Goal: Task Accomplishment & Management: Manage account settings

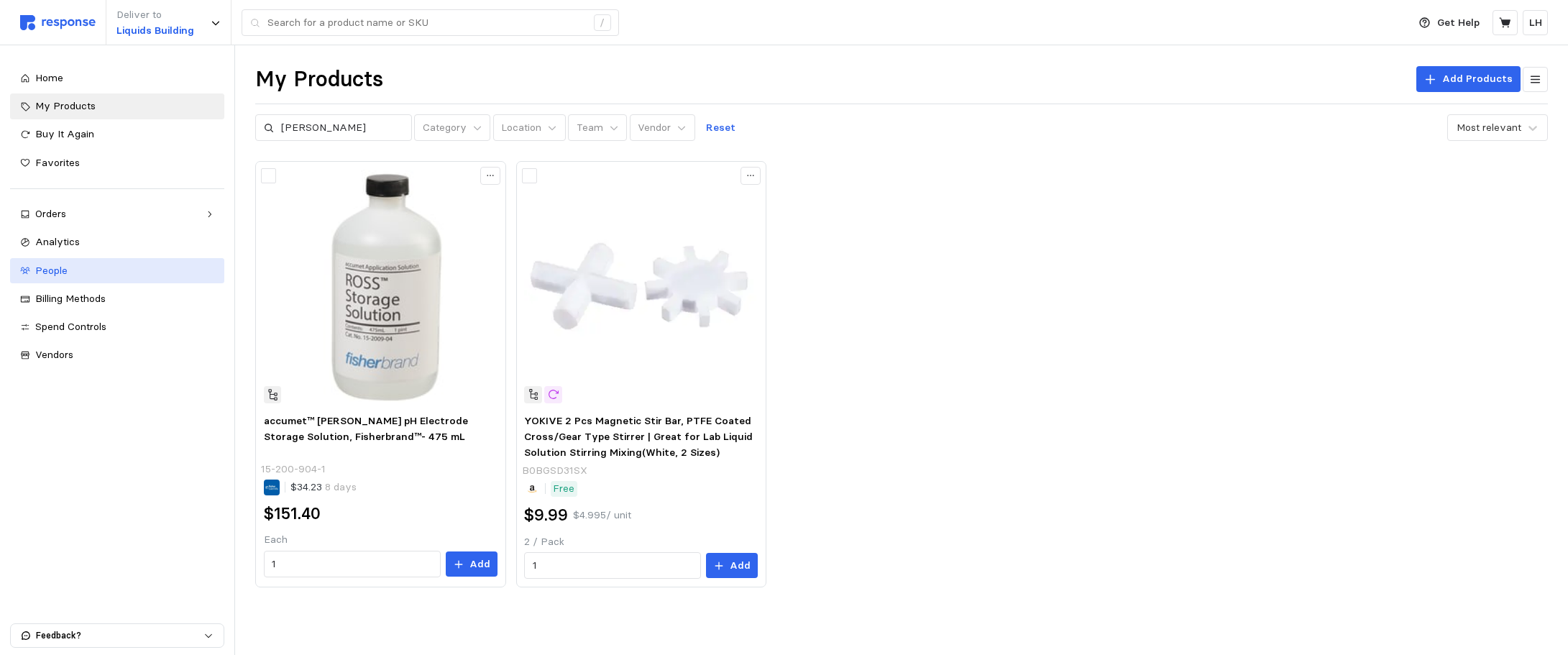
click at [70, 267] on div "People" at bounding box center [124, 270] width 179 height 16
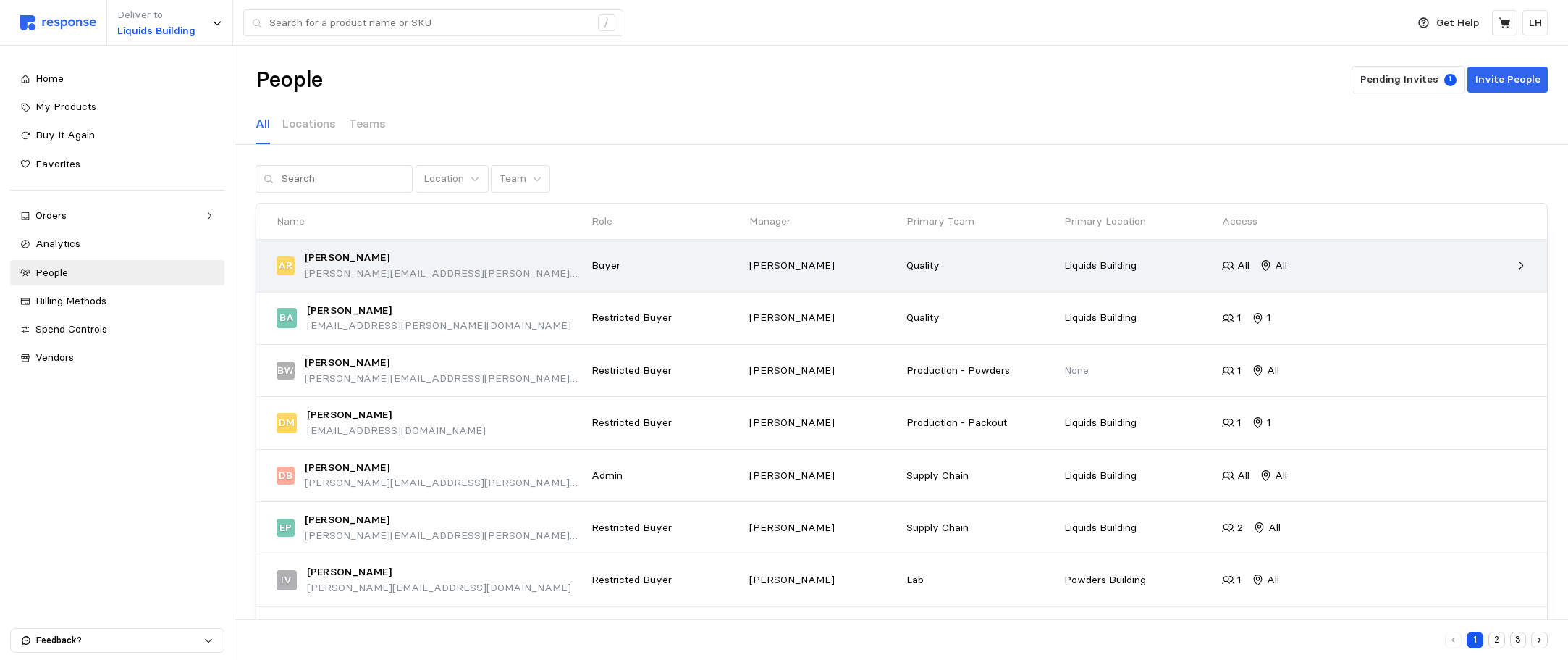
click at [434, 266] on p "[PERSON_NAME][EMAIL_ADDRESS][PERSON_NAME][DOMAIN_NAME]" at bounding box center [443, 273] width 277 height 16
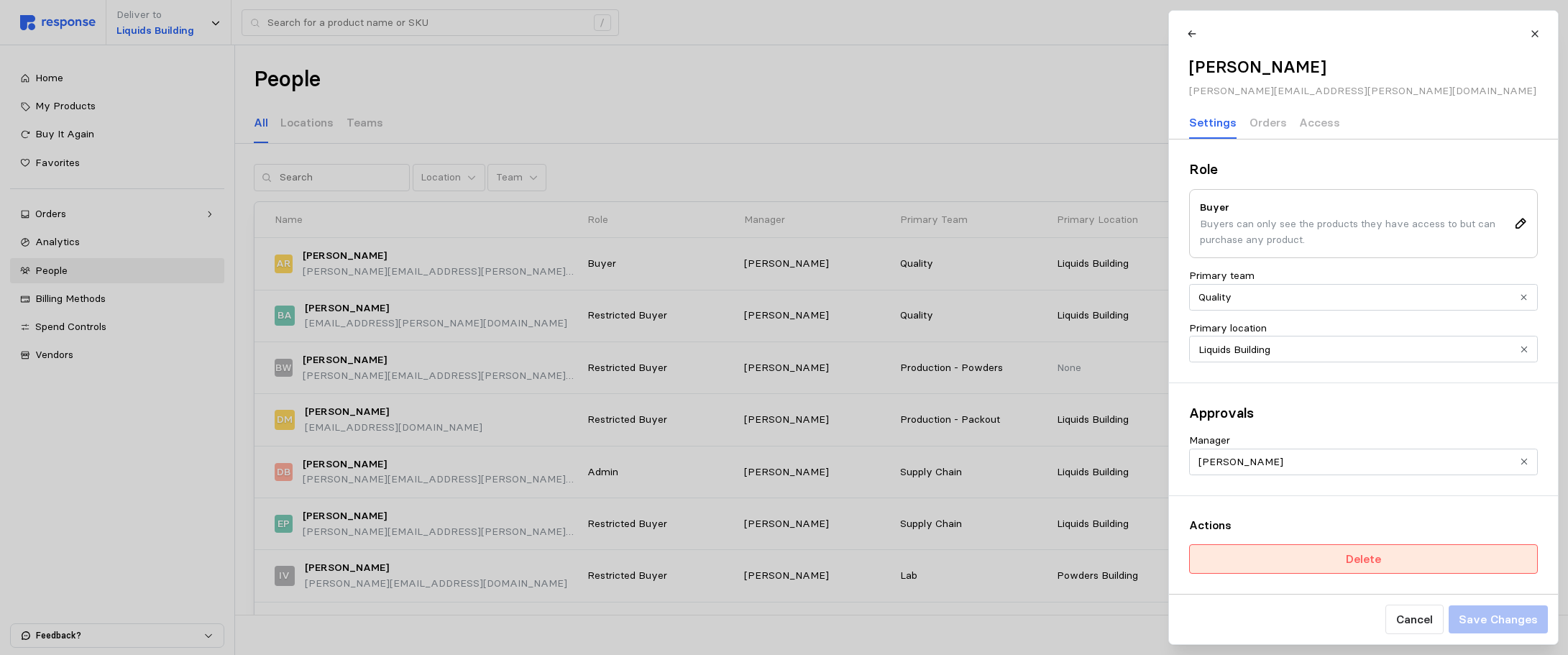
click at [1385, 559] on button "Delete" at bounding box center [1364, 558] width 349 height 30
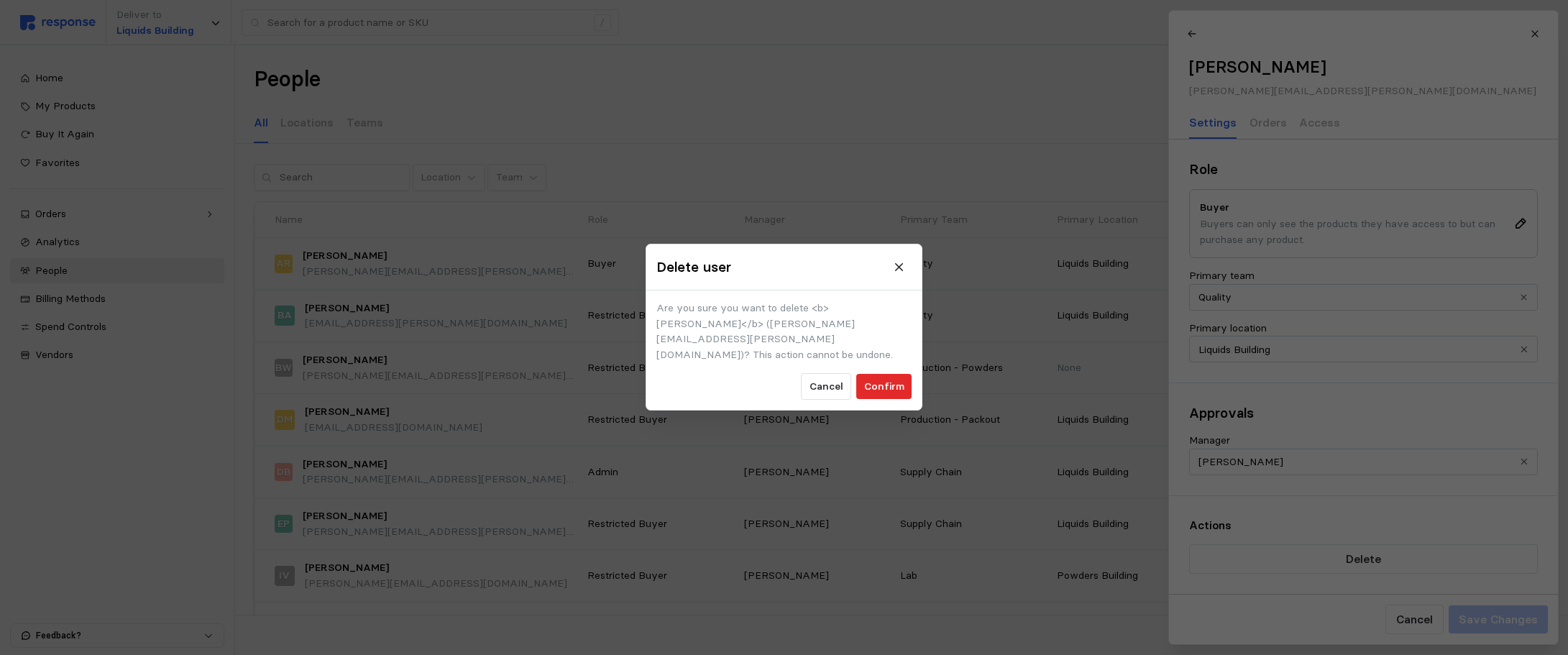
click at [884, 379] on p "Confirm" at bounding box center [884, 386] width 40 height 16
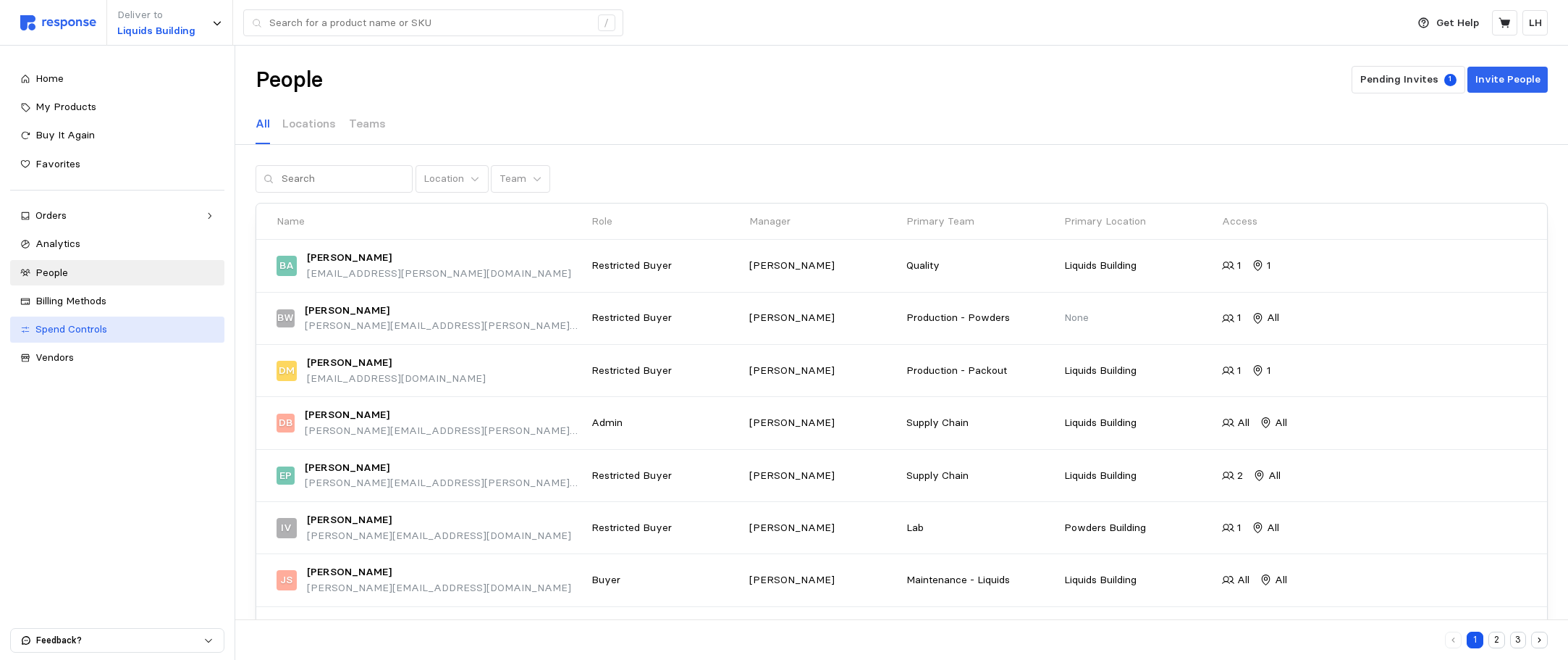
click at [51, 332] on span "Spend Controls" at bounding box center [71, 328] width 71 height 13
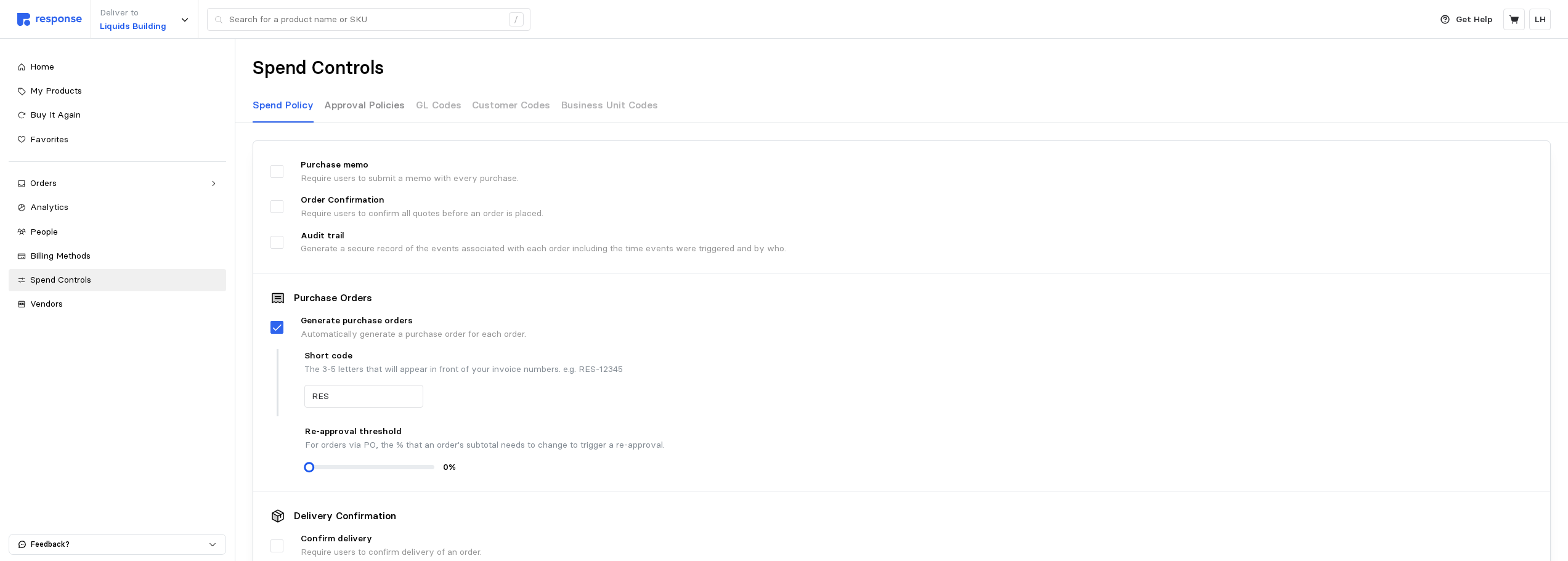
click at [340, 105] on p "Approval Policies" at bounding box center [364, 105] width 81 height 16
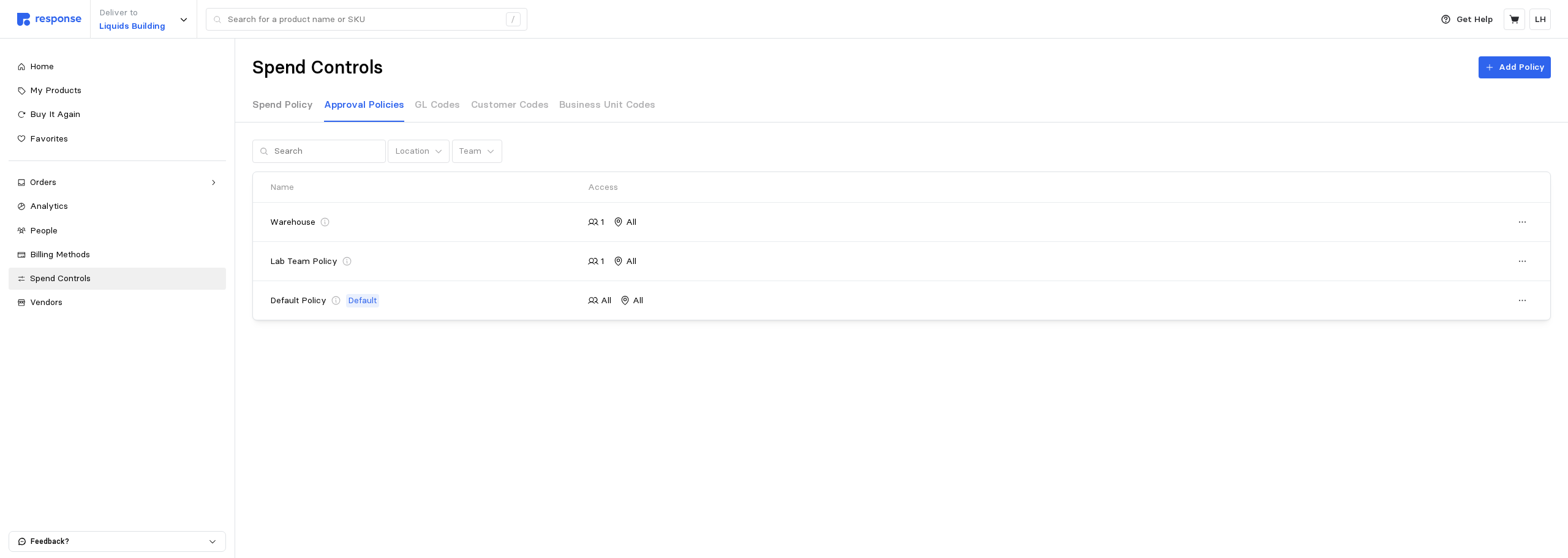
click at [276, 108] on p "Spend Policy" at bounding box center [282, 104] width 60 height 16
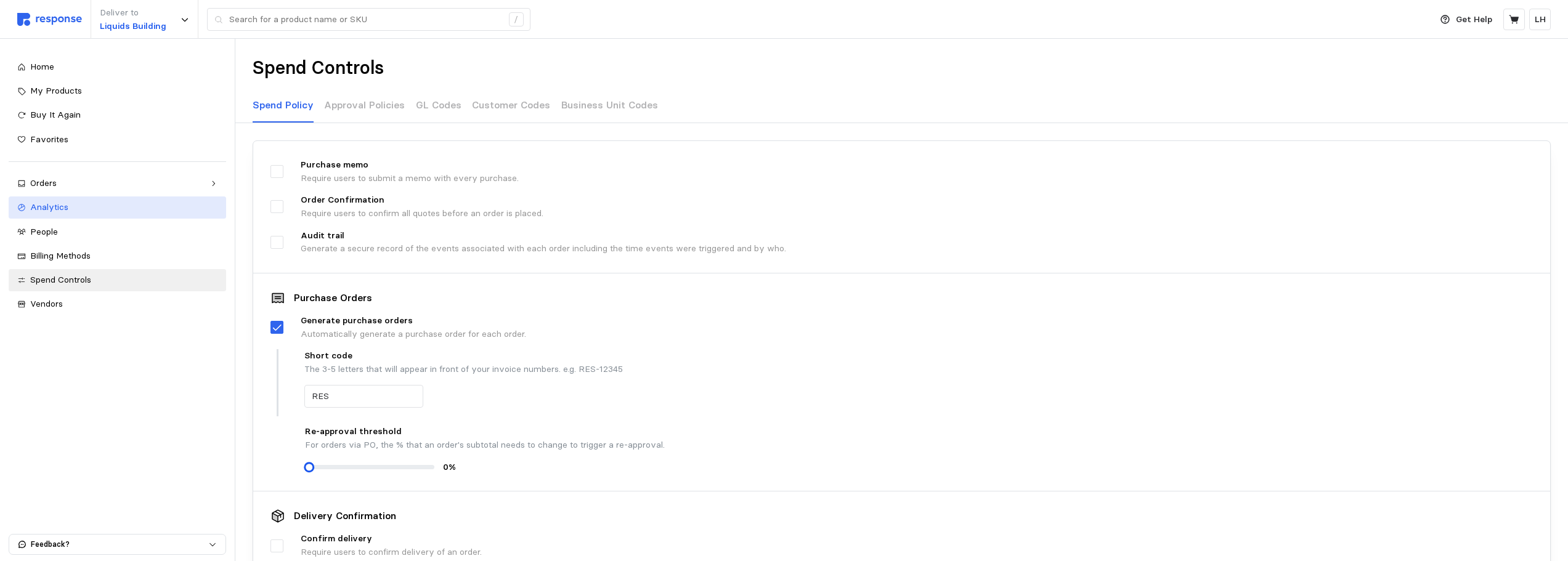
click at [56, 205] on span "Analytics" at bounding box center [49, 207] width 39 height 11
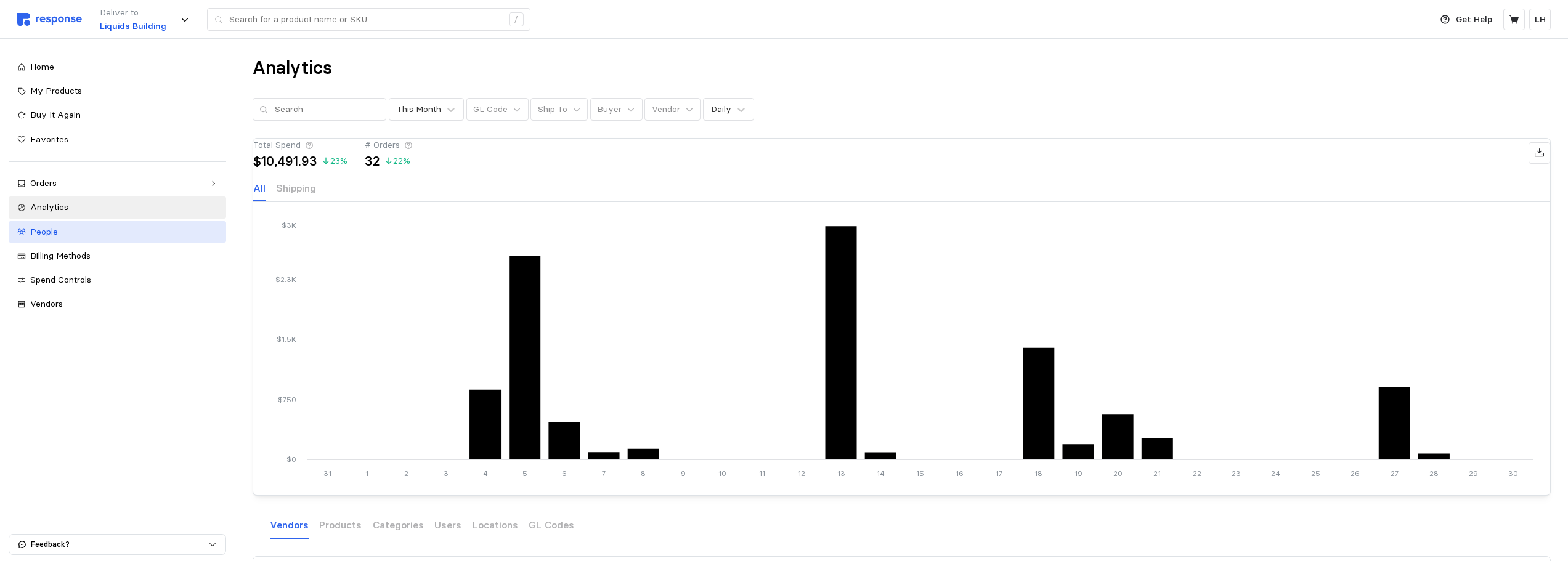
click at [54, 234] on span "People" at bounding box center [44, 231] width 27 height 11
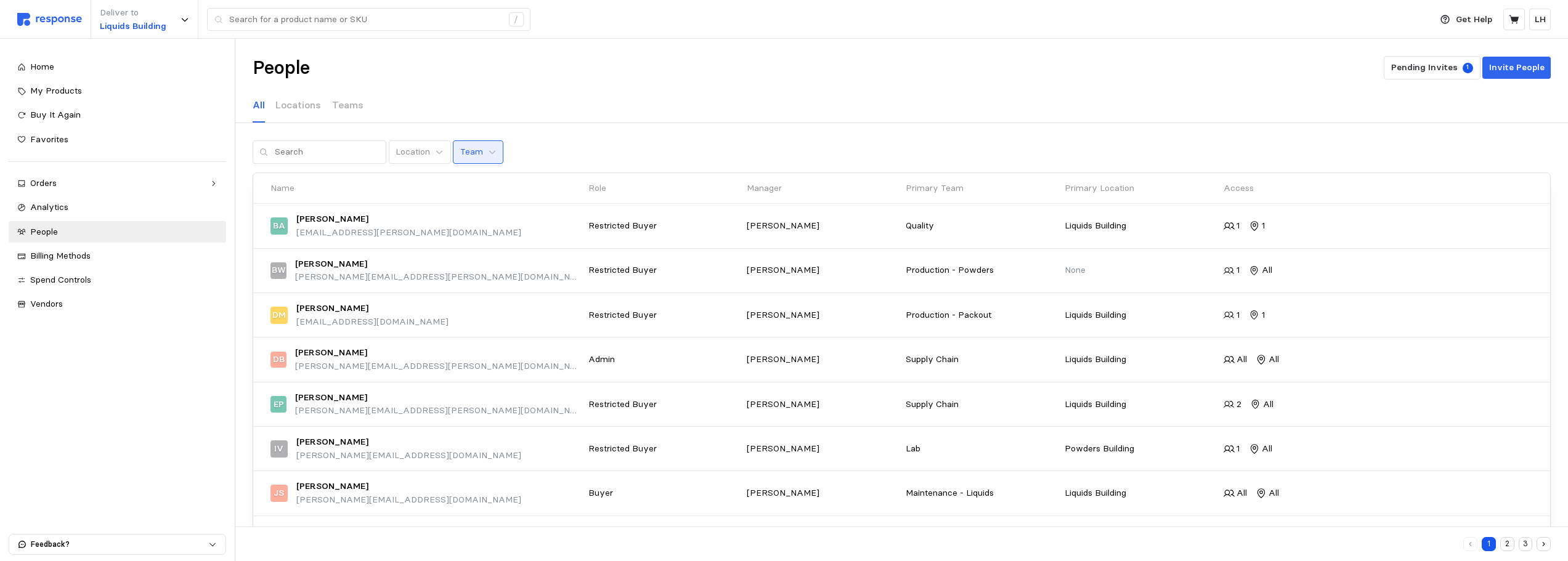
click at [482, 157] on button "Team" at bounding box center [478, 152] width 50 height 23
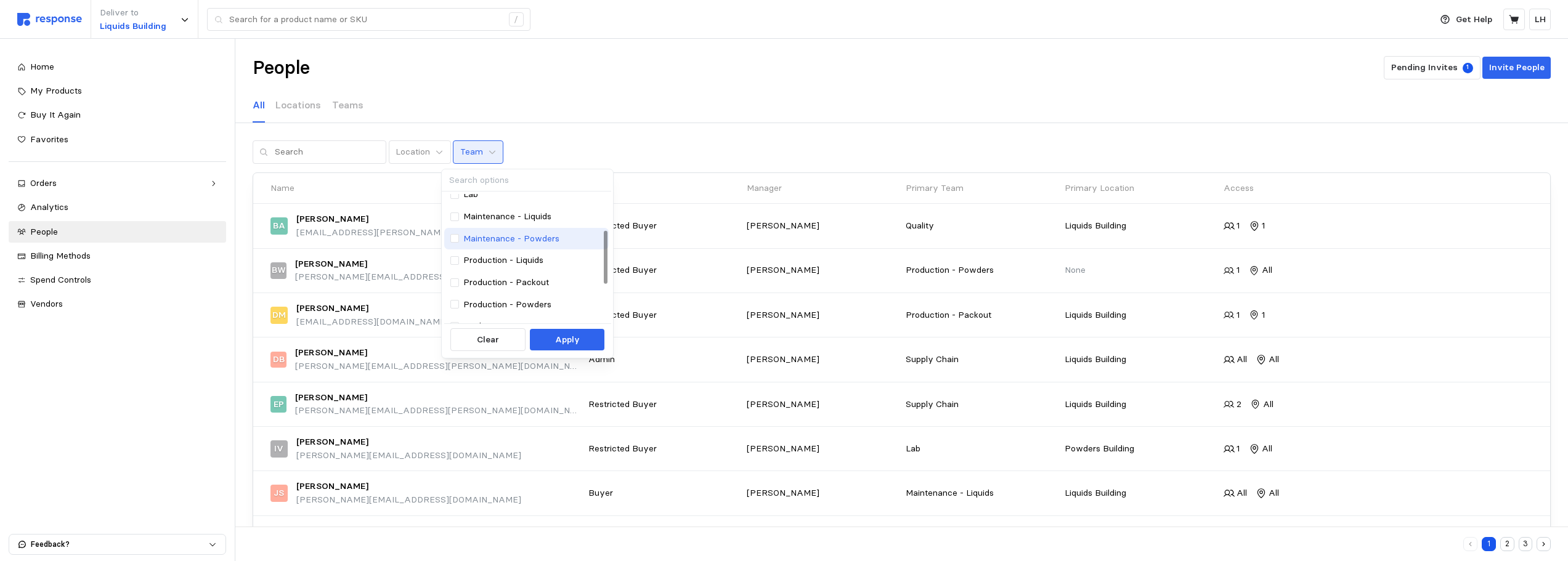
scroll to position [123, 0]
click at [456, 301] on div at bounding box center [454, 301] width 8 height 8
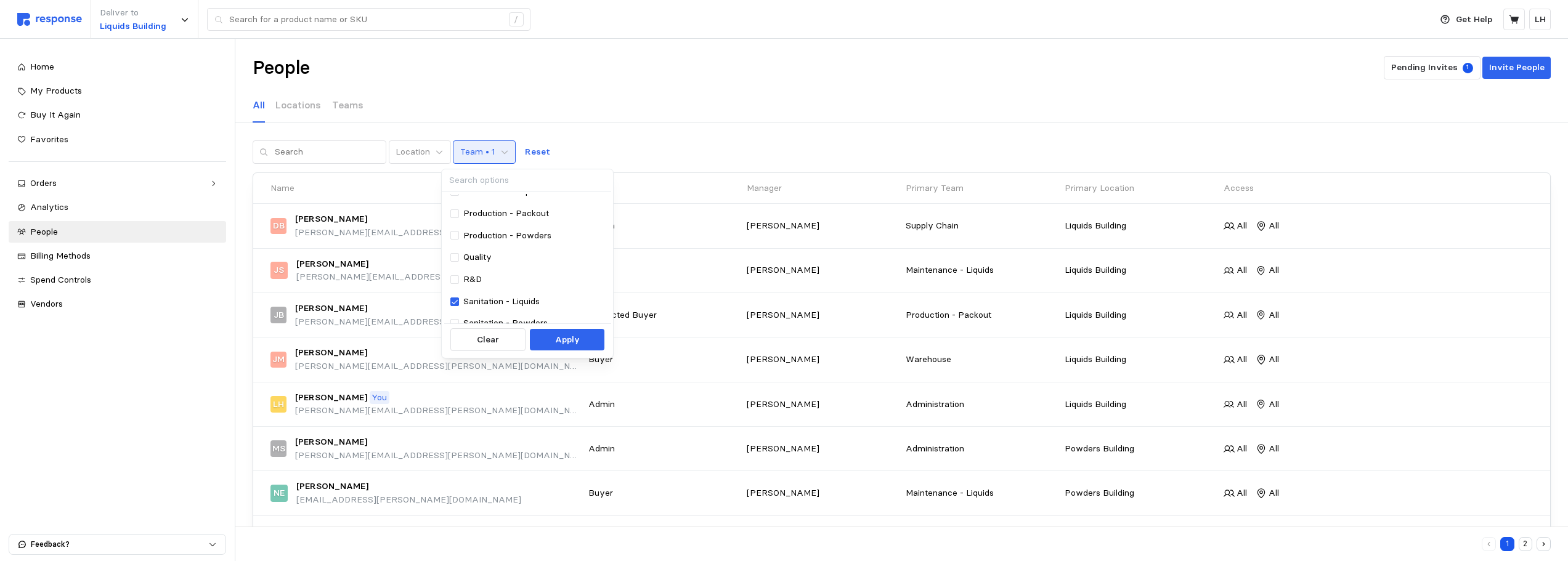
click at [584, 144] on div "Location Team • 1 Reset" at bounding box center [902, 152] width 1298 height 23
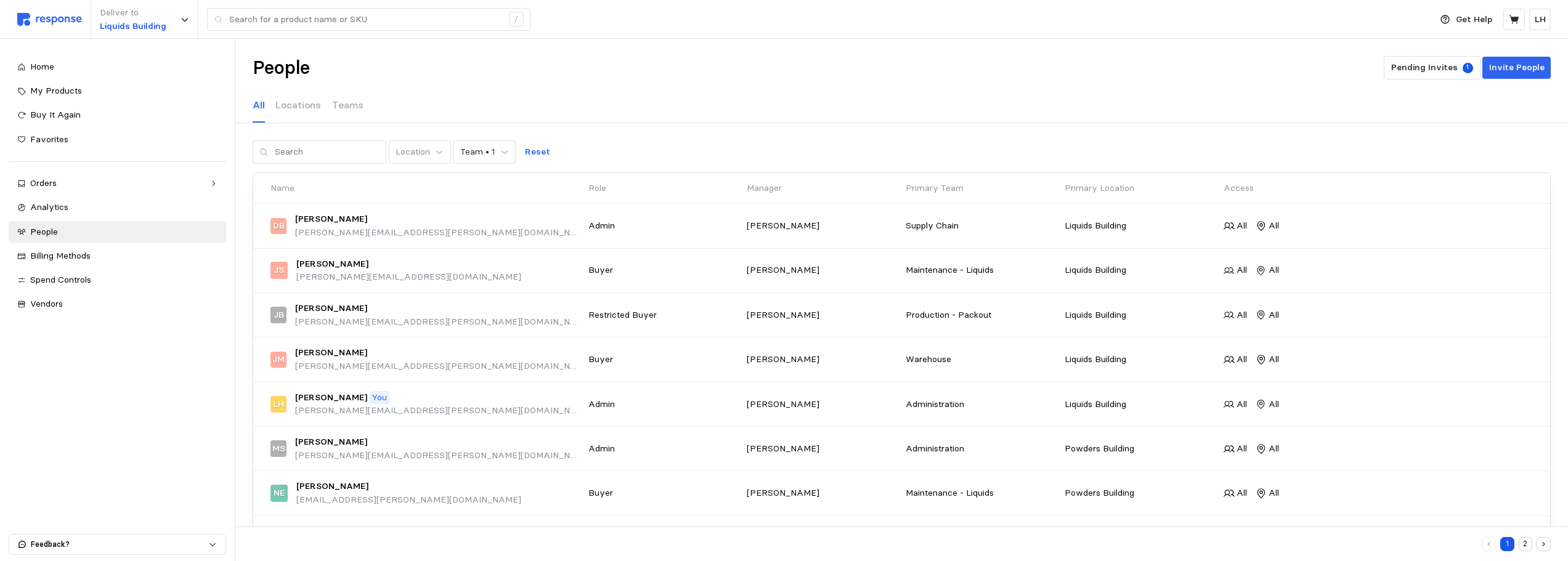
click at [582, 142] on div "Location Team • 1 Reset" at bounding box center [902, 152] width 1298 height 23
click at [351, 105] on p "Teams" at bounding box center [348, 105] width 31 height 16
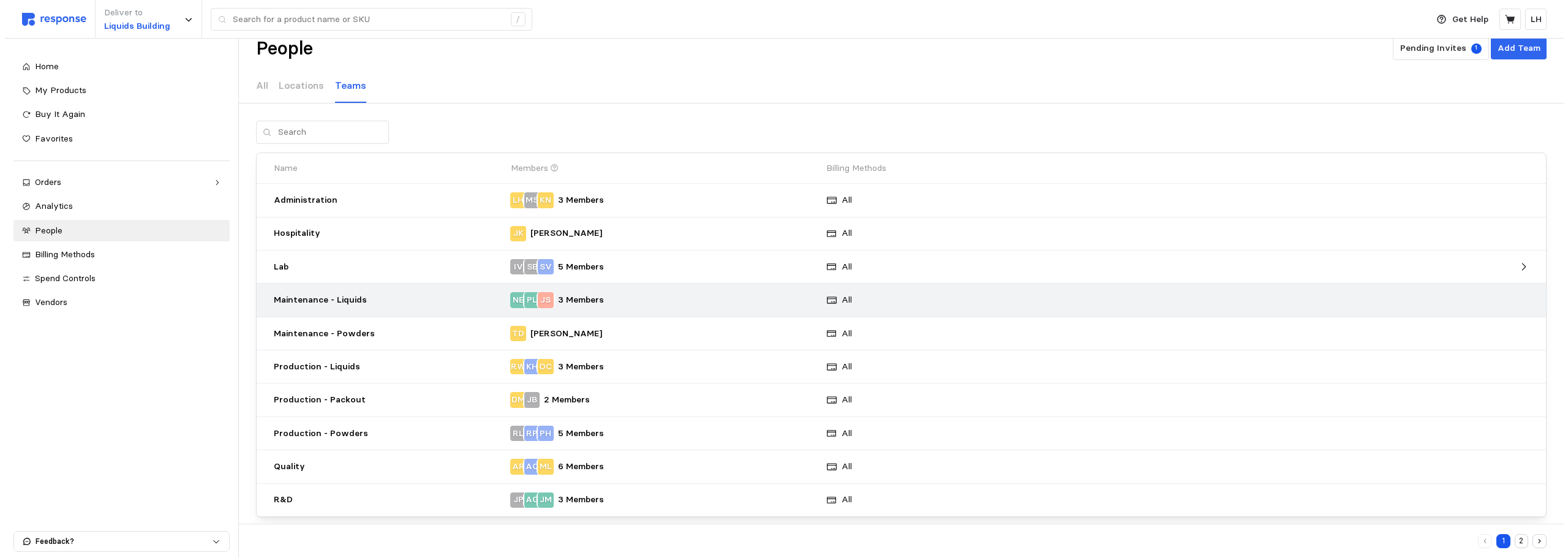
scroll to position [29, 0]
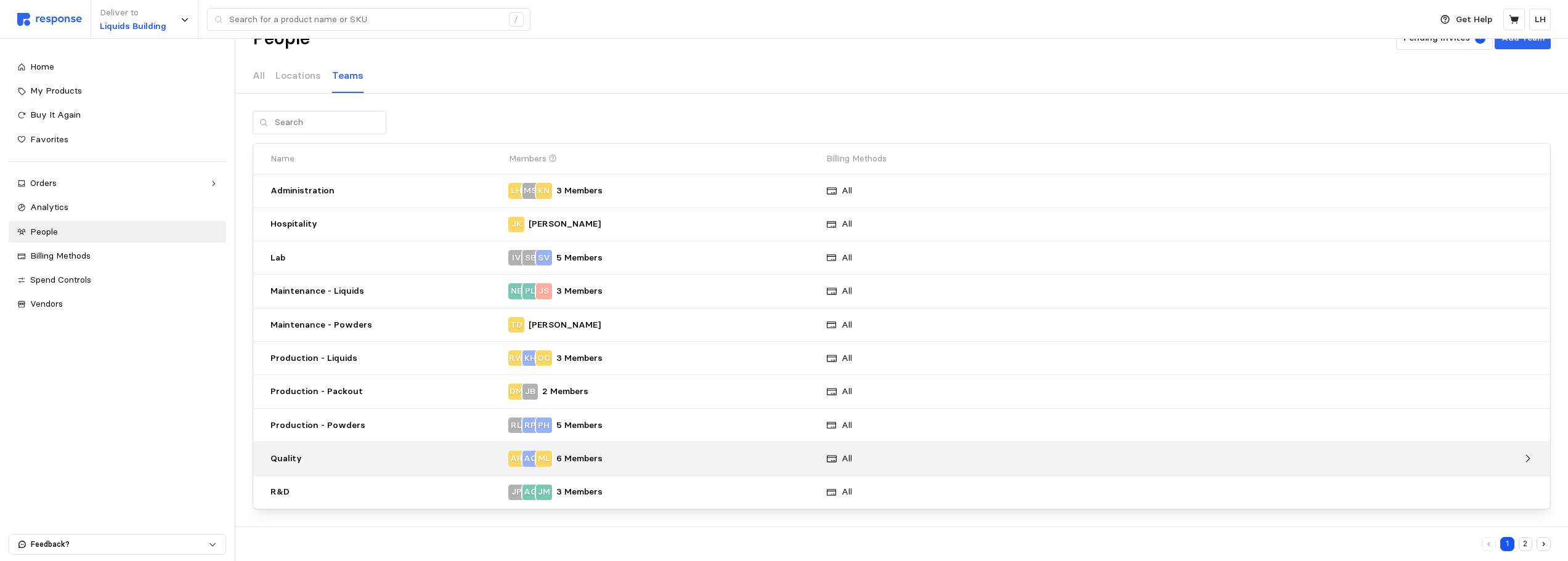
click at [314, 461] on p "Quality" at bounding box center [385, 459] width 230 height 14
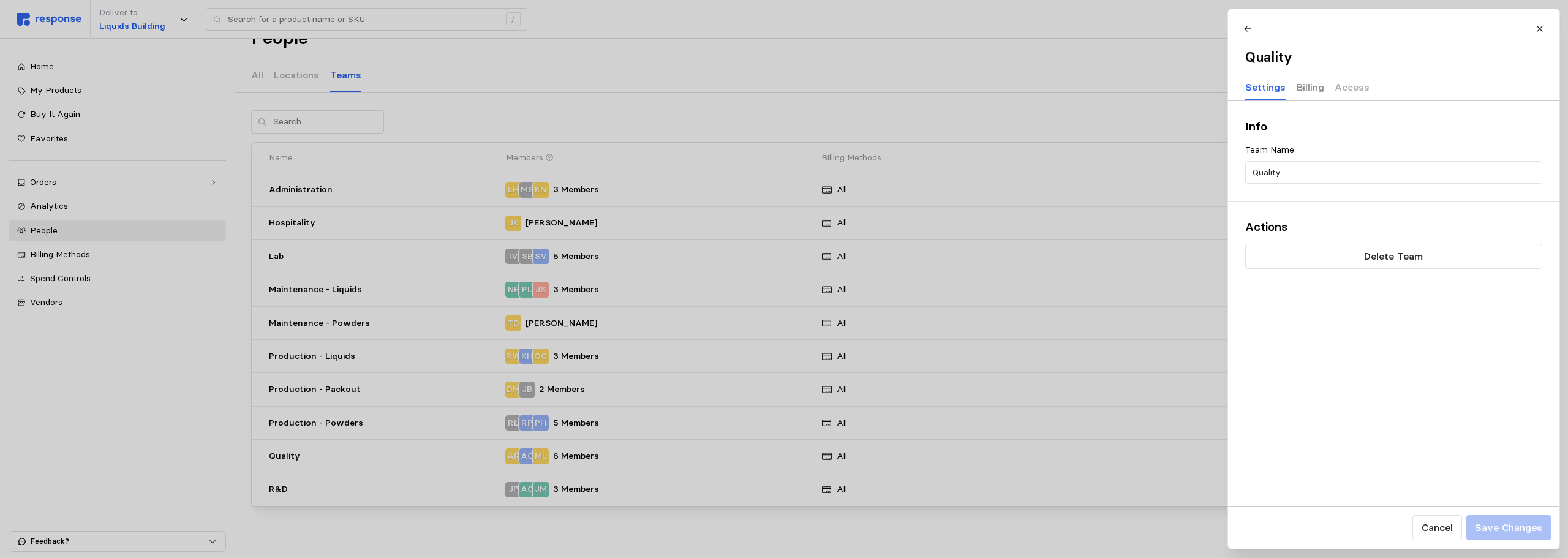
click at [1311, 86] on p "Billing" at bounding box center [1310, 88] width 27 height 16
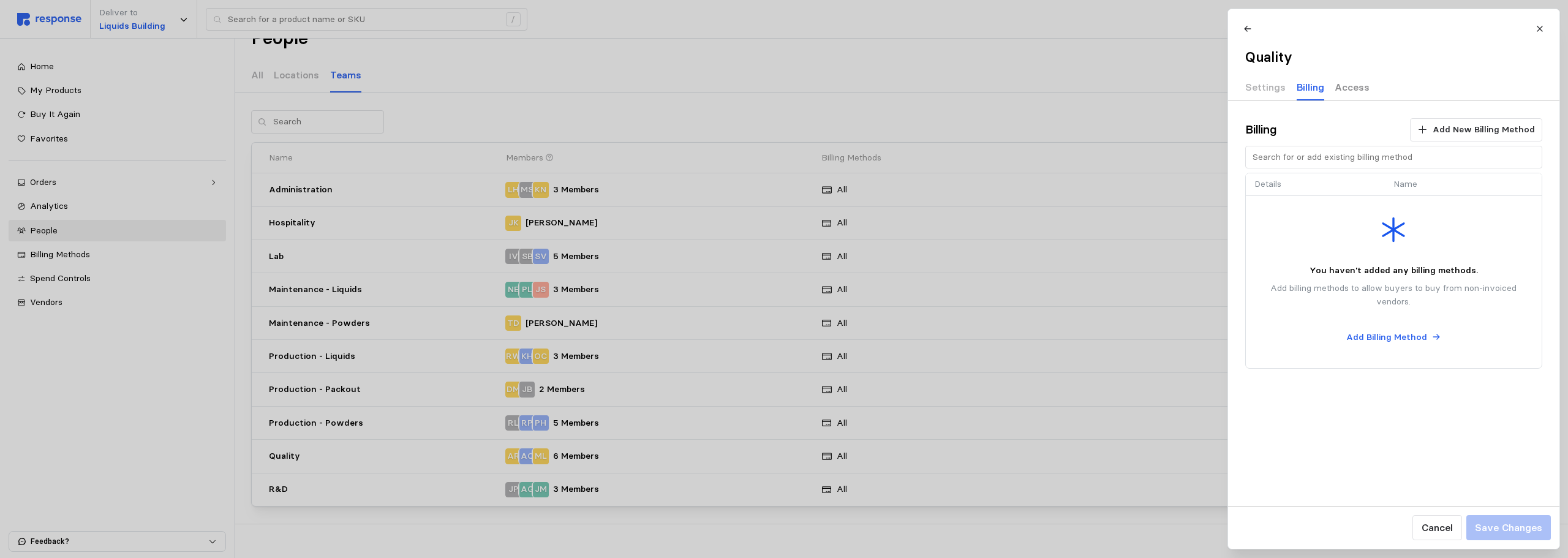
click at [1335, 86] on p "Access" at bounding box center [1352, 88] width 35 height 16
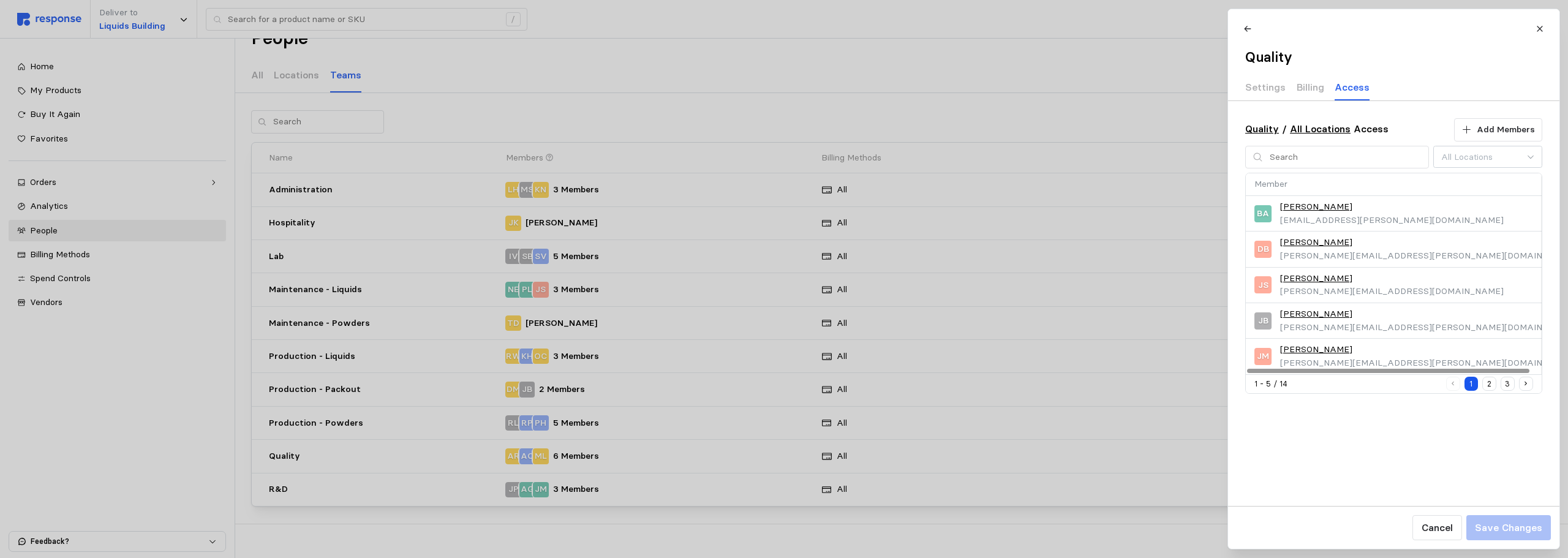
click at [1335, 383] on button "2" at bounding box center [1489, 383] width 14 height 14
click at [1335, 383] on button "3" at bounding box center [1508, 383] width 14 height 14
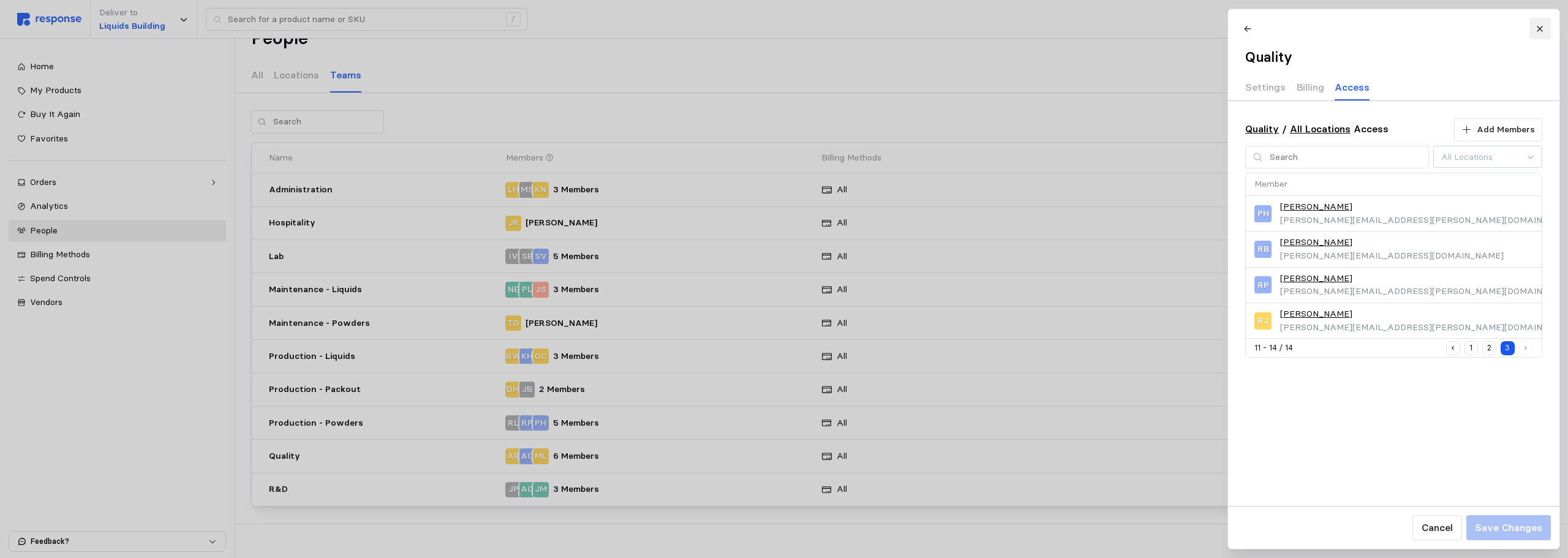
click at [1335, 29] on button at bounding box center [1539, 28] width 21 height 21
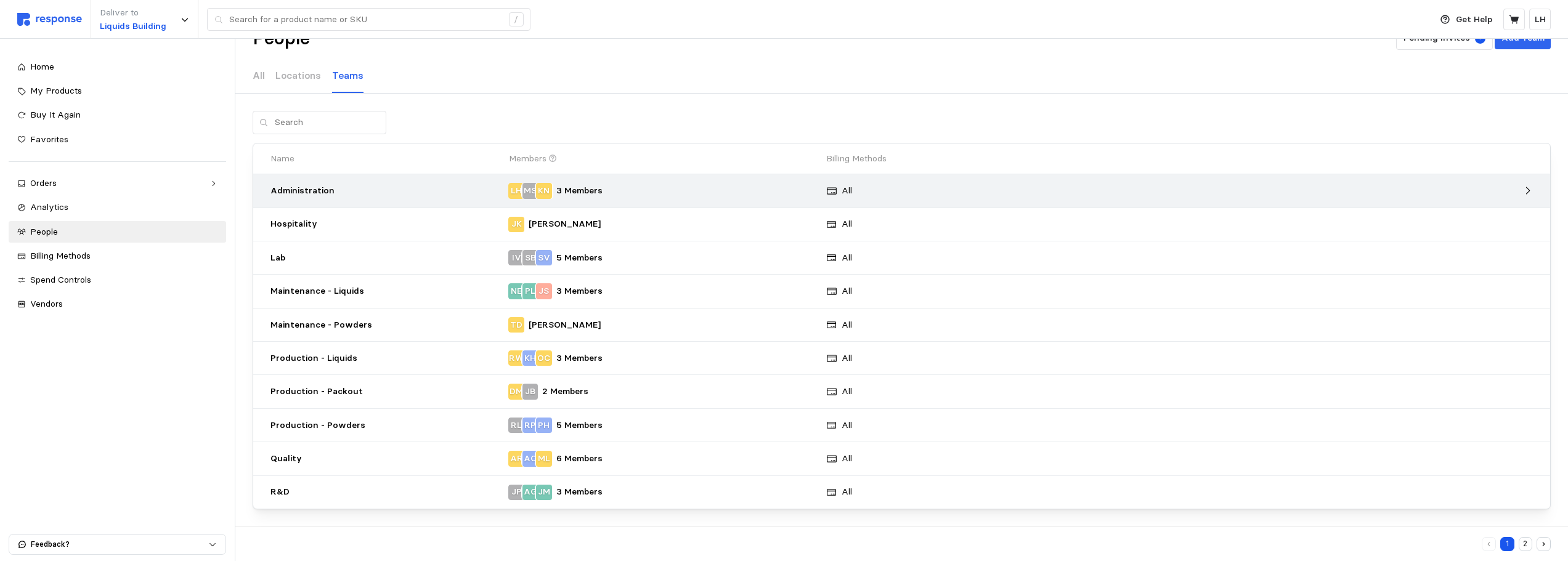
click at [305, 193] on p "Administration" at bounding box center [385, 190] width 230 height 14
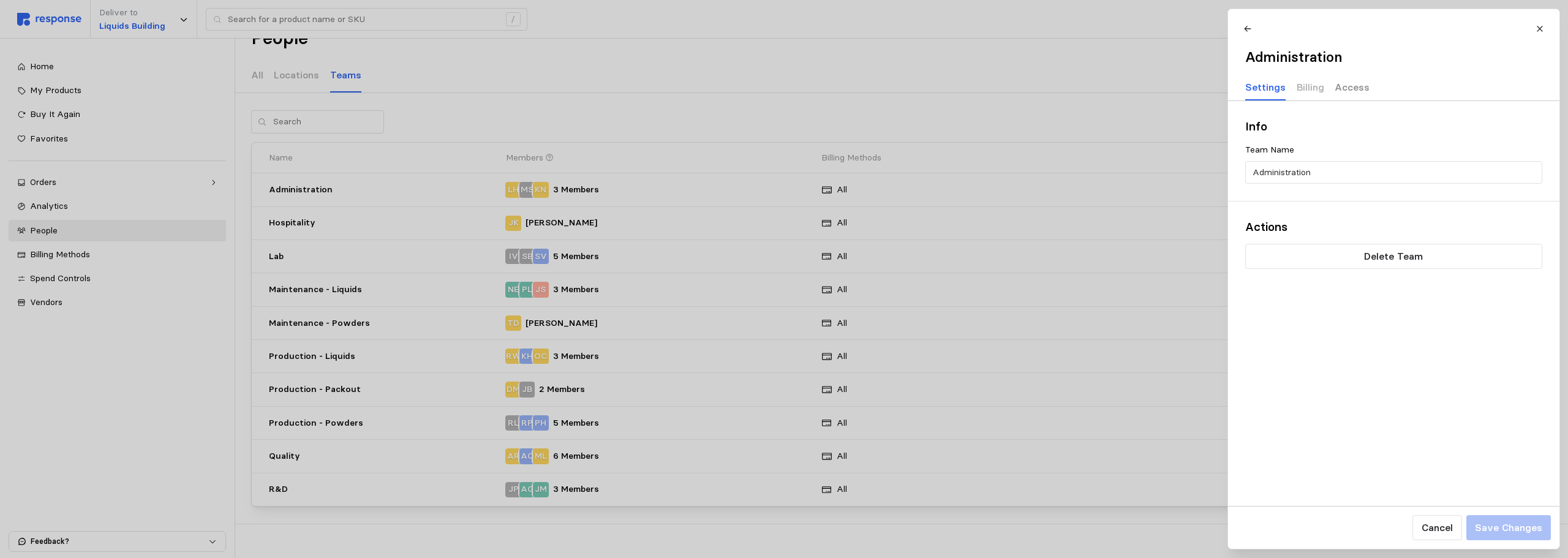
click at [1335, 89] on p "Access" at bounding box center [1352, 88] width 35 height 16
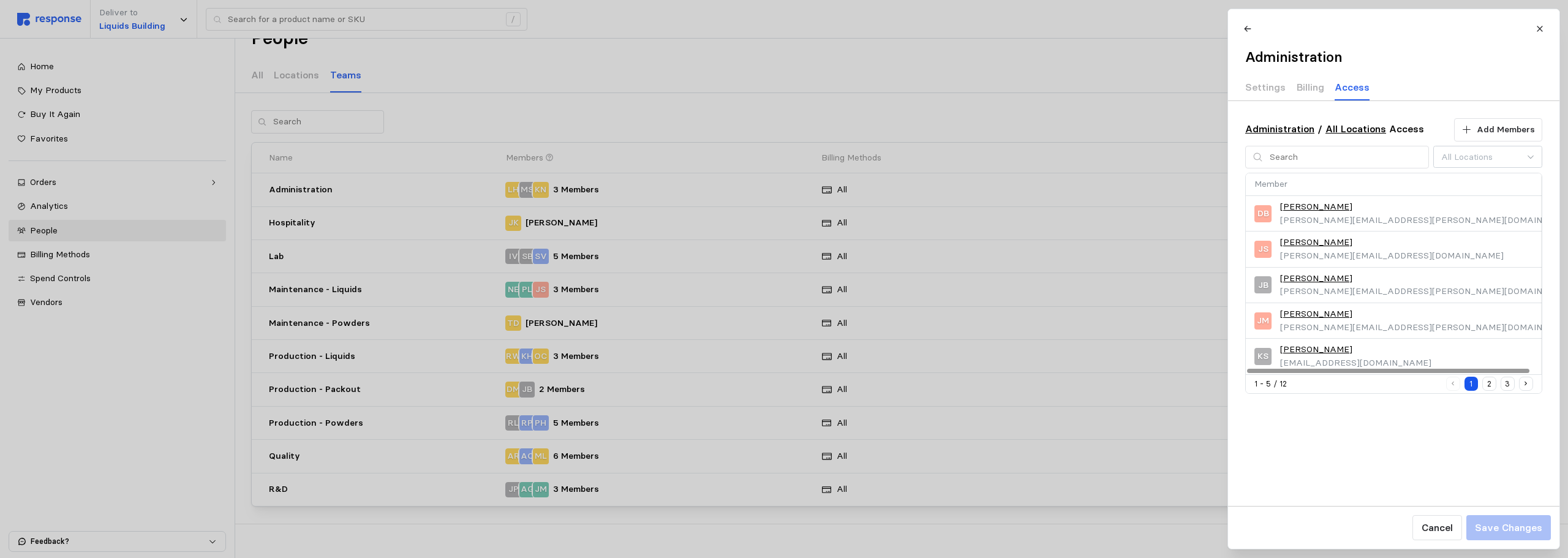
click at [1319, 241] on link "[PERSON_NAME]" at bounding box center [1316, 242] width 72 height 14
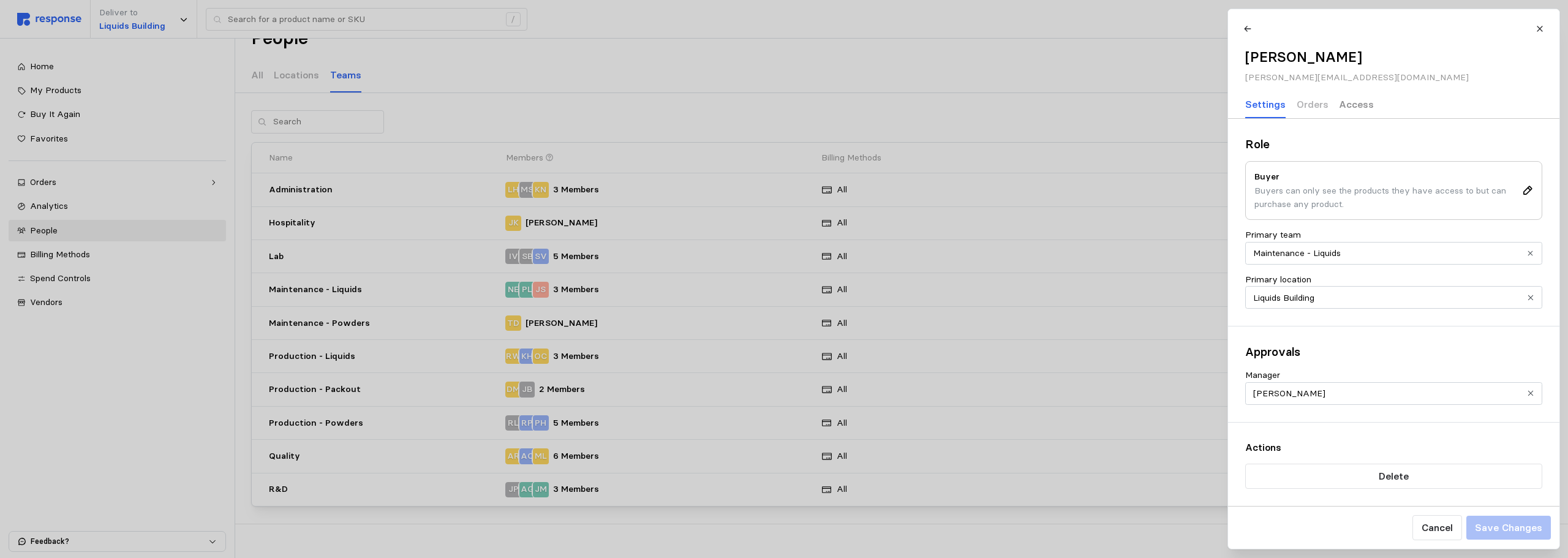
click at [1335, 103] on p "Access" at bounding box center [1356, 104] width 35 height 16
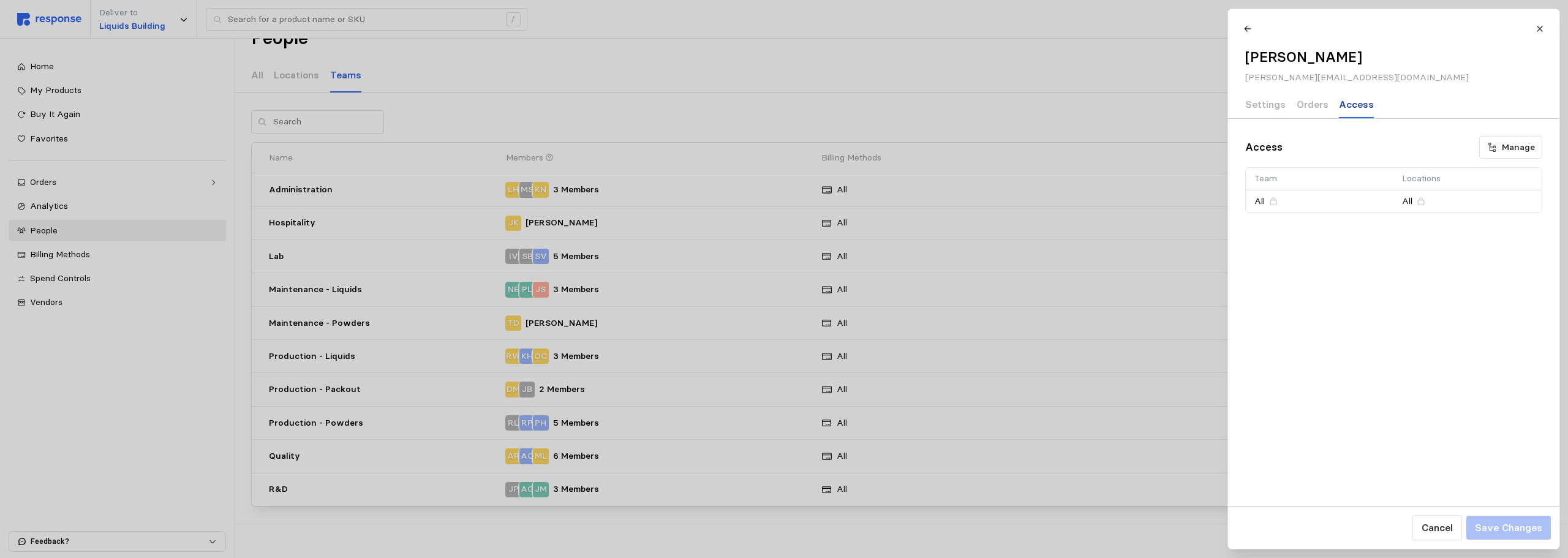
scroll to position [0, 0]
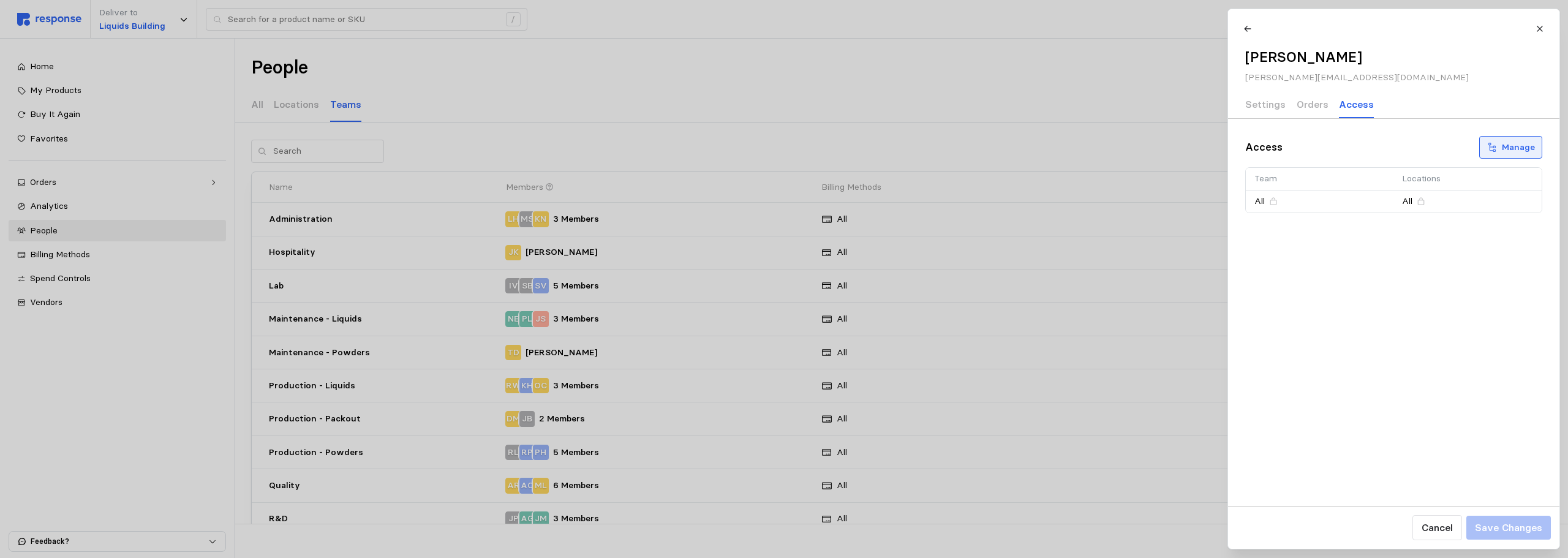
click at [1335, 151] on p "Manage" at bounding box center [1518, 147] width 33 height 14
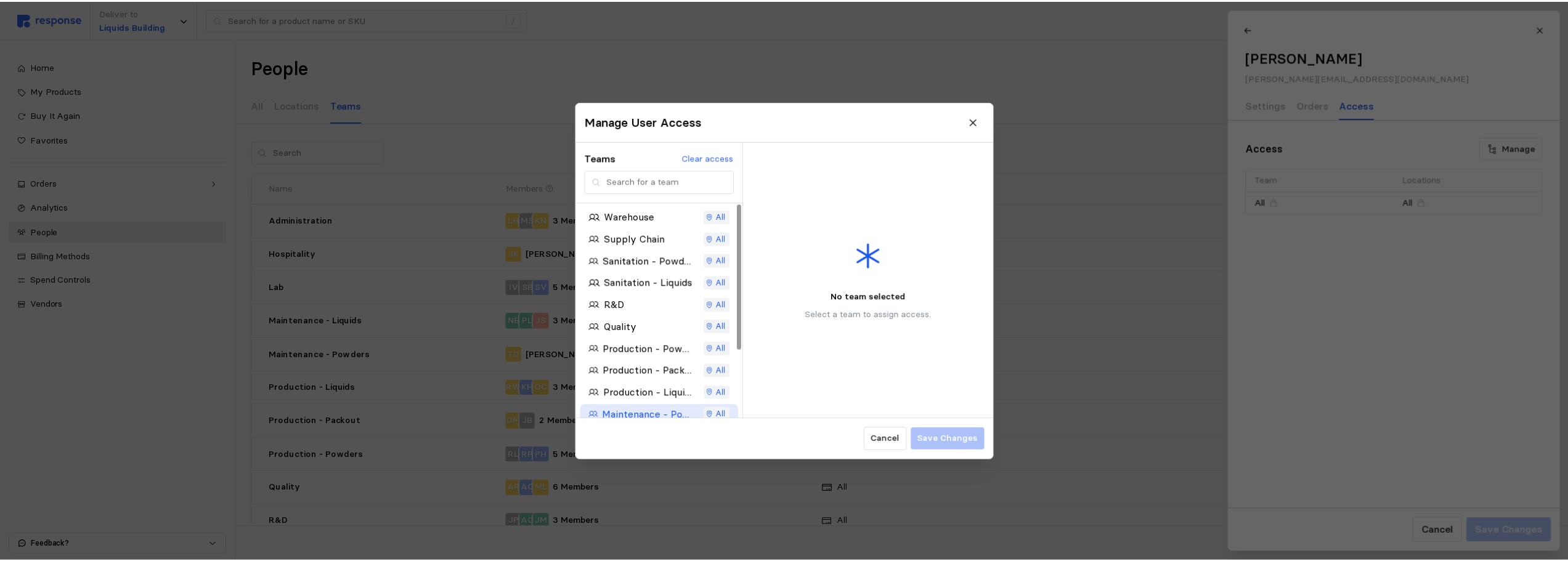
scroll to position [99, 0]
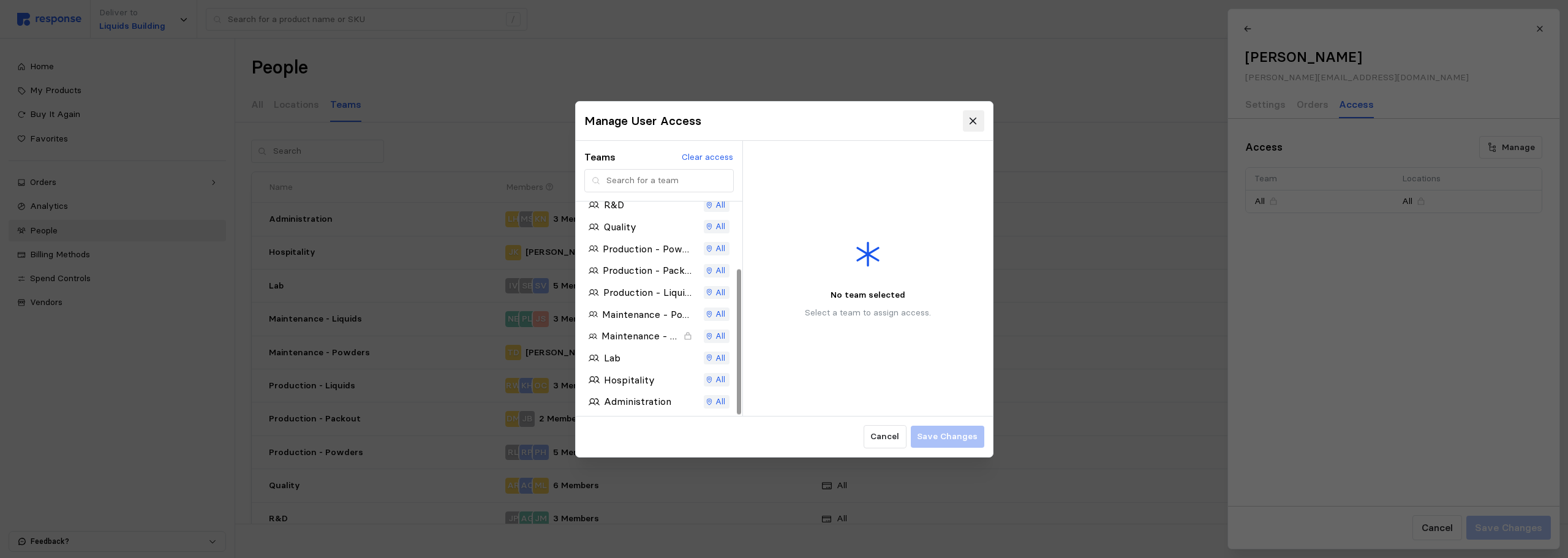
click at [972, 122] on icon at bounding box center [973, 120] width 11 height 11
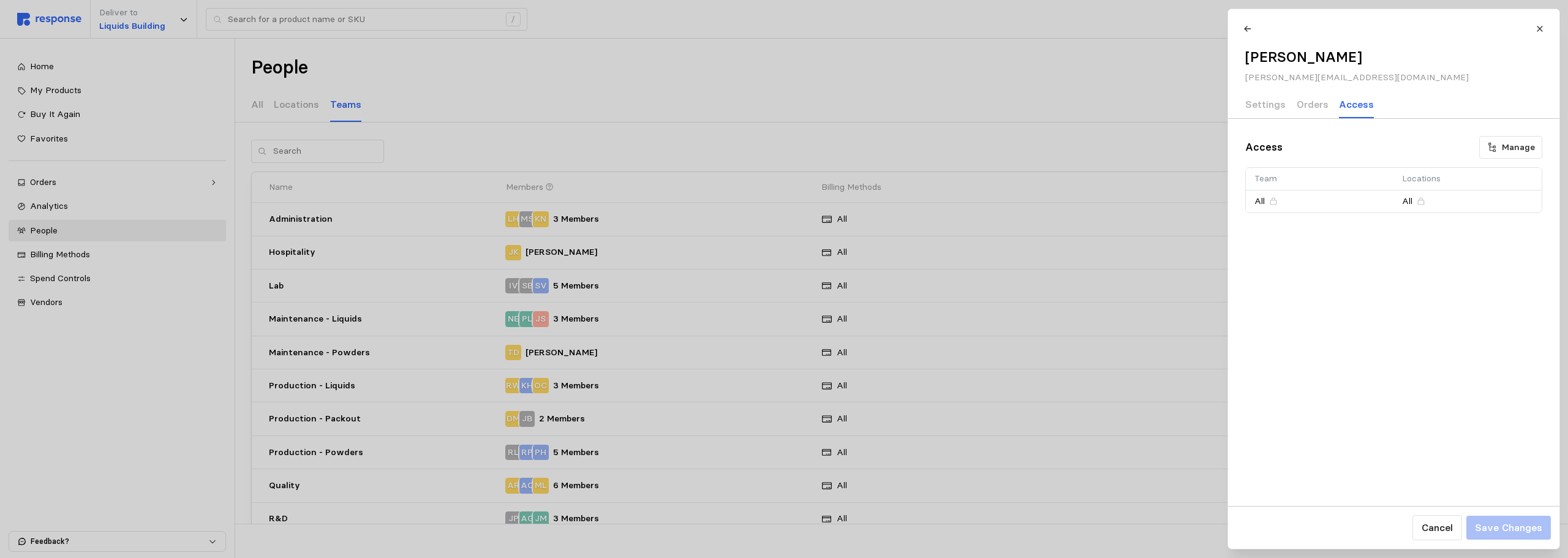
click at [589, 71] on div at bounding box center [784, 279] width 1568 height 558
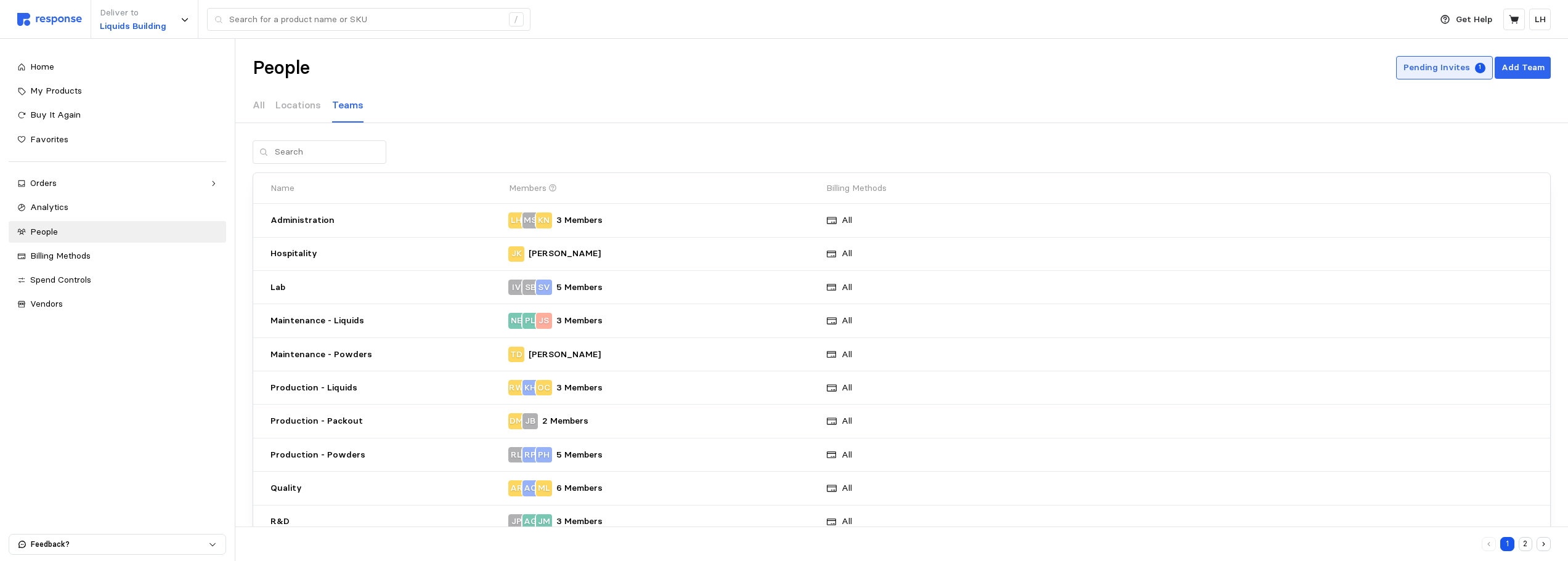
click at [1343, 72] on p "Pending Invites" at bounding box center [1437, 67] width 67 height 14
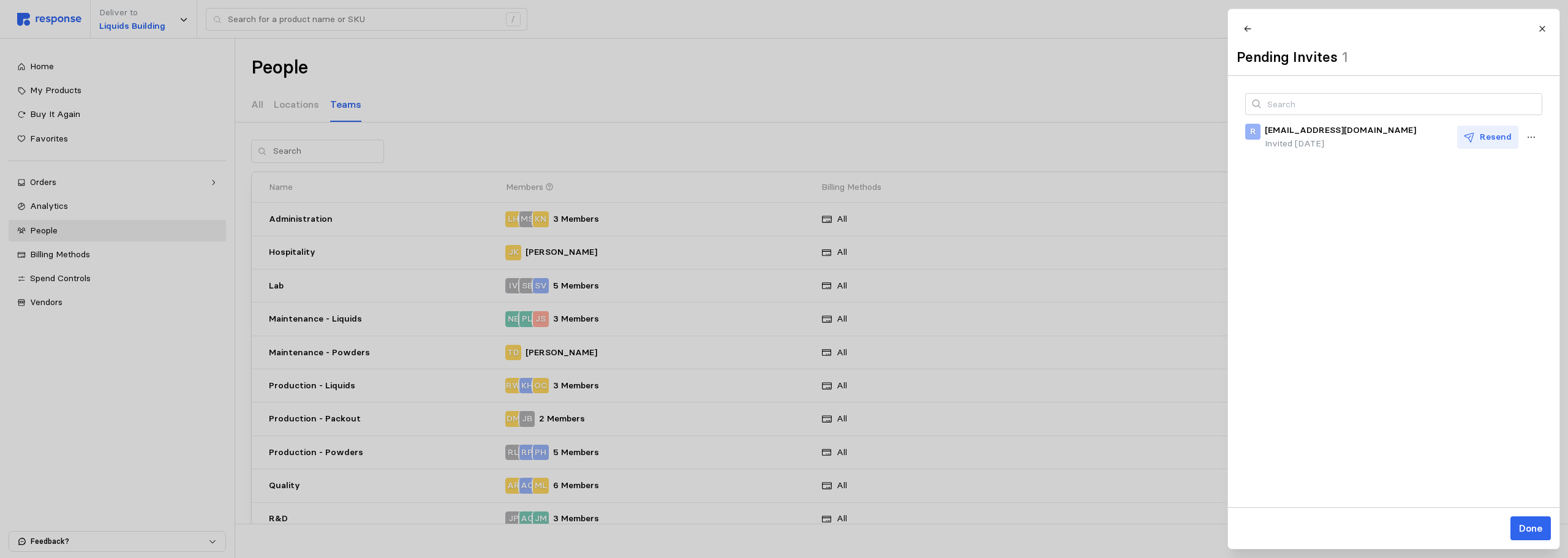
click at [1335, 143] on icon at bounding box center [1469, 137] width 11 height 11
click at [1335, 30] on icon at bounding box center [1542, 29] width 8 height 8
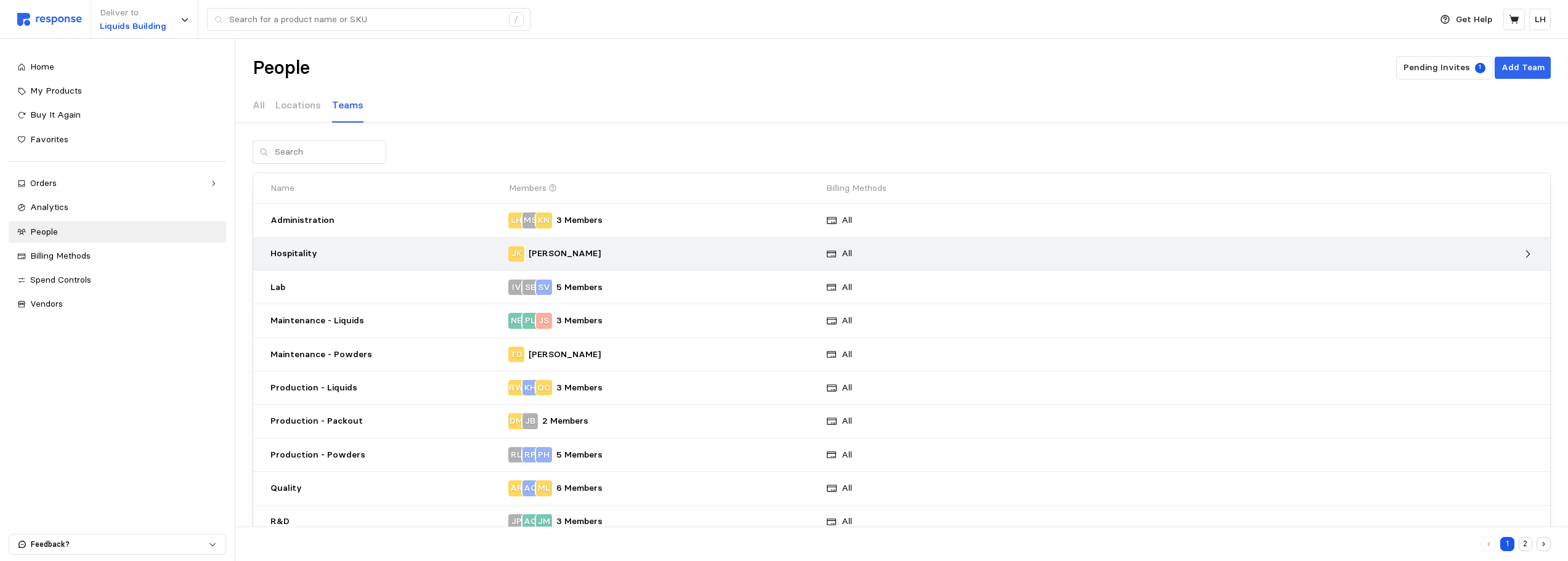
click at [304, 256] on p "Hospitality" at bounding box center [385, 253] width 230 height 14
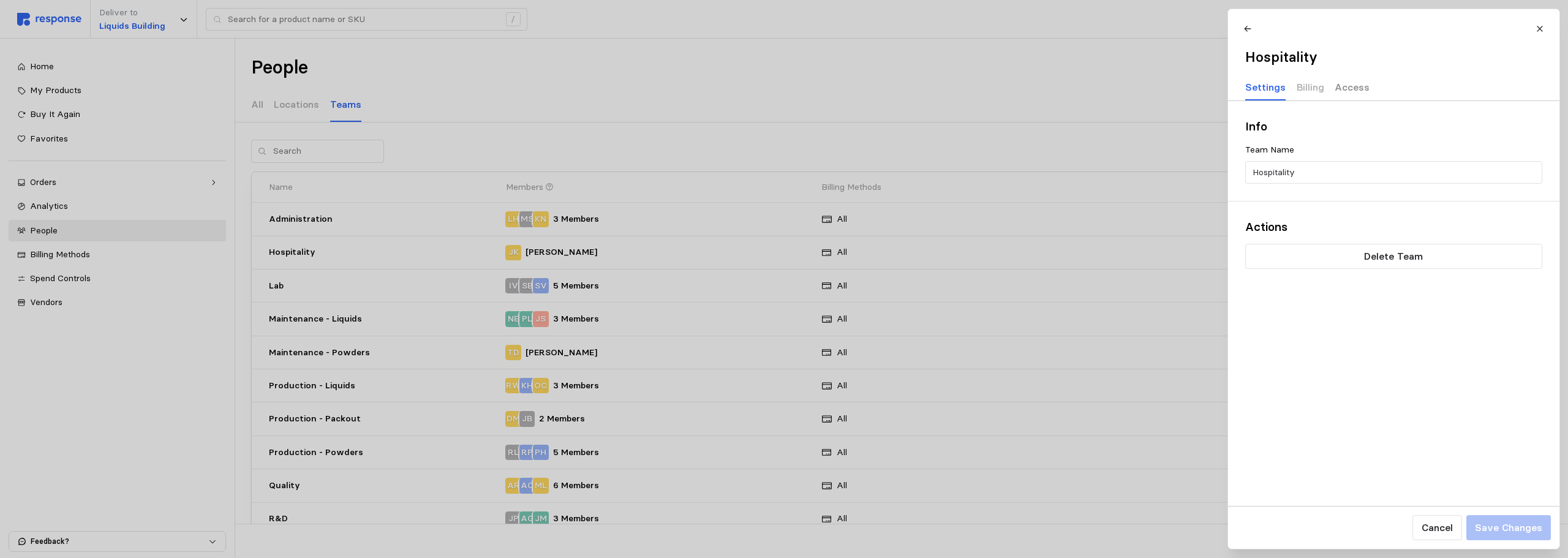
click at [1335, 91] on p "Access" at bounding box center [1352, 88] width 35 height 16
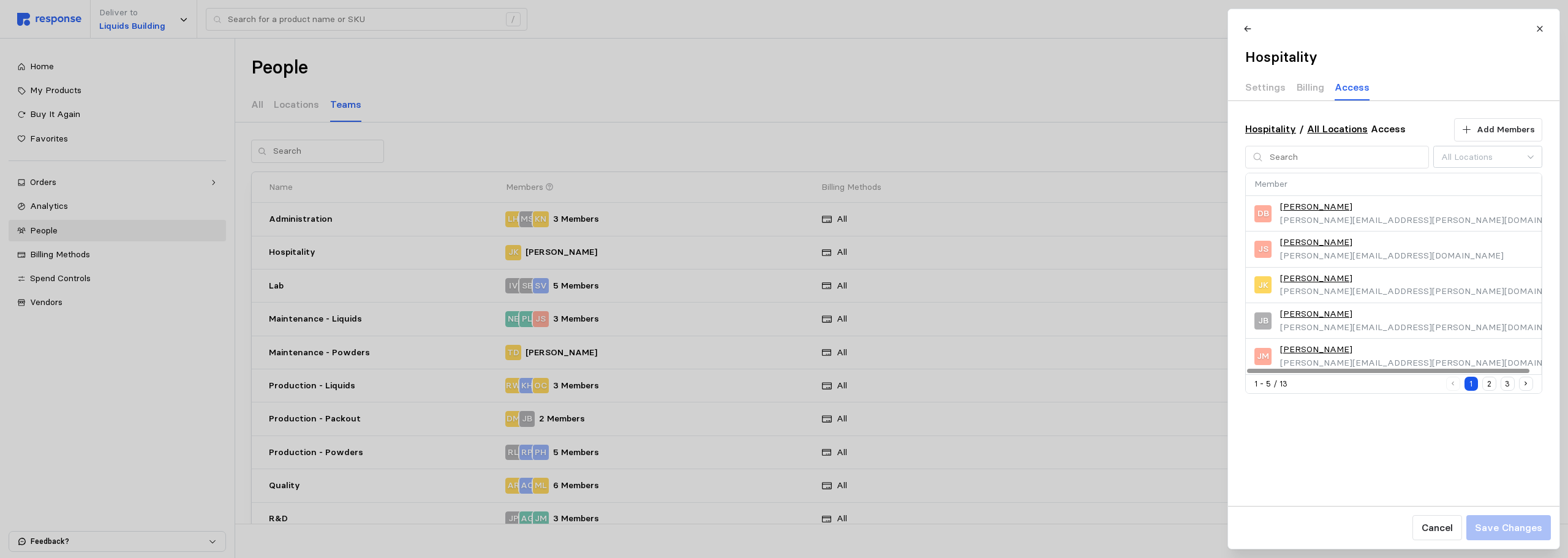
click at [1335, 383] on button "2" at bounding box center [1489, 383] width 14 height 14
click at [1335, 382] on button "3" at bounding box center [1508, 383] width 14 height 14
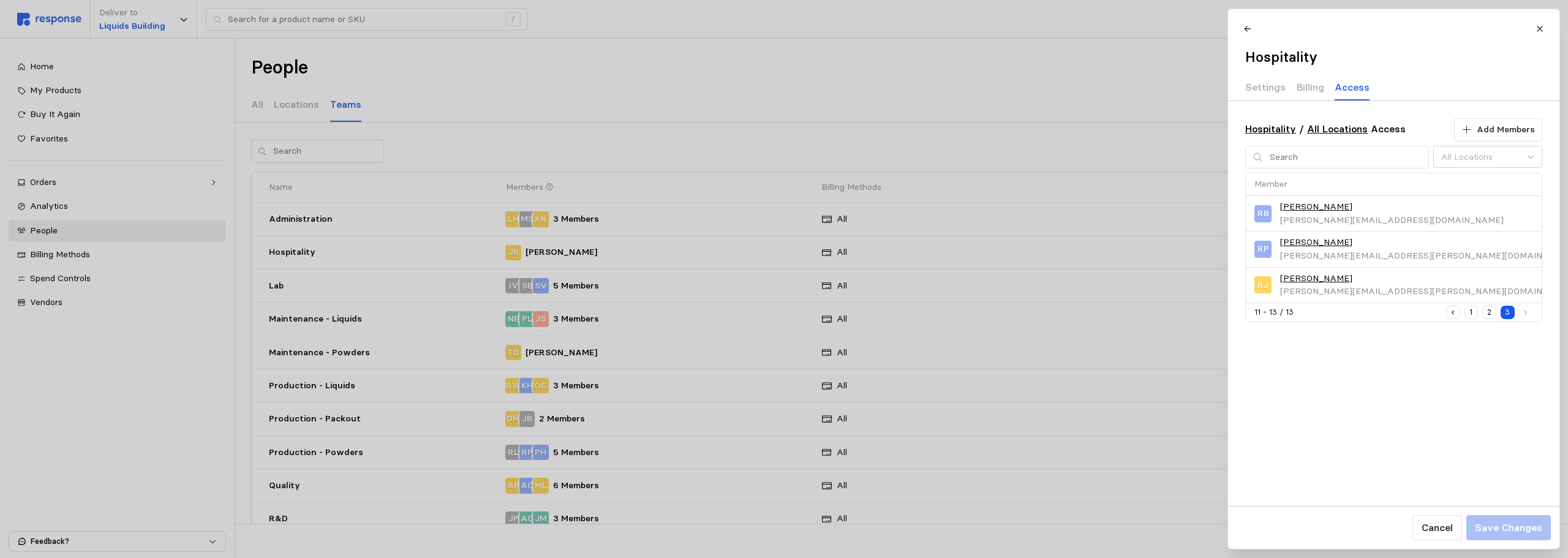
click at [1335, 414] on div "Hospitality / All Locations Access Add Members Member Access Via [PERSON_NAME] …" at bounding box center [1393, 304] width 332 height 405
click at [1335, 316] on icon "Previous page" at bounding box center [1452, 313] width 8 height 8
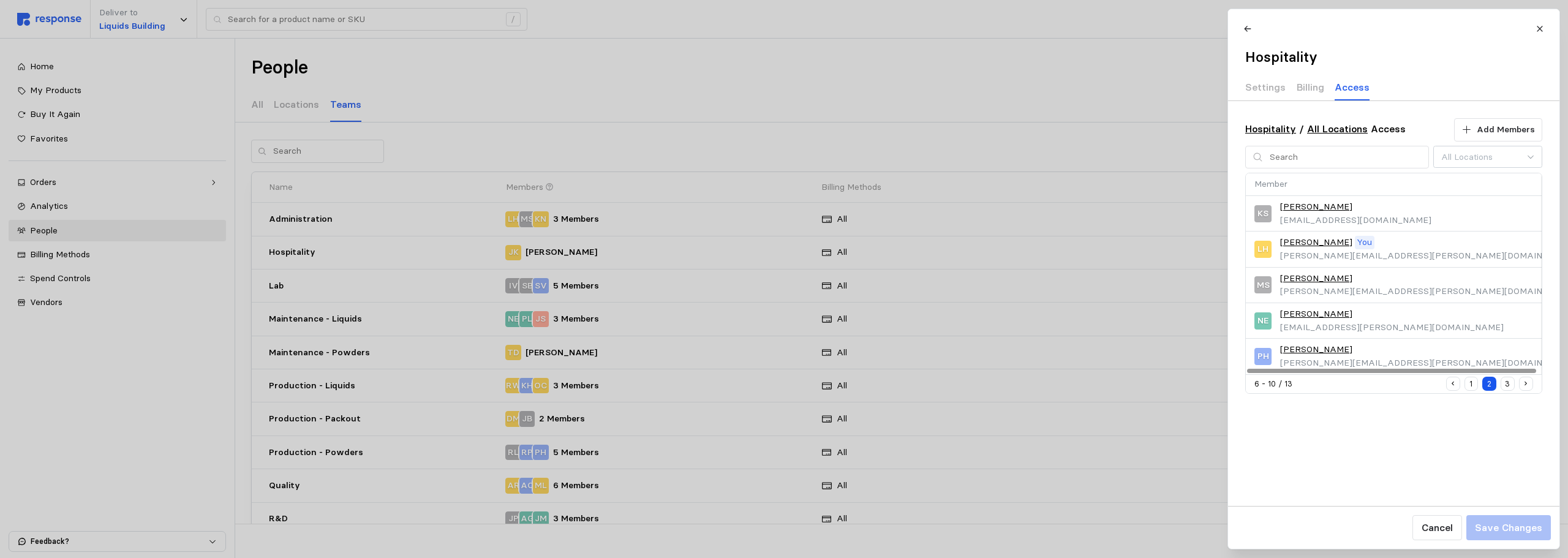
click at [1335, 414] on div "Hospitality / All Locations Access Add Members Member Access Via KS [PERSON_NAM…" at bounding box center [1393, 304] width 332 height 405
click at [1335, 385] on icon "Previous page" at bounding box center [1452, 383] width 8 height 8
click at [517, 81] on div at bounding box center [784, 279] width 1568 height 558
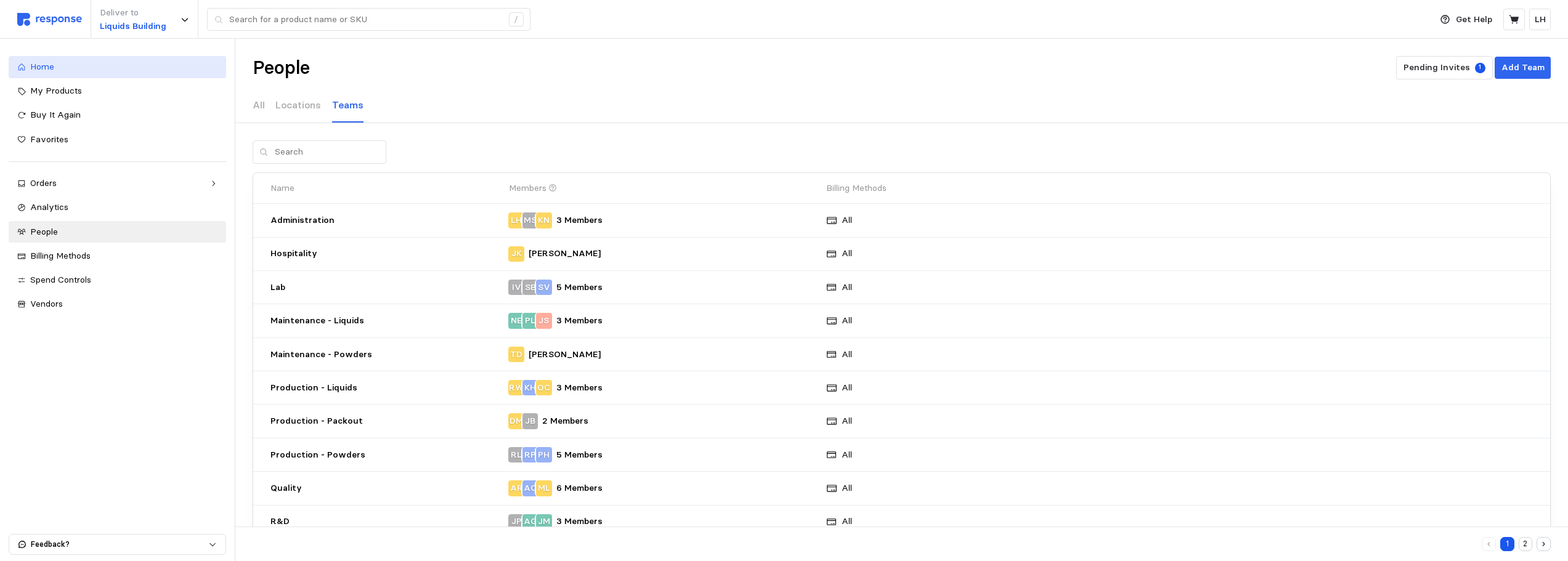
click at [35, 70] on span "Home" at bounding box center [42, 66] width 24 height 11
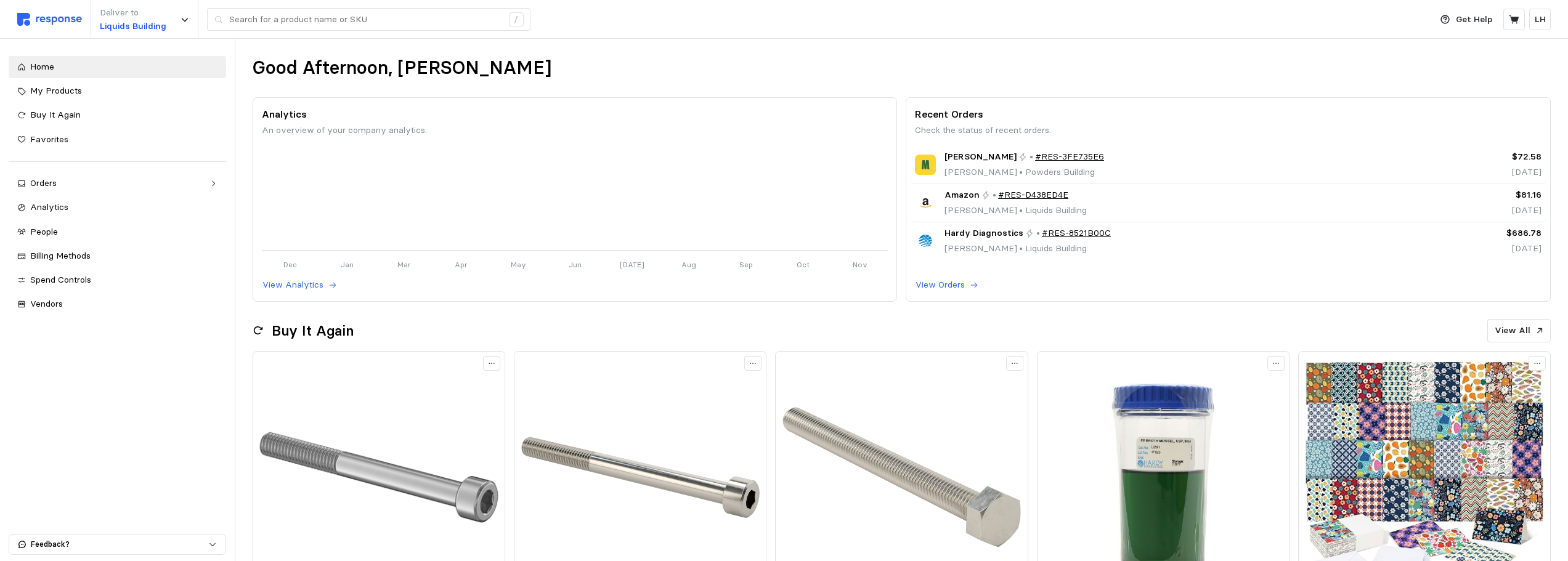
click at [1328, 16] on div "Deliver to Liquids Building /" at bounding box center [721, 19] width 1407 height 38
click at [50, 184] on div "Orders" at bounding box center [117, 183] width 174 height 14
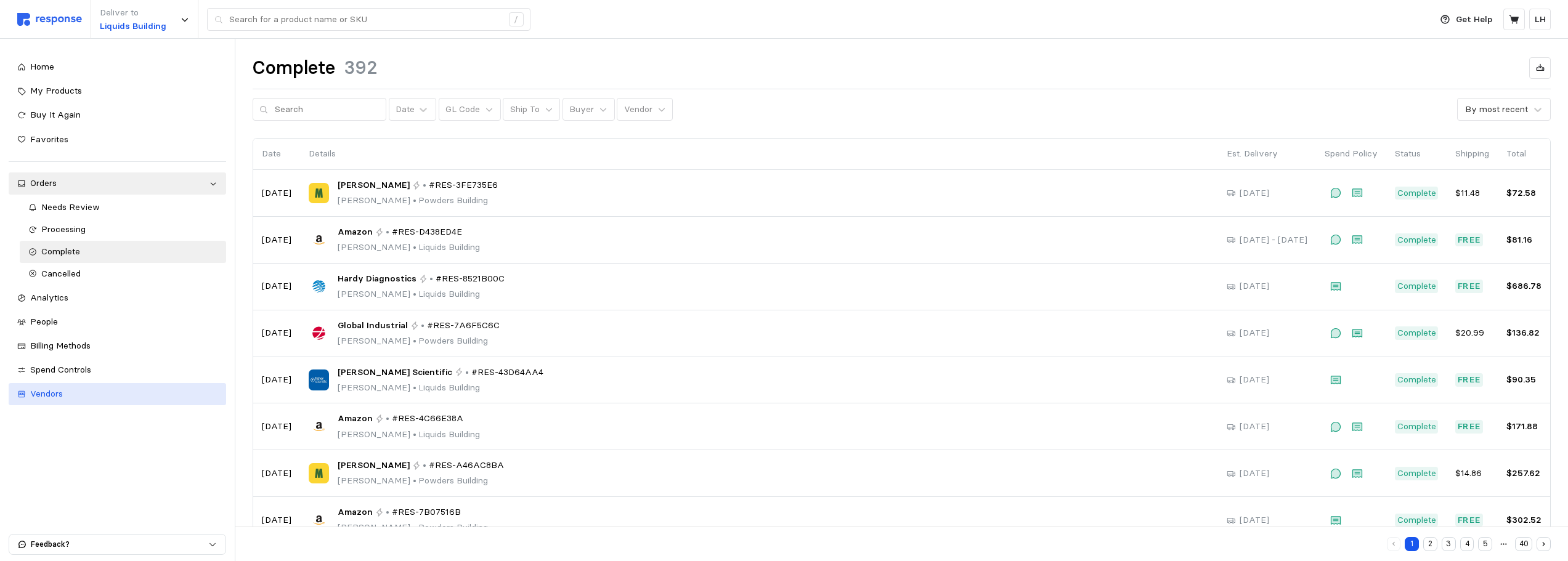
click at [59, 393] on span "Vendors" at bounding box center [46, 393] width 33 height 11
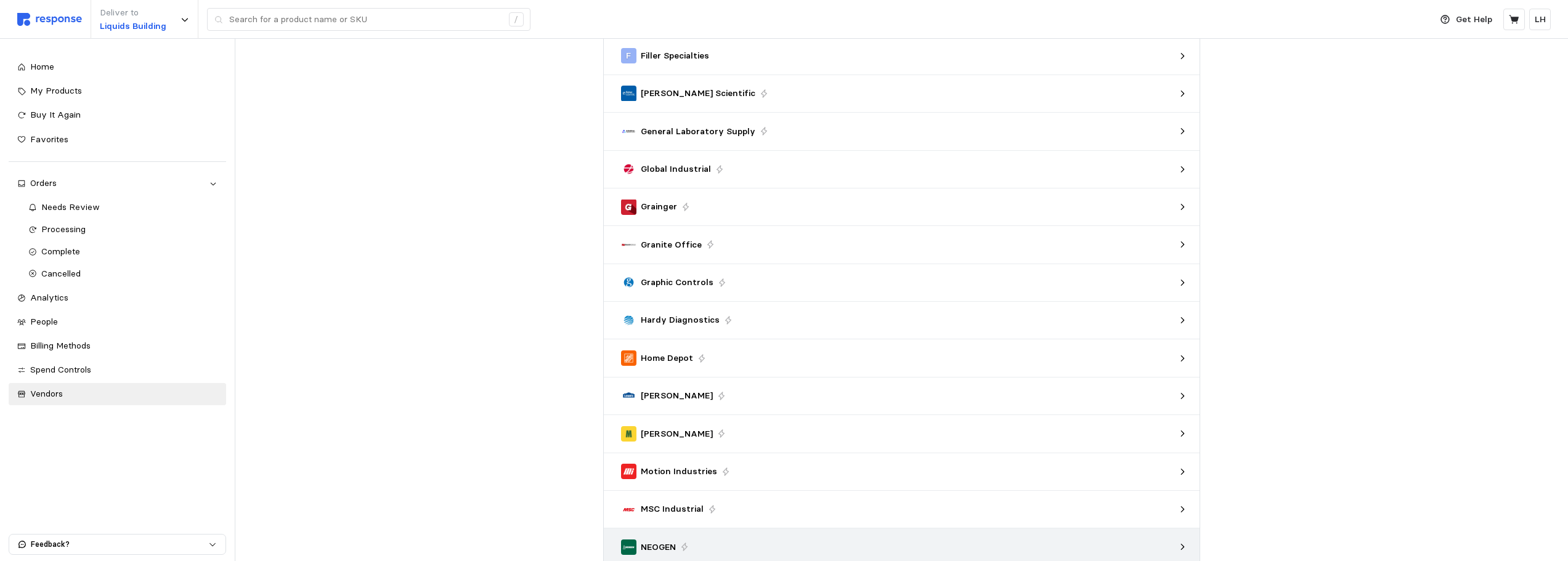
scroll to position [308, 0]
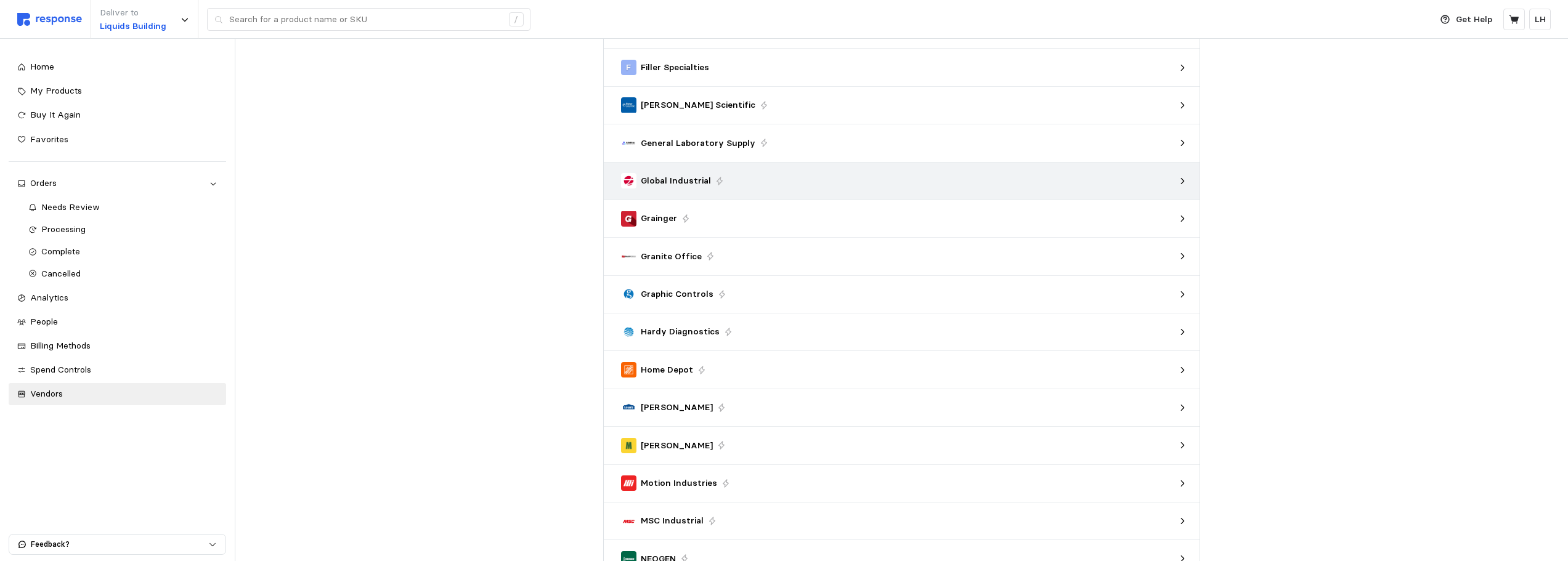
click at [839, 179] on div "Global Industrial" at bounding box center [897, 181] width 553 height 16
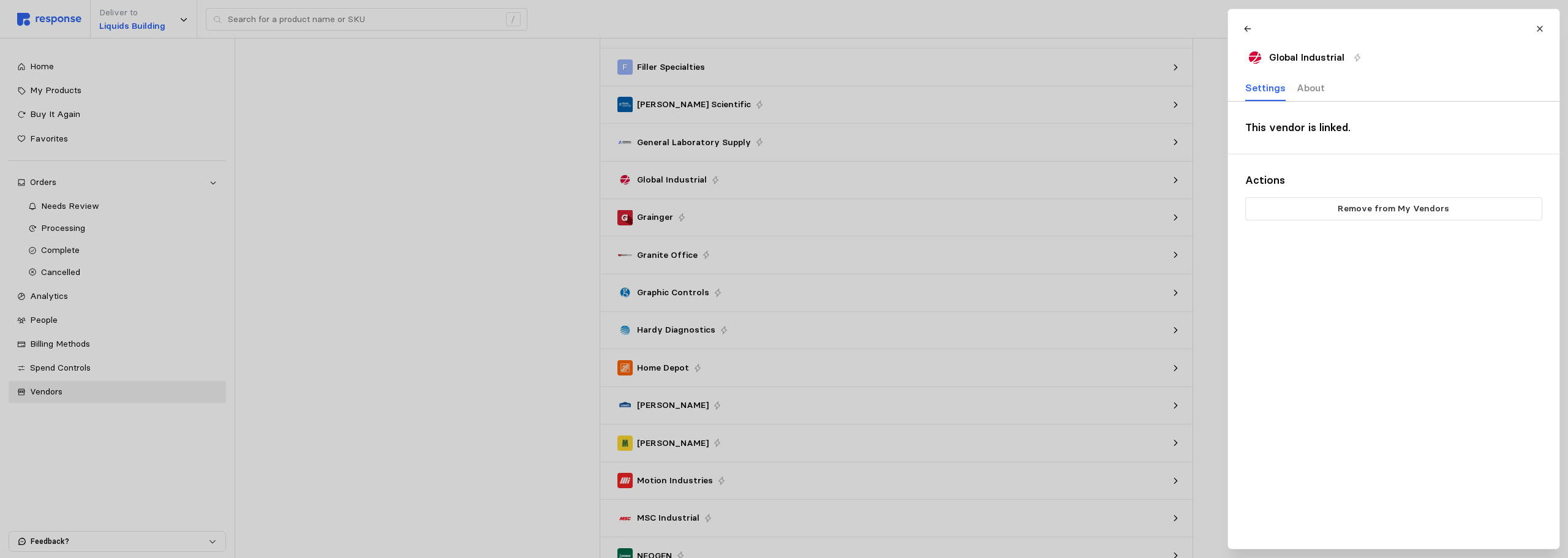
click at [1308, 88] on p "About" at bounding box center [1310, 88] width 28 height 16
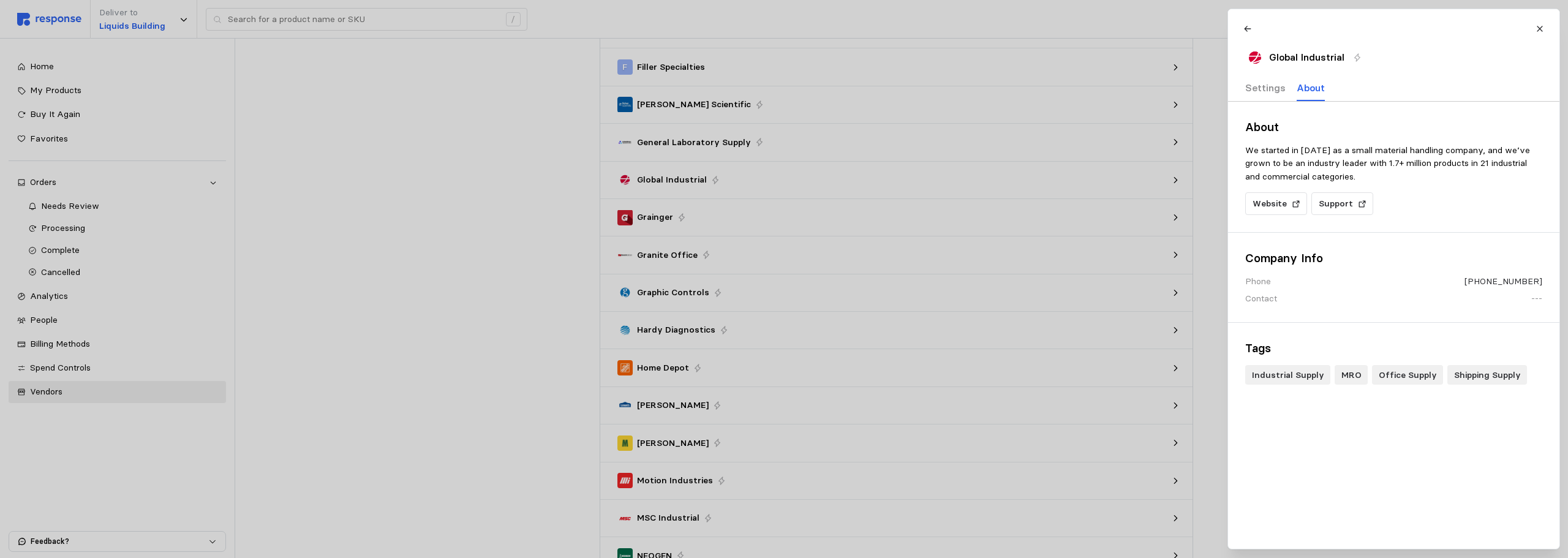
click at [1254, 87] on p "Settings" at bounding box center [1266, 88] width 40 height 16
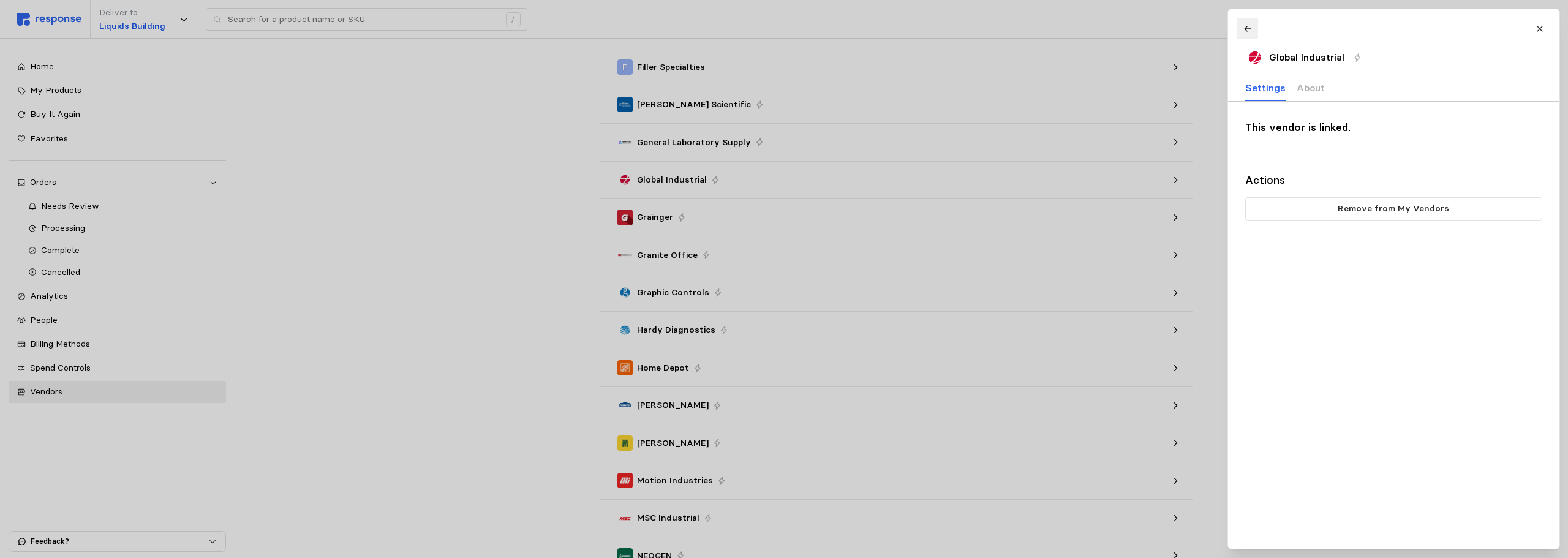
click at [1248, 27] on icon at bounding box center [1247, 29] width 8 height 8
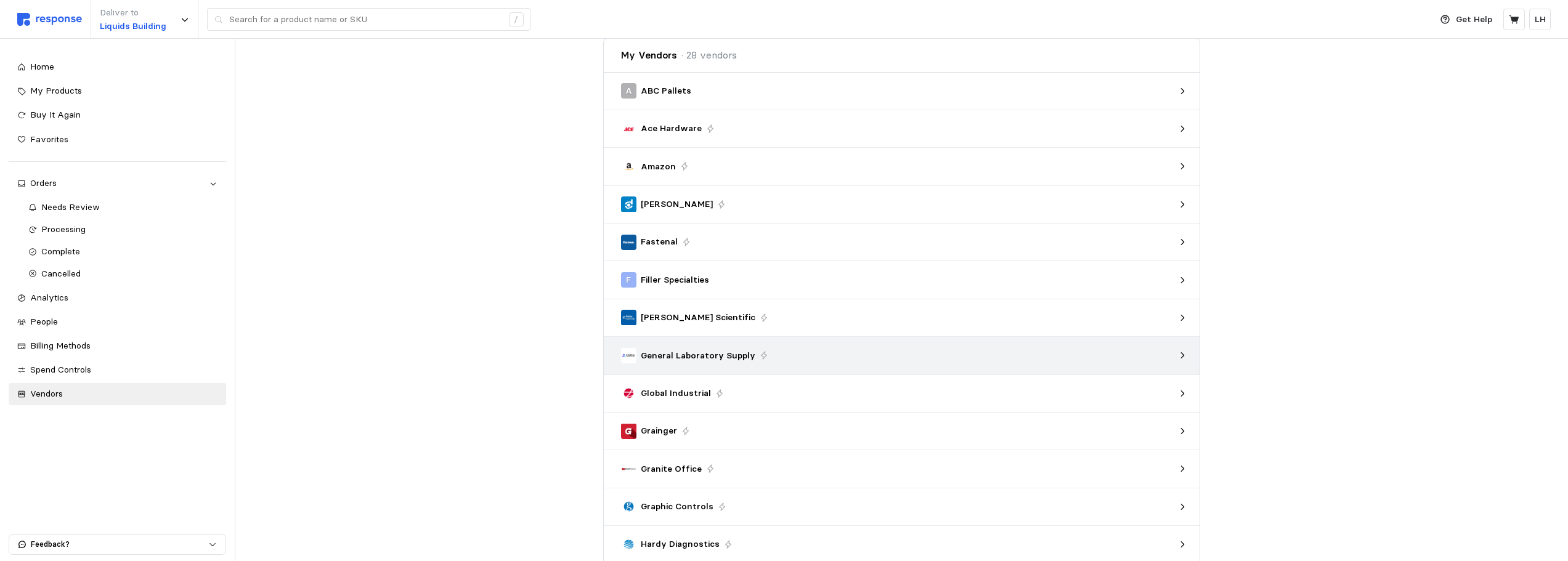
scroll to position [61, 0]
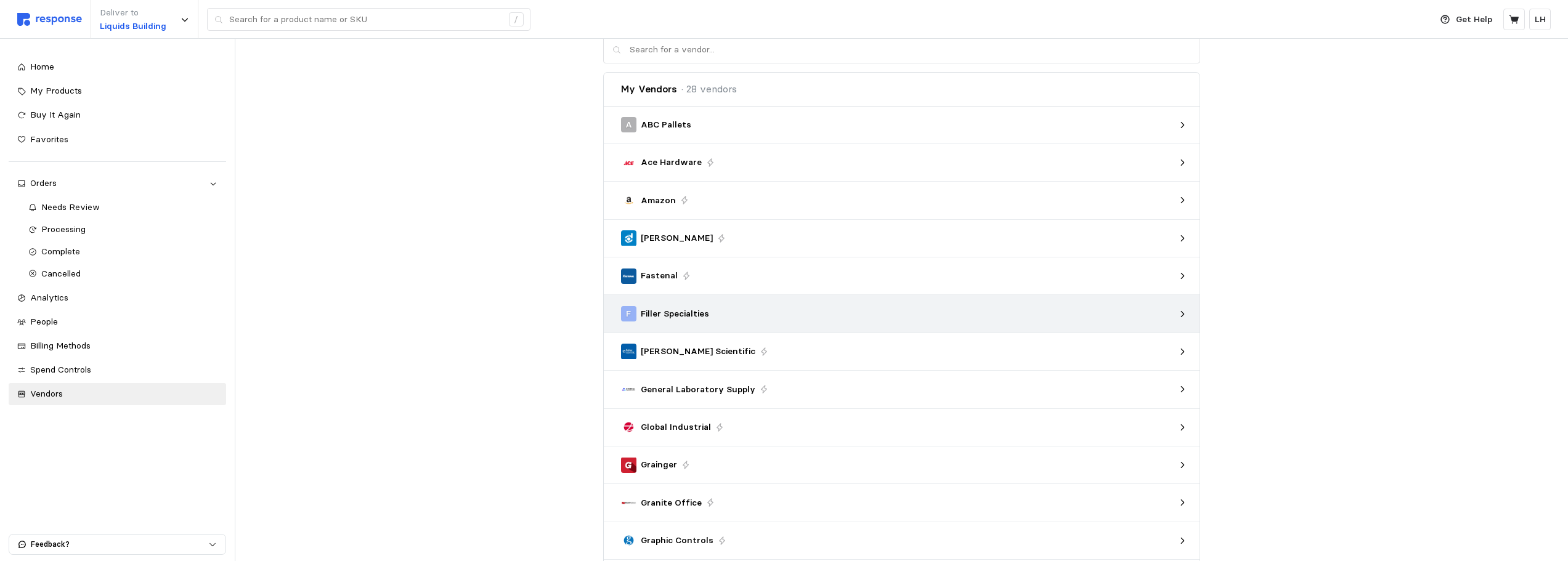
click at [763, 318] on div "F Filler Specialties" at bounding box center [897, 314] width 553 height 16
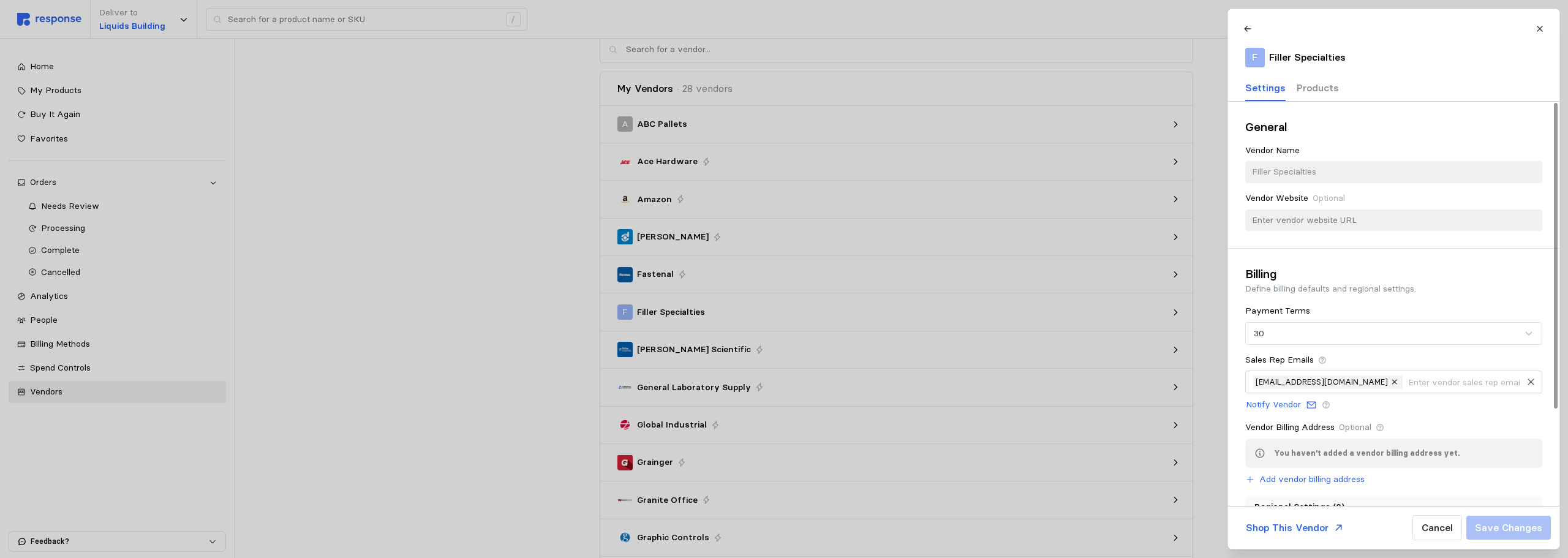
click at [1311, 87] on p "Products" at bounding box center [1317, 88] width 42 height 16
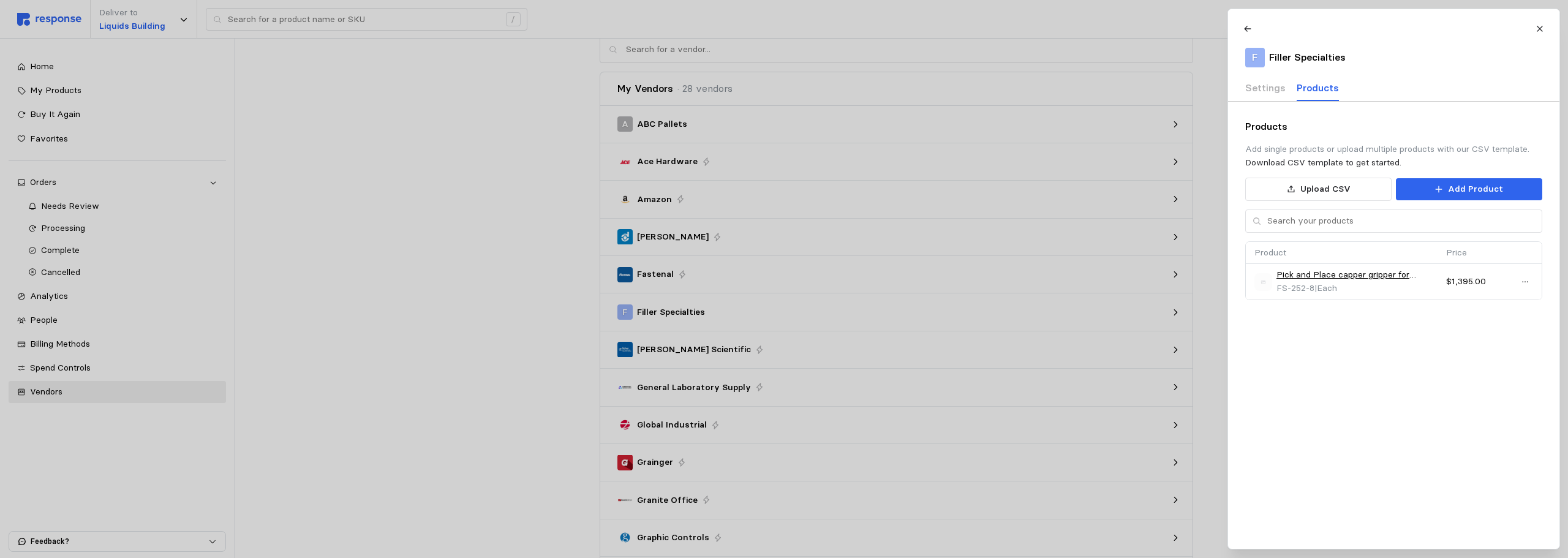
click at [1335, 339] on div "Products Add single products or upload multiple products with our CSV template.…" at bounding box center [1393, 325] width 332 height 447
click at [1335, 29] on icon at bounding box center [1539, 29] width 8 height 8
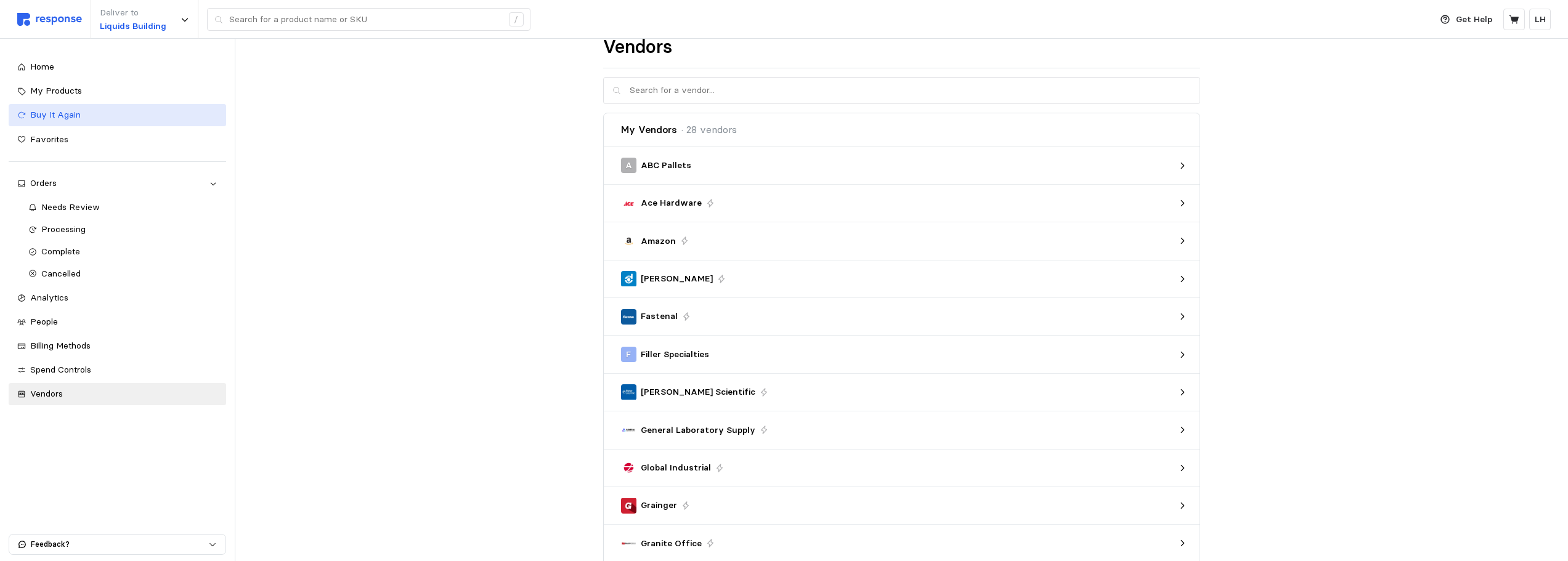
scroll to position [0, 0]
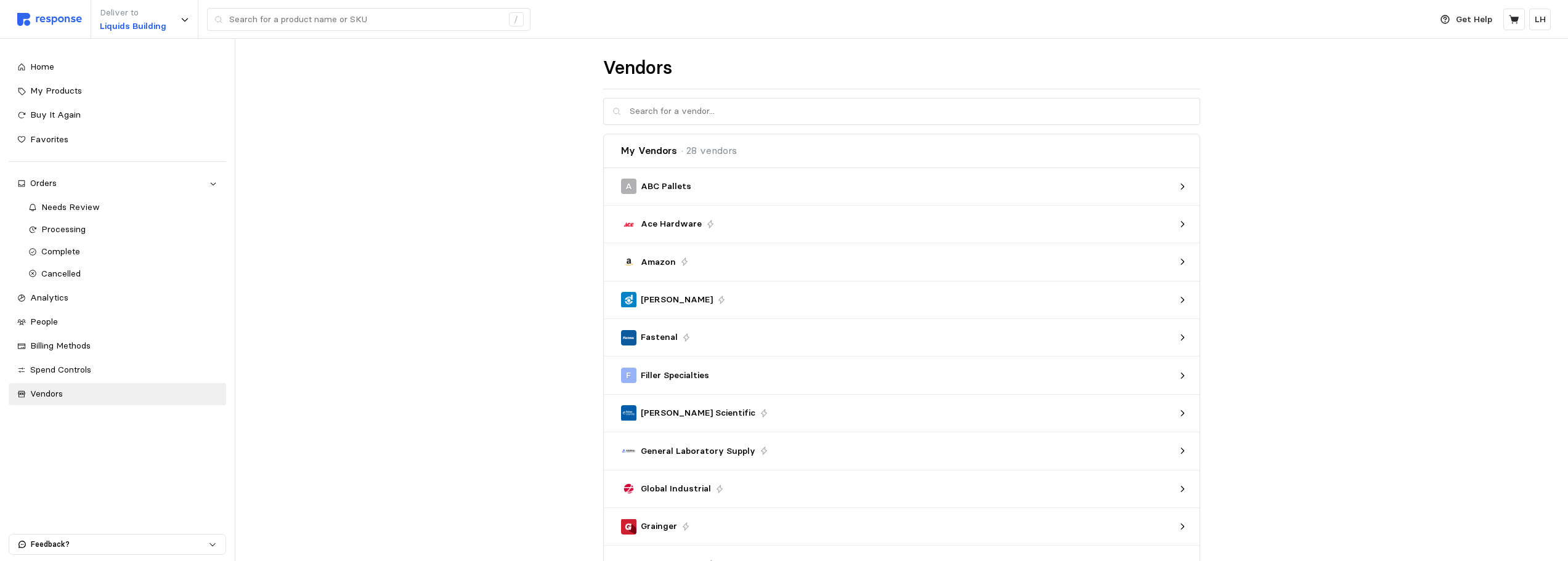
click at [45, 68] on span "Home" at bounding box center [42, 66] width 24 height 11
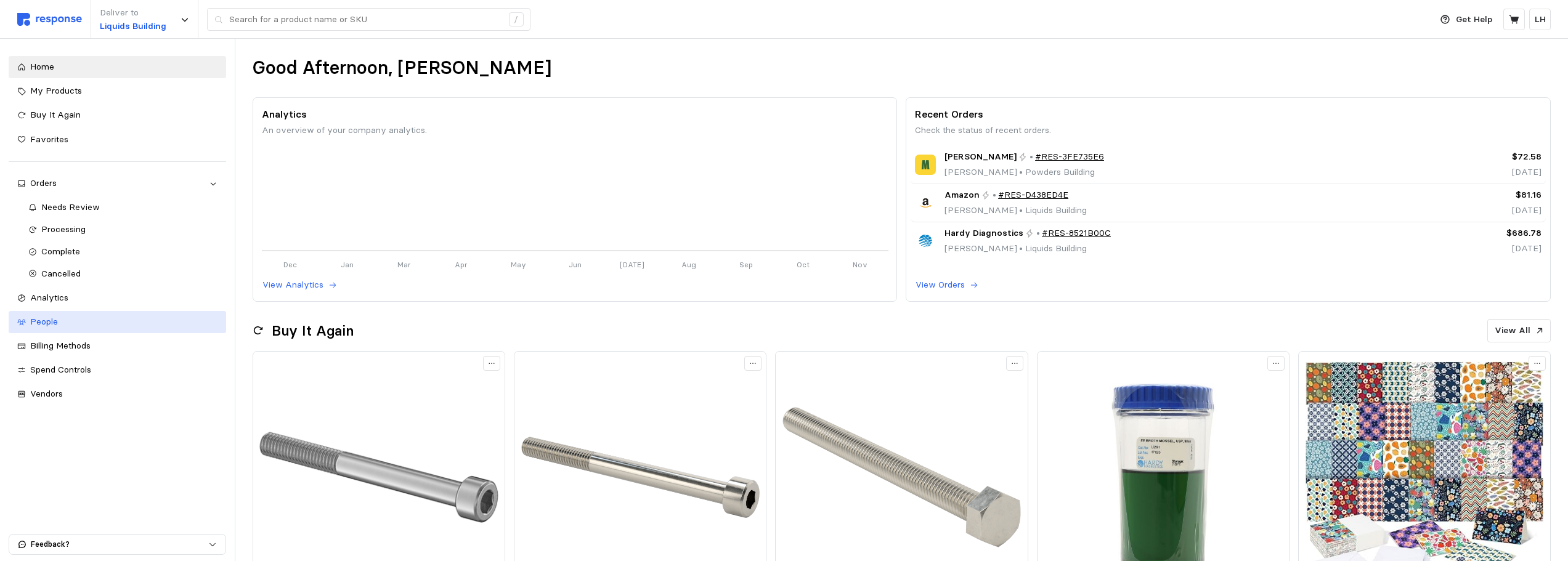
click at [71, 327] on div "People" at bounding box center [123, 322] width 187 height 14
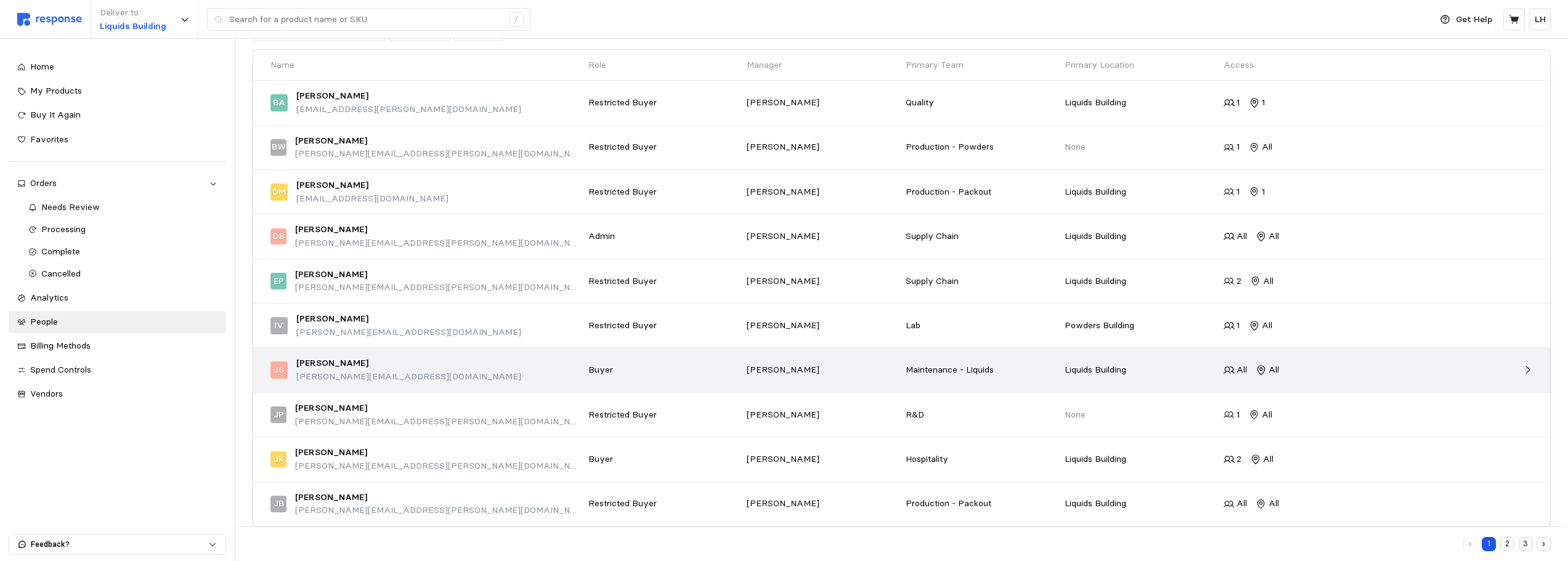
scroll to position [140, 0]
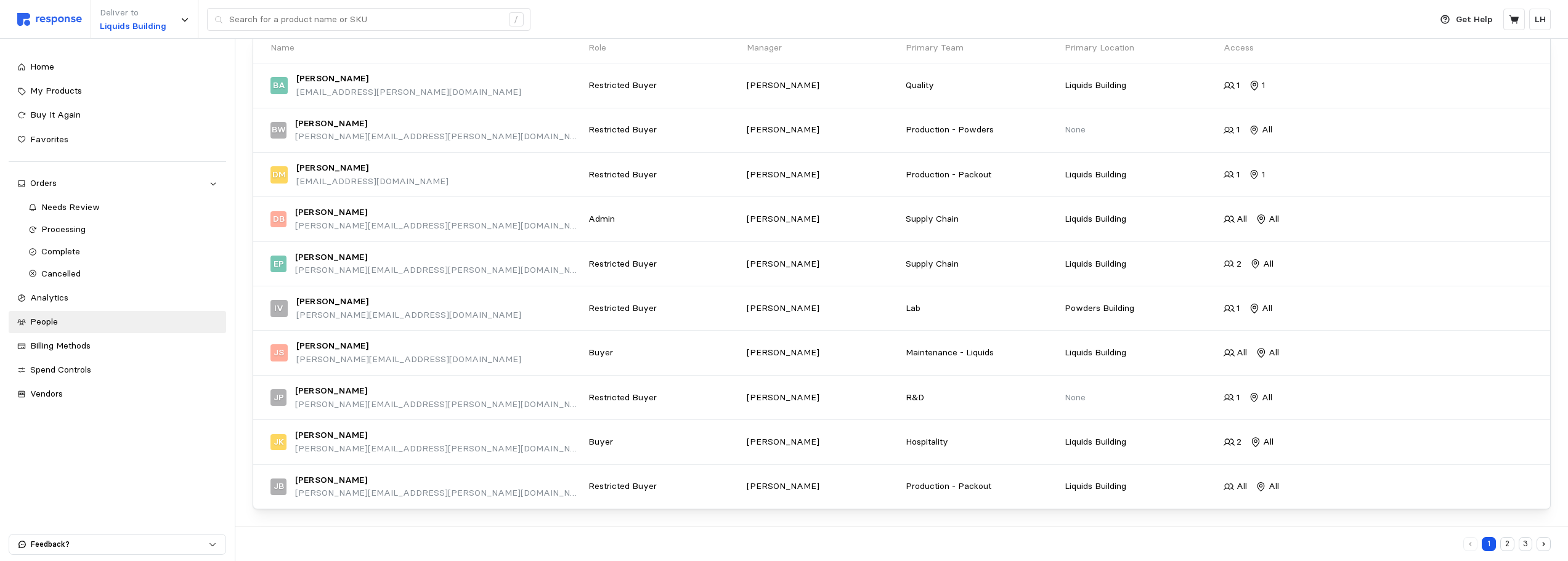
click at [1343, 543] on button "2" at bounding box center [1507, 544] width 14 height 14
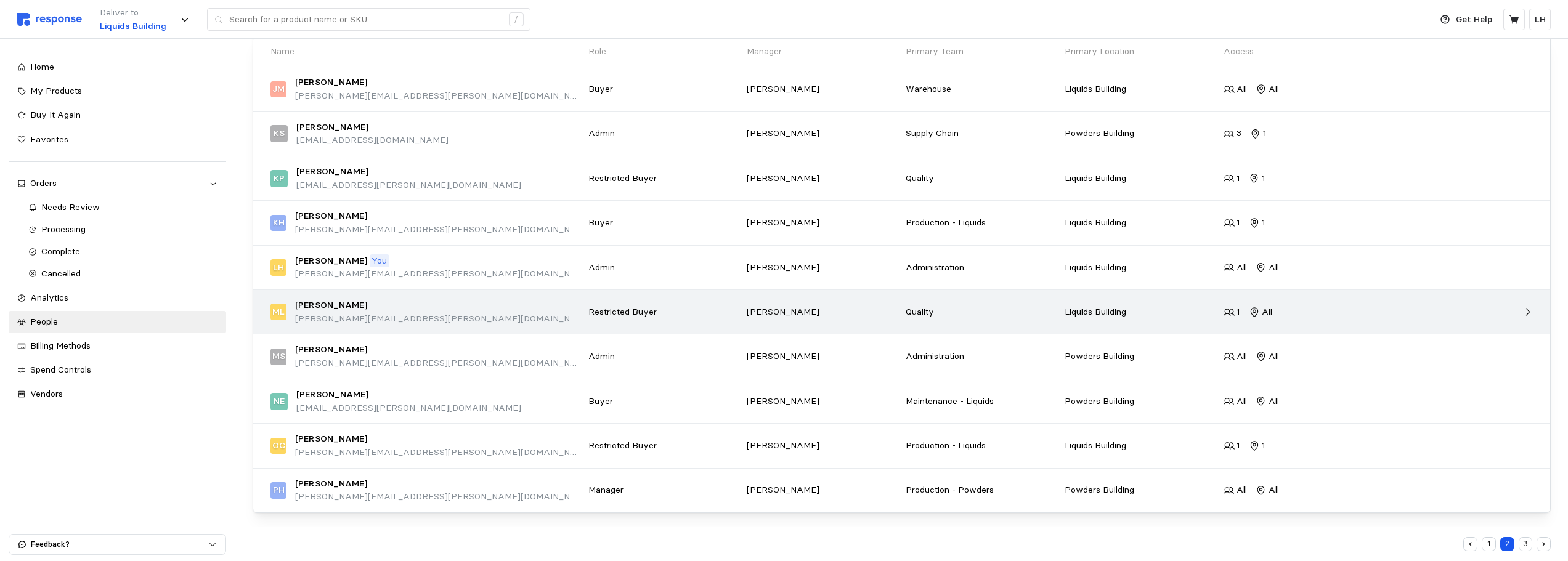
scroll to position [140, 0]
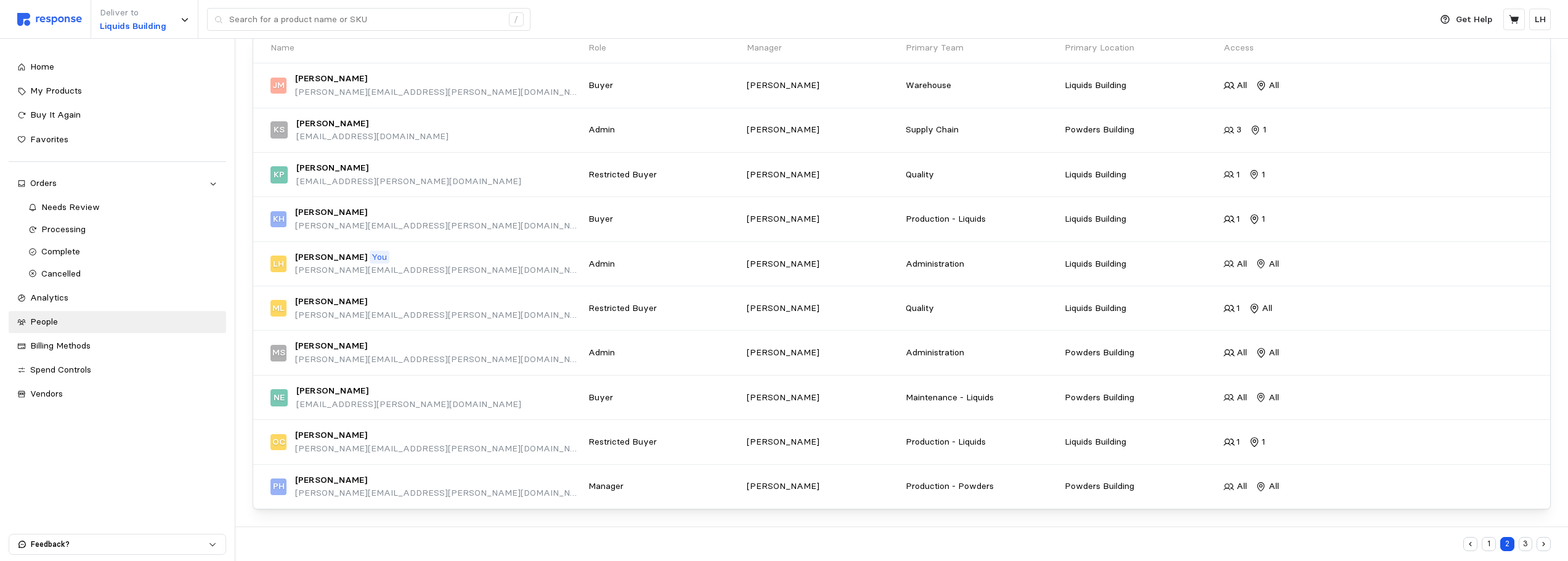
click at [1343, 546] on button "3" at bounding box center [1526, 544] width 14 height 14
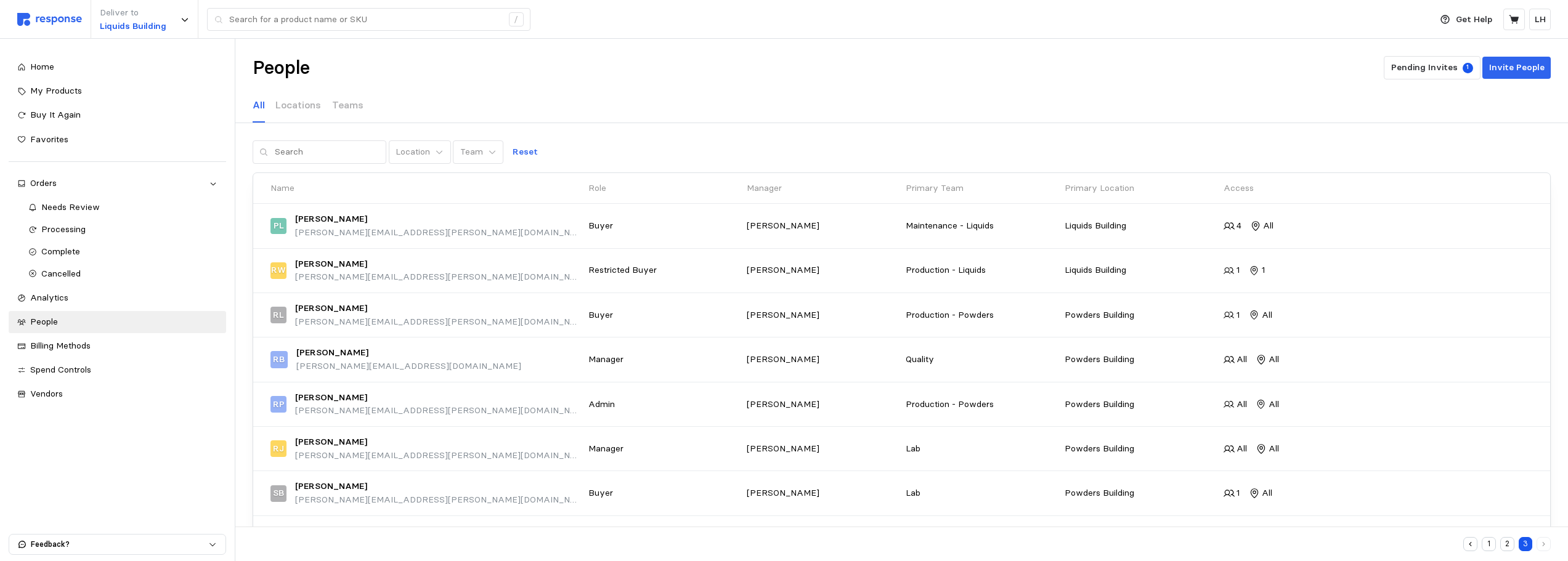
click at [1343, 542] on button "1" at bounding box center [1489, 544] width 14 height 14
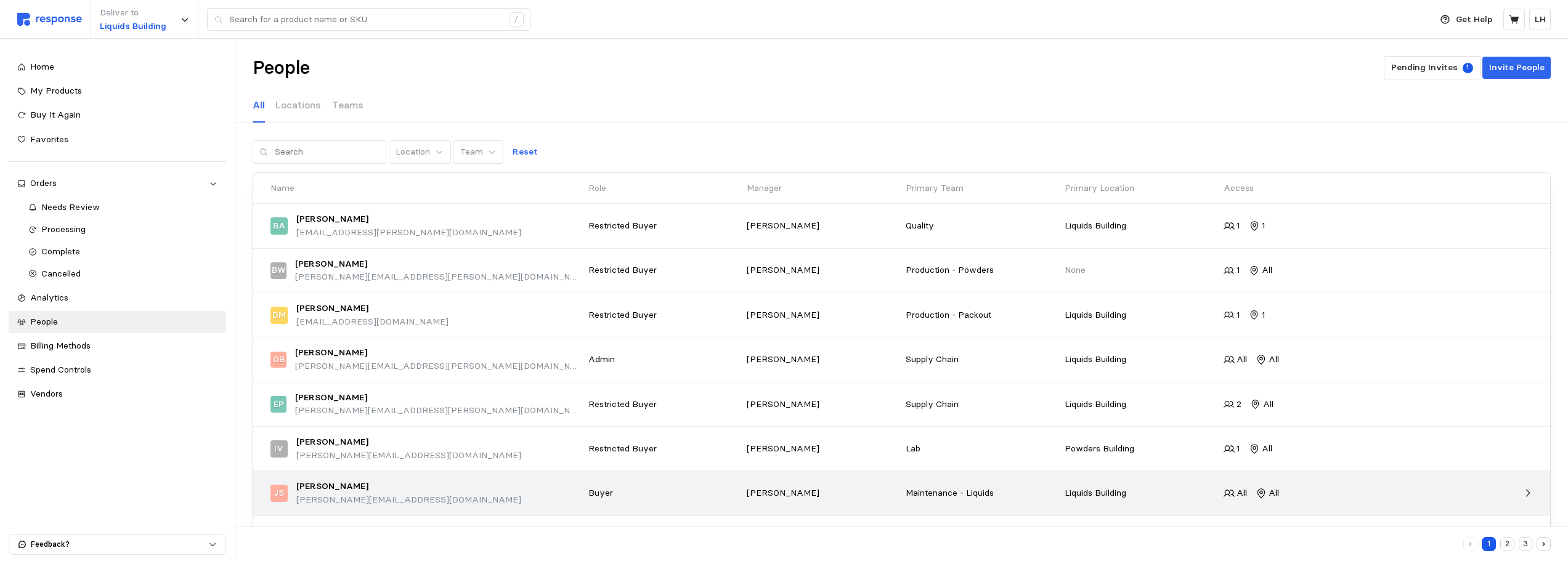
click at [924, 491] on p "Maintenance - Liquids" at bounding box center [980, 493] width 150 height 14
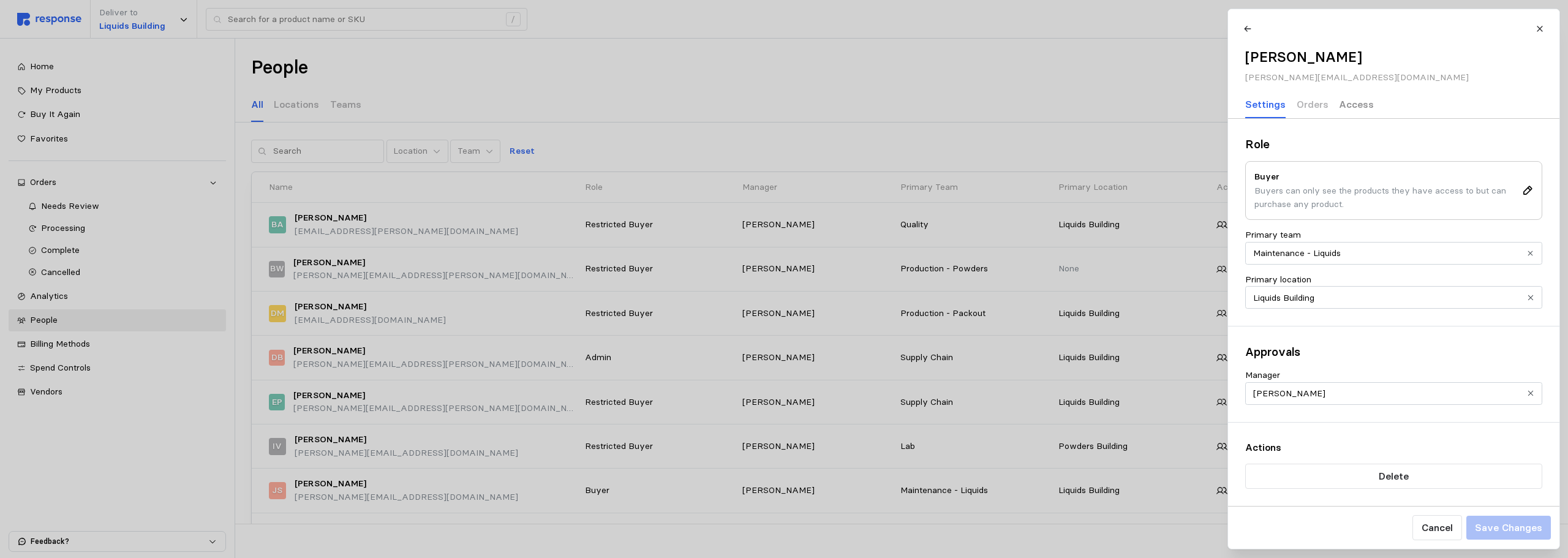
click at [1335, 104] on p "Access" at bounding box center [1356, 104] width 35 height 16
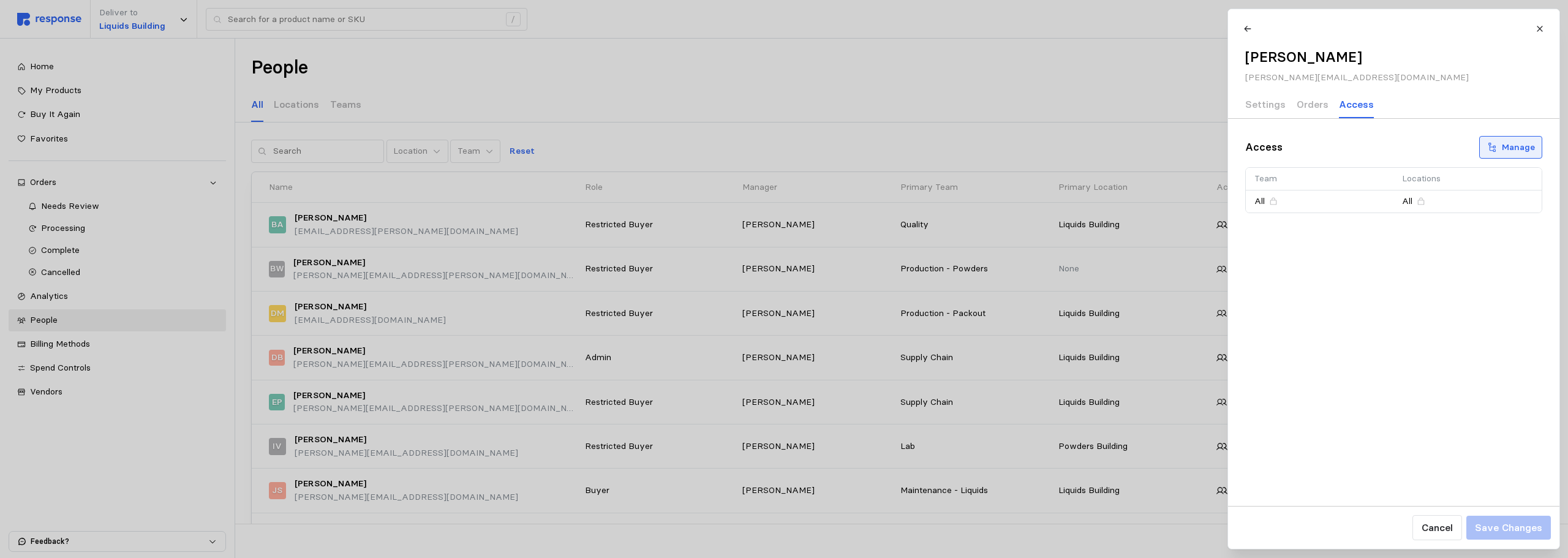
click at [1335, 152] on p "Manage" at bounding box center [1518, 147] width 33 height 14
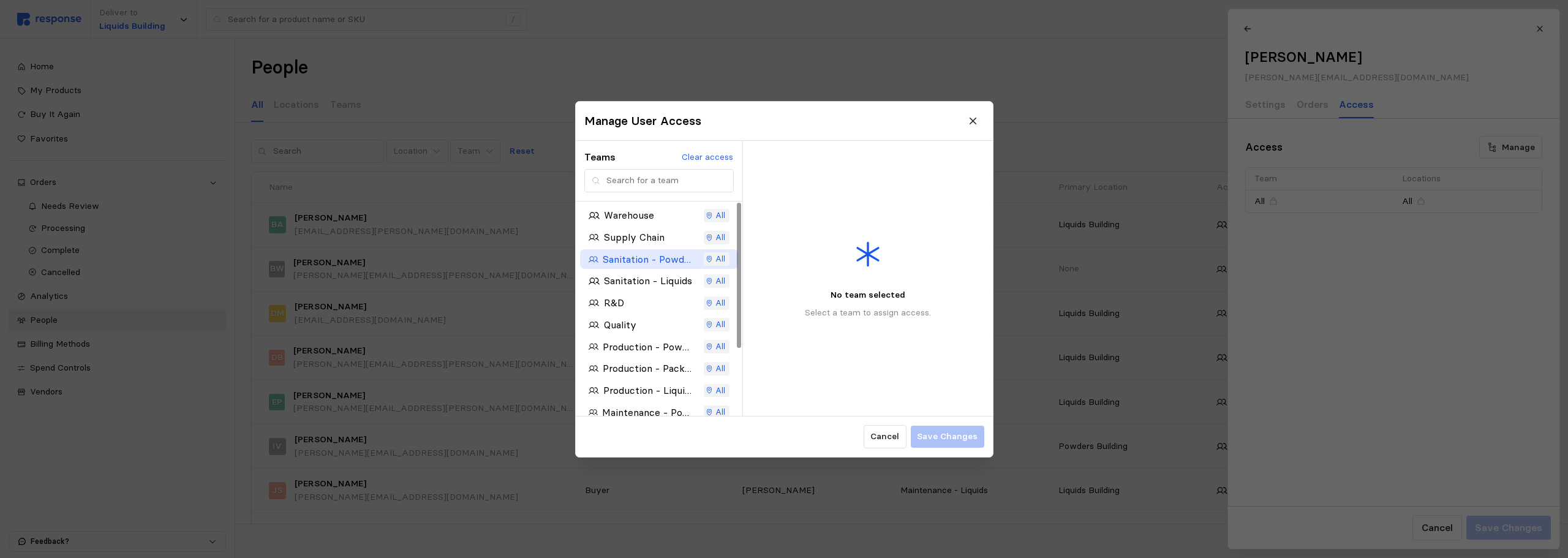
click at [628, 263] on p "Sanitation - Powders" at bounding box center [648, 259] width 90 height 16
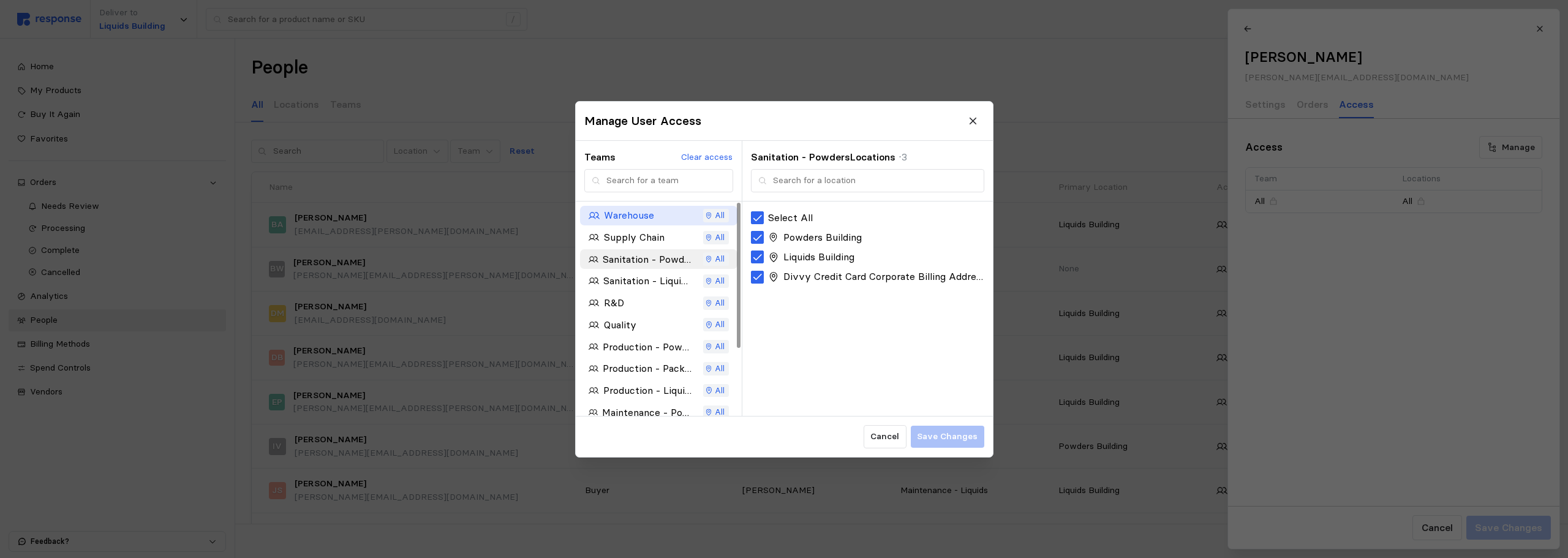
click at [644, 216] on p "Warehouse" at bounding box center [628, 215] width 50 height 16
click at [761, 216] on icon at bounding box center [757, 217] width 8 height 6
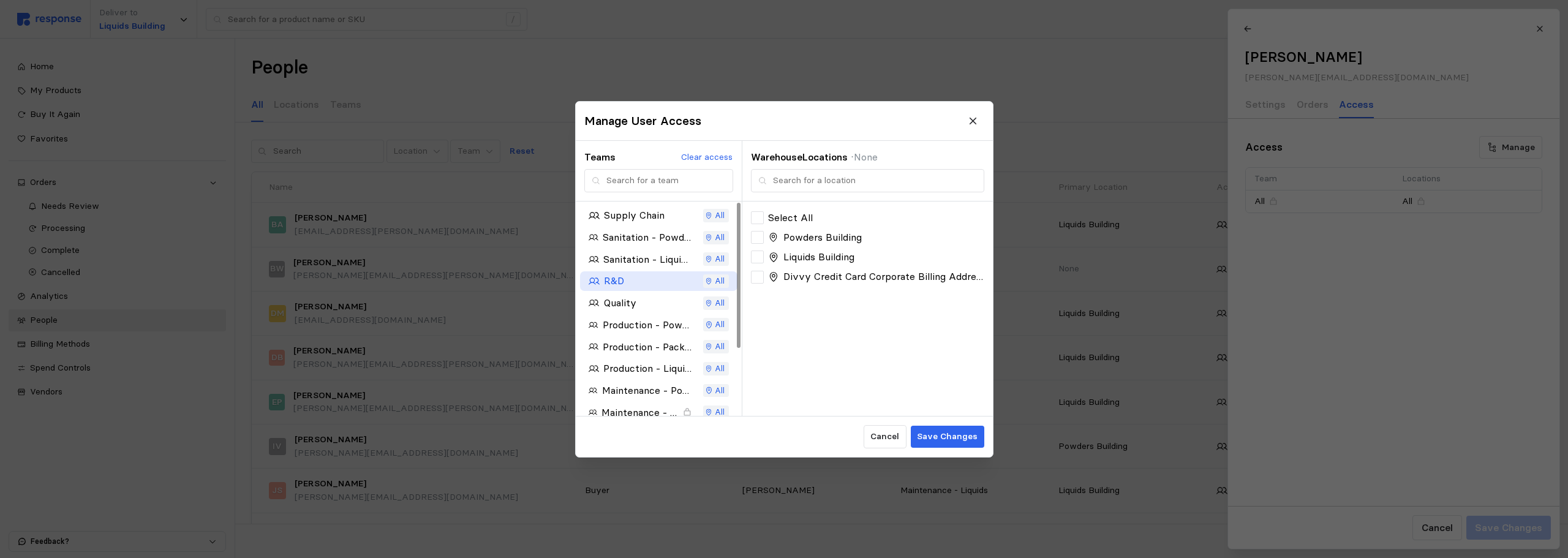
click at [638, 282] on div "R&D" at bounding box center [640, 281] width 103 height 16
click at [759, 215] on icon at bounding box center [757, 217] width 11 height 11
click at [631, 280] on p "Quality" at bounding box center [620, 281] width 32 height 16
click at [757, 214] on icon at bounding box center [757, 217] width 11 height 11
click at [622, 345] on p "Maintenance - Powders" at bounding box center [646, 346] width 90 height 16
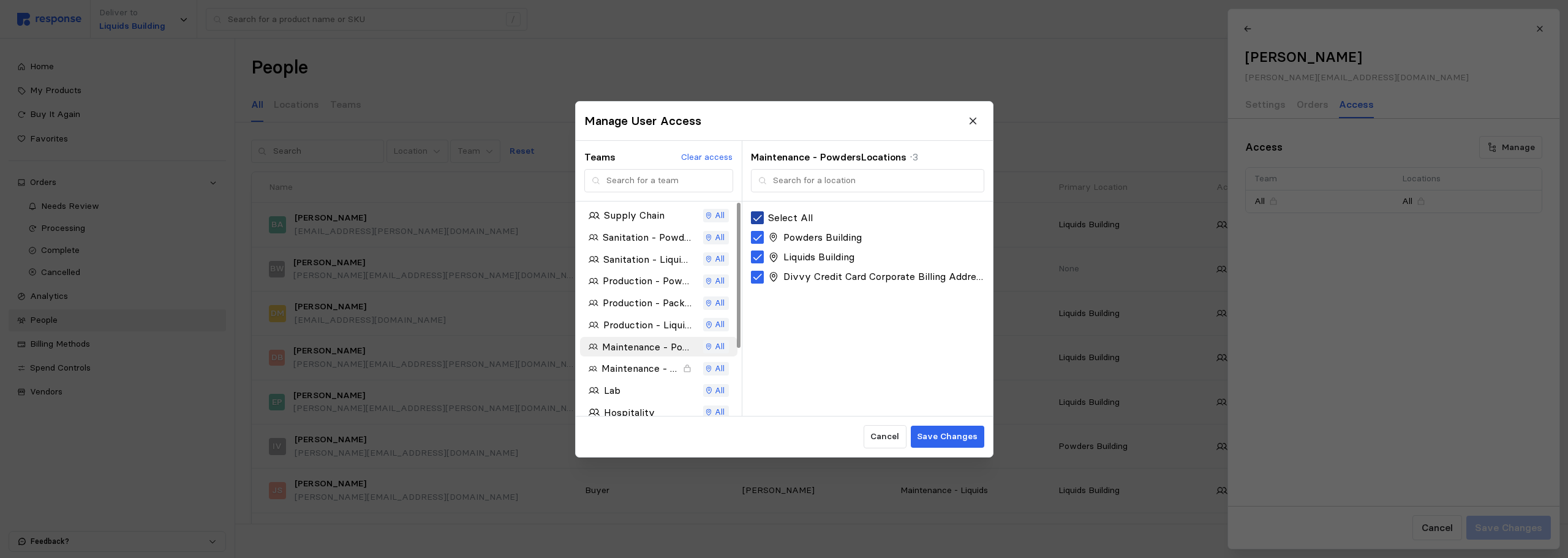
click at [758, 214] on icon at bounding box center [757, 217] width 11 height 11
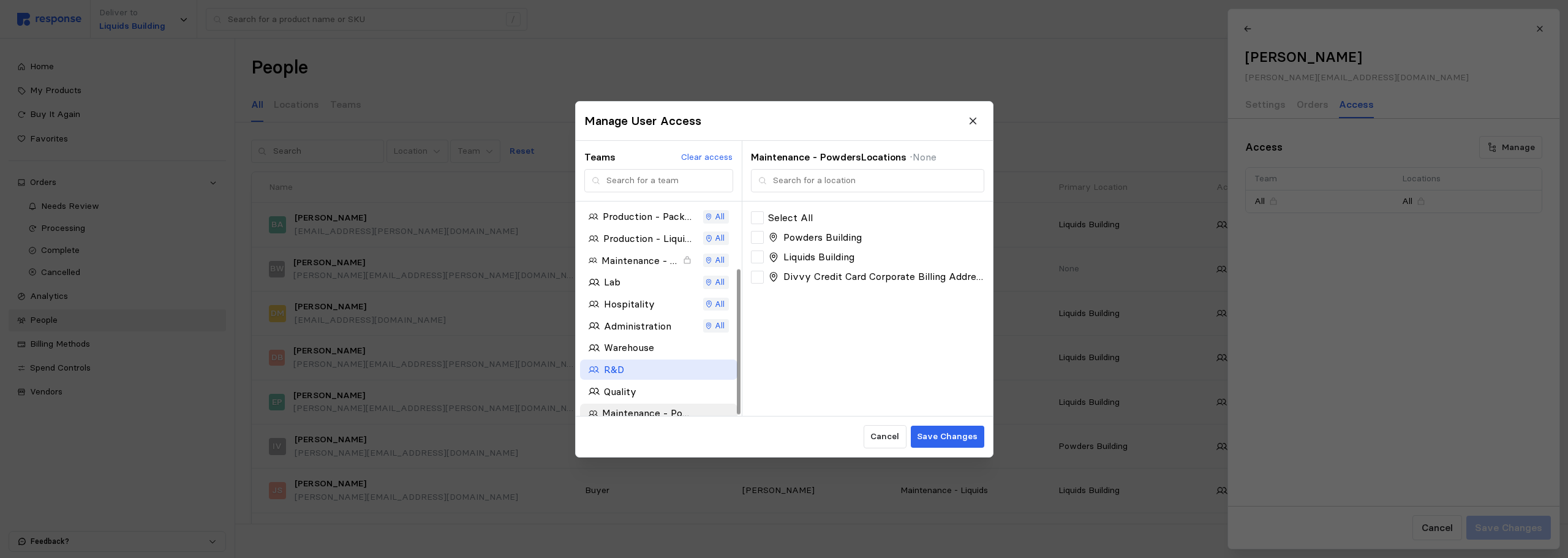
scroll to position [98, 0]
click at [619, 274] on p "Lab" at bounding box center [611, 271] width 16 height 16
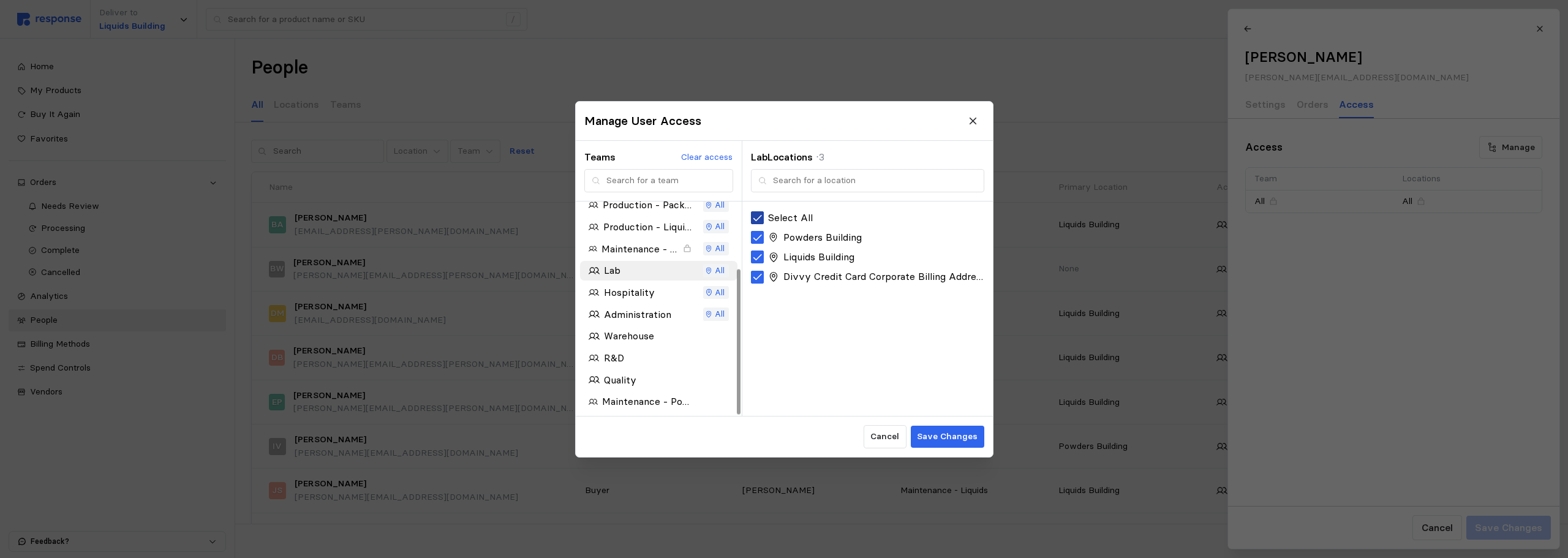
click at [761, 217] on icon at bounding box center [757, 217] width 11 height 11
click at [644, 270] on p "Hospitality" at bounding box center [629, 271] width 51 height 16
click at [763, 215] on icon at bounding box center [757, 217] width 11 height 11
click at [652, 269] on p "Administration" at bounding box center [637, 271] width 67 height 16
click at [763, 212] on icon at bounding box center [757, 217] width 11 height 11
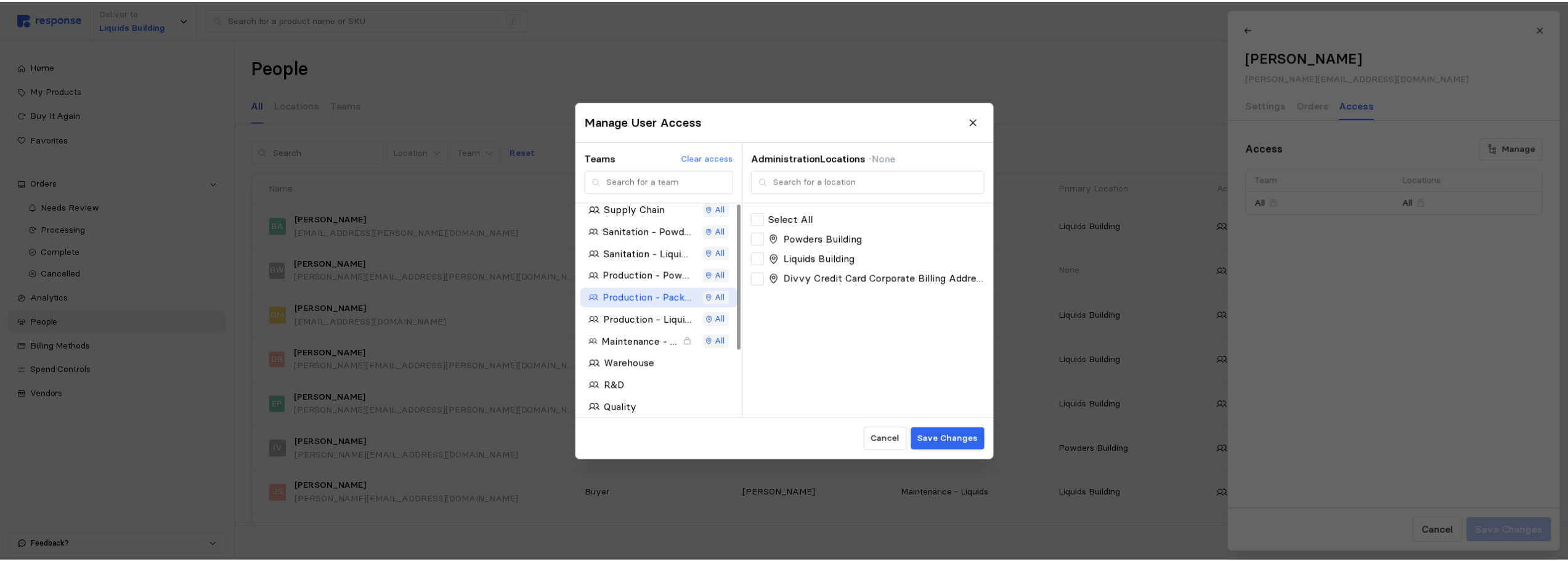
scroll to position [0, 0]
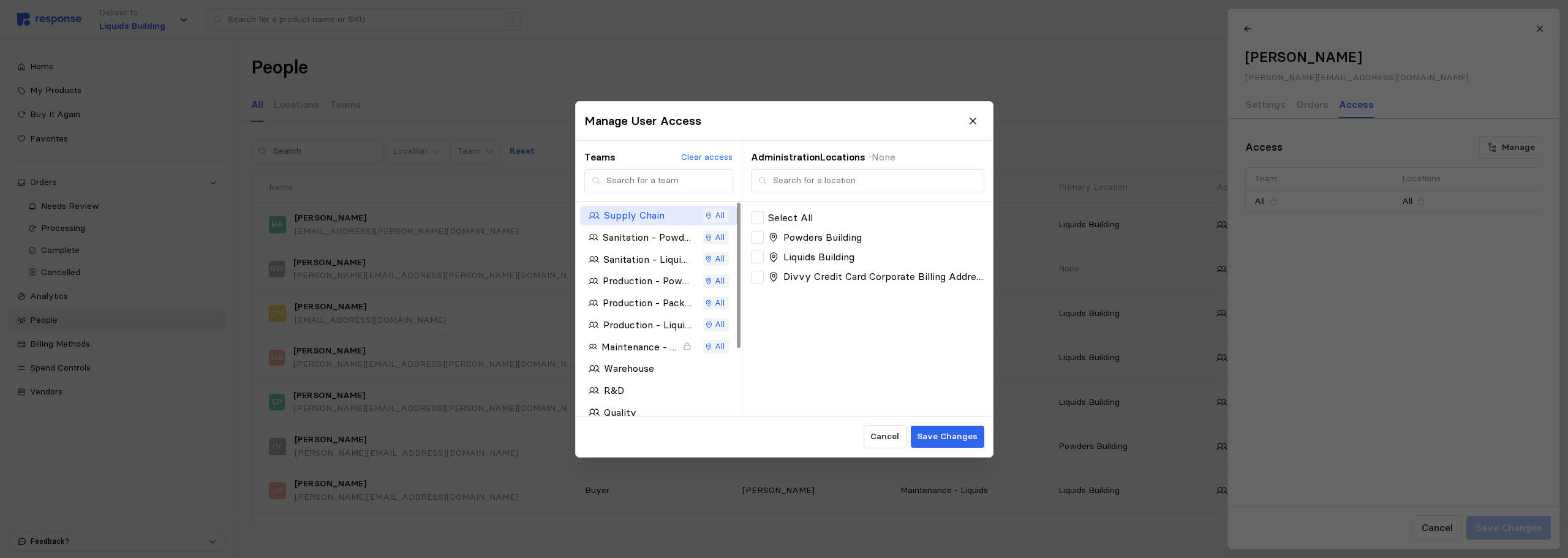
click at [630, 215] on p "Supply Chain" at bounding box center [633, 215] width 60 height 16
click at [757, 215] on icon at bounding box center [757, 217] width 11 height 11
click at [622, 325] on p "Maintenance - Liquids" at bounding box center [640, 325] width 78 height 16
click at [755, 213] on icon at bounding box center [757, 217] width 11 height 11
drag, startPoint x: 944, startPoint y: 437, endPoint x: 813, endPoint y: 326, distance: 171.7
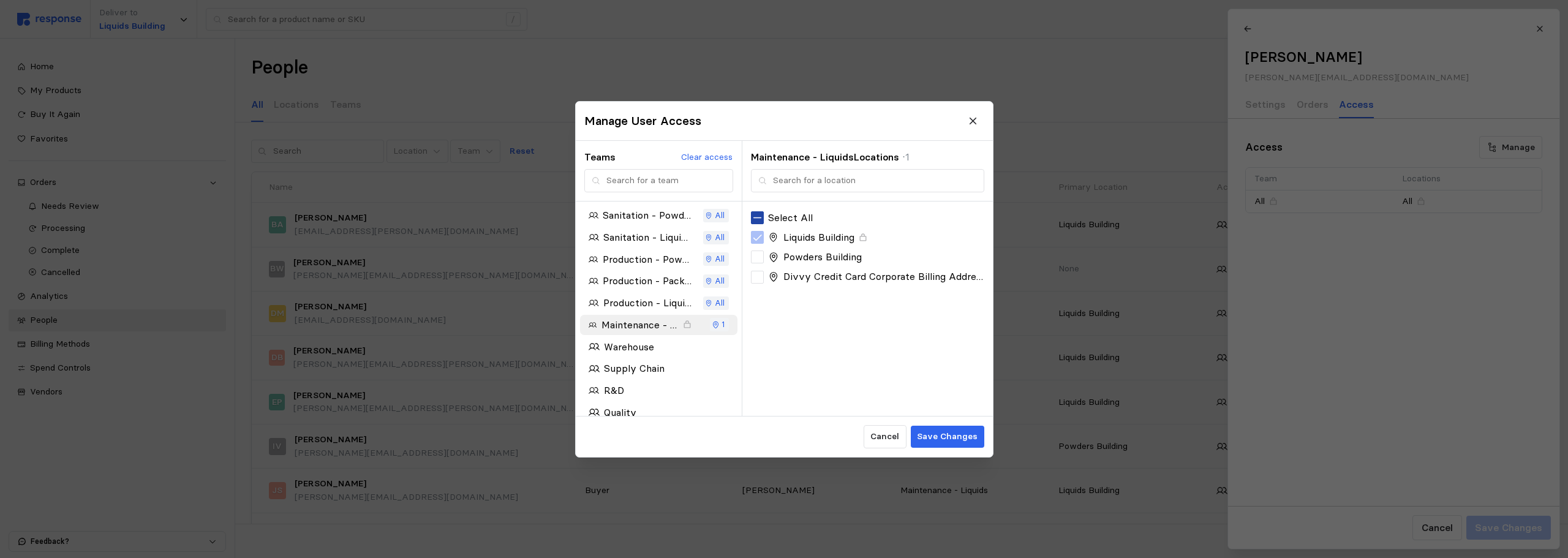
click at [942, 369] on div "Teams Clear access Sanitation - Powders All Sanitation - Liquids All Production…" at bounding box center [784, 298] width 417 height 316
click at [643, 326] on p "Maintenance - Liquids" at bounding box center [640, 325] width 78 height 16
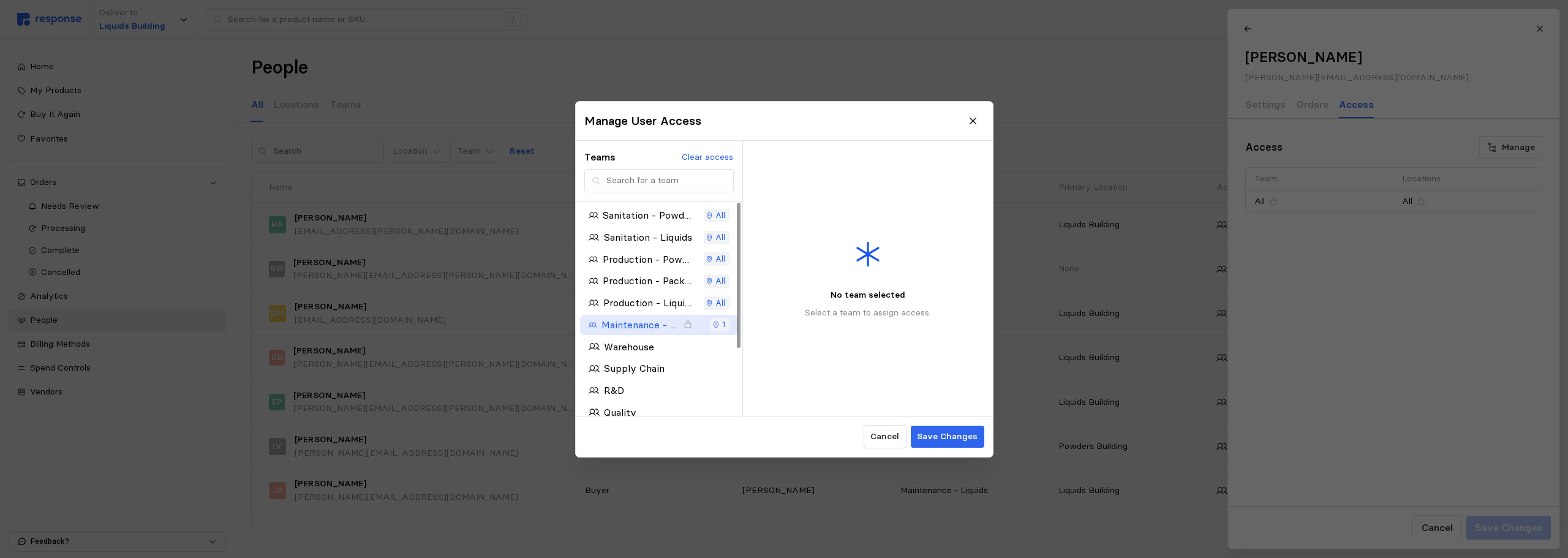
click at [643, 326] on p "Maintenance - Liquids" at bounding box center [640, 325] width 78 height 16
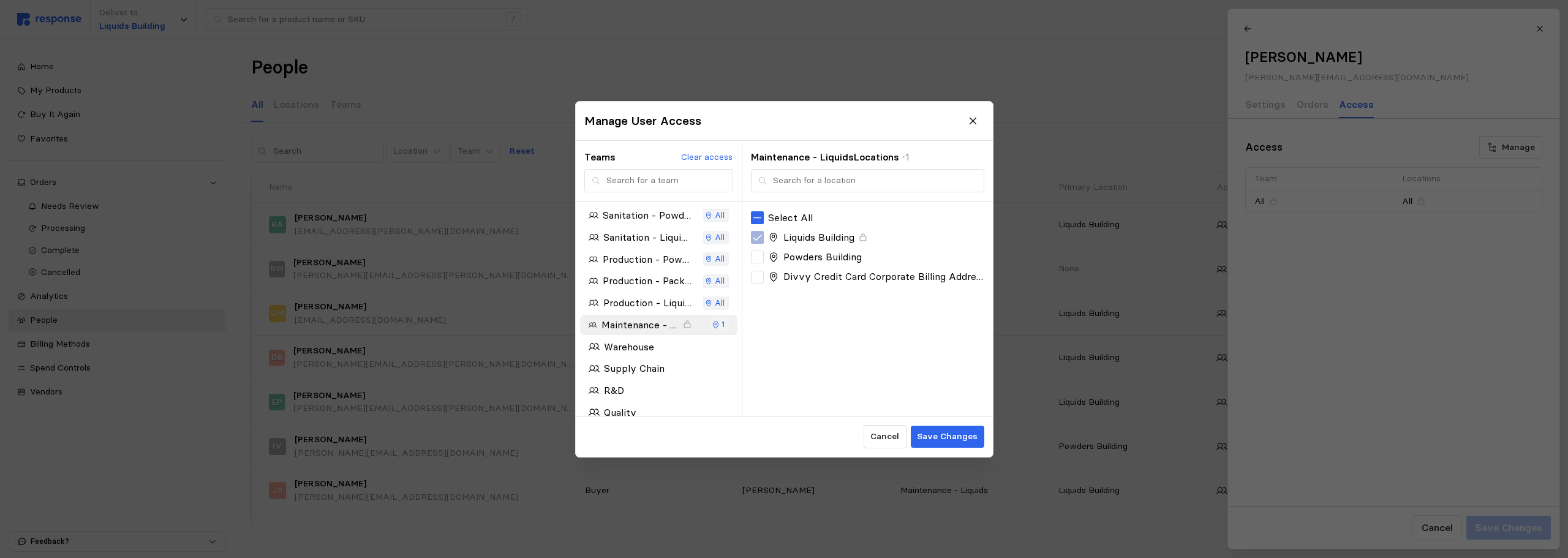
click at [757, 241] on icon at bounding box center [757, 237] width 11 height 11
click at [889, 217] on div "Select All" at bounding box center [867, 218] width 233 height 16
click at [758, 217] on icon at bounding box center [757, 217] width 11 height 11
click at [757, 236] on icon at bounding box center [757, 237] width 11 height 11
drag, startPoint x: 758, startPoint y: 253, endPoint x: 773, endPoint y: 247, distance: 16.2
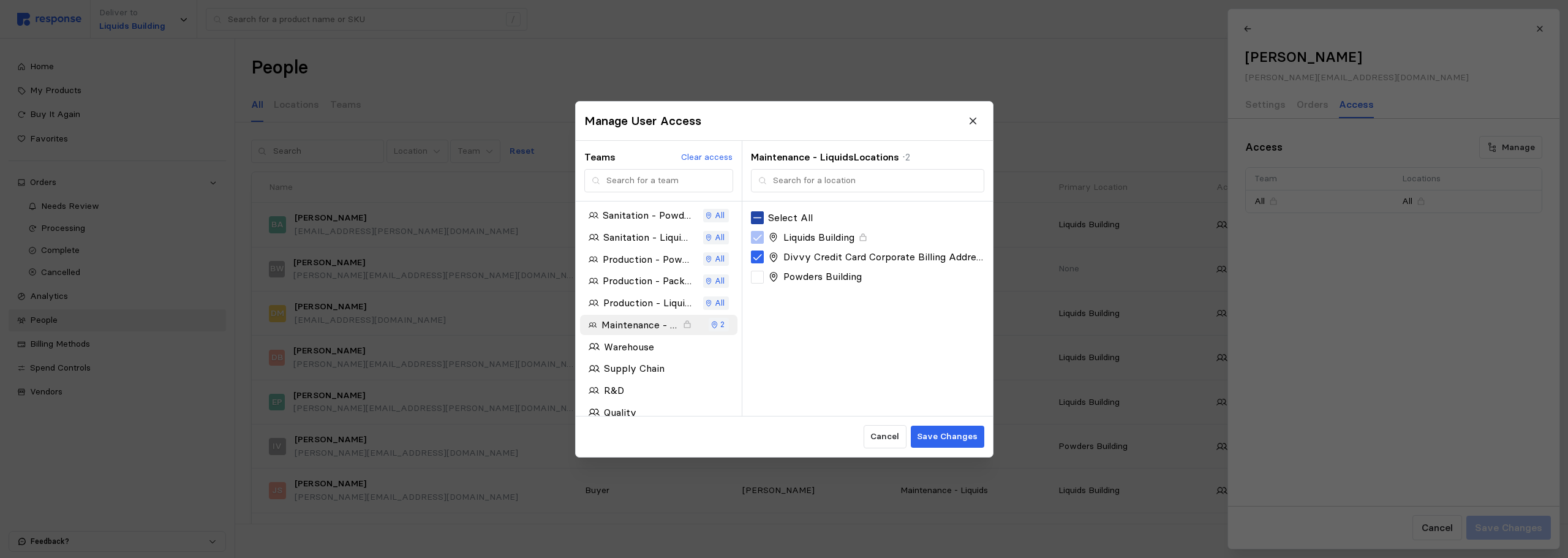
click at [759, 253] on icon at bounding box center [757, 257] width 11 height 11
click at [942, 441] on p "Save Changes" at bounding box center [947, 437] width 60 height 14
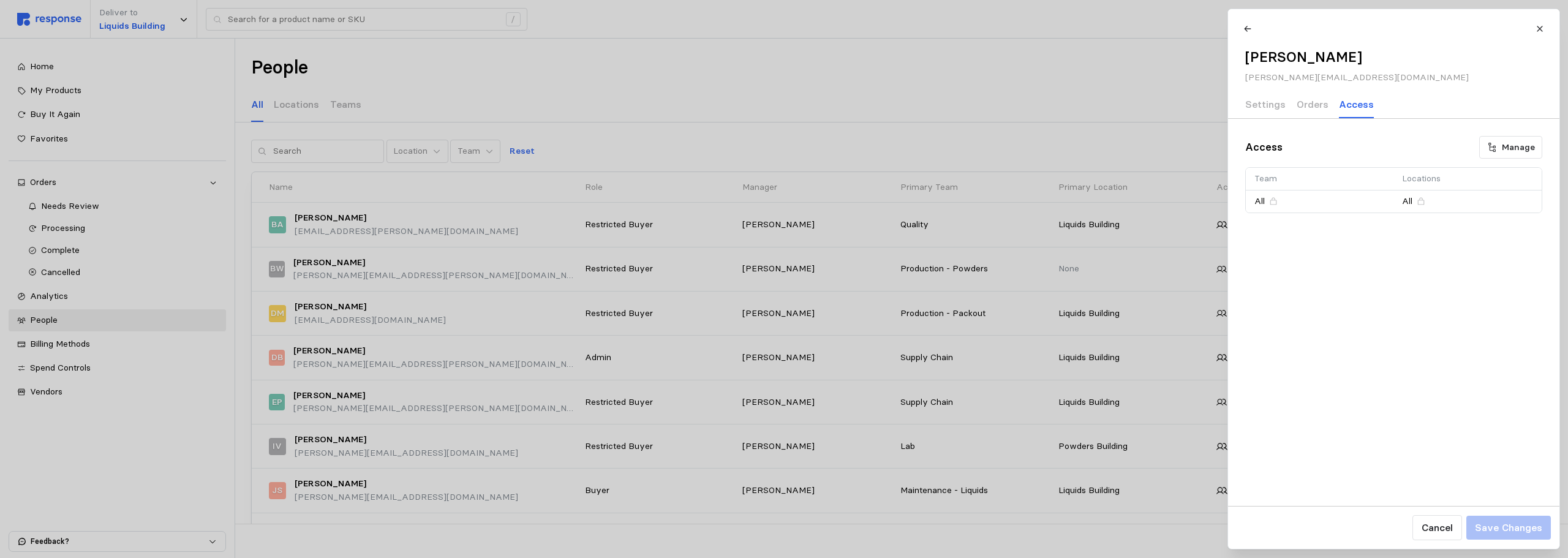
click at [700, 90] on div at bounding box center [784, 279] width 1568 height 558
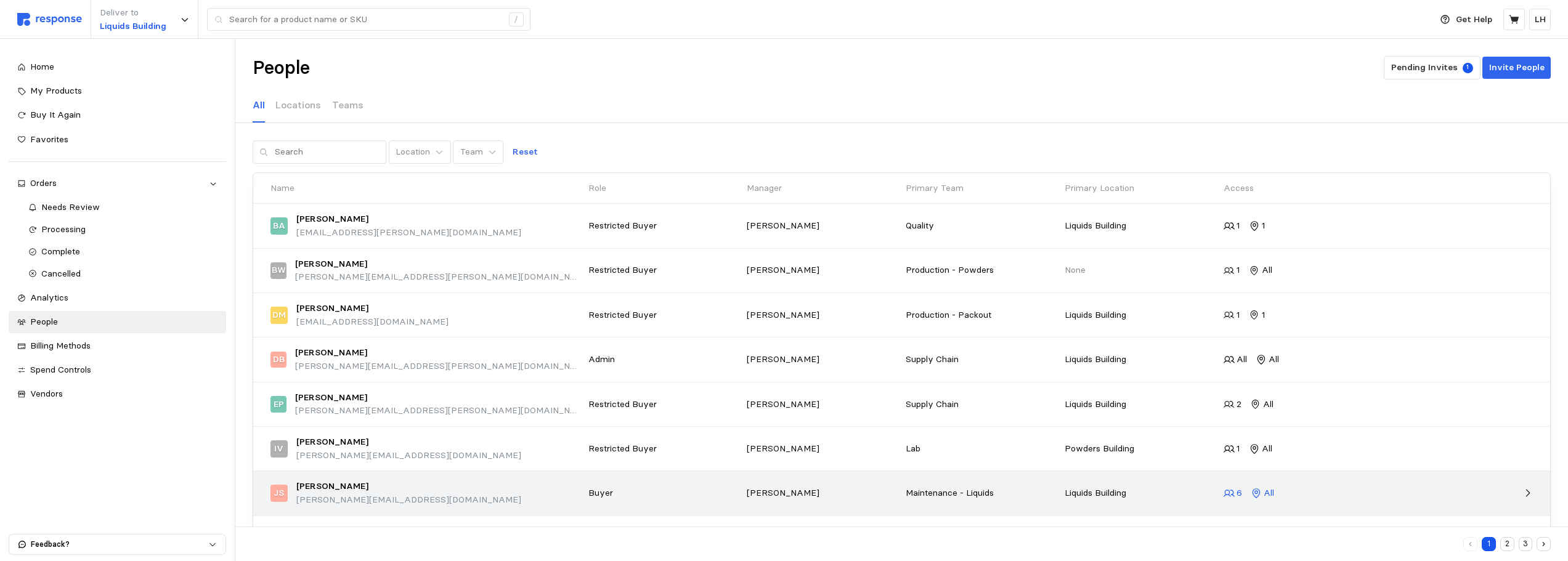
click at [1251, 494] on icon at bounding box center [1256, 493] width 11 height 11
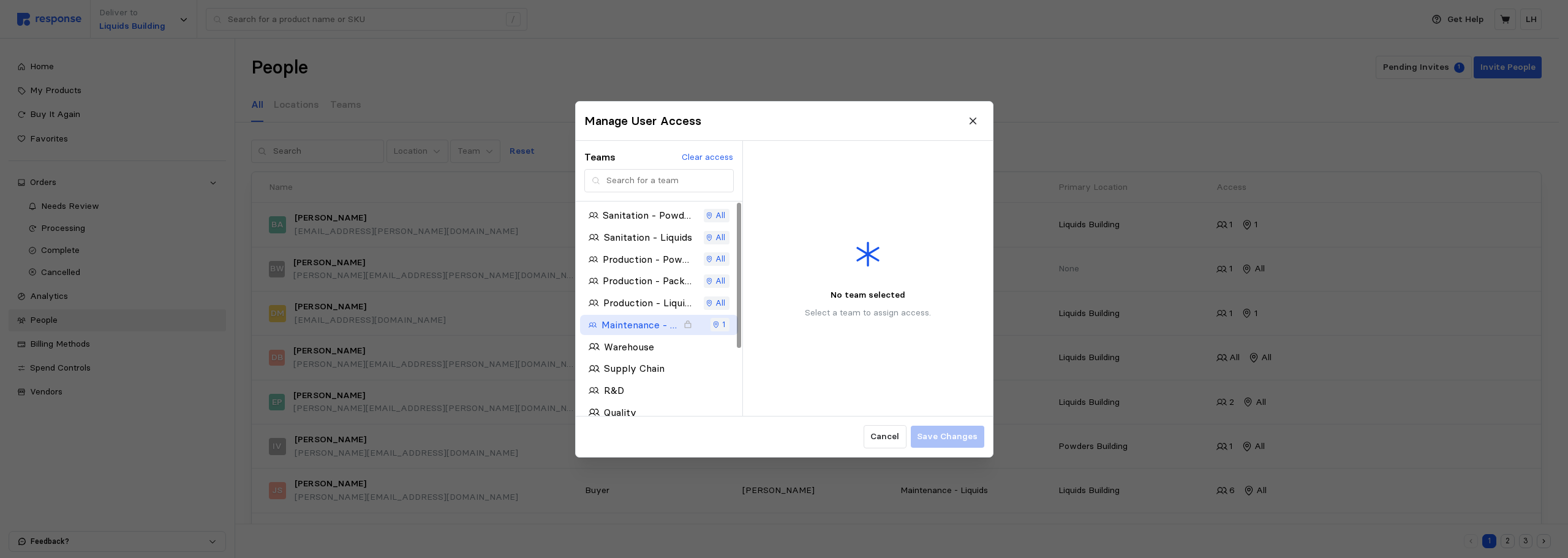
click at [722, 324] on div "1" at bounding box center [719, 324] width 13 height 14
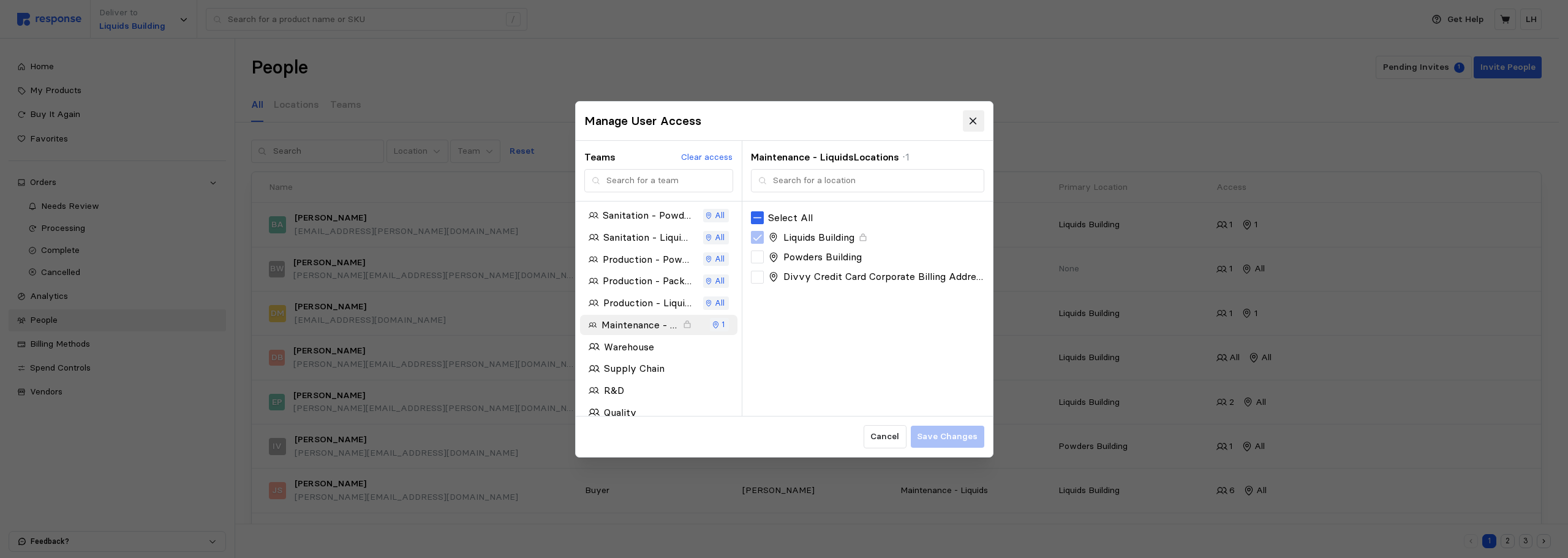
click at [971, 119] on icon at bounding box center [973, 120] width 6 height 6
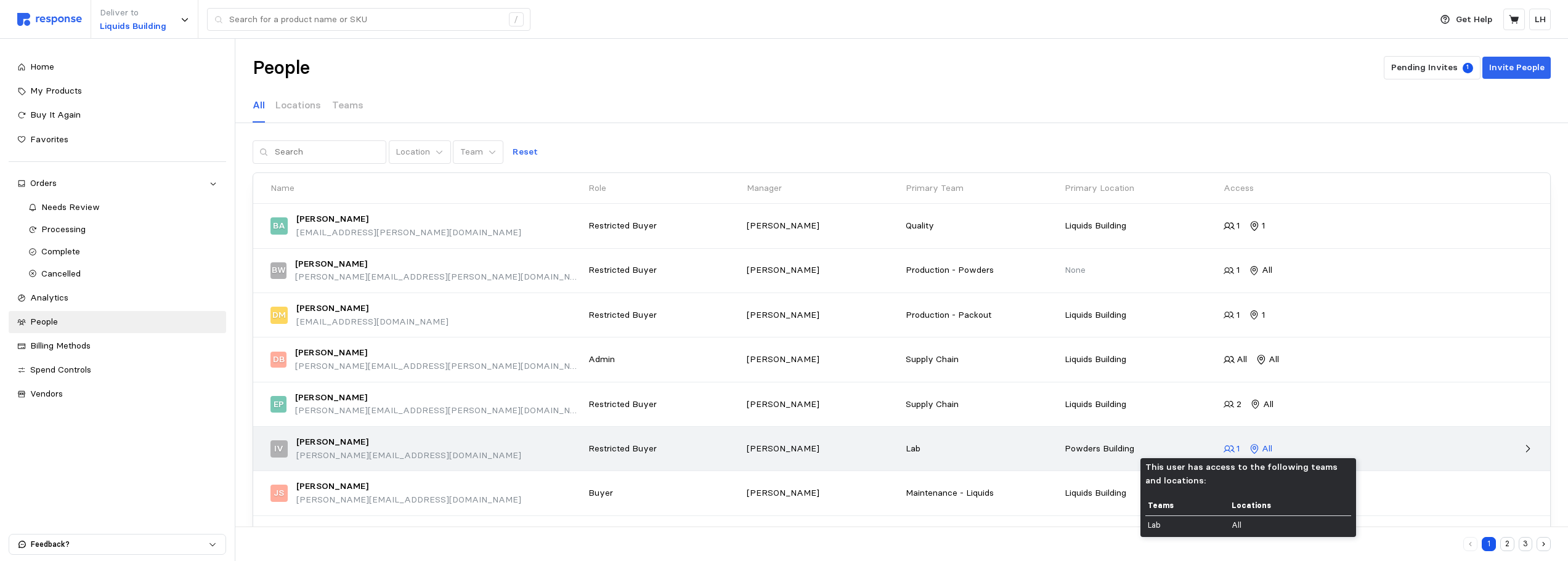
click at [1270, 447] on p "All" at bounding box center [1267, 449] width 10 height 14
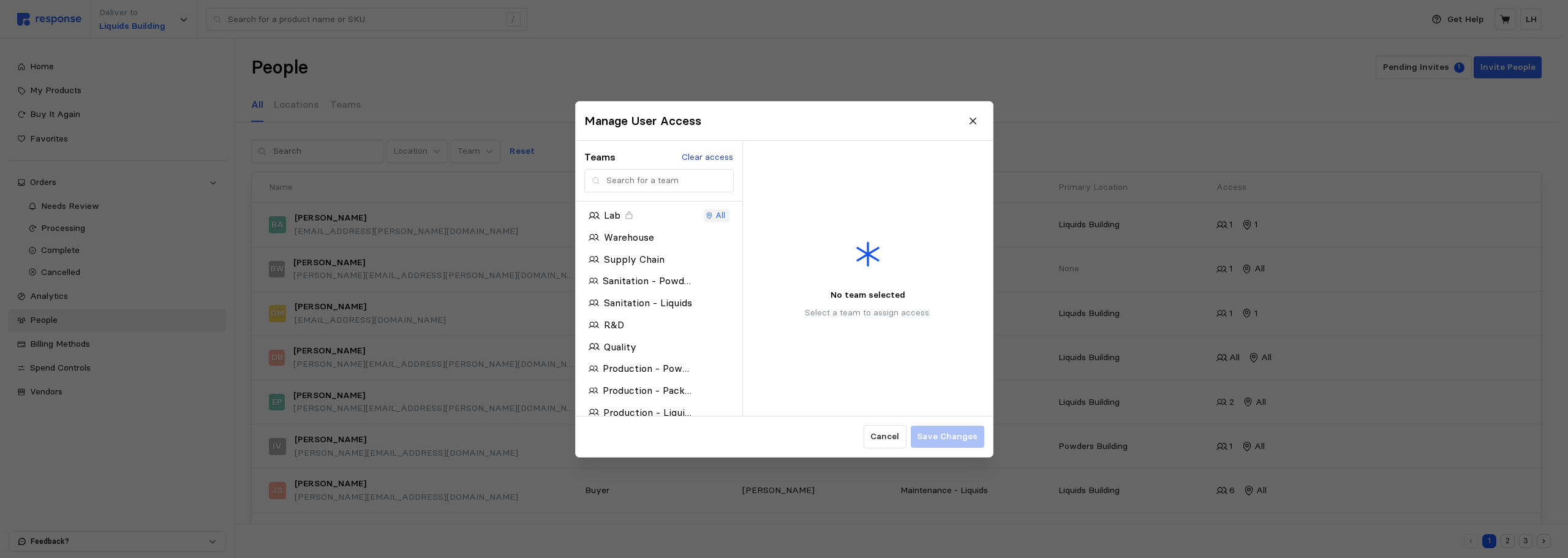
click at [696, 159] on p "Clear access" at bounding box center [707, 156] width 51 height 14
click at [957, 432] on p "Save Changes" at bounding box center [947, 437] width 60 height 14
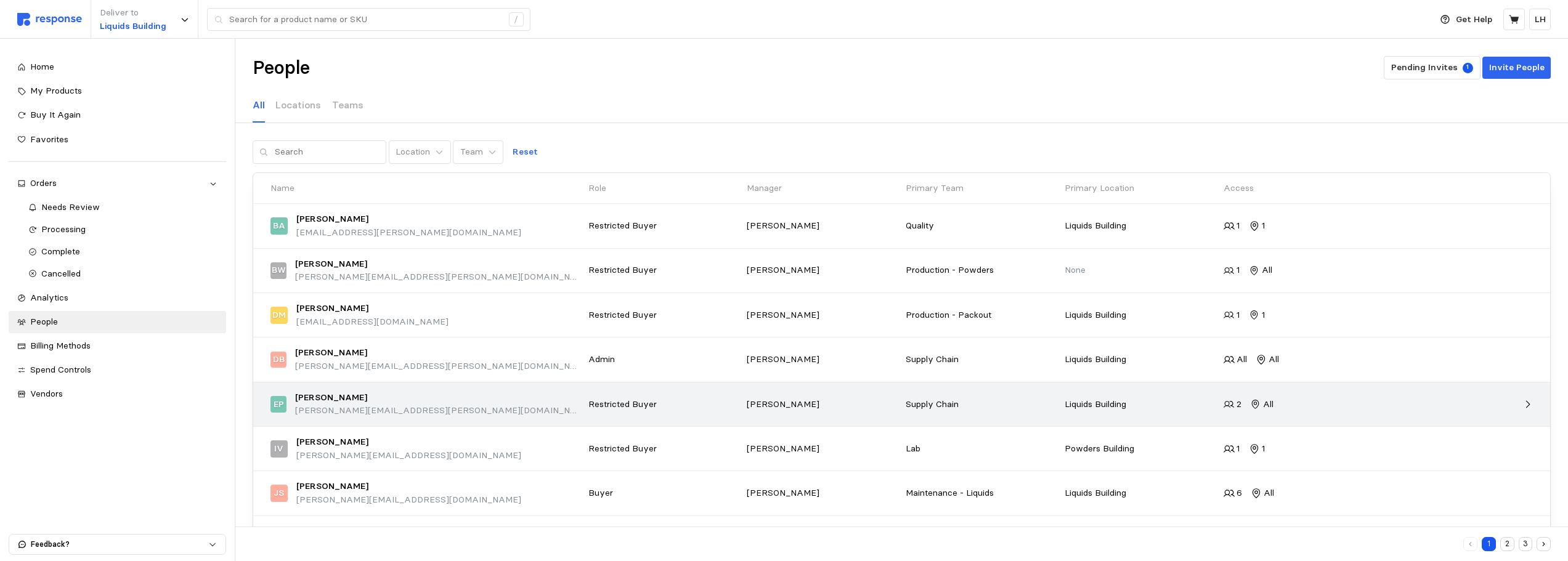
click at [1274, 405] on div "2 All" at bounding box center [1298, 404] width 150 height 14
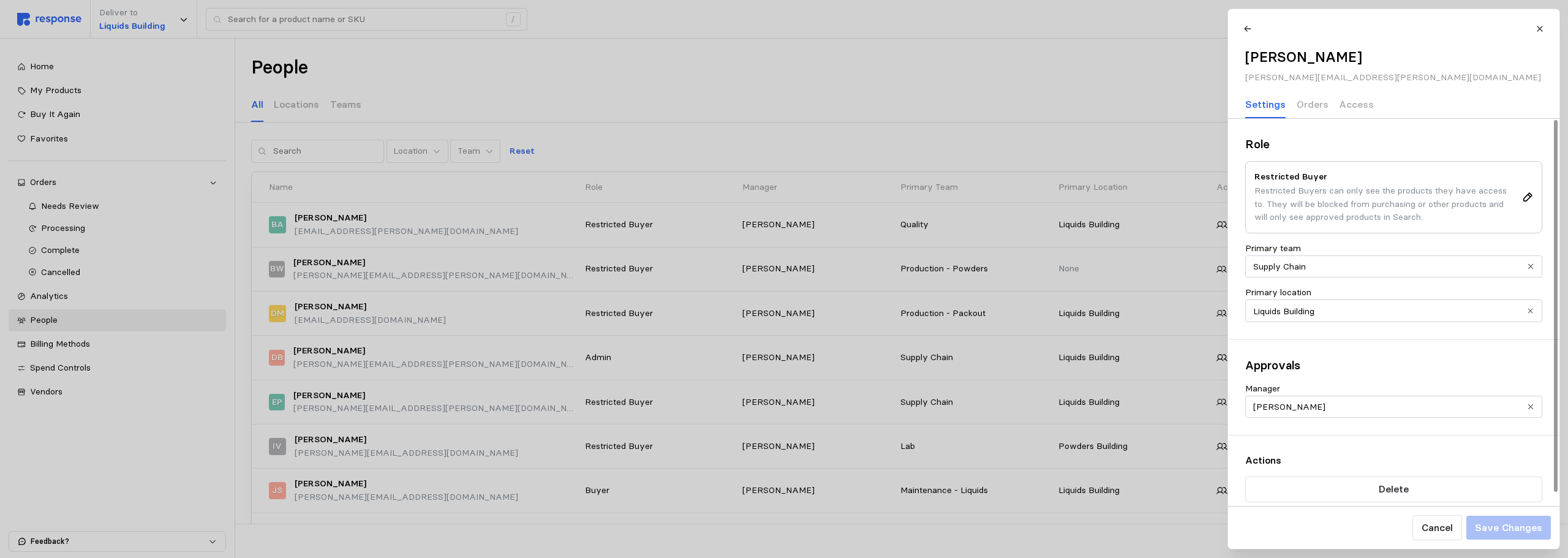
click at [1059, 61] on div at bounding box center [784, 279] width 1568 height 558
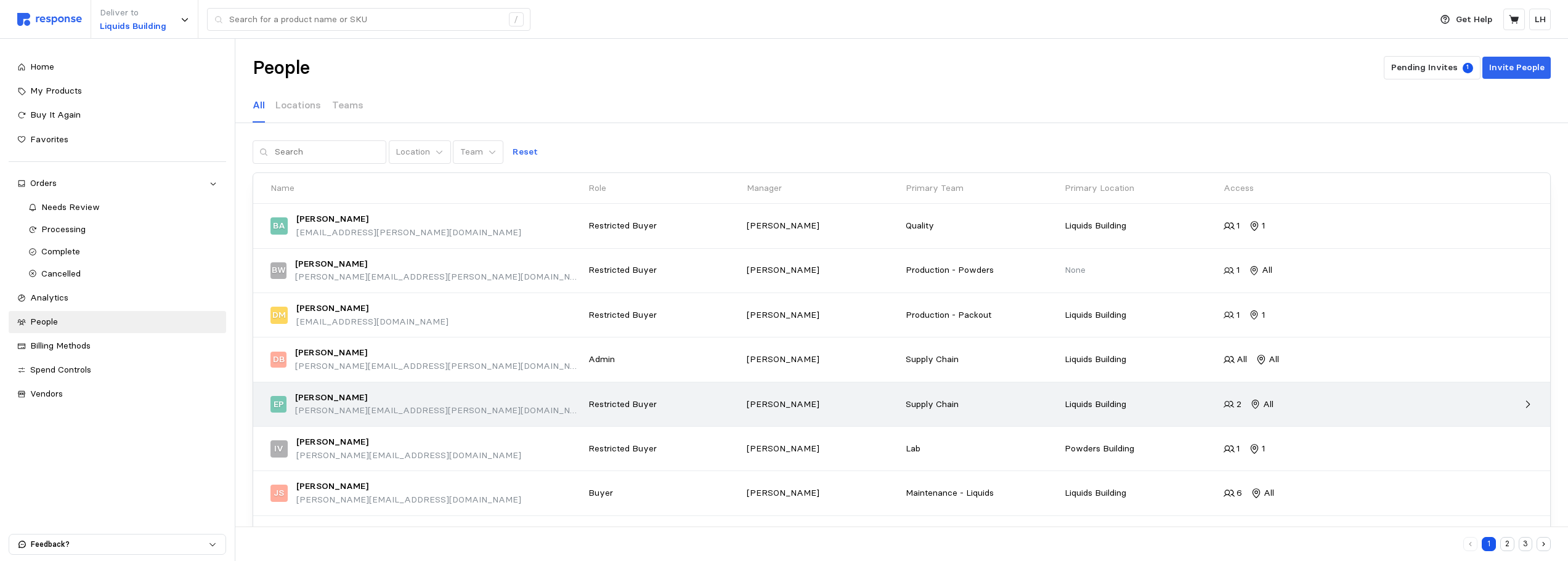
click at [1343, 403] on icon at bounding box center [1528, 404] width 11 height 11
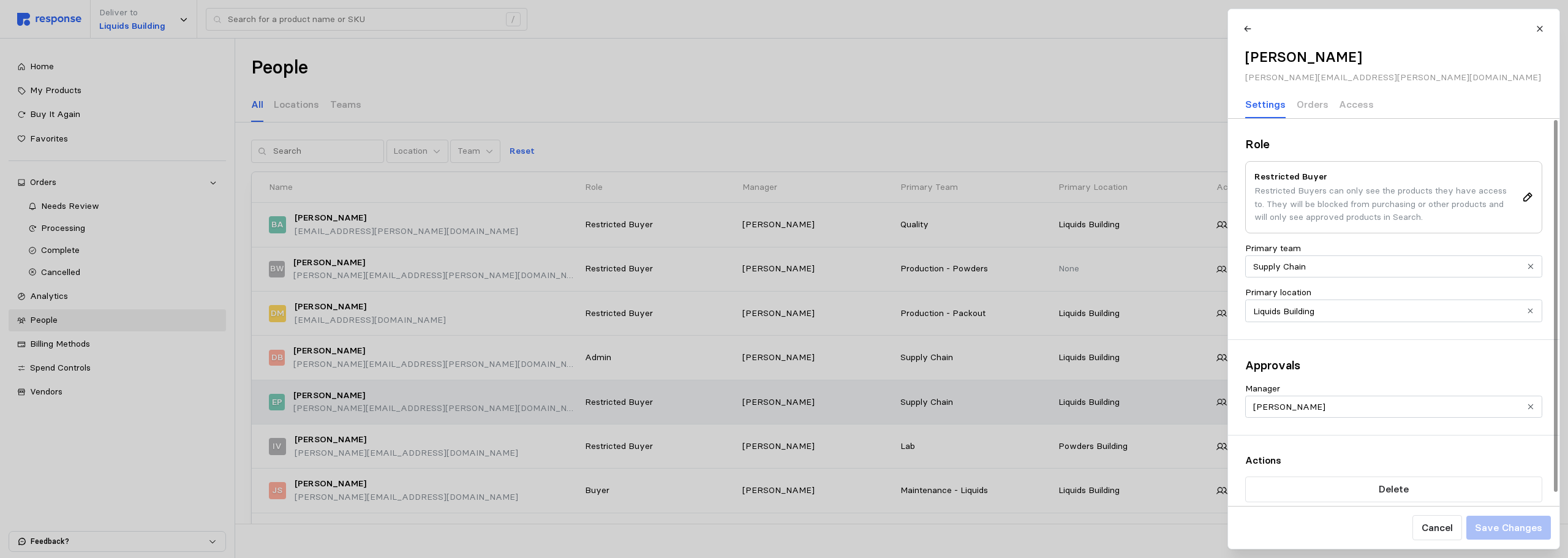
click at [999, 80] on div at bounding box center [784, 279] width 1568 height 558
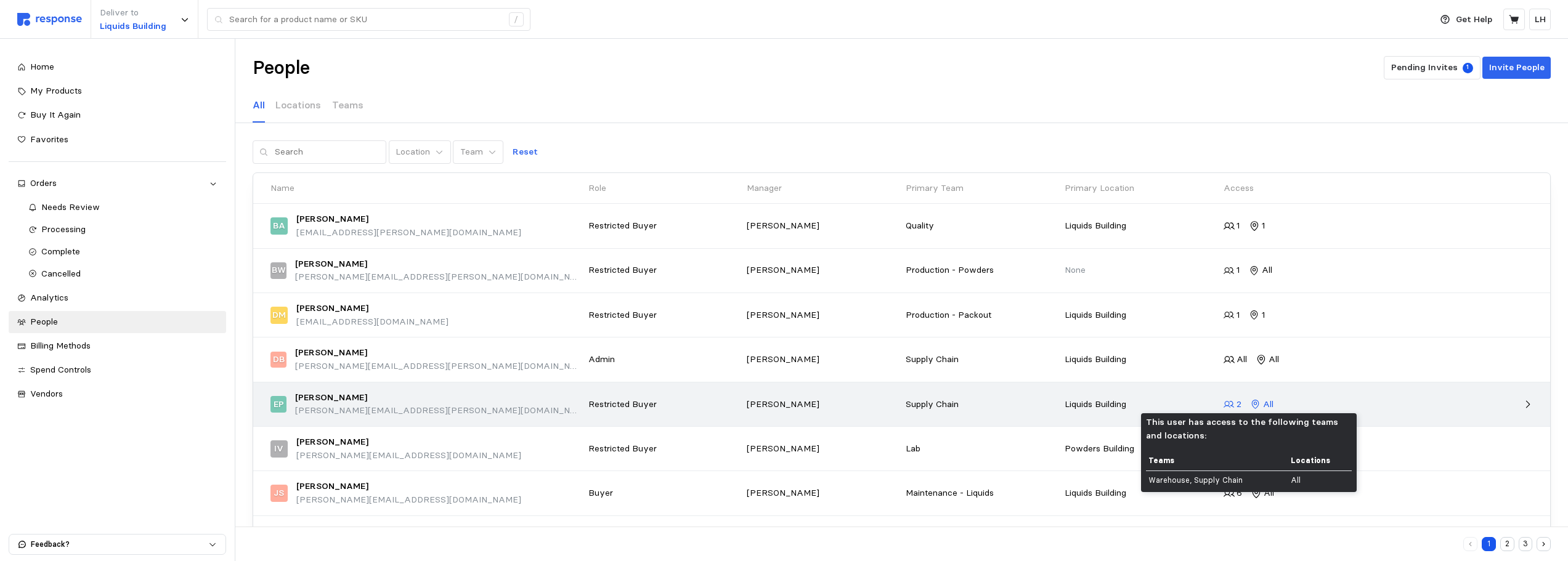
click at [1235, 404] on div "2" at bounding box center [1232, 404] width 18 height 14
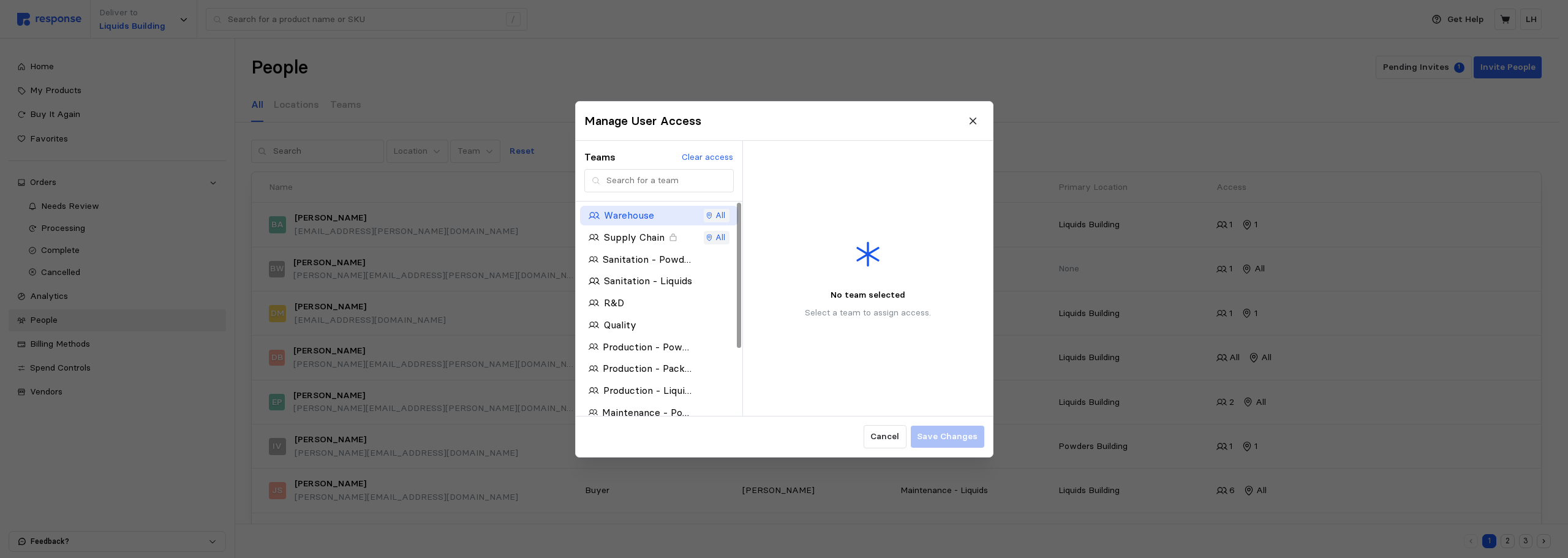
click at [607, 216] on p "Warehouse" at bounding box center [628, 215] width 50 height 16
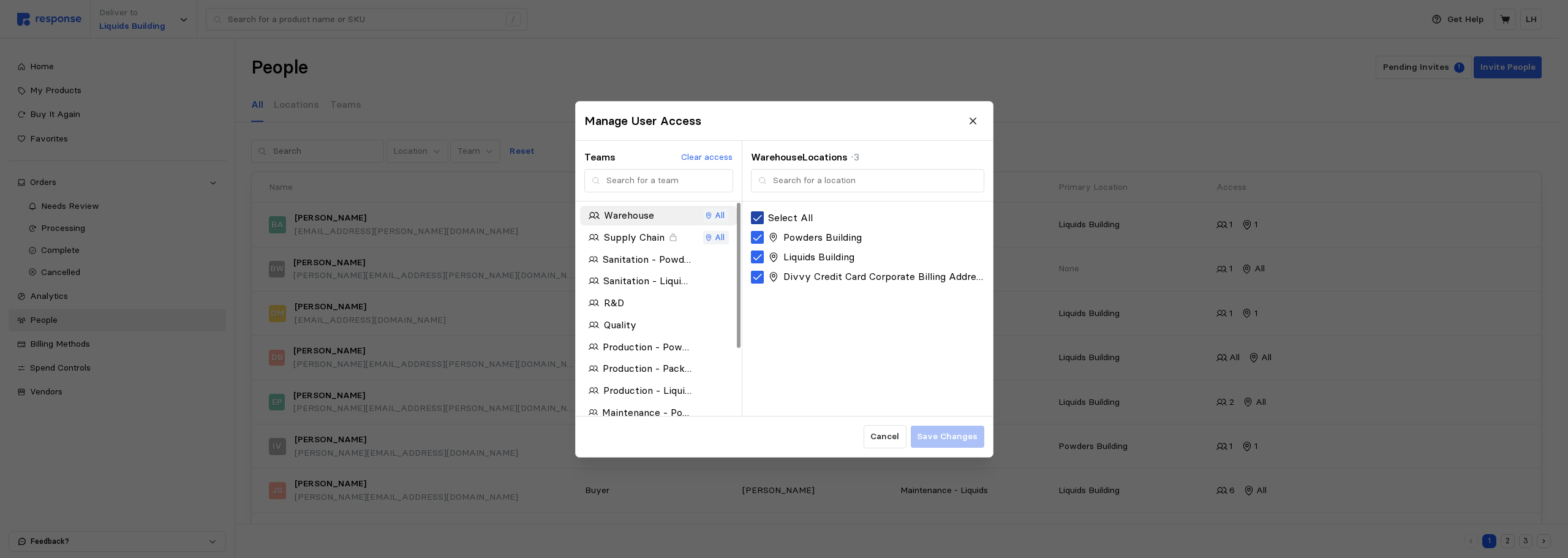
click at [756, 213] on icon at bounding box center [757, 217] width 11 height 11
click at [946, 443] on button "Save Changes" at bounding box center [946, 437] width 73 height 22
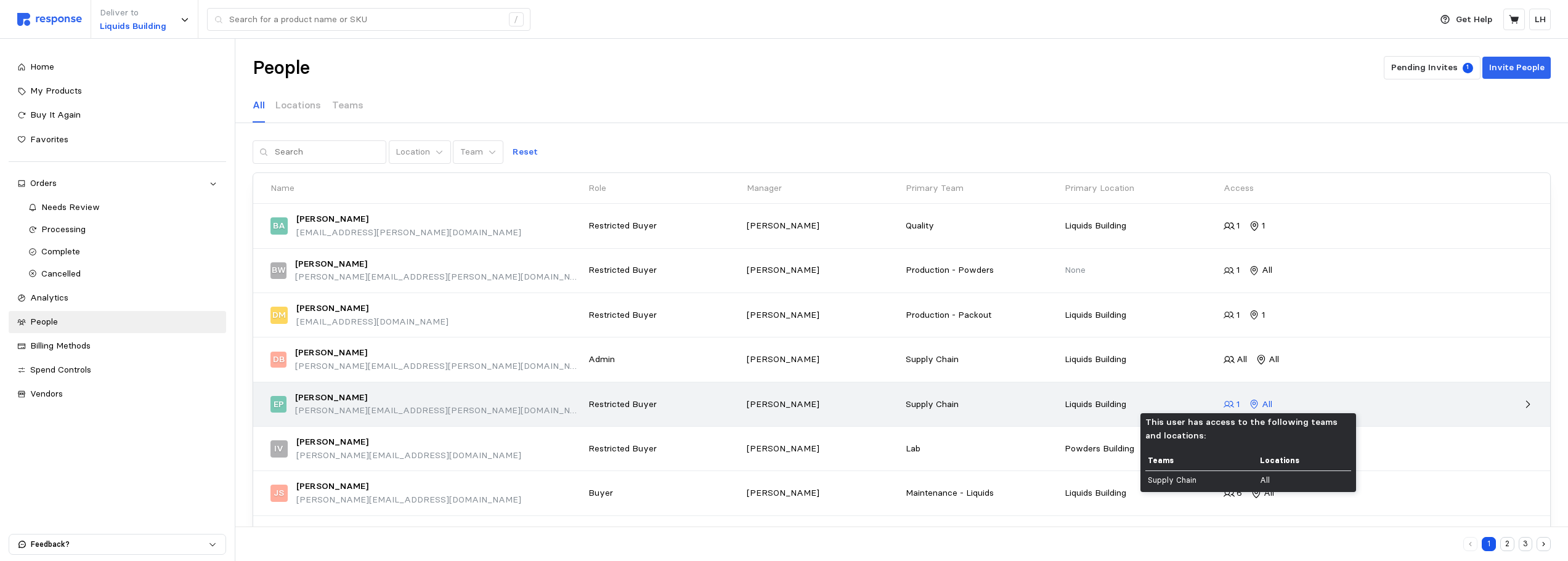
click at [1270, 401] on p "All" at bounding box center [1267, 404] width 10 height 14
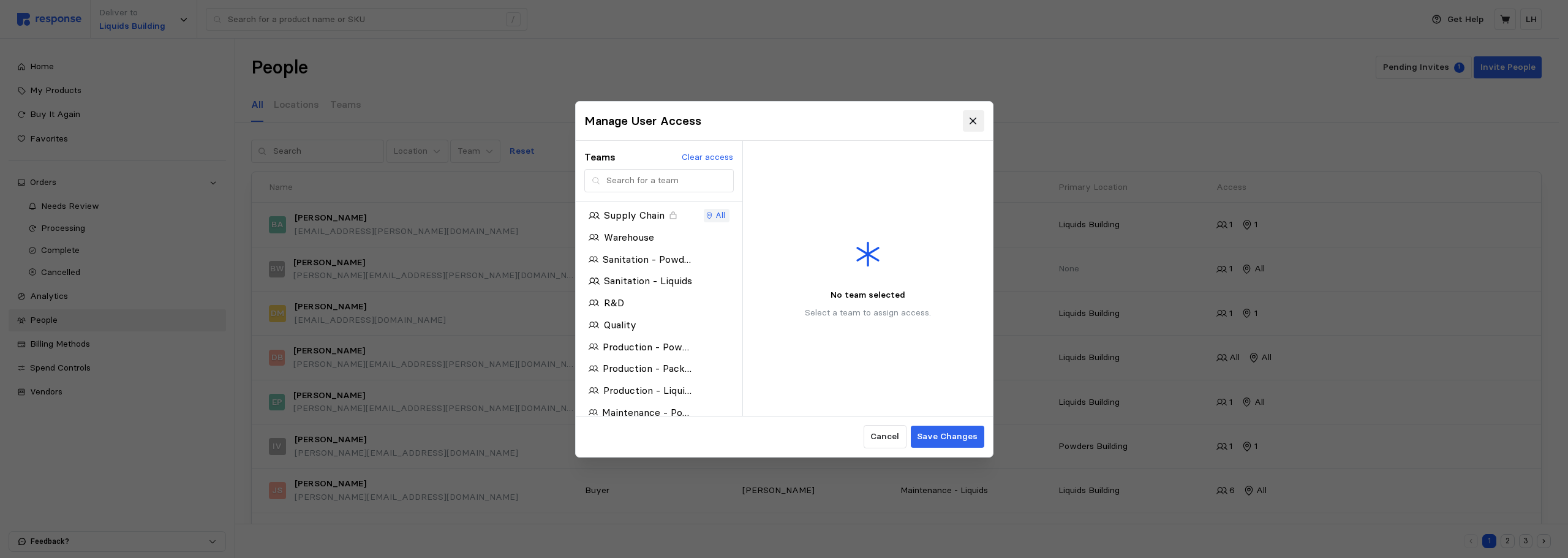
click at [968, 122] on icon at bounding box center [973, 120] width 11 height 11
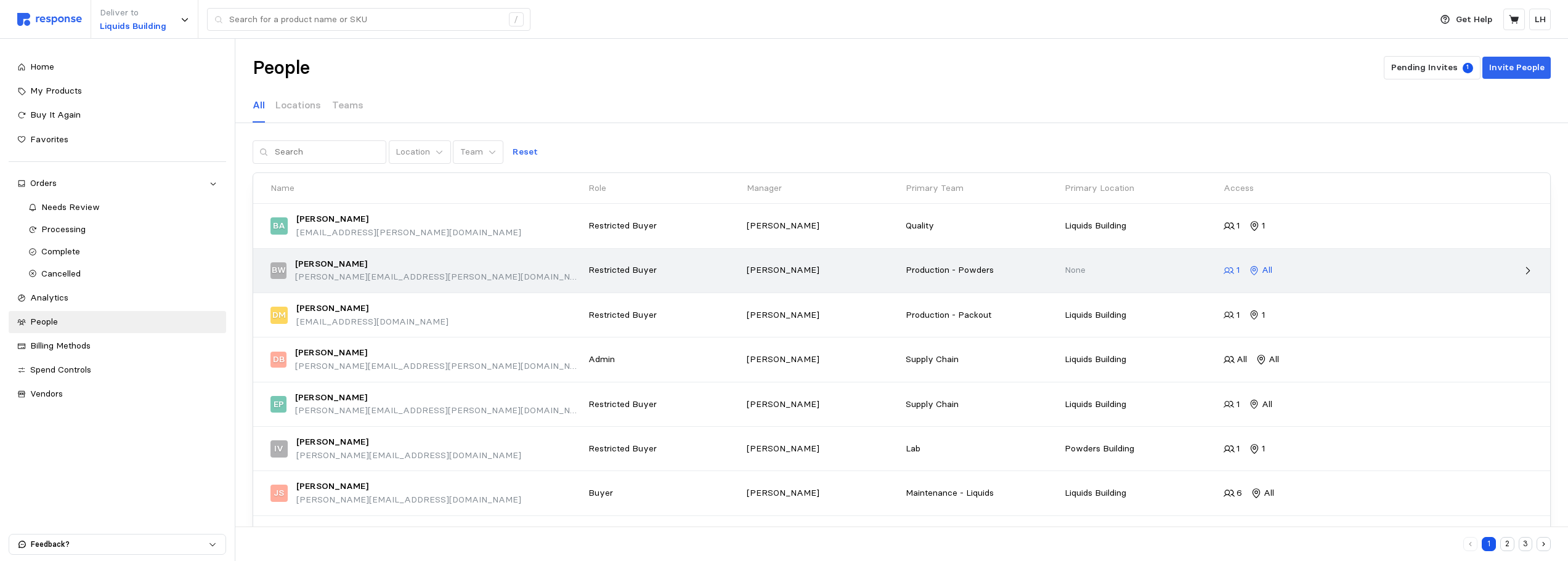
click at [1269, 270] on p "All" at bounding box center [1267, 270] width 10 height 14
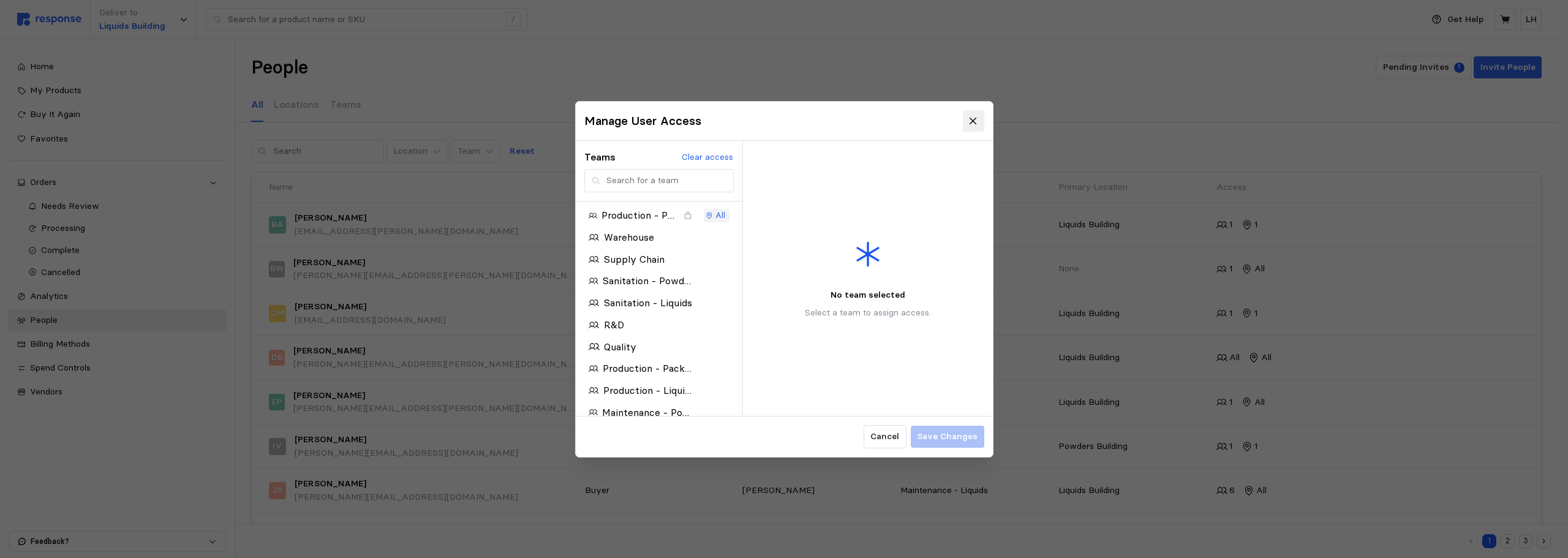
click at [974, 119] on icon at bounding box center [973, 120] width 11 height 11
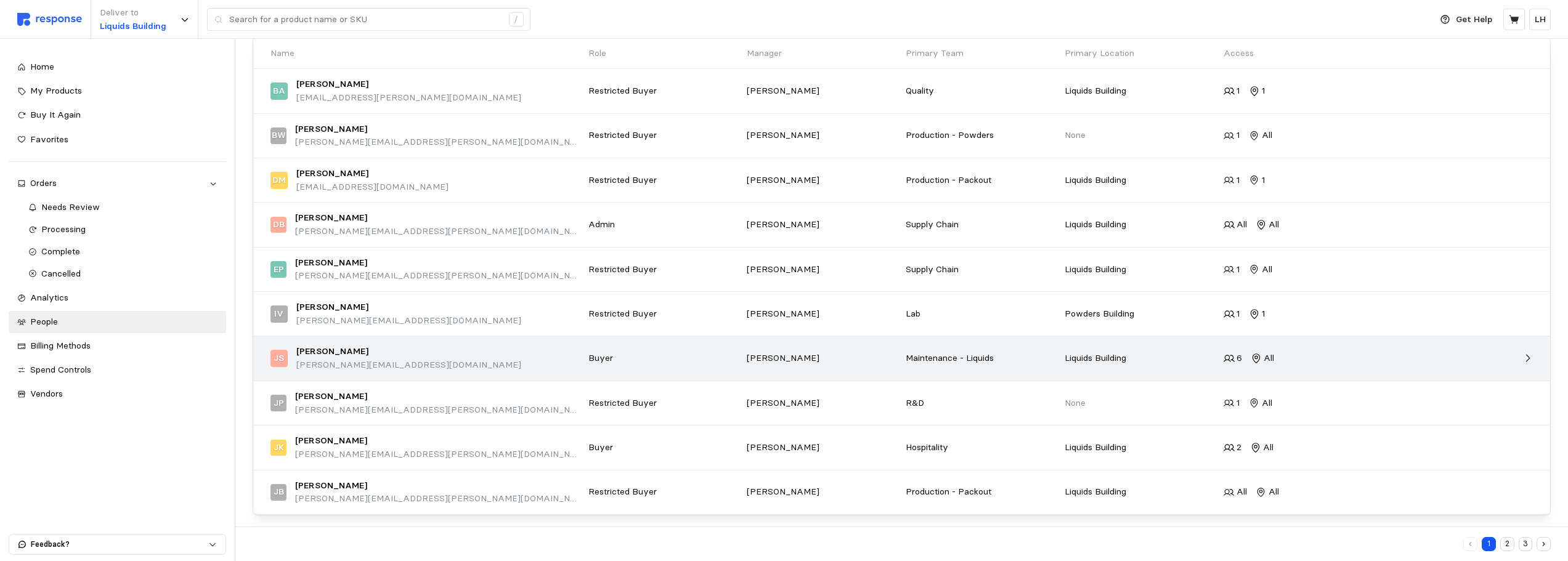
scroll to position [140, 0]
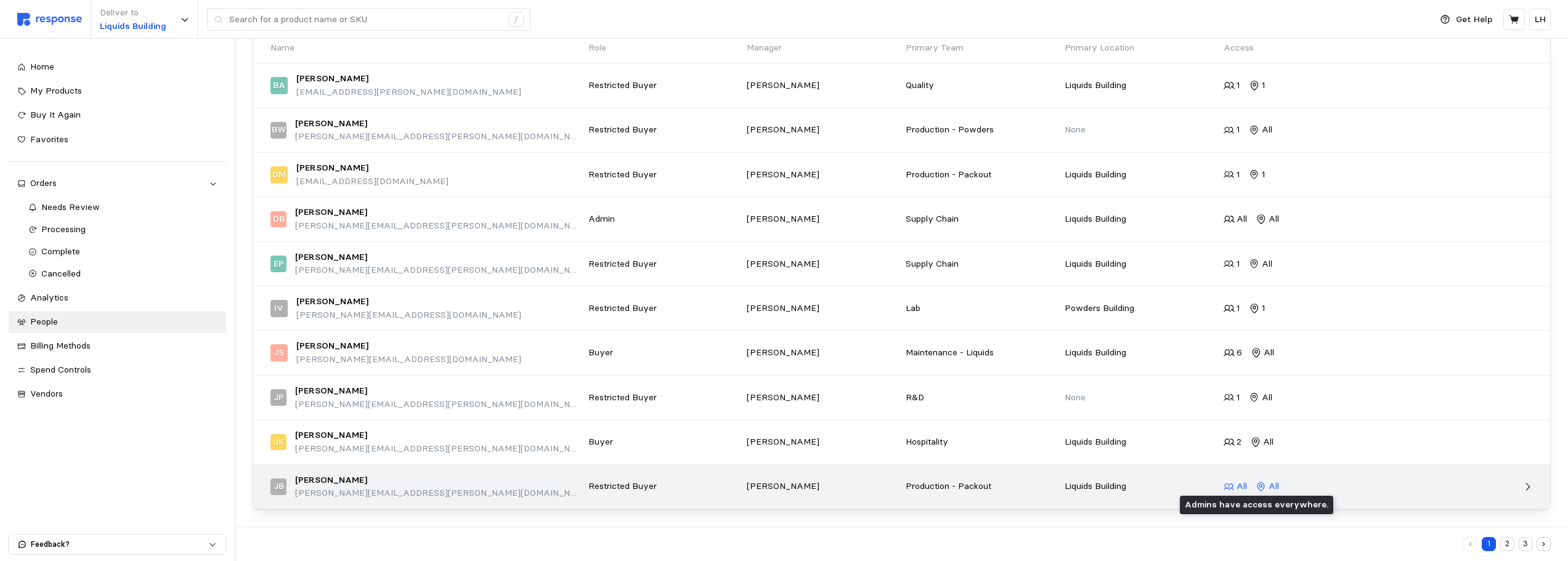
click at [1270, 487] on p "All" at bounding box center [1274, 486] width 10 height 14
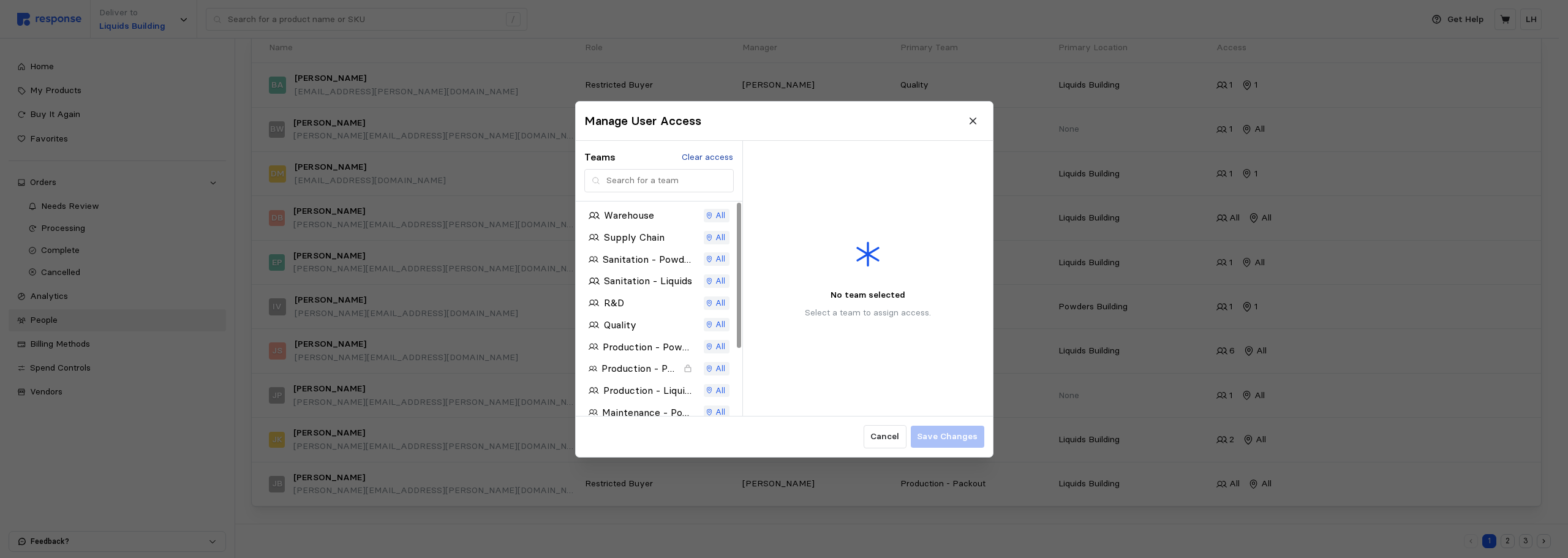
click at [707, 160] on p "Clear access" at bounding box center [707, 156] width 51 height 14
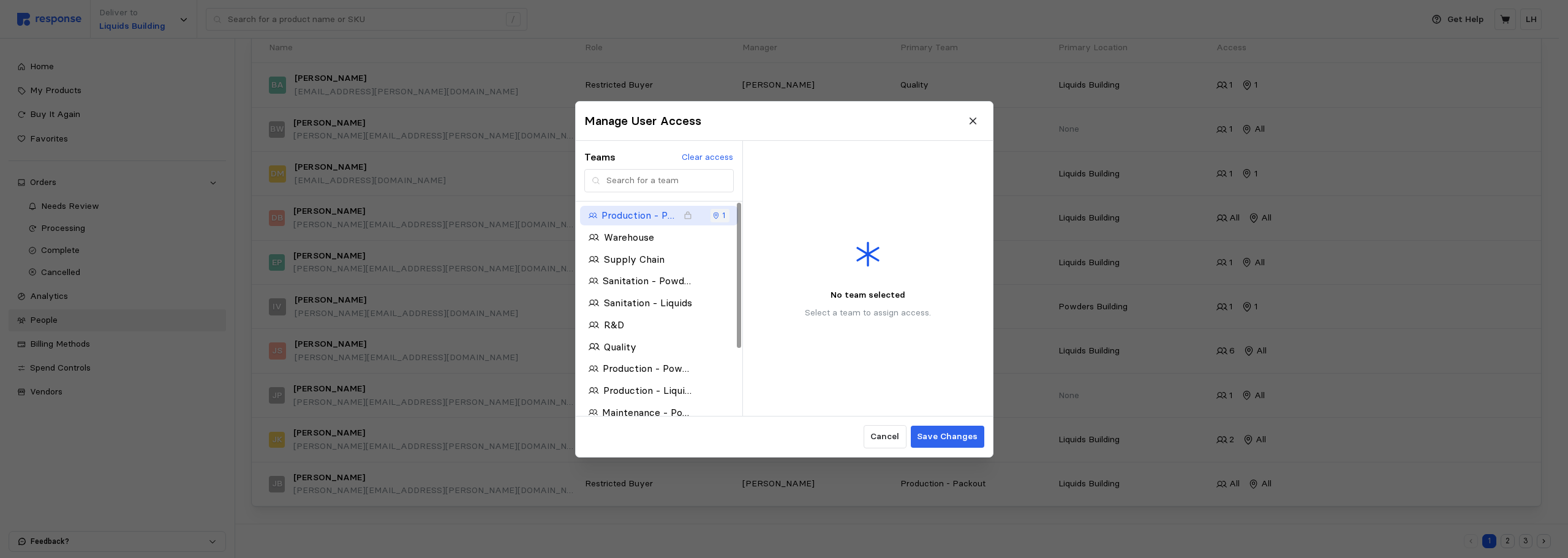
click at [668, 213] on p "Production - Packout" at bounding box center [641, 215] width 78 height 16
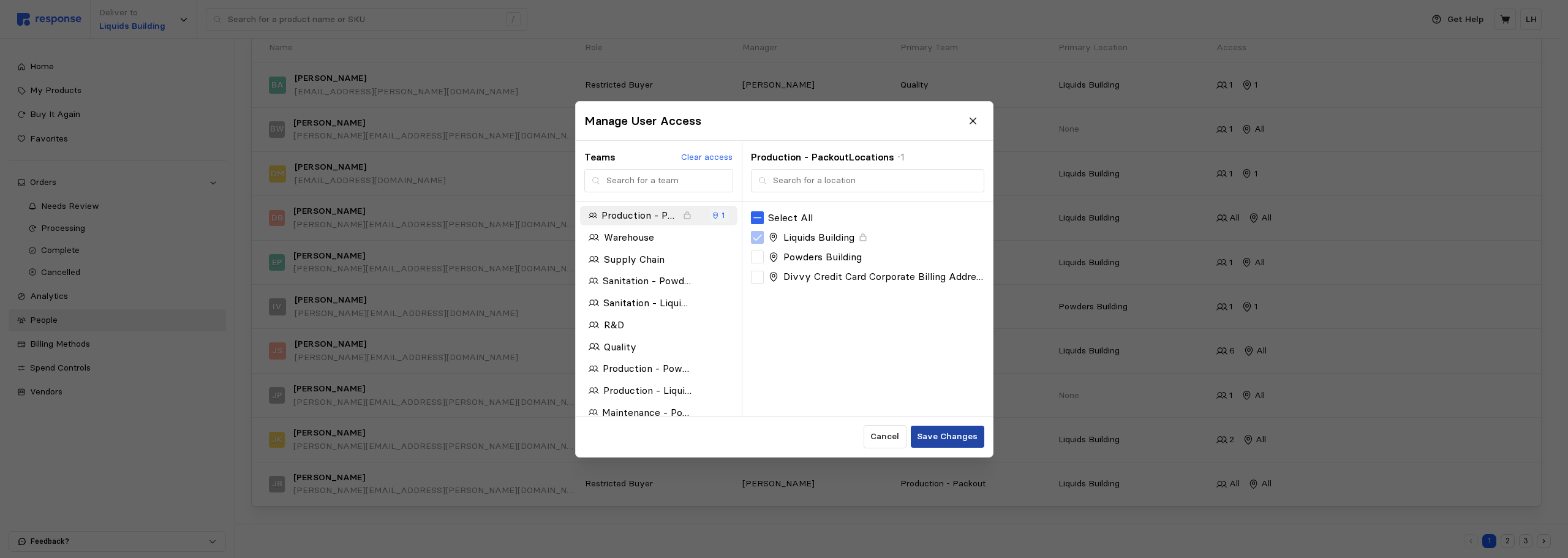
click at [931, 443] on p "Save Changes" at bounding box center [947, 437] width 60 height 14
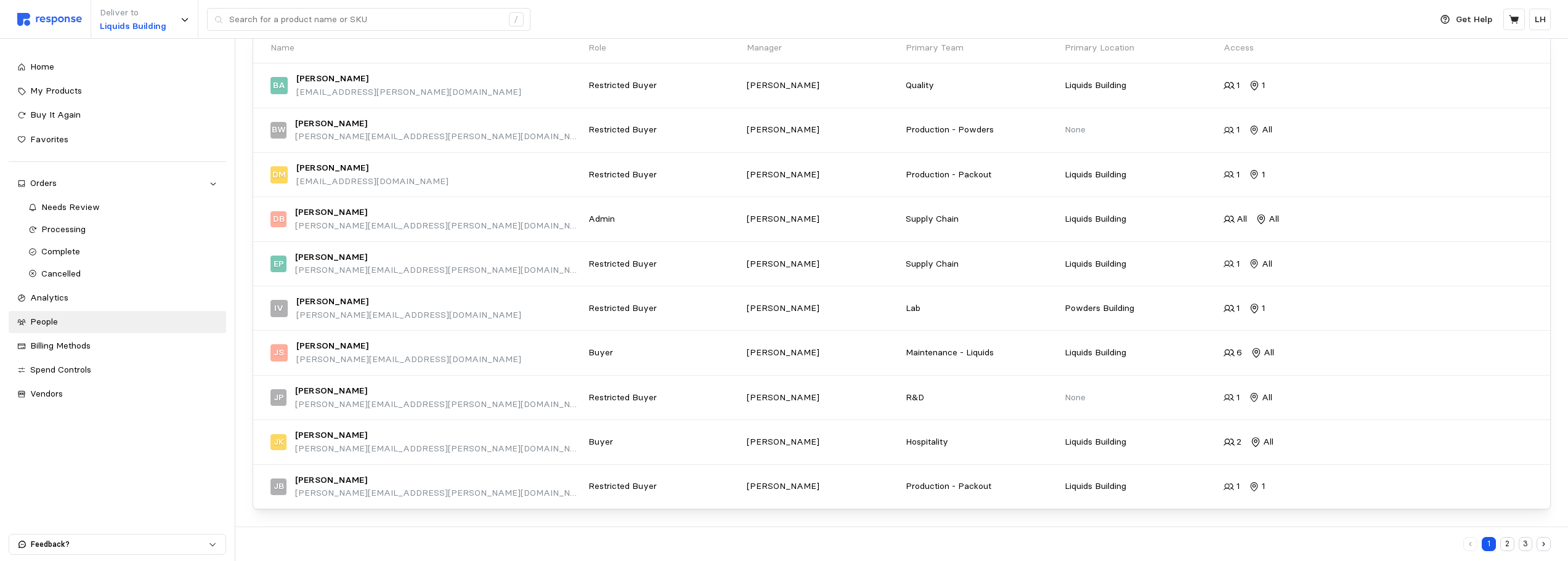
click at [1343, 545] on button "2" at bounding box center [1507, 544] width 14 height 14
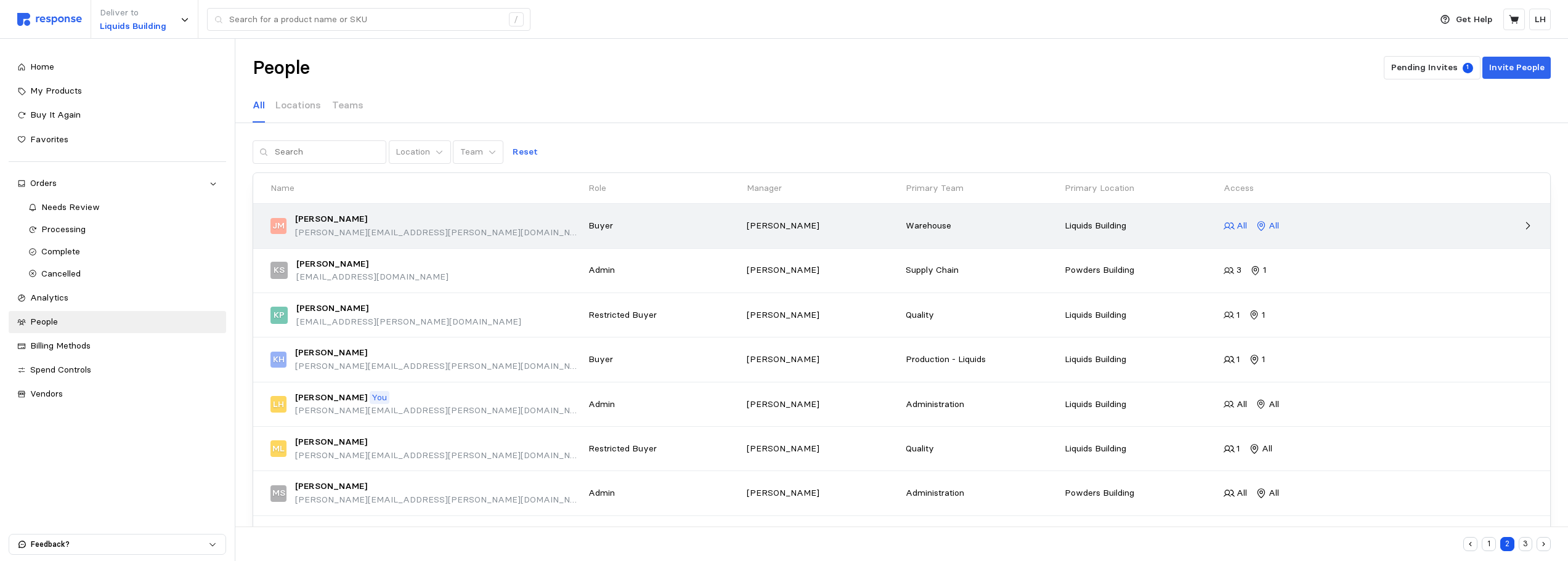
click at [1241, 225] on p "All" at bounding box center [1242, 226] width 10 height 14
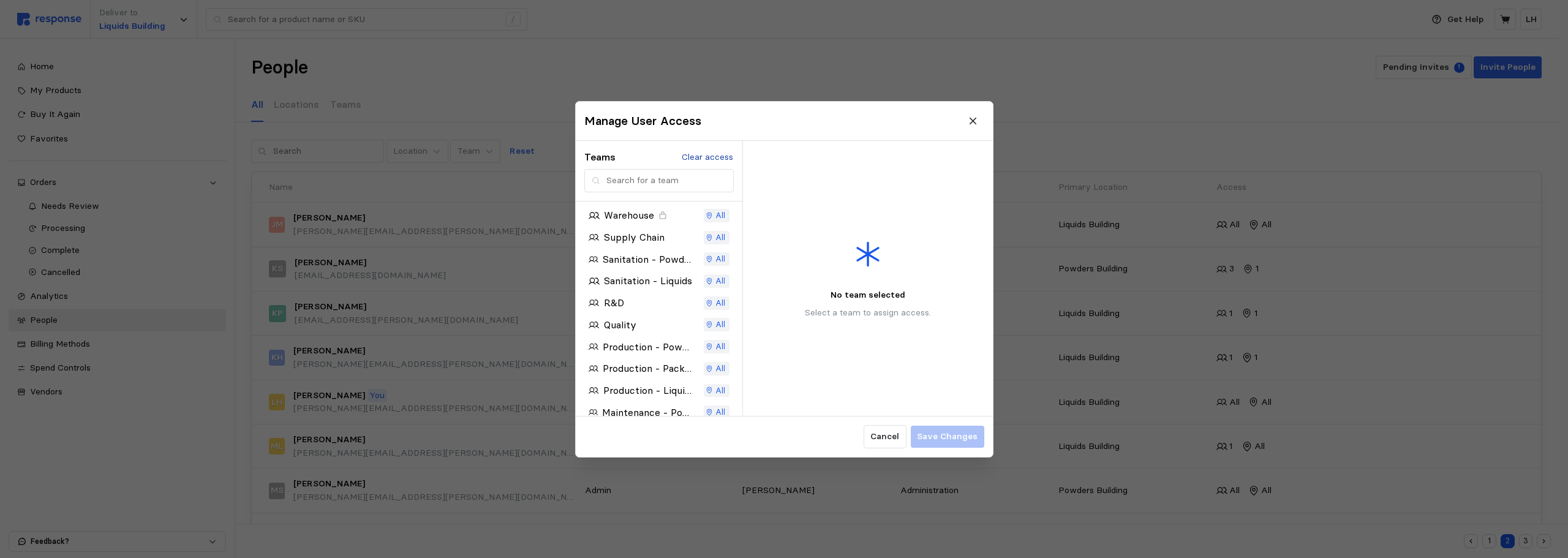
click at [695, 154] on p "Clear access" at bounding box center [707, 156] width 51 height 14
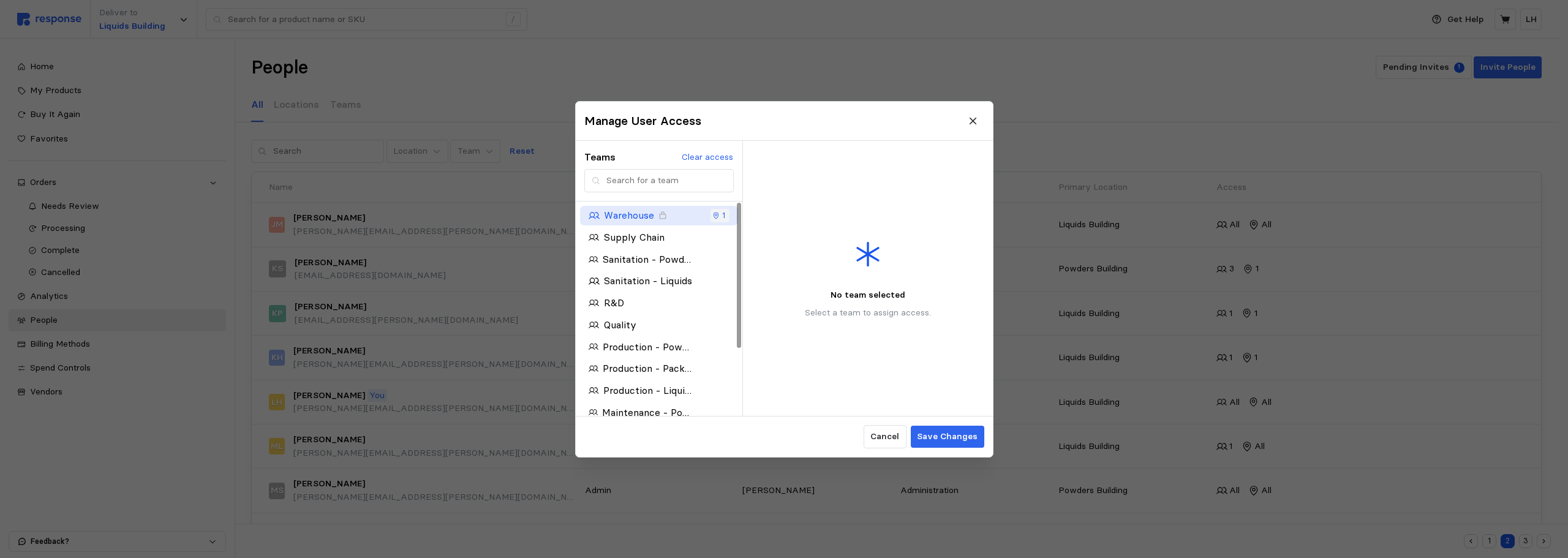
click at [714, 212] on icon "button" at bounding box center [716, 215] width 7 height 7
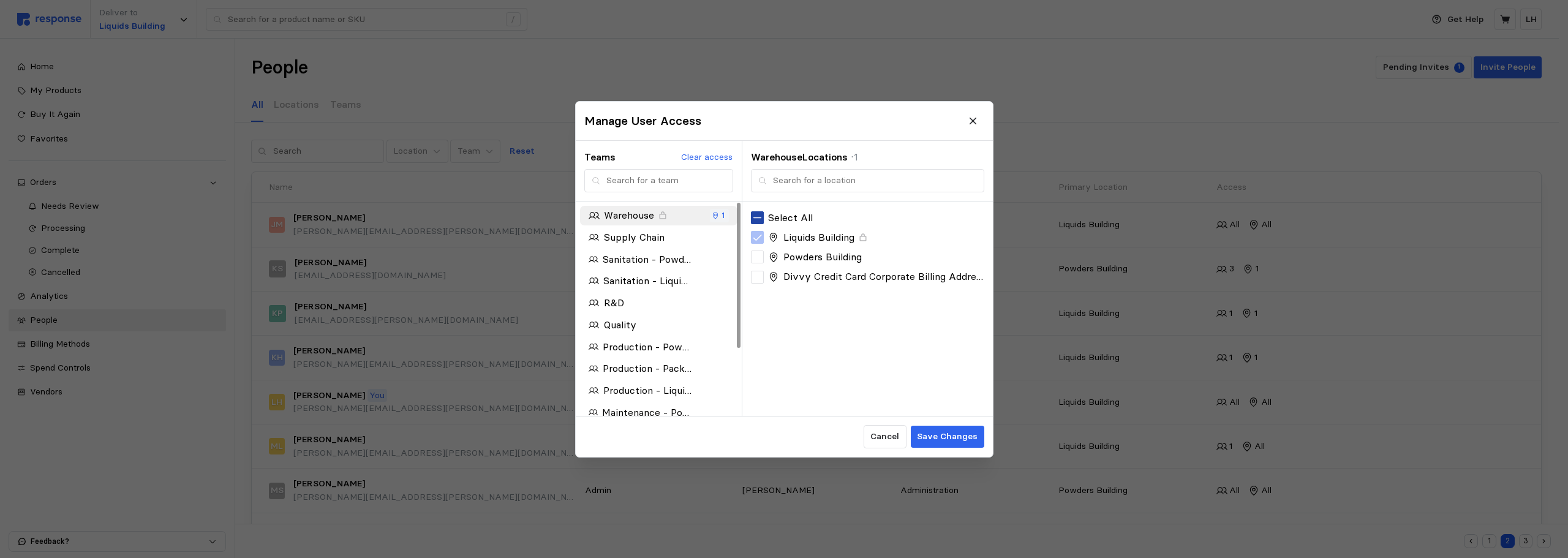
click at [758, 218] on icon at bounding box center [757, 217] width 8 height 1
click at [938, 435] on p "Save Changes" at bounding box center [947, 437] width 60 height 14
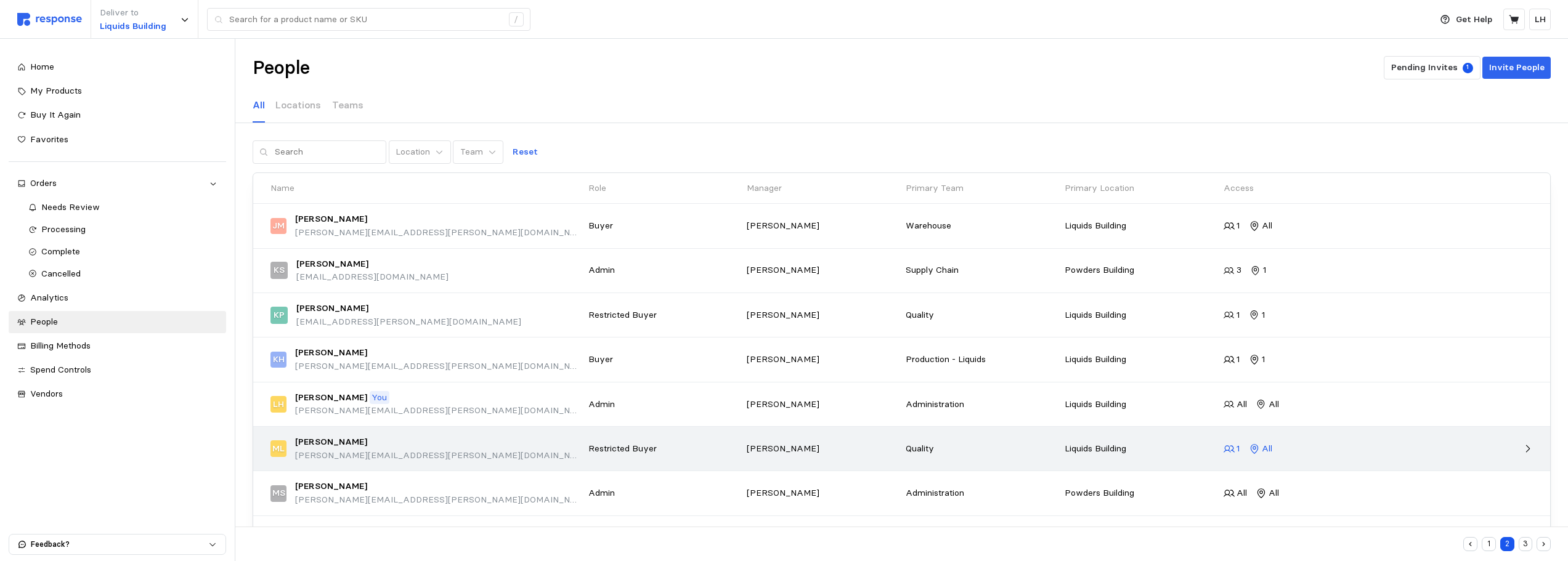
click at [1263, 448] on p "All" at bounding box center [1267, 449] width 10 height 14
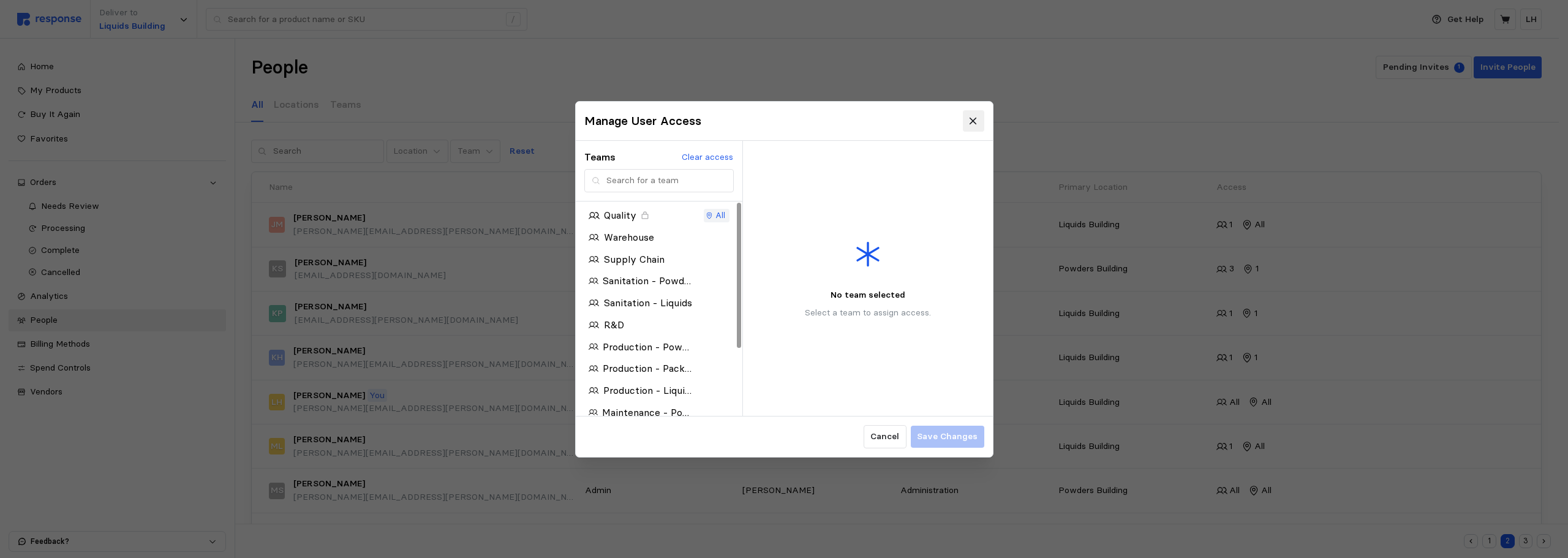
click at [969, 119] on icon at bounding box center [973, 120] width 11 height 11
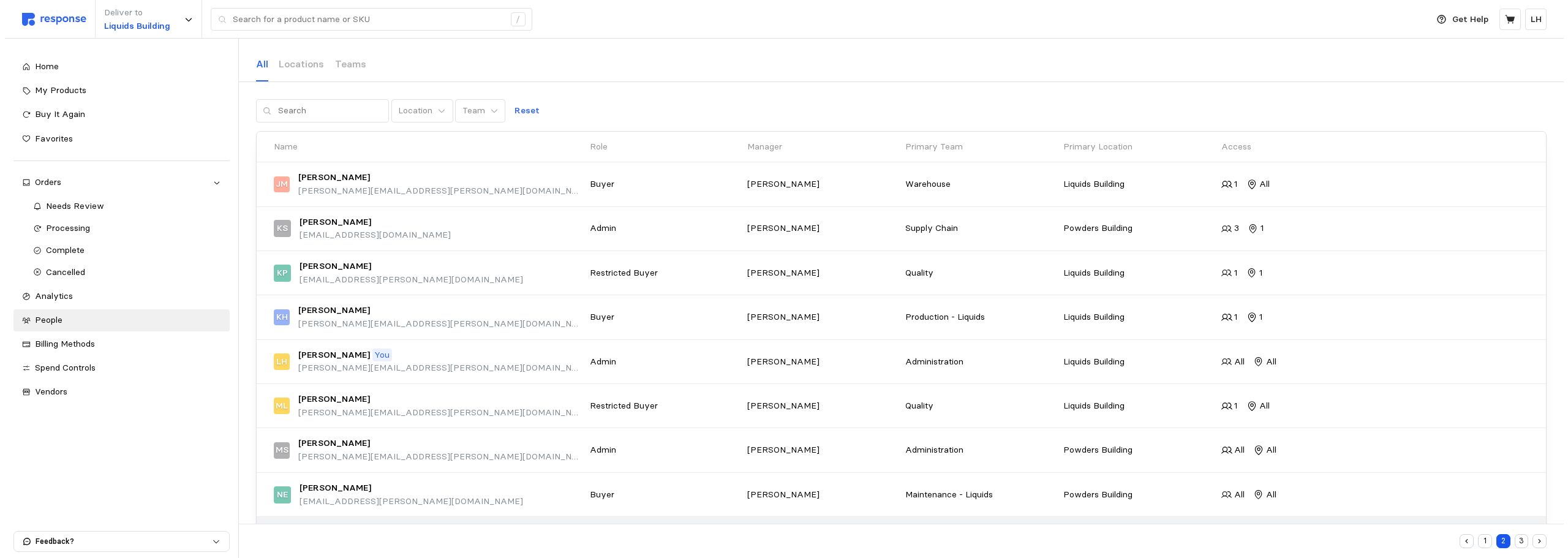
scroll to position [123, 0]
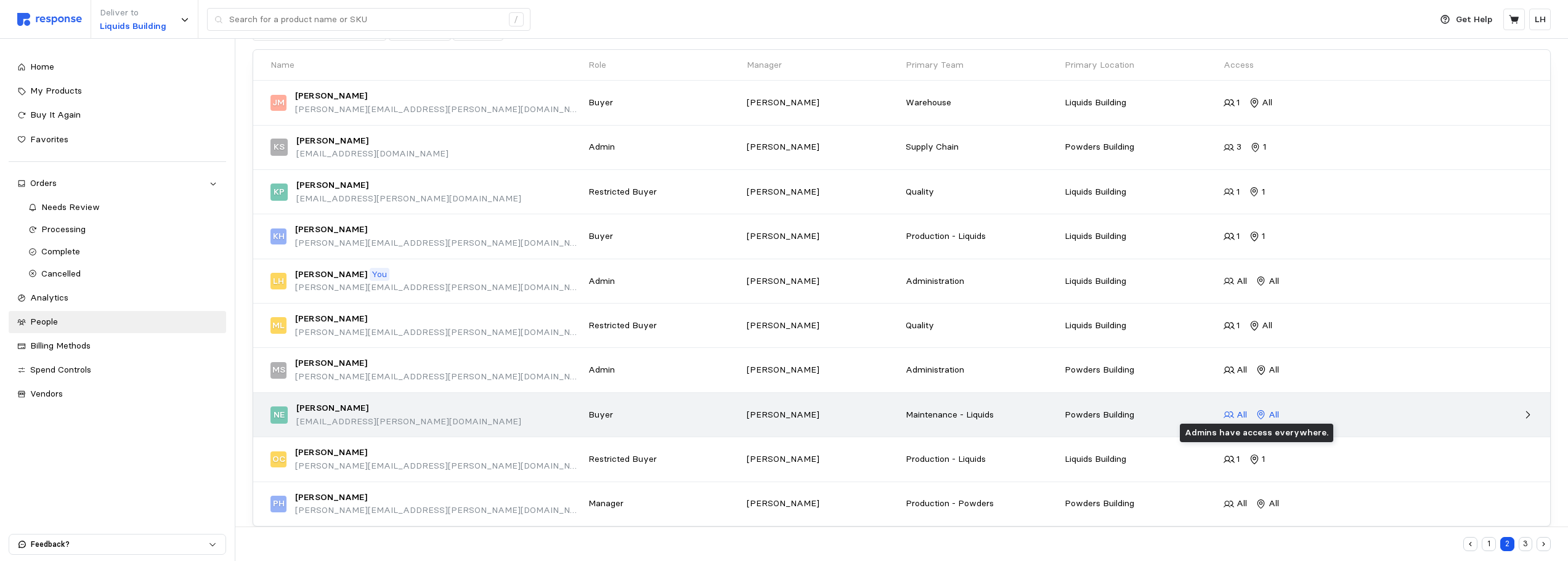
click at [1242, 417] on p "All" at bounding box center [1242, 415] width 10 height 14
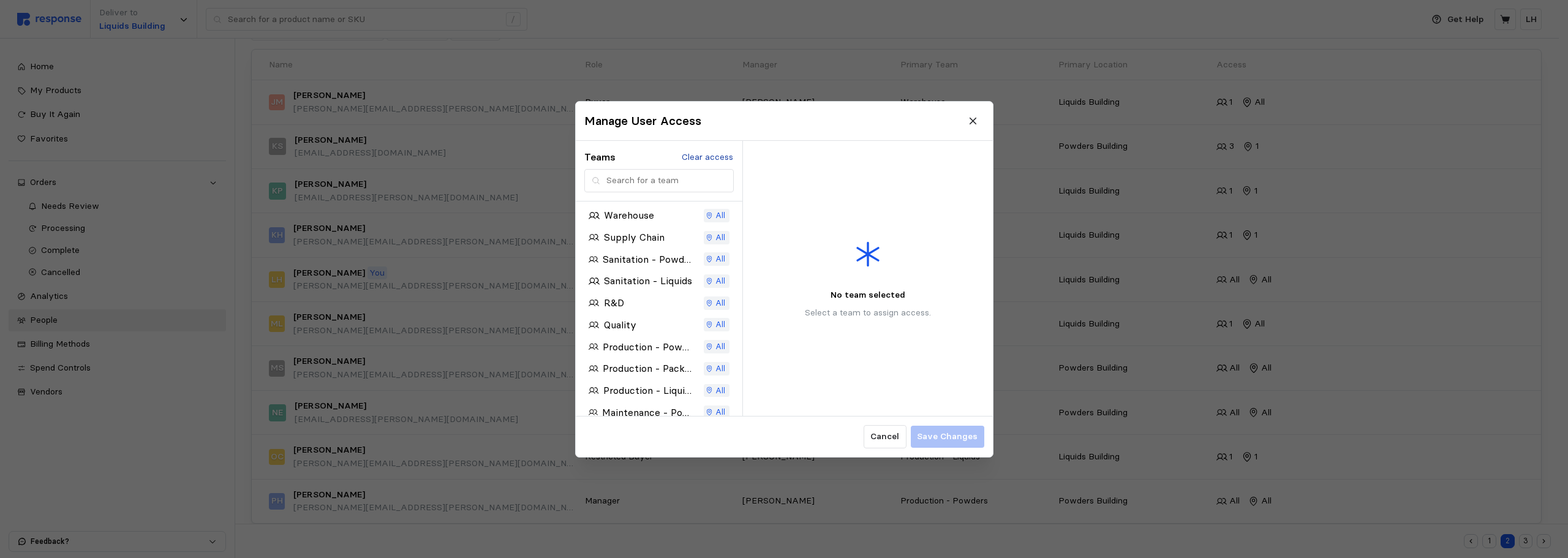
click at [699, 155] on p "Clear access" at bounding box center [707, 156] width 51 height 14
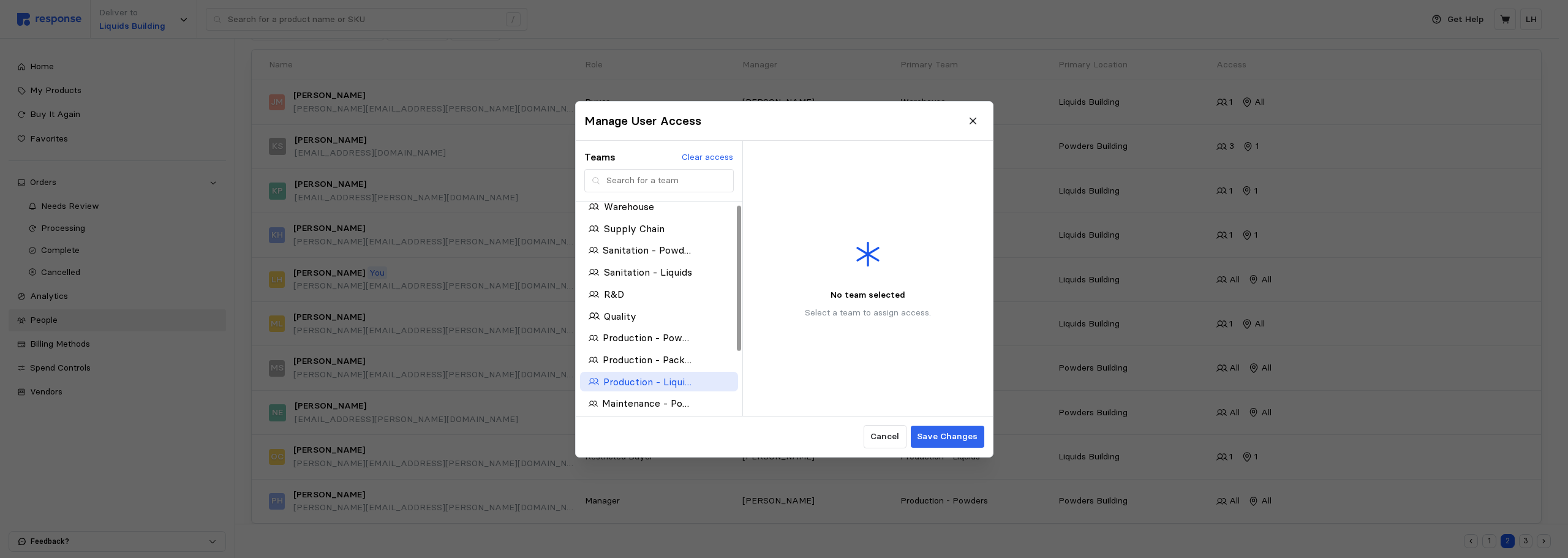
scroll to position [98, 0]
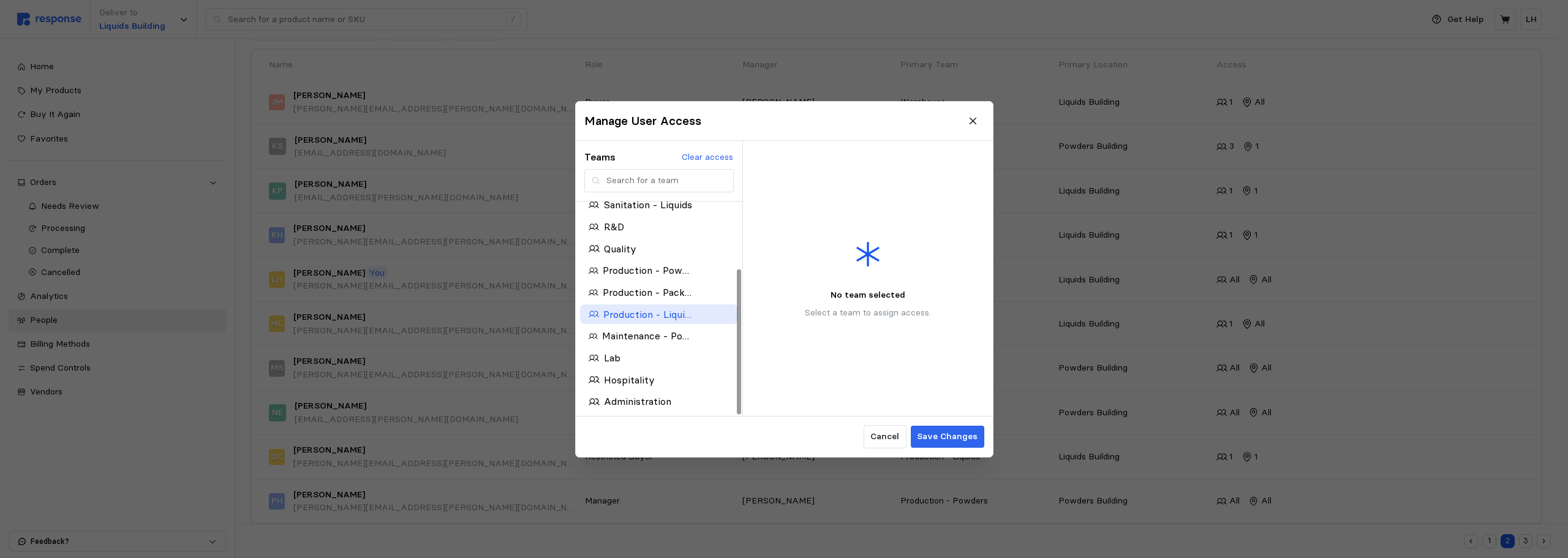
click at [655, 316] on p "Production - Liquids" at bounding box center [648, 314] width 89 height 16
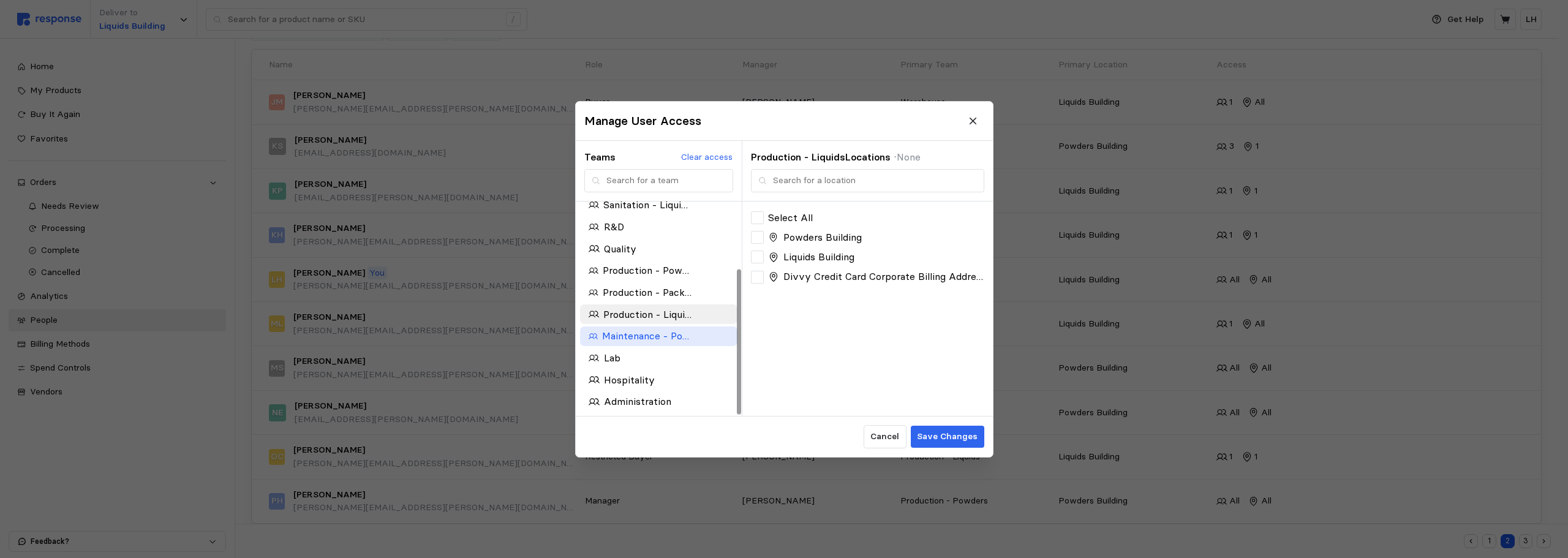
click at [644, 334] on p "Maintenance - Powders" at bounding box center [646, 336] width 90 height 16
click at [759, 212] on div at bounding box center [757, 218] width 13 height 13
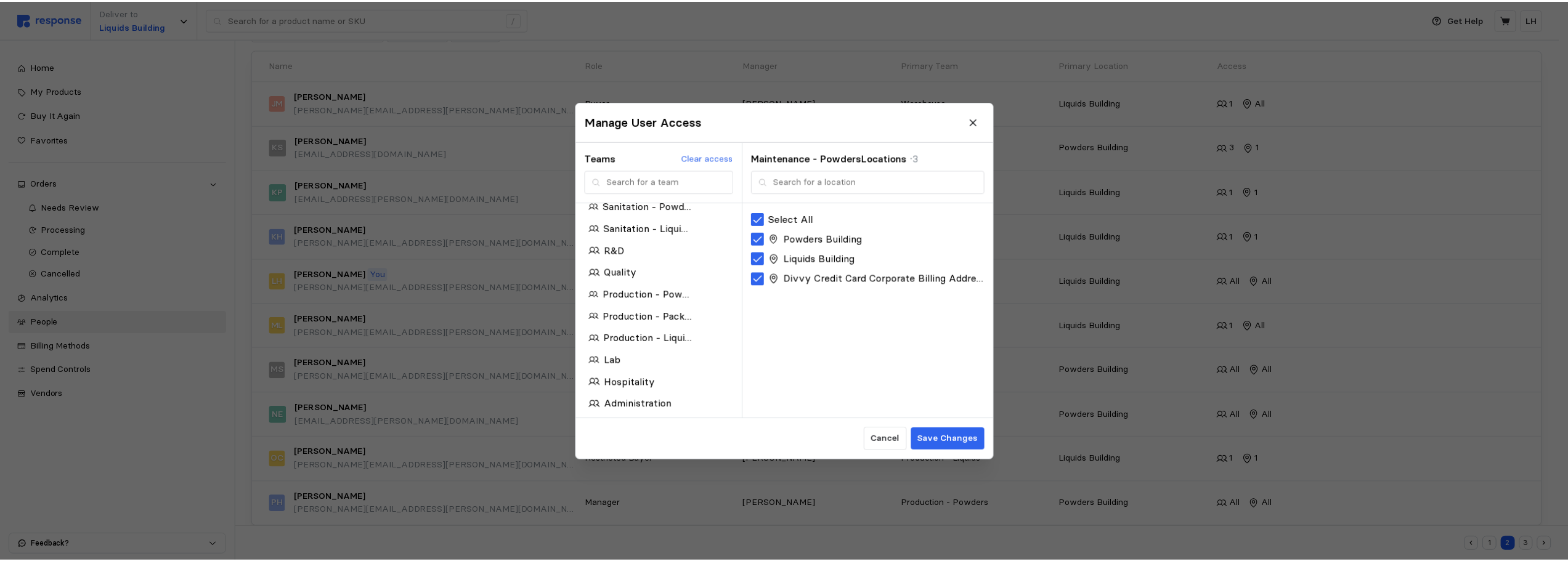
scroll to position [0, 0]
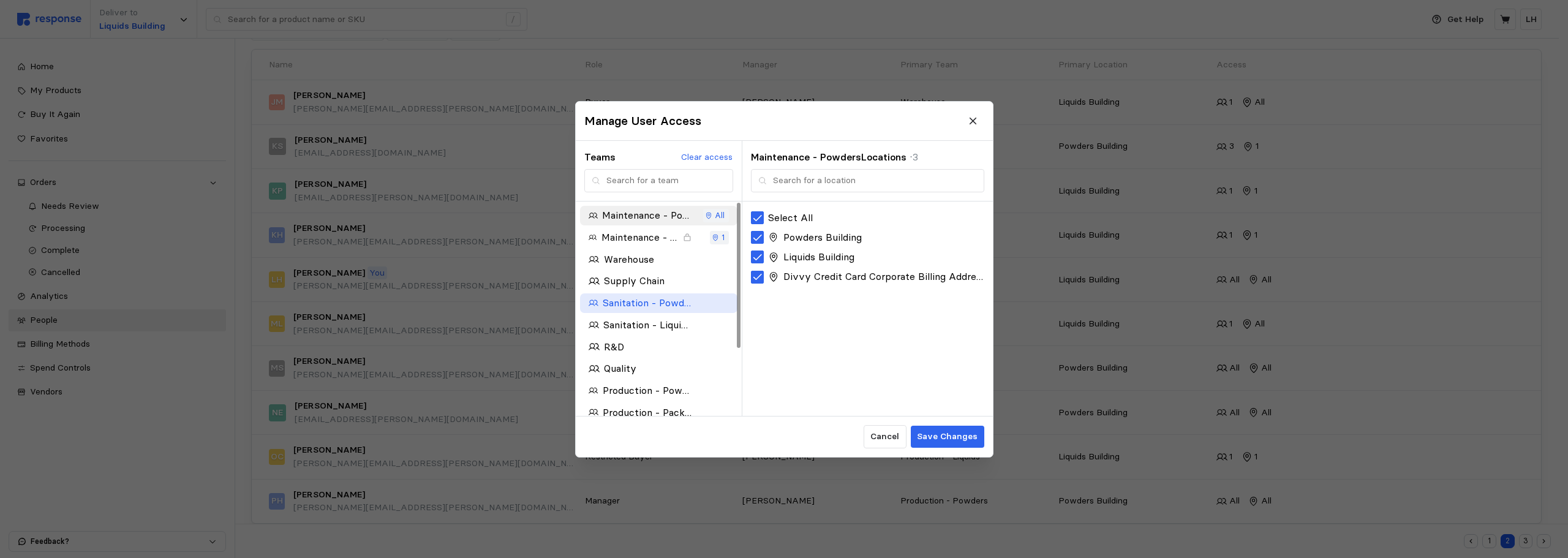
click at [674, 302] on p "Sanitation - Powders" at bounding box center [647, 303] width 89 height 16
click at [755, 220] on div at bounding box center [757, 218] width 13 height 13
click at [936, 437] on p "Save Changes" at bounding box center [947, 437] width 60 height 14
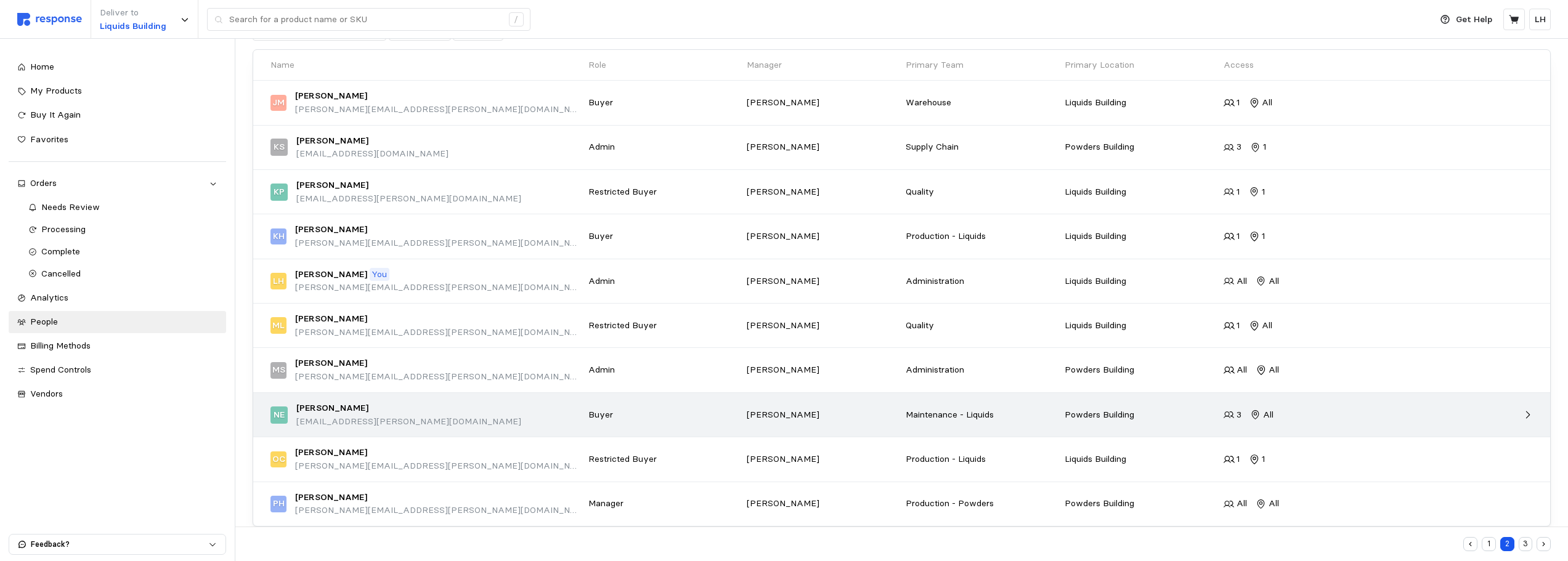
click at [1076, 410] on p "Powders Building" at bounding box center [1140, 415] width 150 height 14
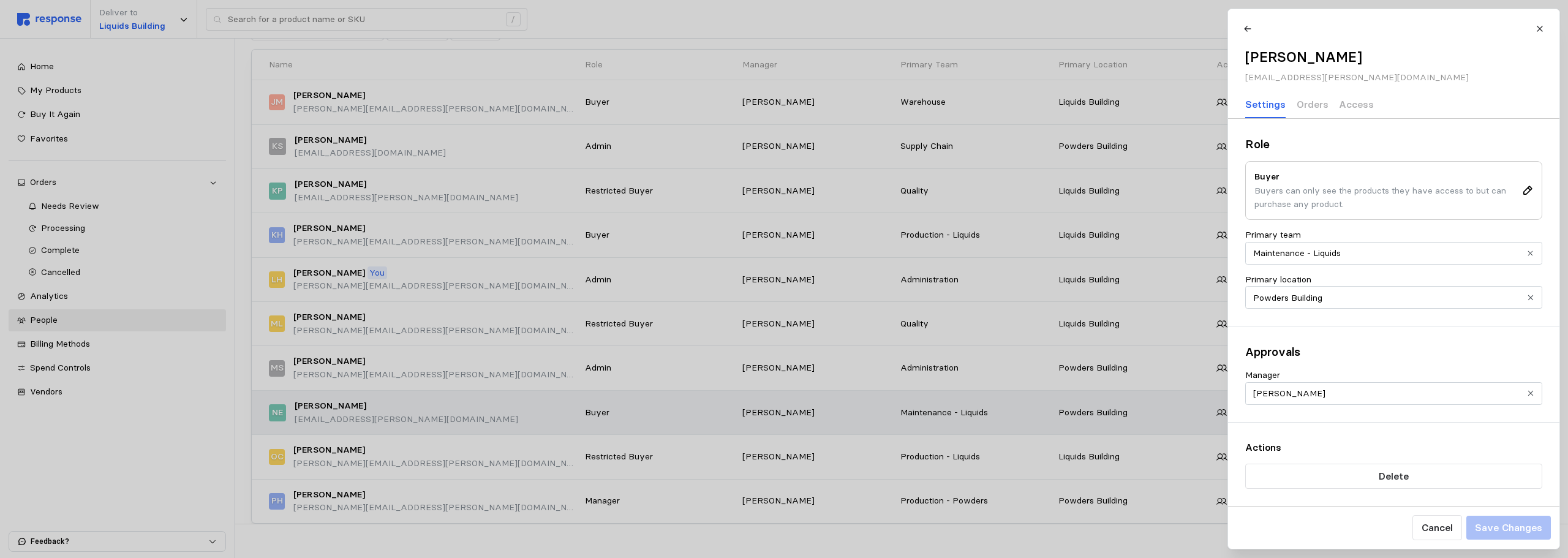
click at [1070, 408] on div at bounding box center [784, 279] width 1568 height 558
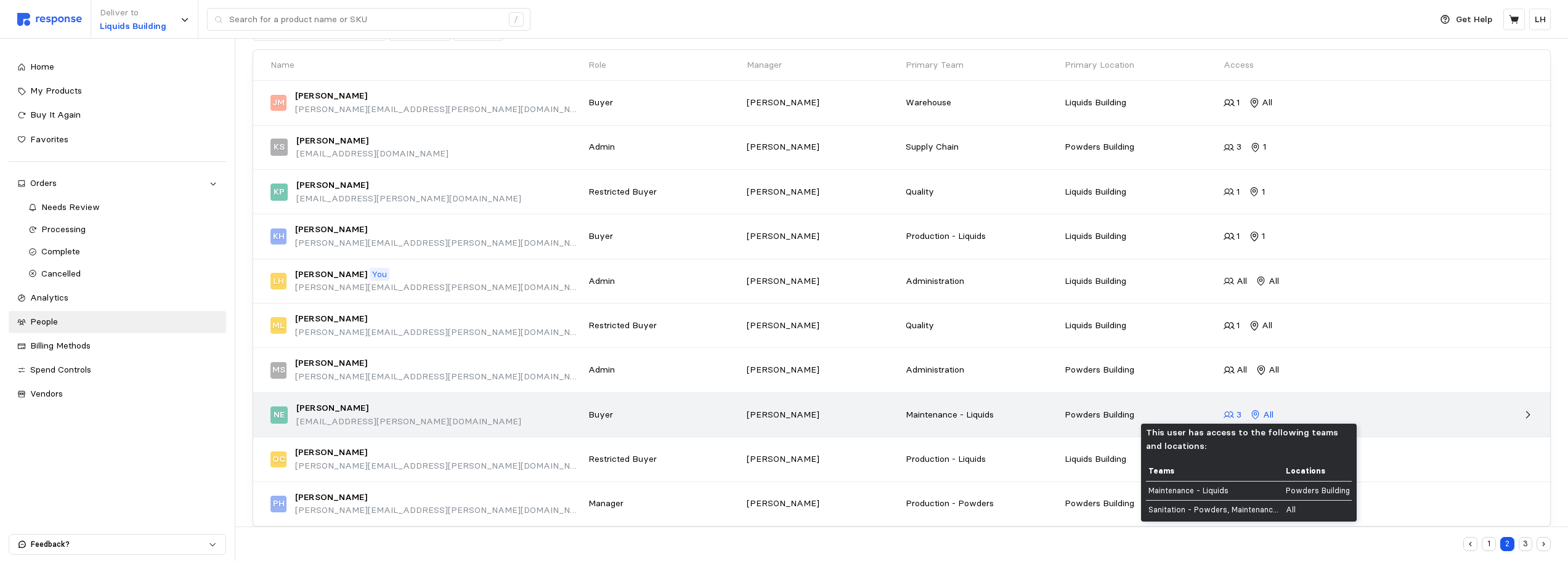
click at [1234, 412] on icon at bounding box center [1229, 415] width 11 height 11
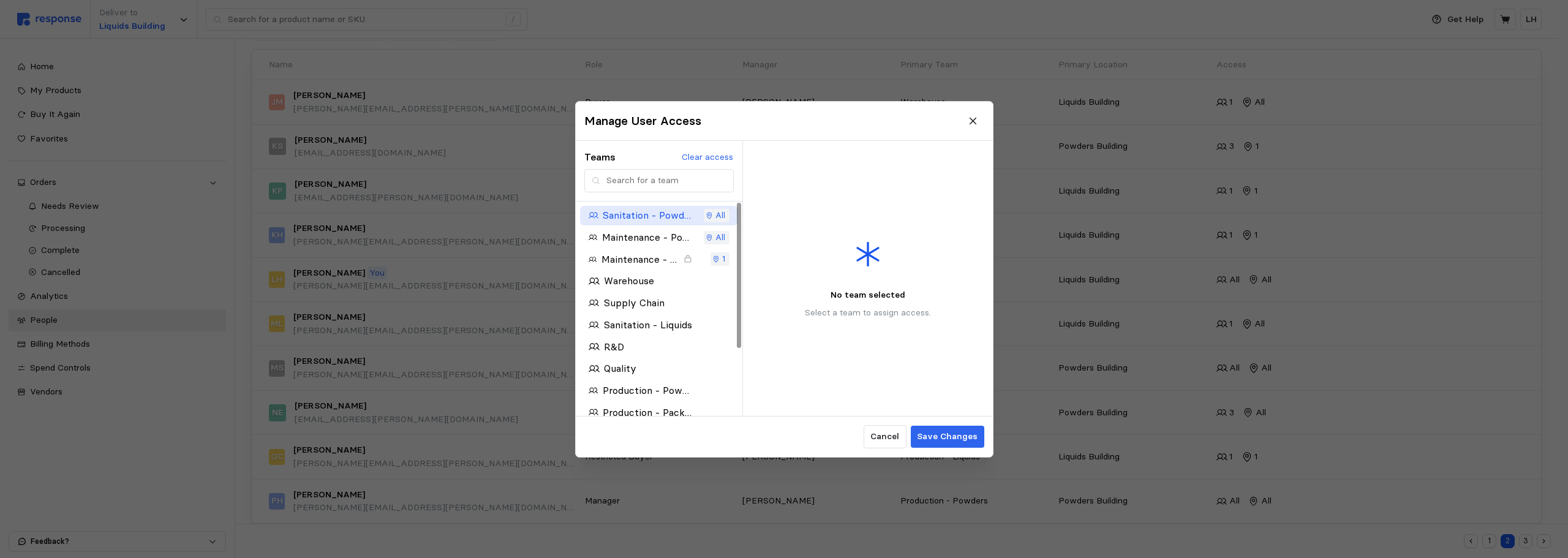
click at [653, 215] on p "Sanitation - Powders" at bounding box center [648, 215] width 90 height 16
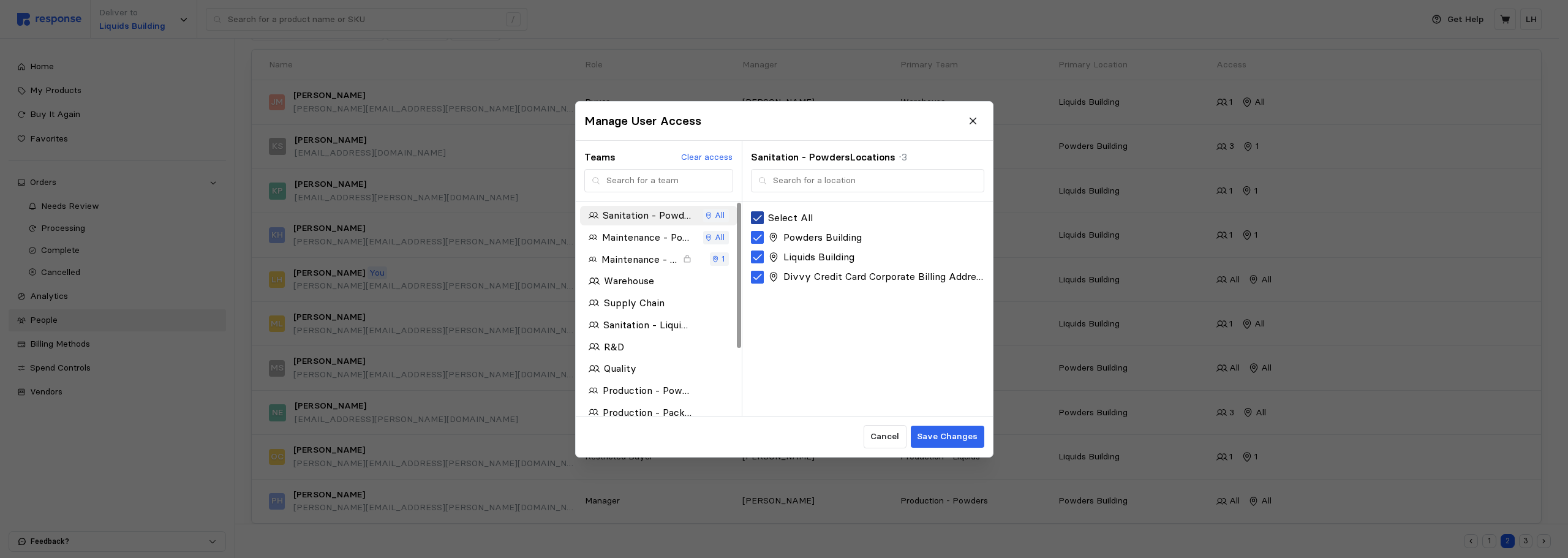
click at [754, 214] on icon at bounding box center [757, 217] width 11 height 11
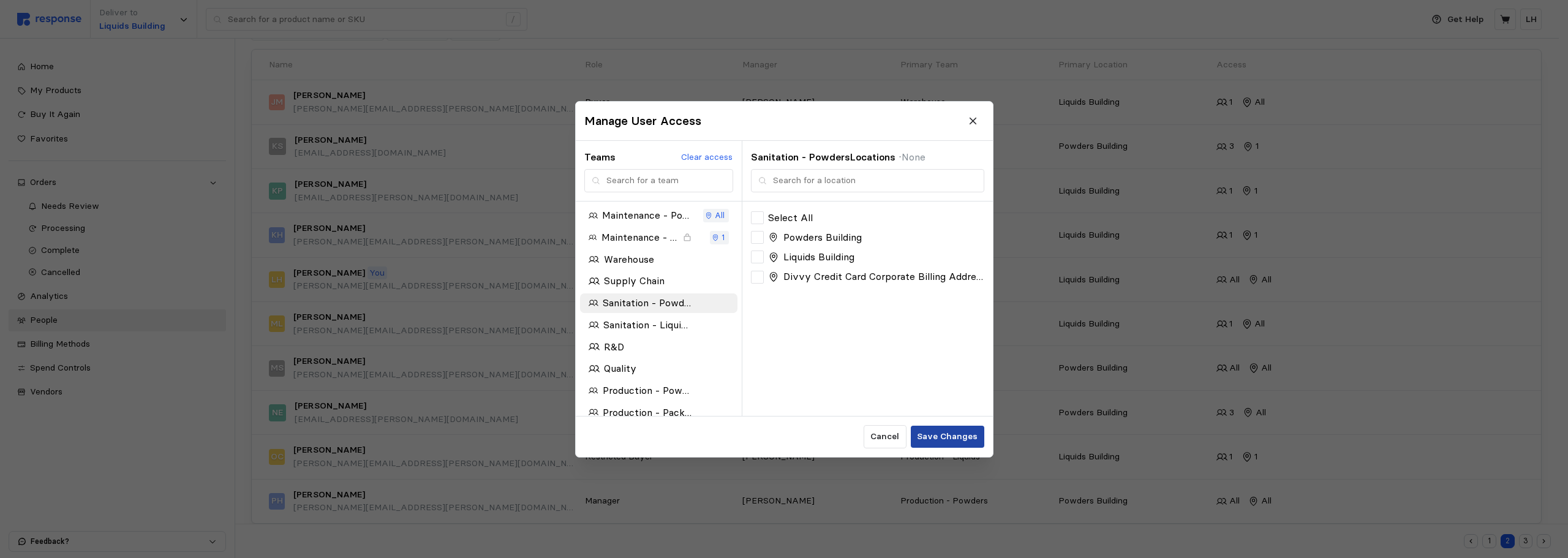
click at [934, 430] on p "Save Changes" at bounding box center [947, 437] width 60 height 14
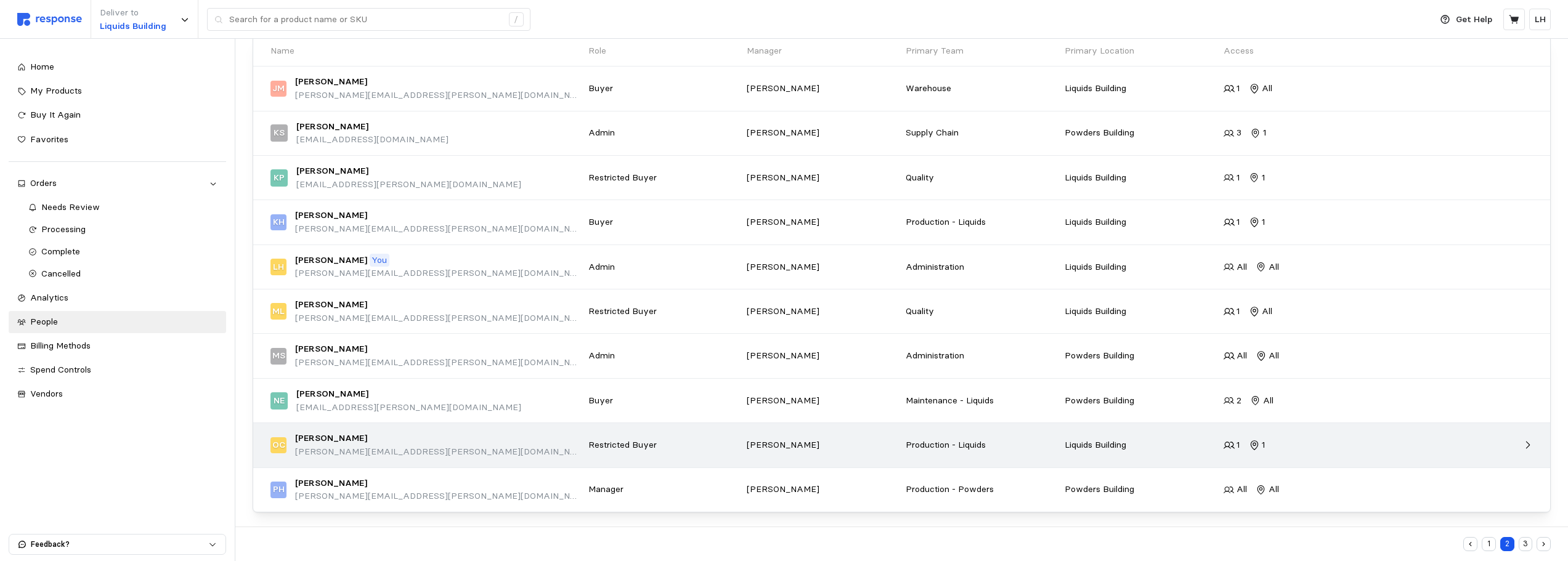
scroll to position [140, 0]
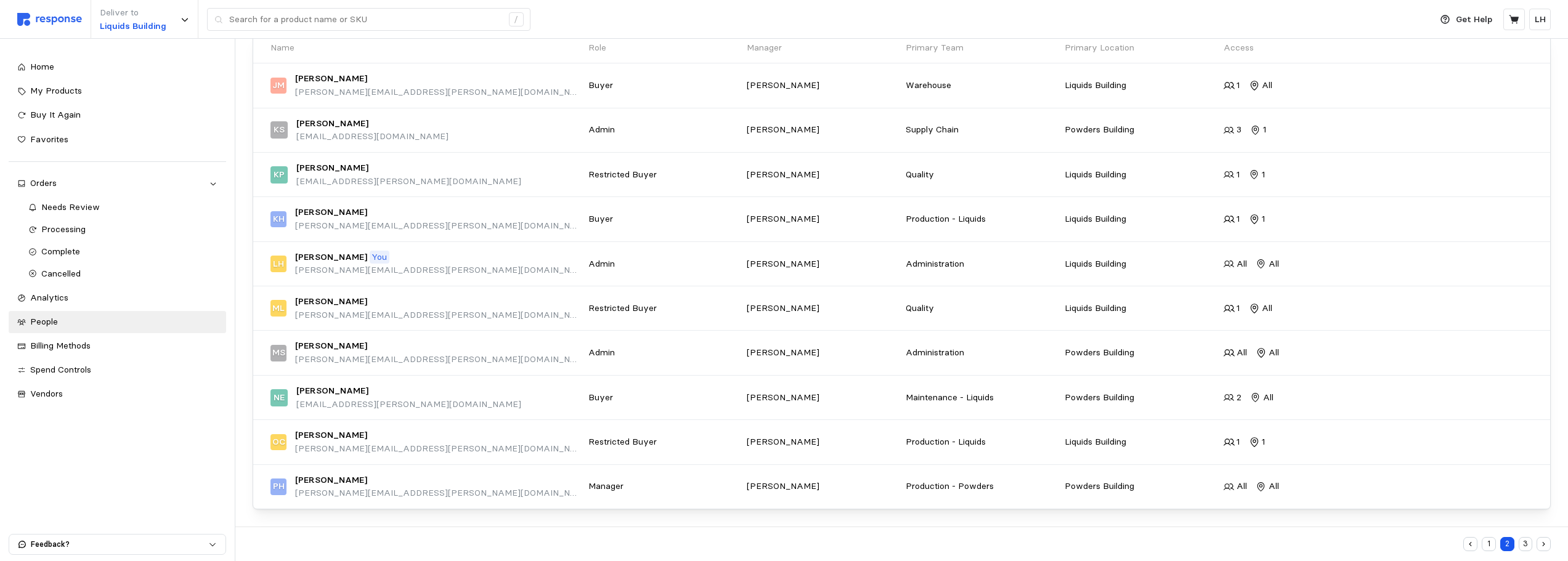
click at [1343, 542] on button "3" at bounding box center [1526, 544] width 14 height 14
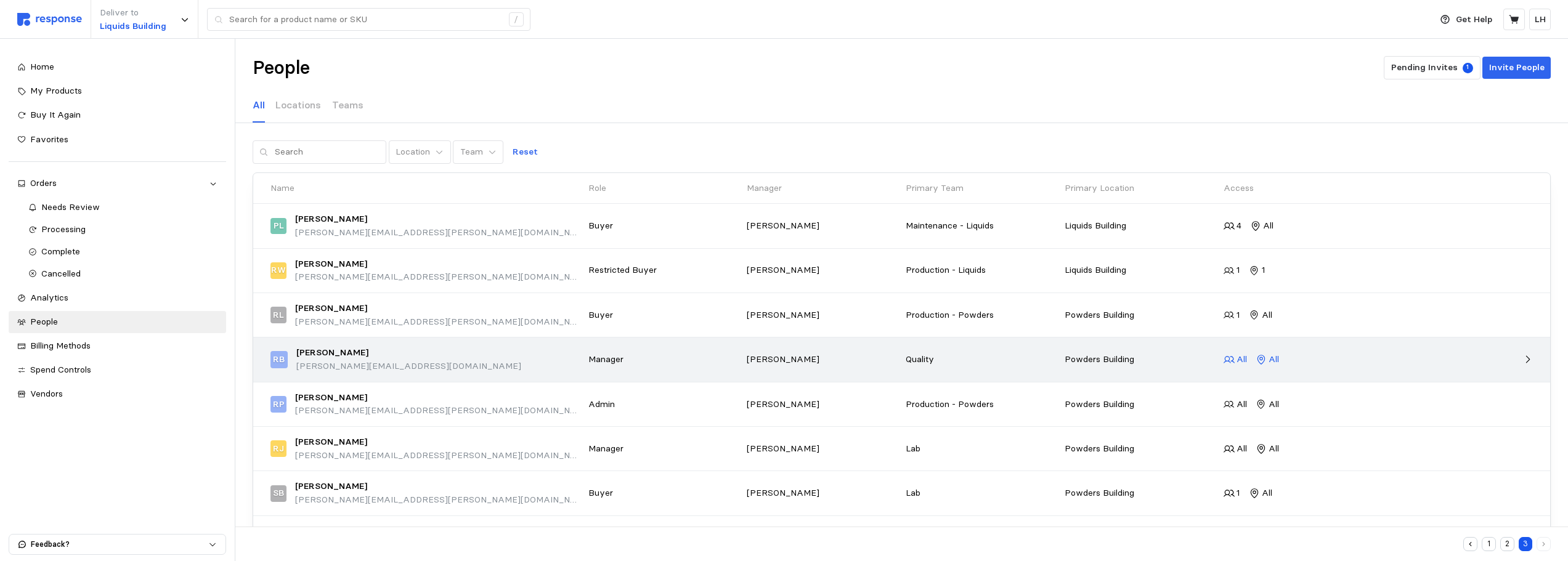
click at [1236, 361] on p "All" at bounding box center [1242, 359] width 10 height 14
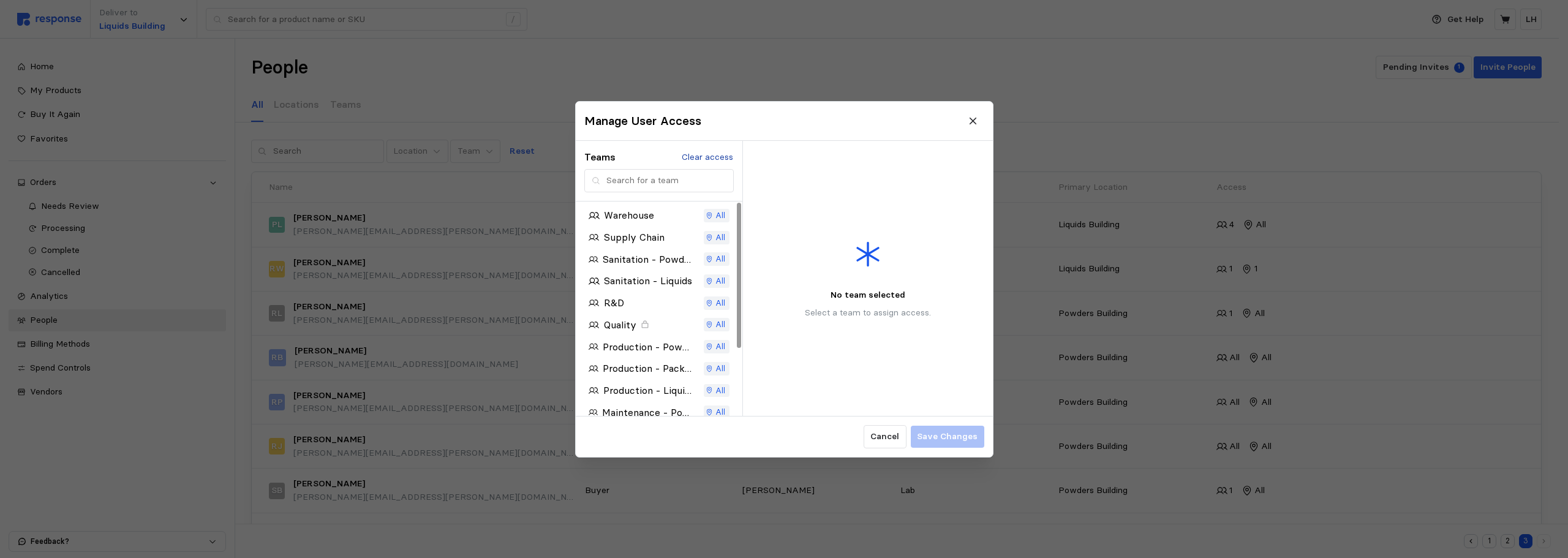
click at [714, 158] on p "Clear access" at bounding box center [707, 156] width 51 height 14
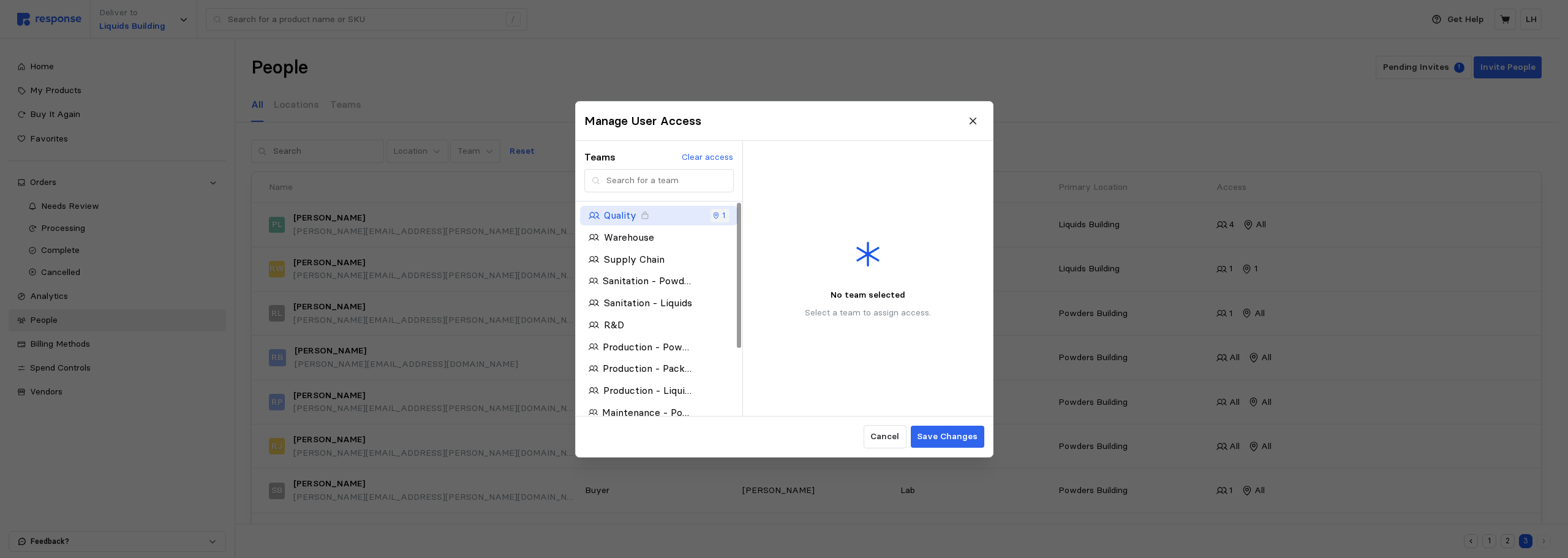
click at [602, 212] on div "Quality" at bounding box center [640, 215] width 103 height 16
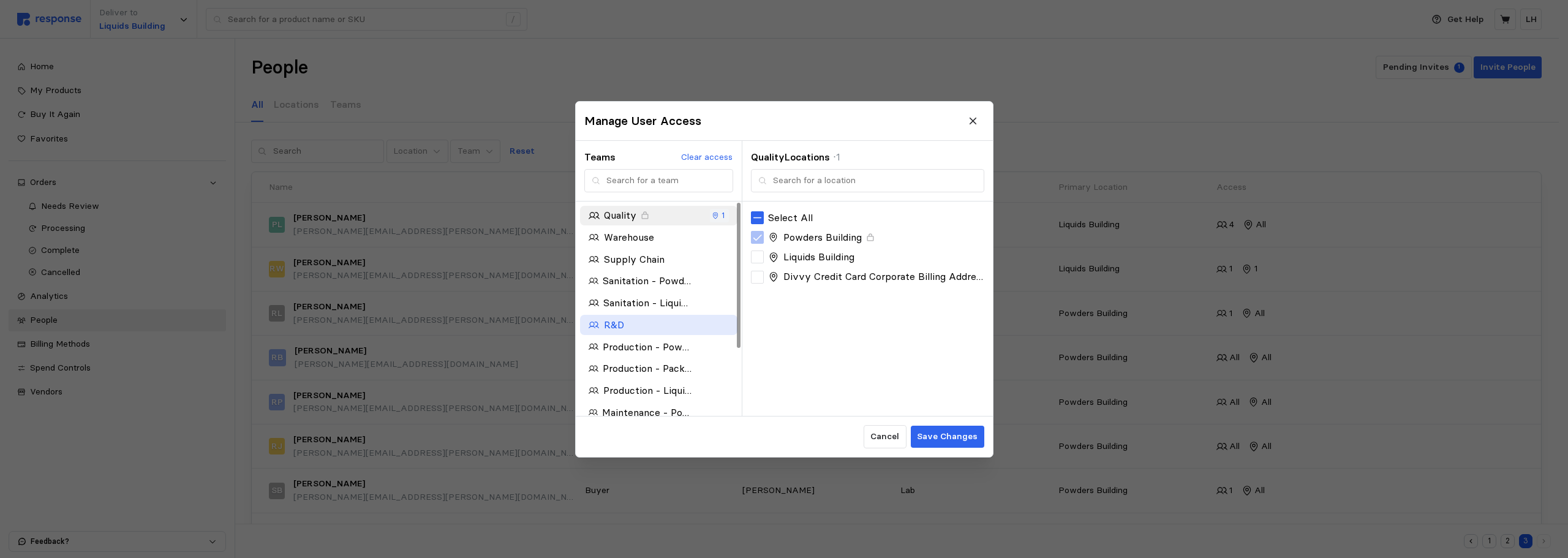
click at [618, 327] on p "R&D" at bounding box center [613, 325] width 20 height 16
click at [618, 285] on p "Sanitation - Powders" at bounding box center [647, 281] width 89 height 16
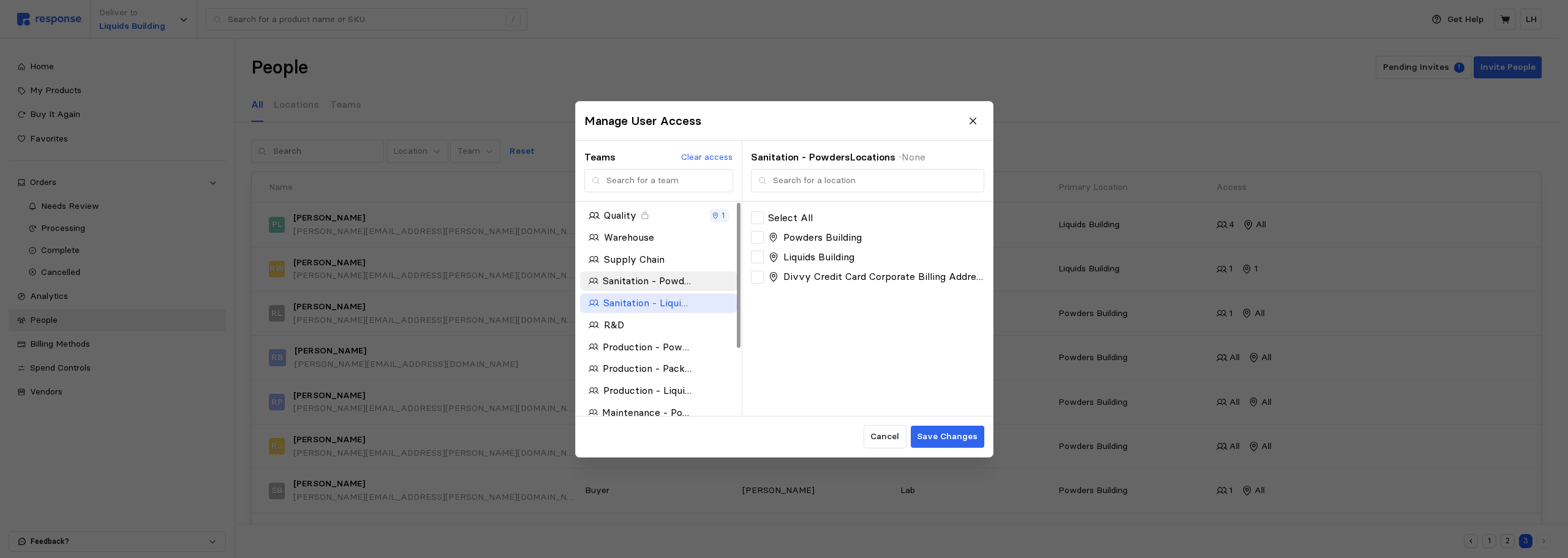
click at [630, 304] on p "Sanitation - Liquids" at bounding box center [648, 303] width 88 height 16
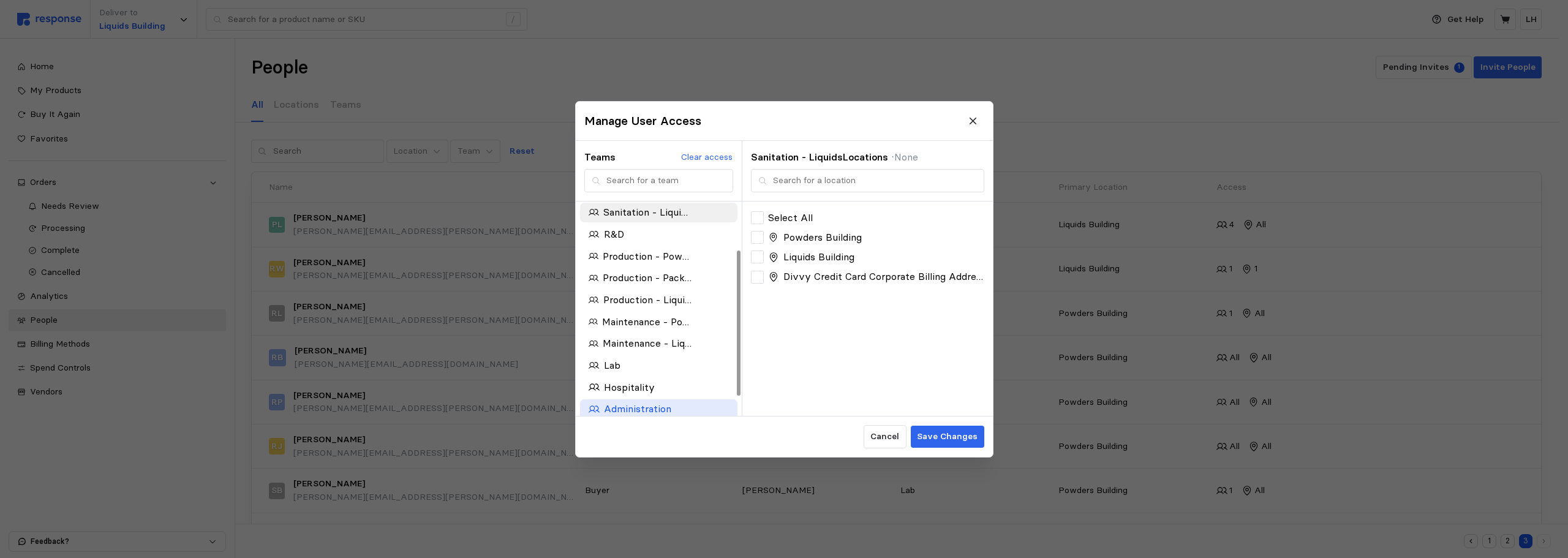
scroll to position [98, 0]
click at [613, 357] on p "Lab" at bounding box center [611, 358] width 16 height 16
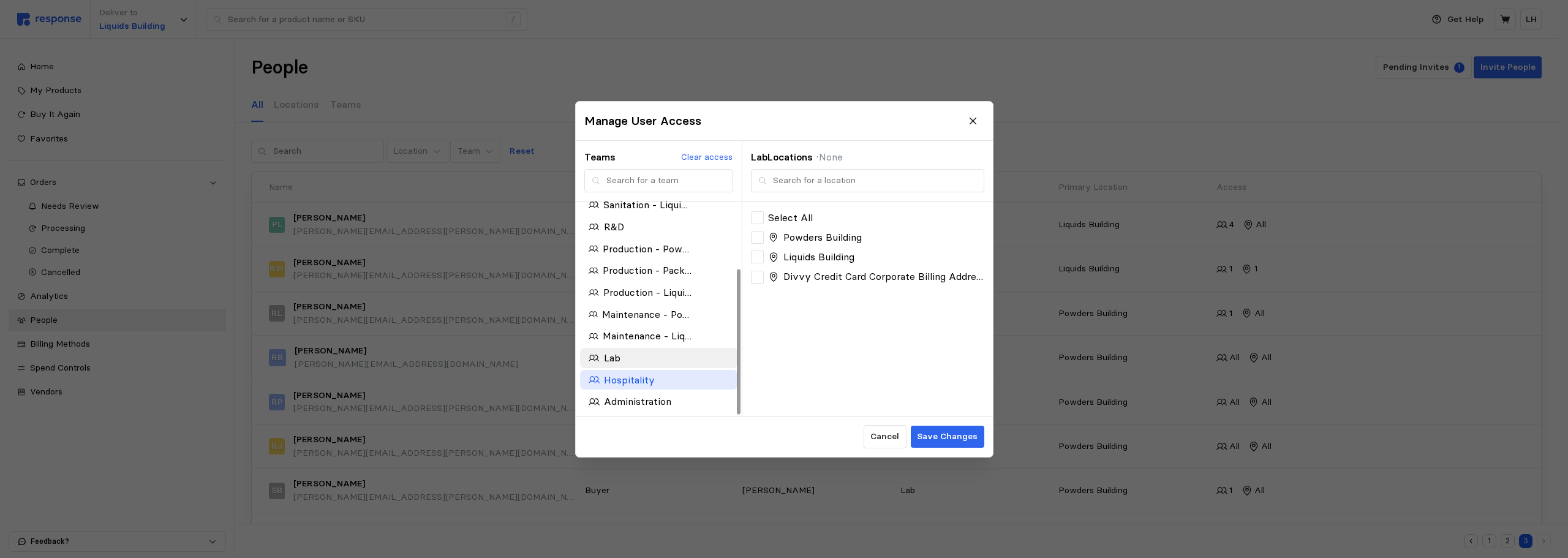
click at [617, 382] on p "Hospitality" at bounding box center [629, 380] width 51 height 16
click at [753, 218] on div at bounding box center [757, 218] width 13 height 13
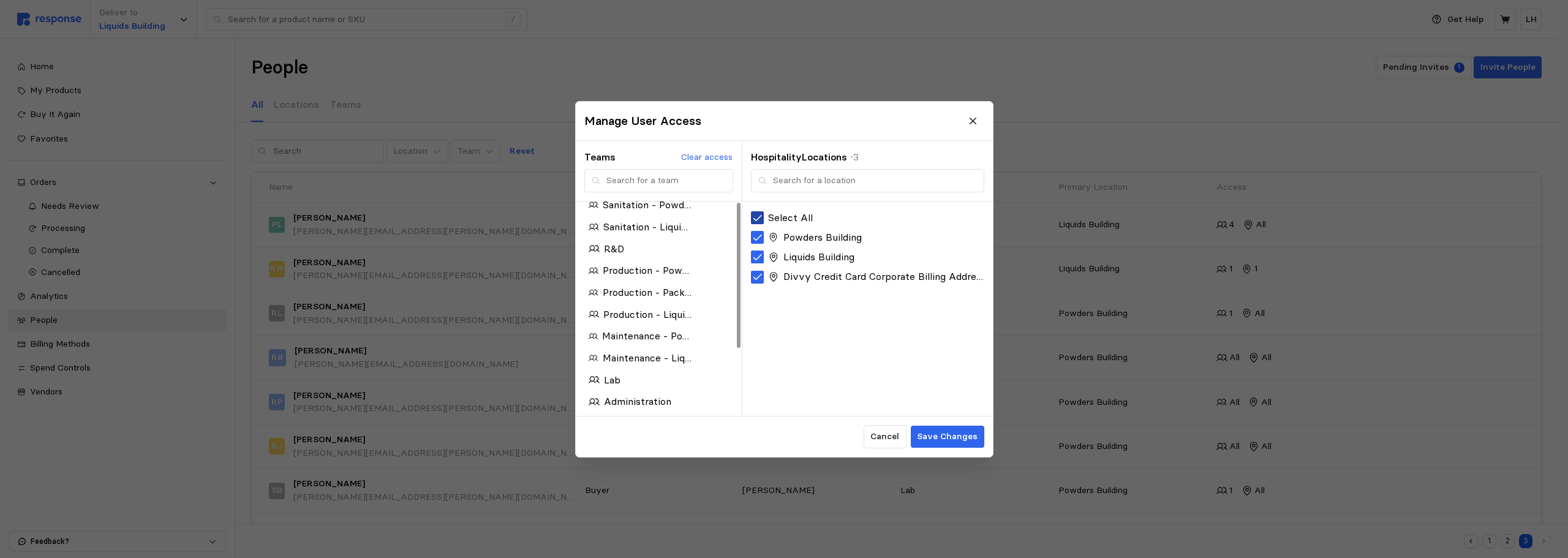
scroll to position [0, 0]
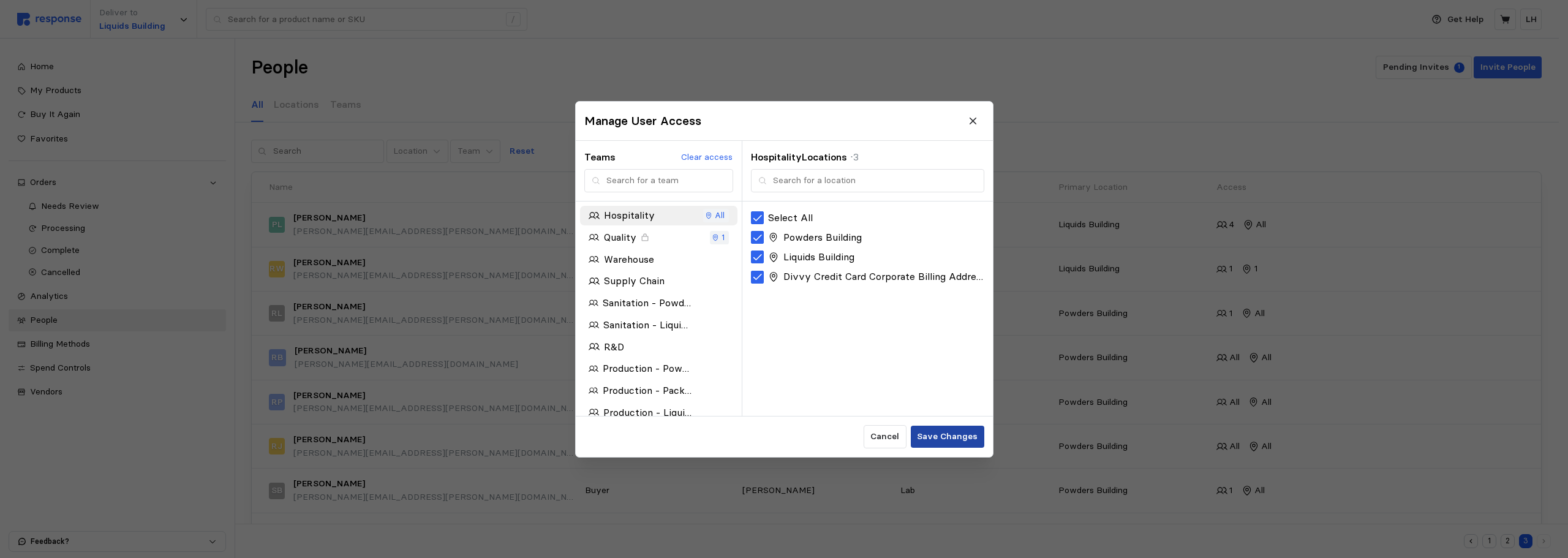
click at [942, 441] on p "Save Changes" at bounding box center [947, 437] width 60 height 14
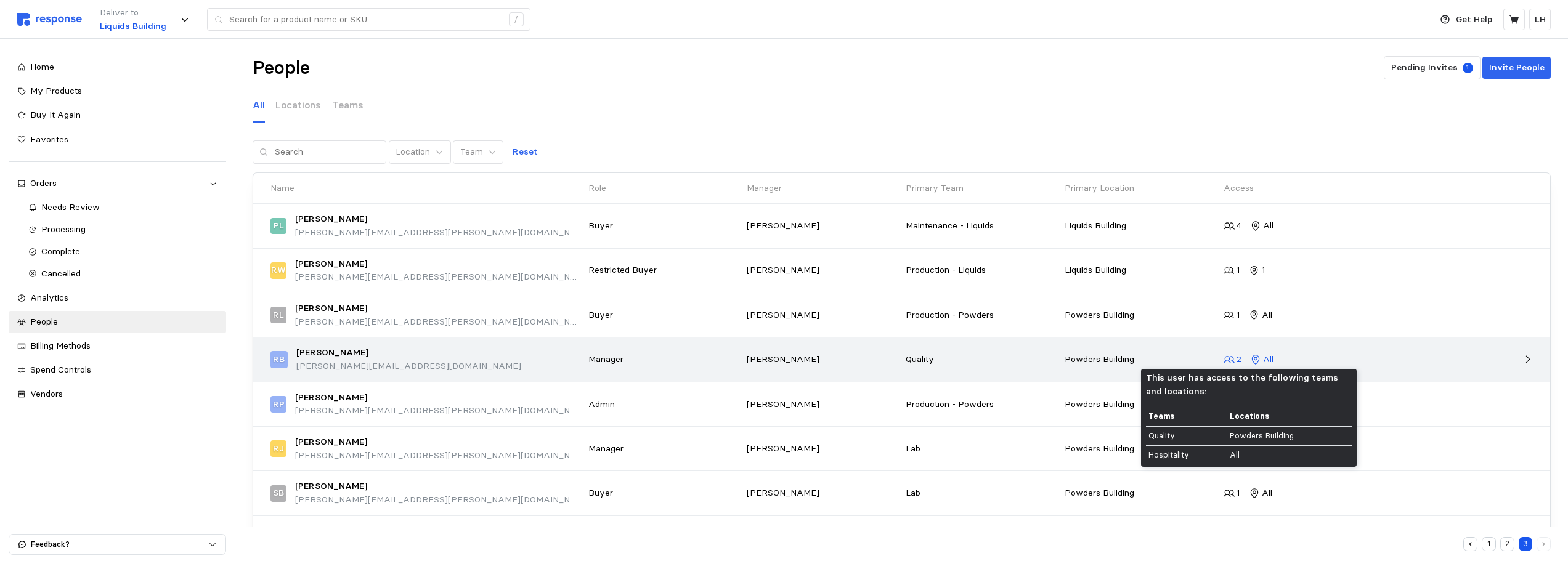
click at [1235, 357] on div "2" at bounding box center [1232, 359] width 18 height 14
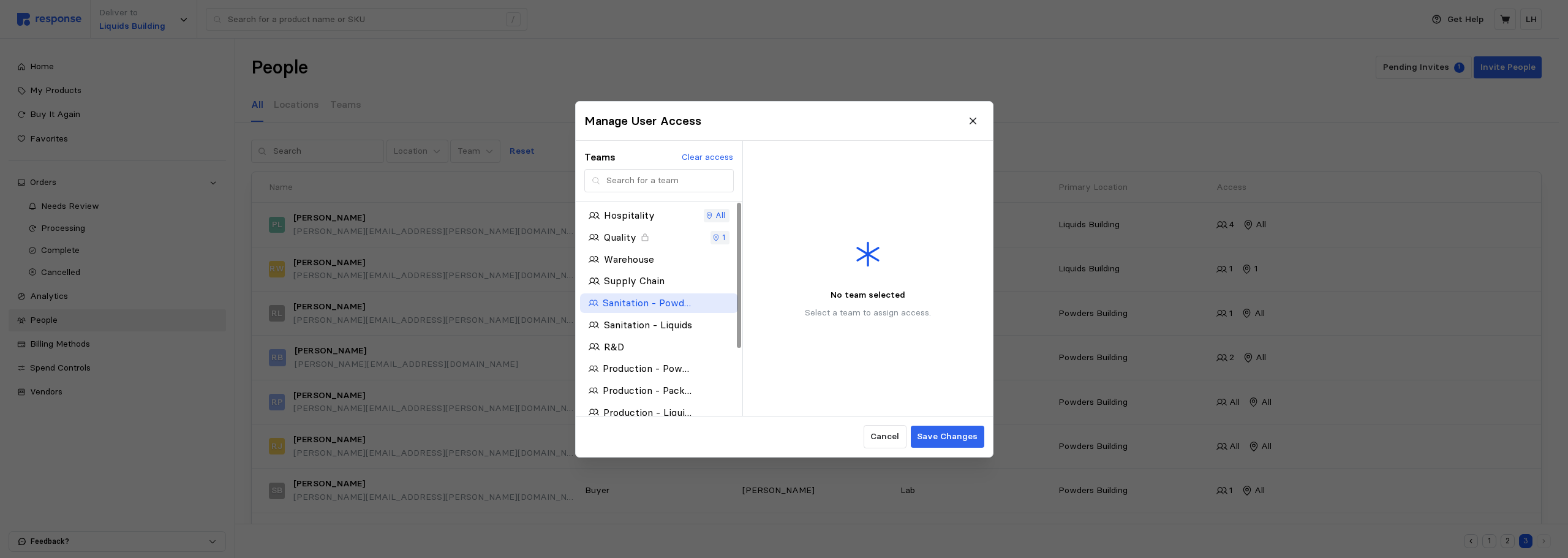
click at [705, 297] on div "Sanitation - Powders" at bounding box center [659, 302] width 149 height 24
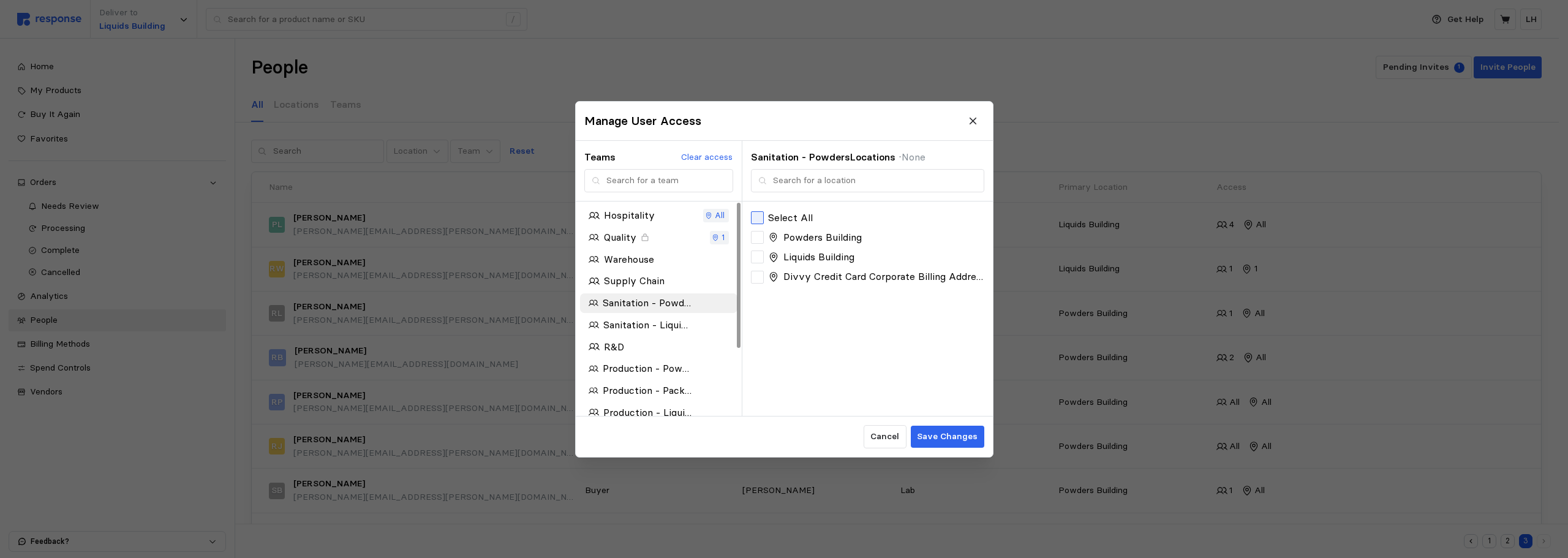
click at [758, 216] on div at bounding box center [757, 218] width 13 height 13
click at [694, 321] on div "Sanitation - Liquids" at bounding box center [640, 324] width 112 height 24
click at [756, 221] on icon at bounding box center [757, 217] width 8 height 6
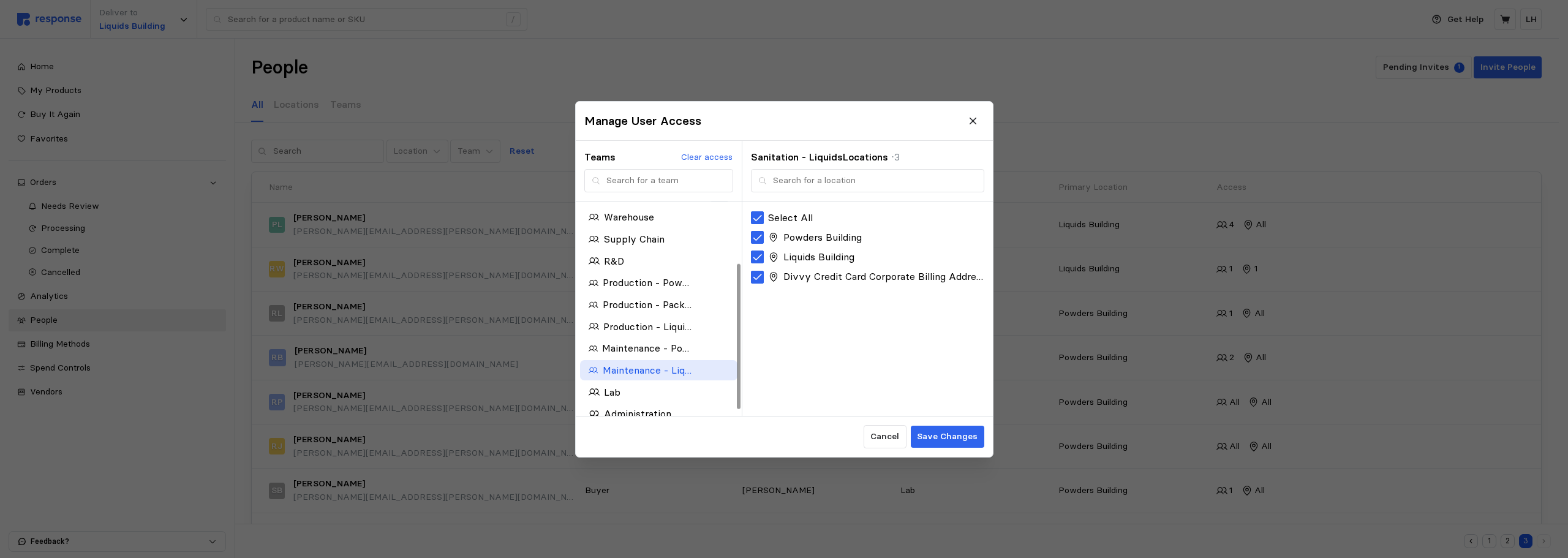
scroll to position [98, 0]
click at [715, 378] on div "button" at bounding box center [715, 380] width 38 height 8
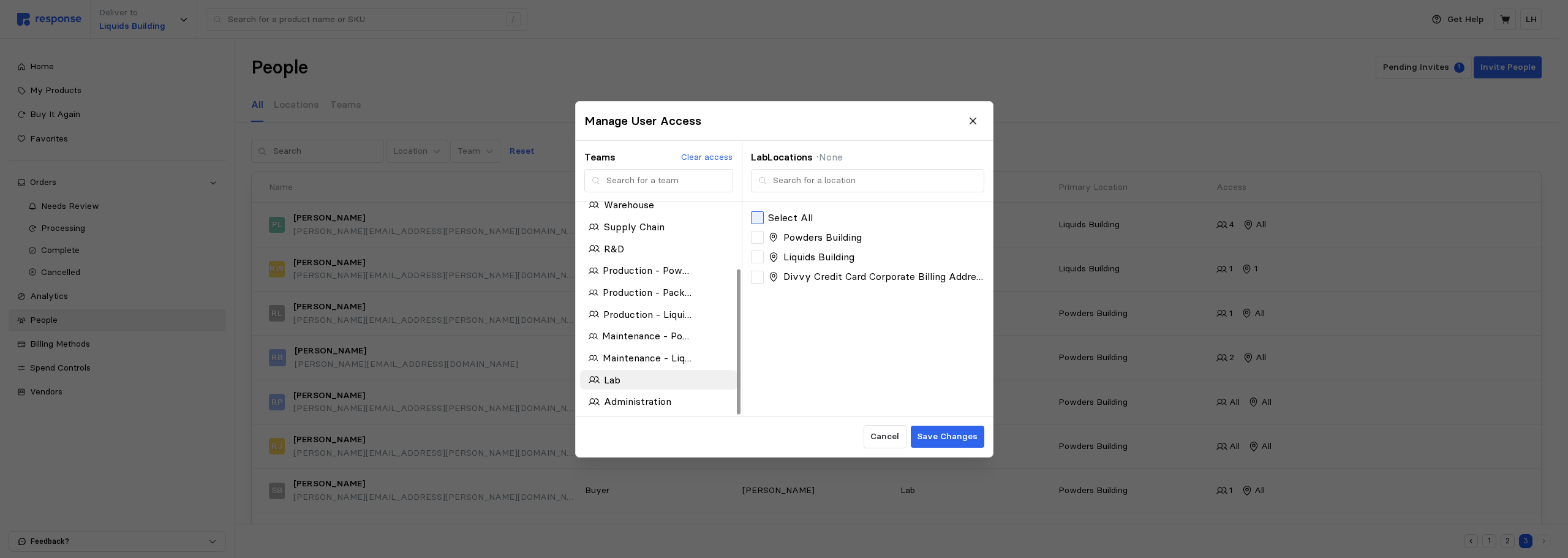
click at [757, 217] on div at bounding box center [757, 218] width 13 height 13
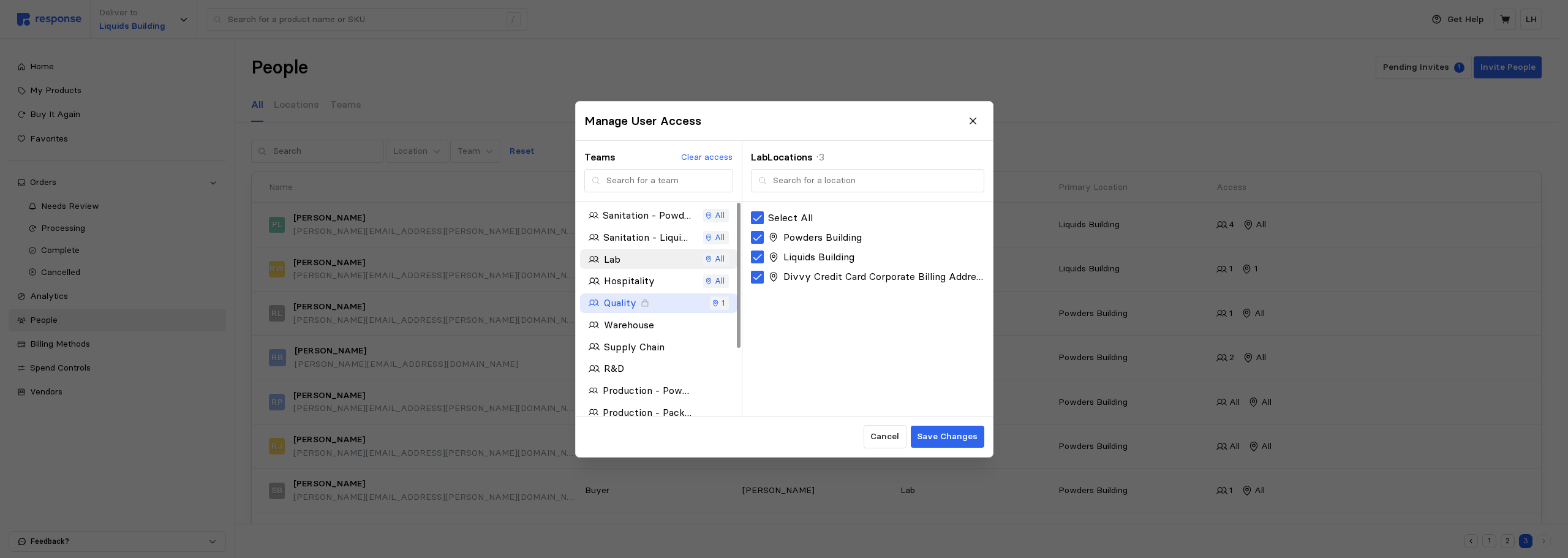
click at [657, 306] on div "Quality" at bounding box center [640, 303] width 103 height 16
click at [756, 216] on icon at bounding box center [757, 217] width 11 height 11
click at [640, 372] on div "R&D" at bounding box center [640, 369] width 103 height 16
click at [760, 217] on icon at bounding box center [757, 217] width 8 height 6
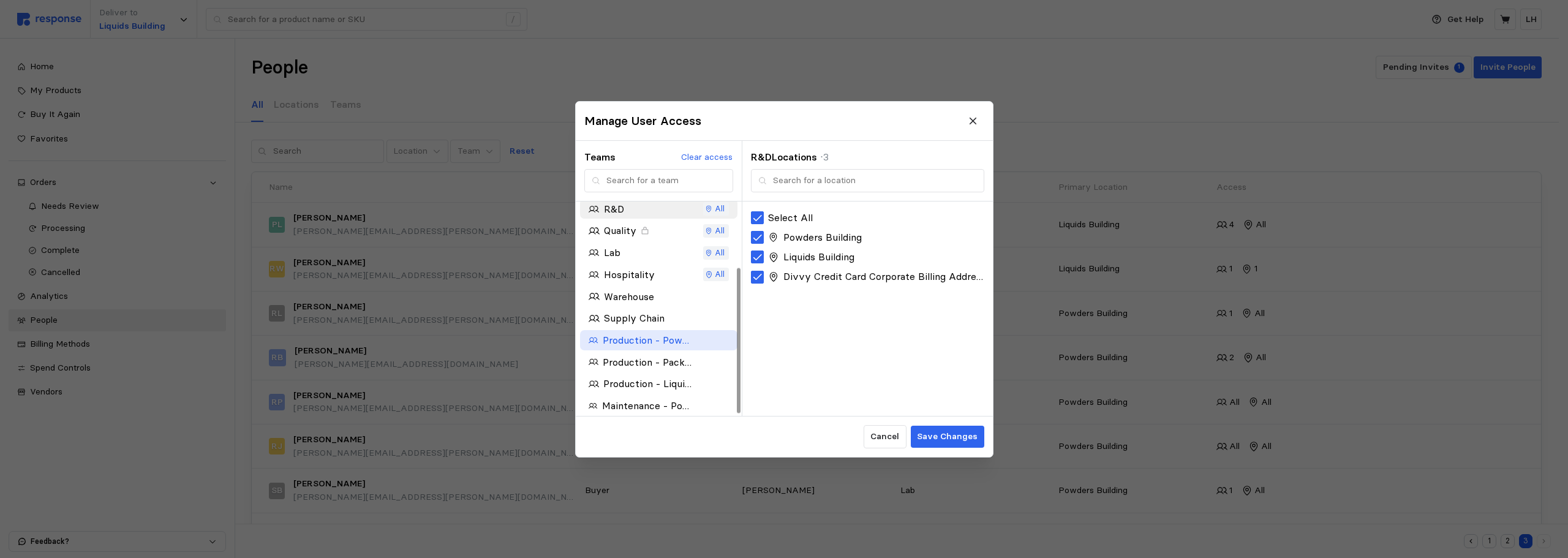
scroll to position [98, 0]
click at [950, 438] on p "Save Changes" at bounding box center [947, 437] width 60 height 14
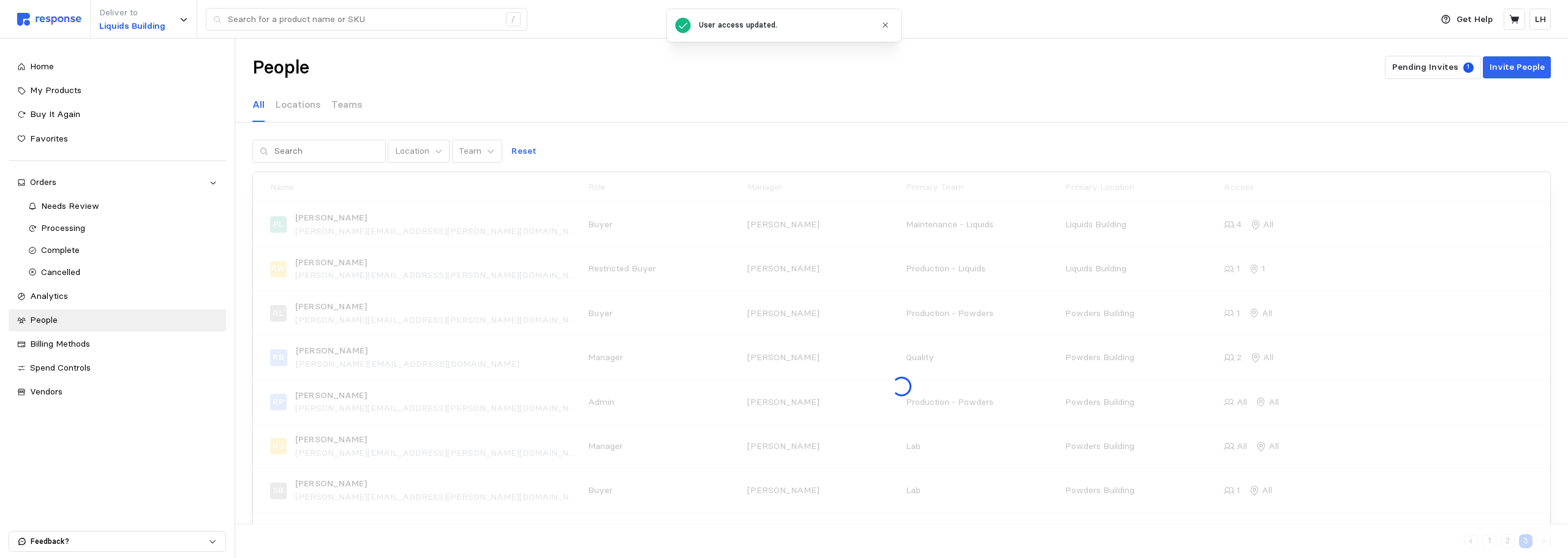
scroll to position [0, 0]
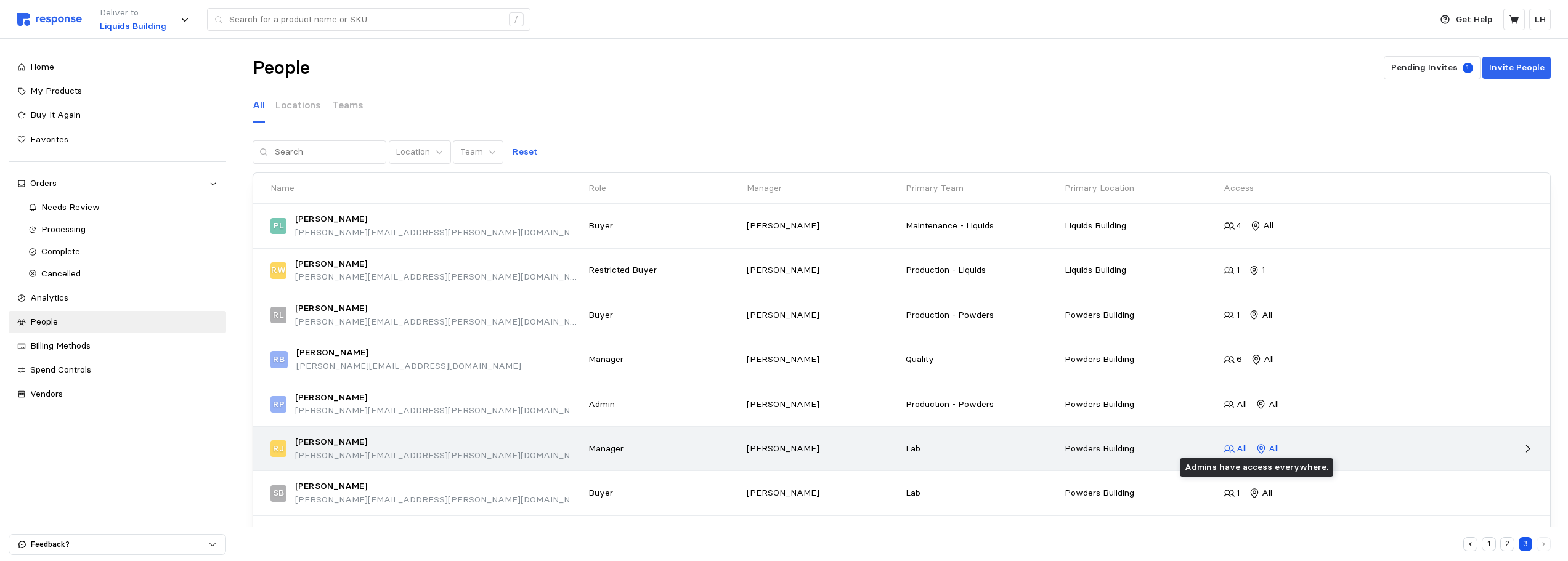
click at [1229, 445] on icon at bounding box center [1229, 449] width 11 height 11
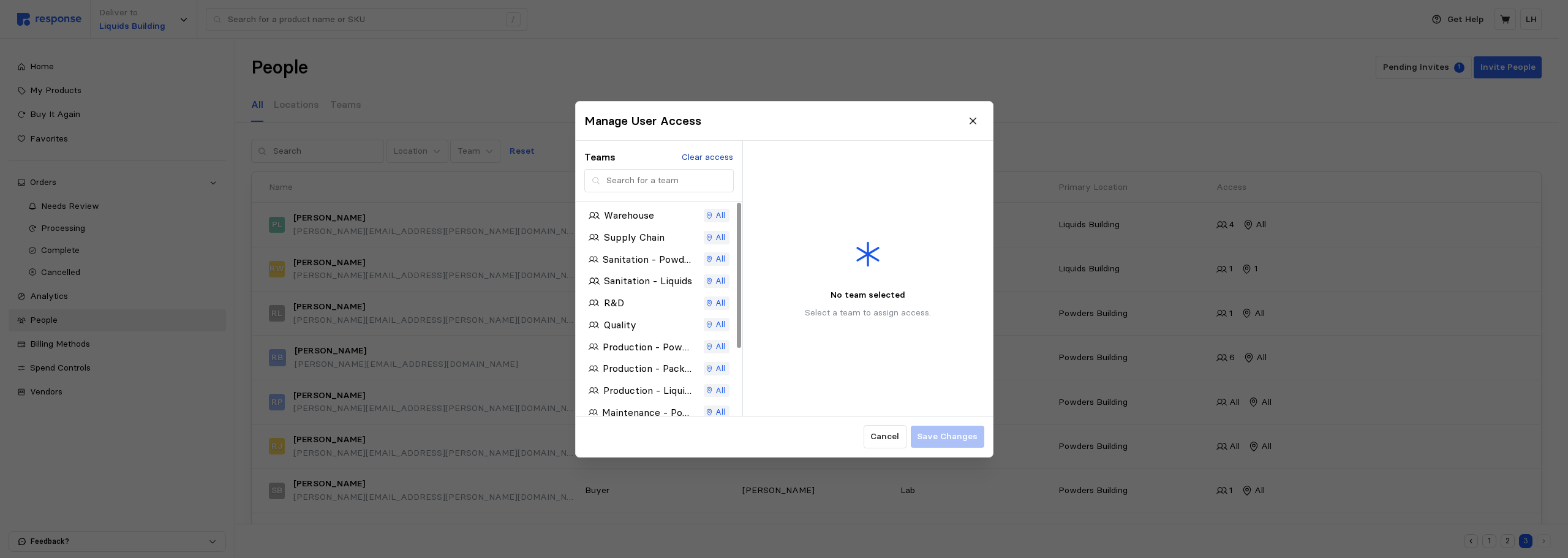
click at [705, 155] on p "Clear access" at bounding box center [707, 156] width 51 height 14
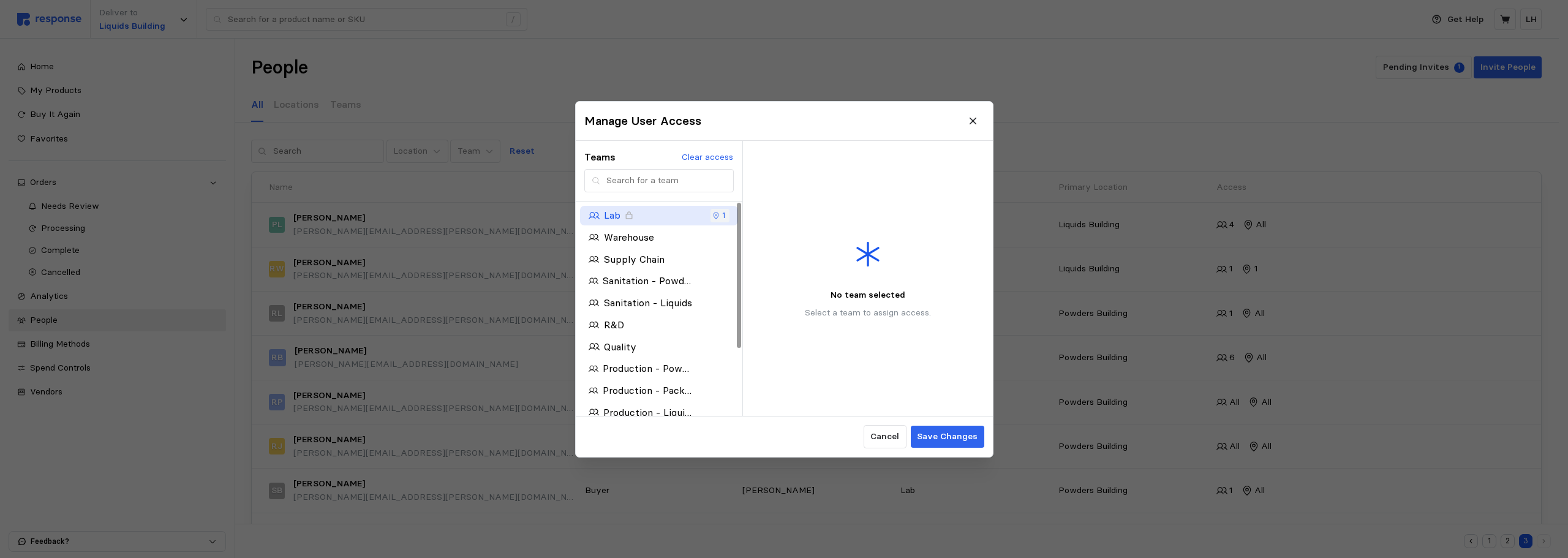
click at [715, 213] on icon "button" at bounding box center [716, 215] width 7 height 7
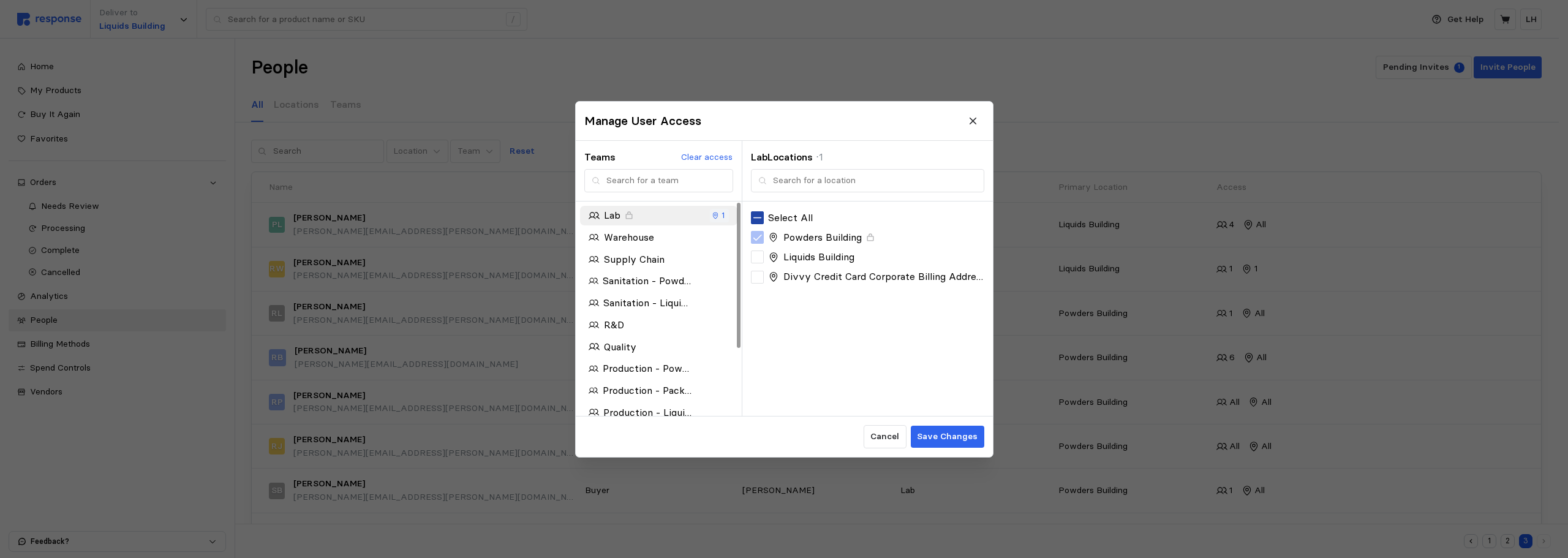
click at [757, 219] on icon at bounding box center [757, 217] width 11 height 11
click at [627, 238] on p "Warehouse" at bounding box center [628, 237] width 50 height 16
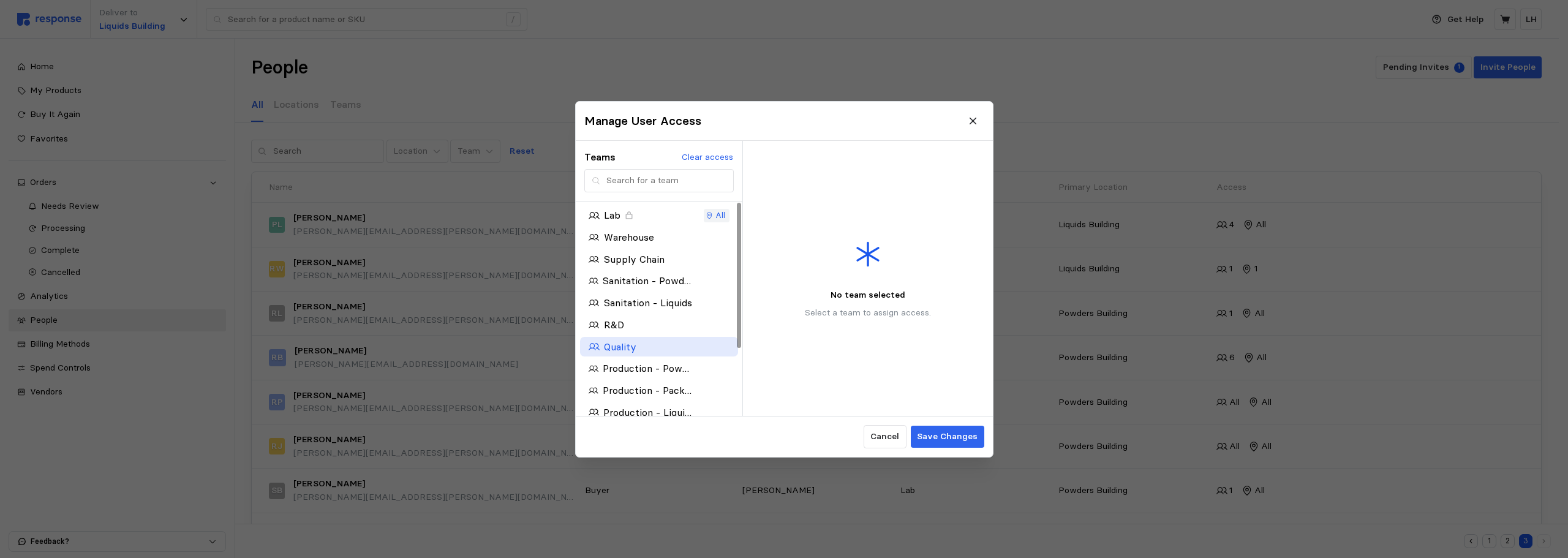
click at [665, 351] on div "Quality" at bounding box center [640, 346] width 103 height 16
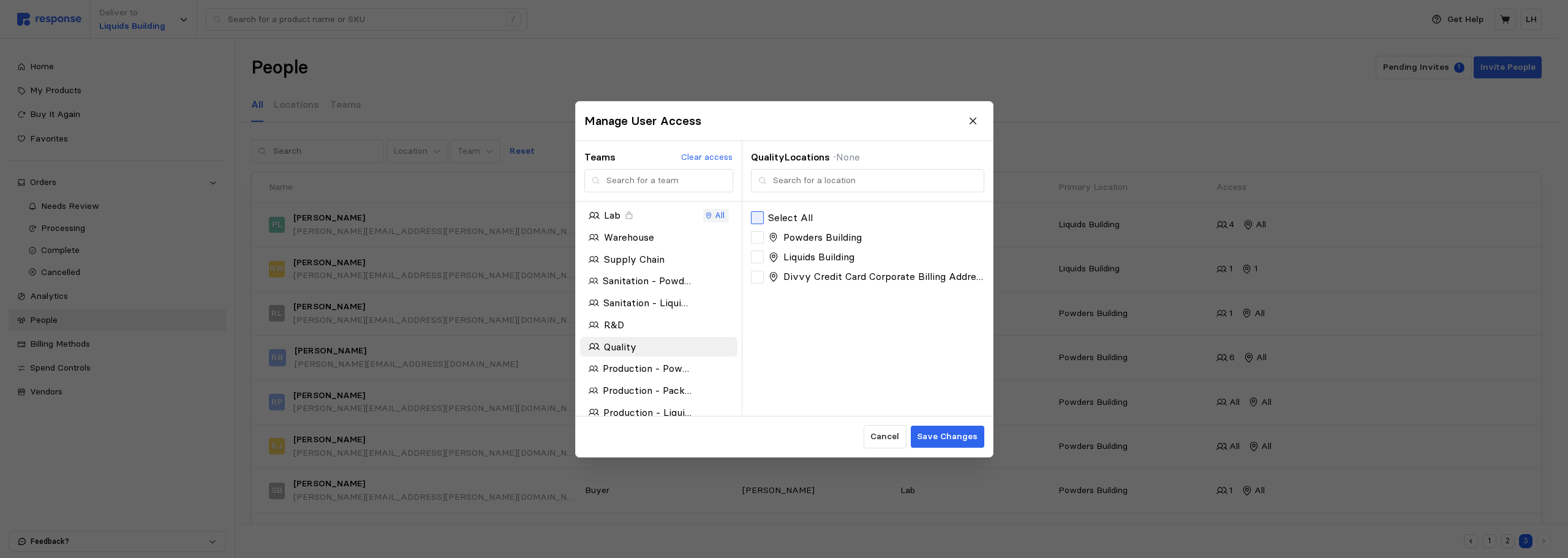
click at [759, 218] on icon at bounding box center [757, 217] width 8 height 6
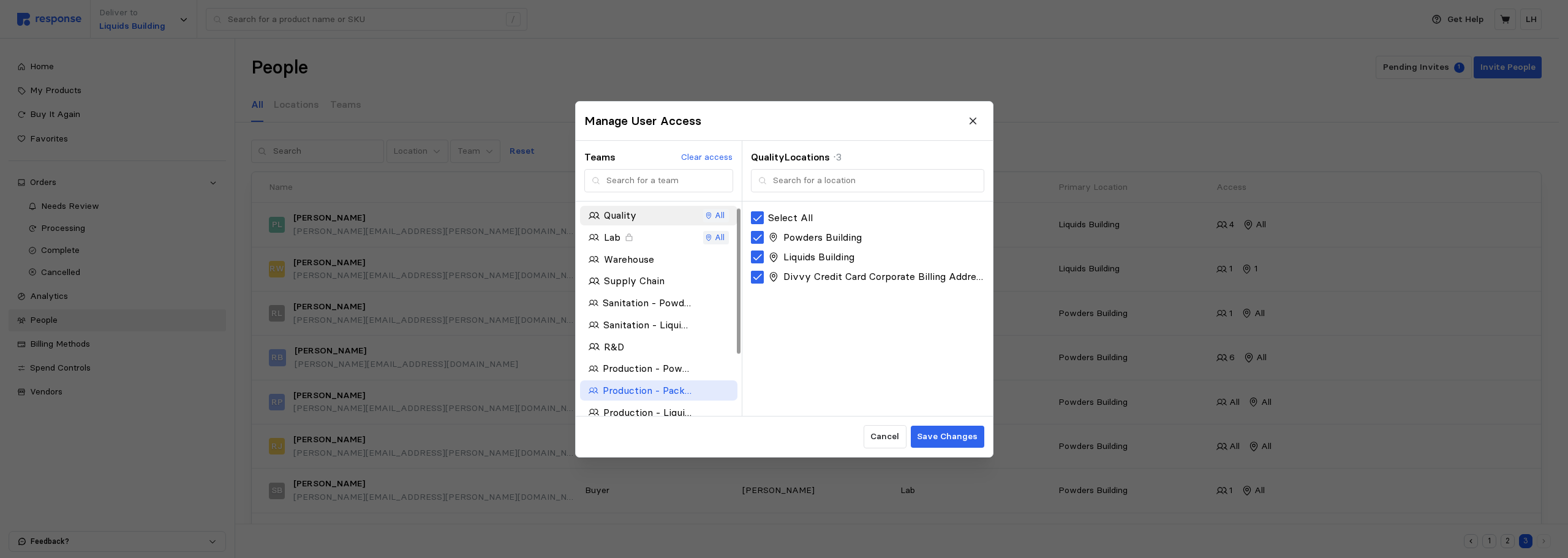
scroll to position [61, 0]
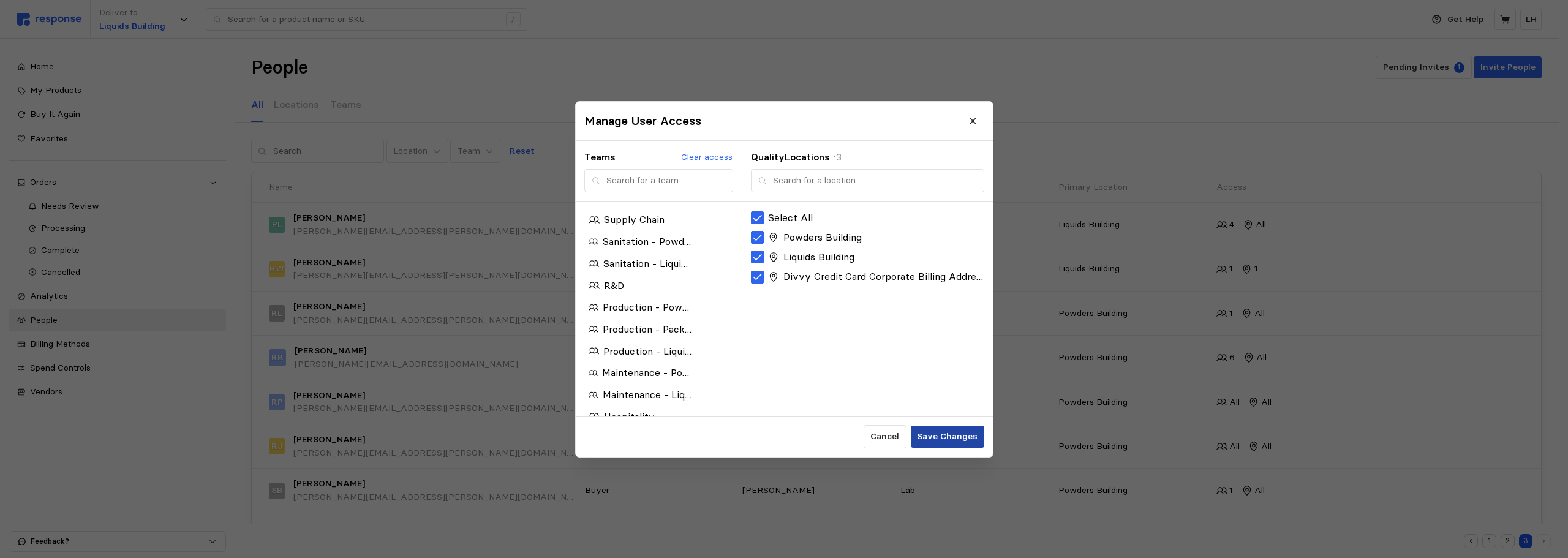
click at [967, 439] on p "Save Changes" at bounding box center [947, 437] width 60 height 14
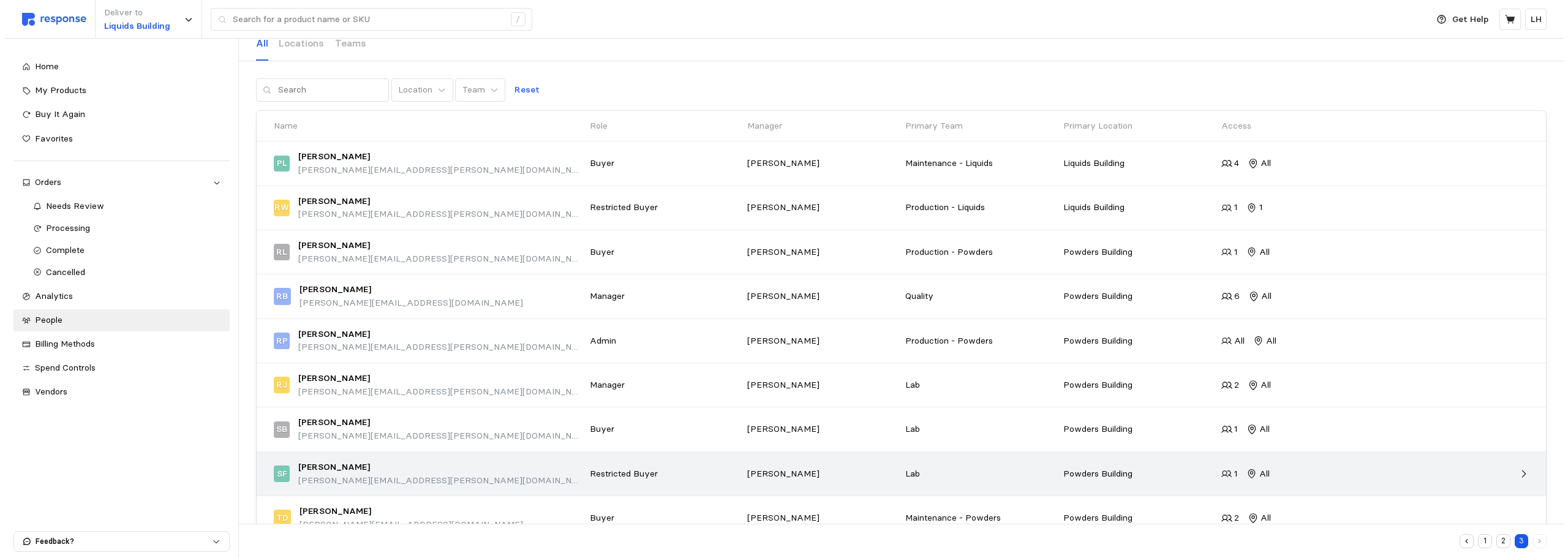
scroll to position [95, 0]
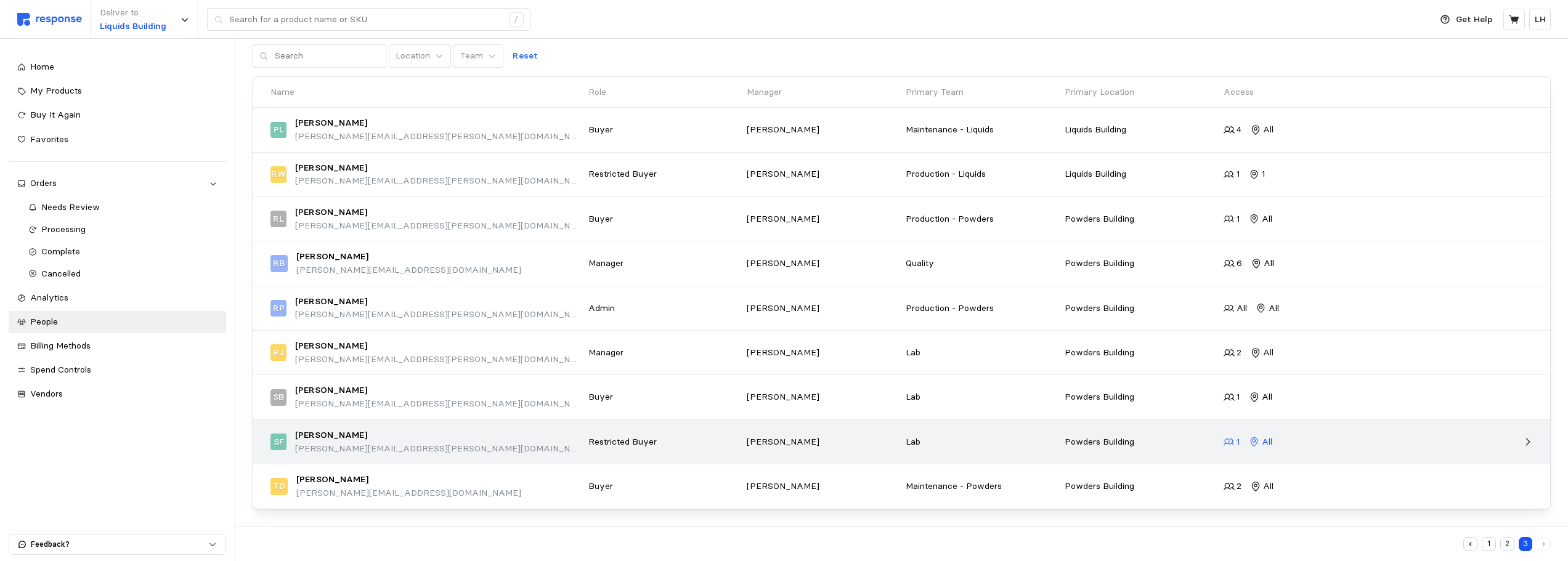
click at [1230, 443] on icon at bounding box center [1229, 442] width 11 height 11
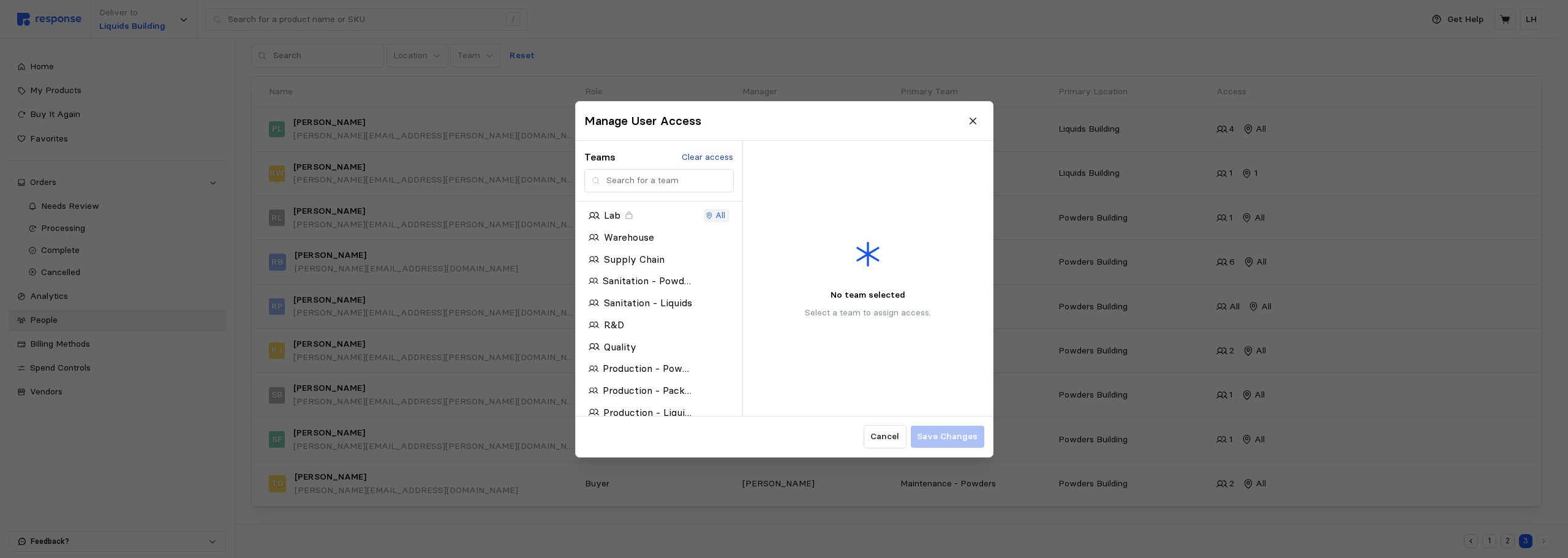
click at [714, 162] on p "Clear access" at bounding box center [707, 156] width 51 height 14
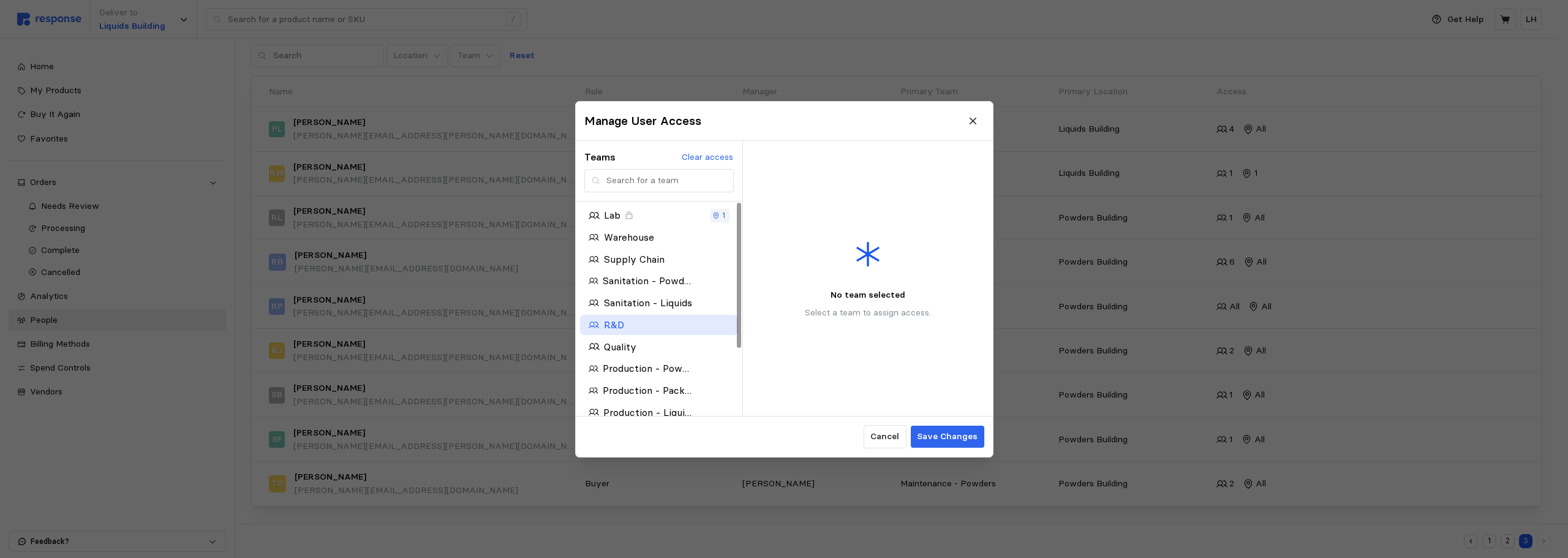
click at [621, 322] on p "R&D" at bounding box center [613, 325] width 20 height 16
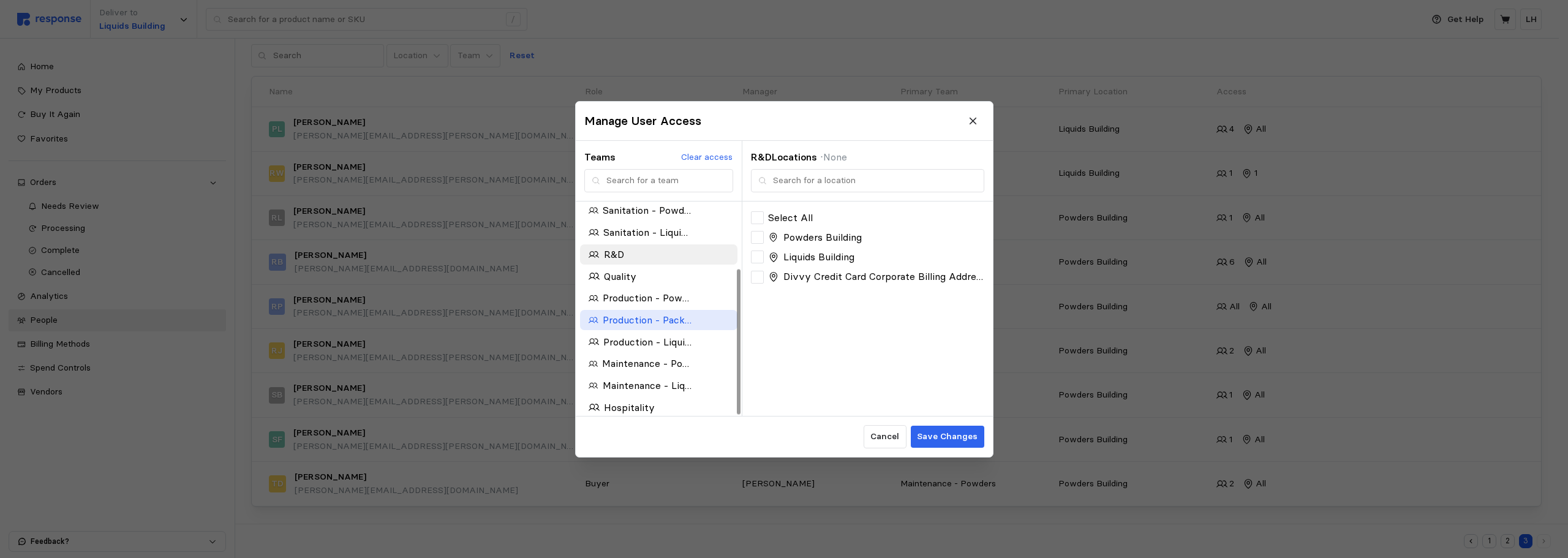
scroll to position [98, 0]
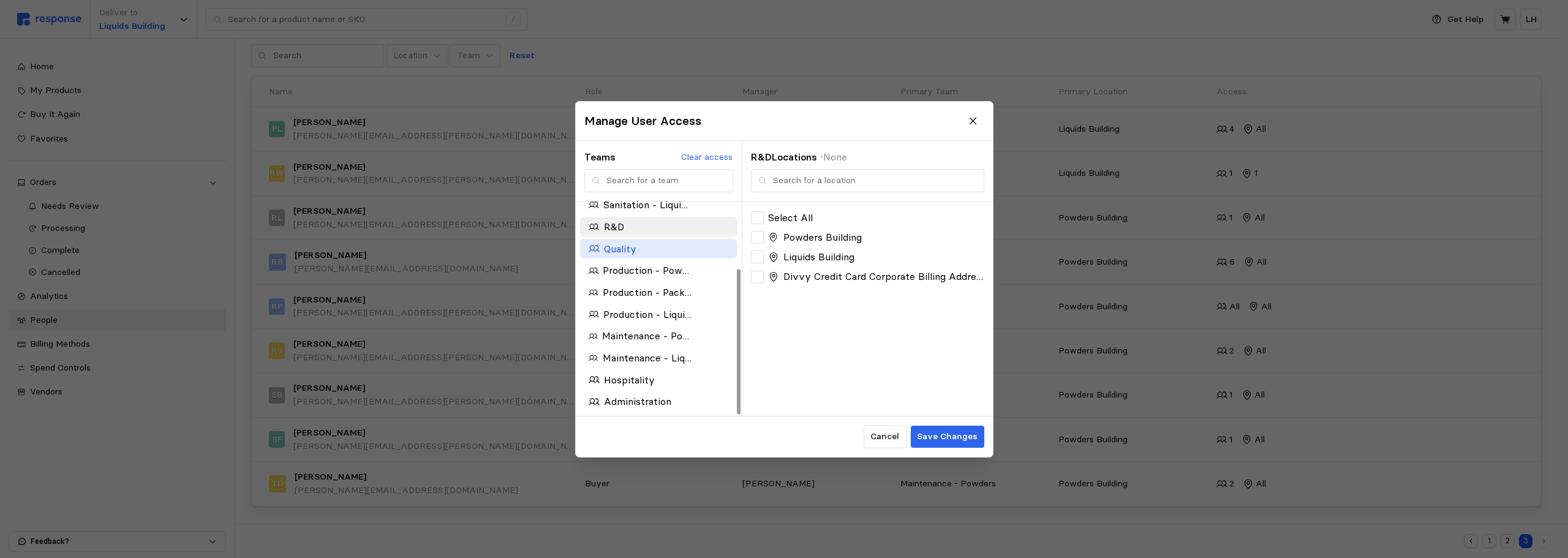
click at [624, 248] on p "Quality" at bounding box center [620, 249] width 32 height 16
click at [758, 221] on div at bounding box center [757, 218] width 13 height 13
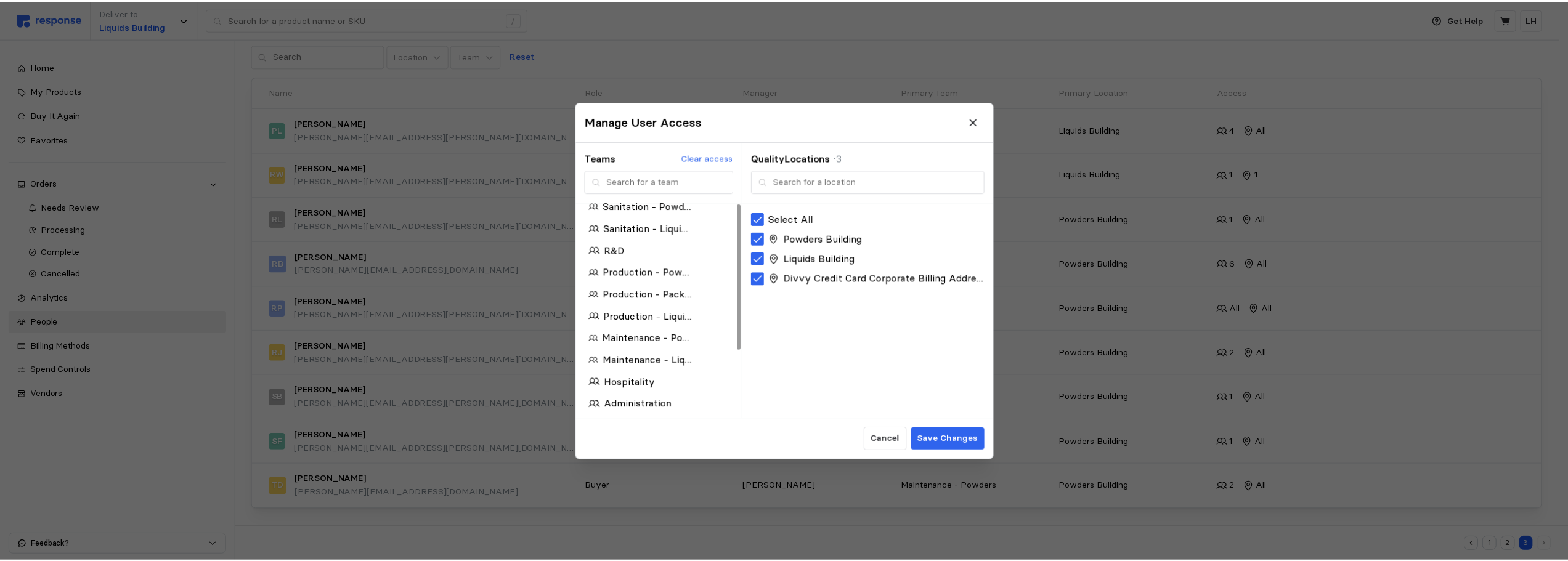
scroll to position [0, 0]
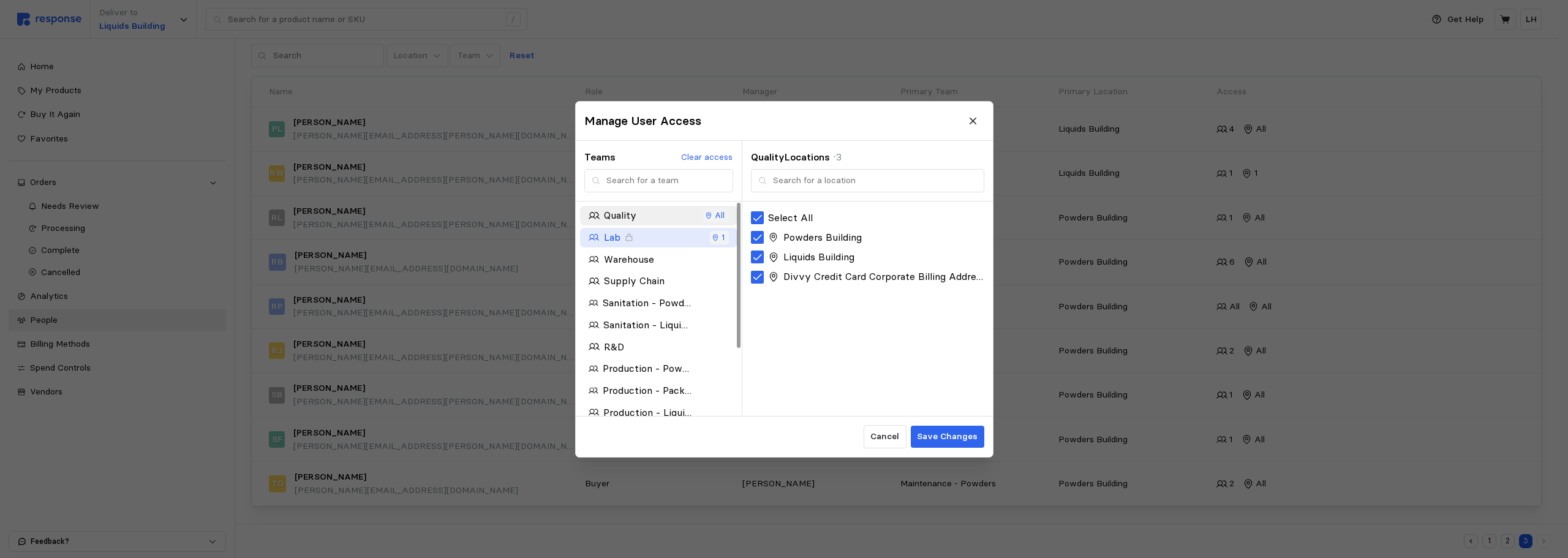
click at [718, 238] on icon "button" at bounding box center [716, 237] width 5 height 6
click at [759, 219] on icon at bounding box center [757, 217] width 11 height 11
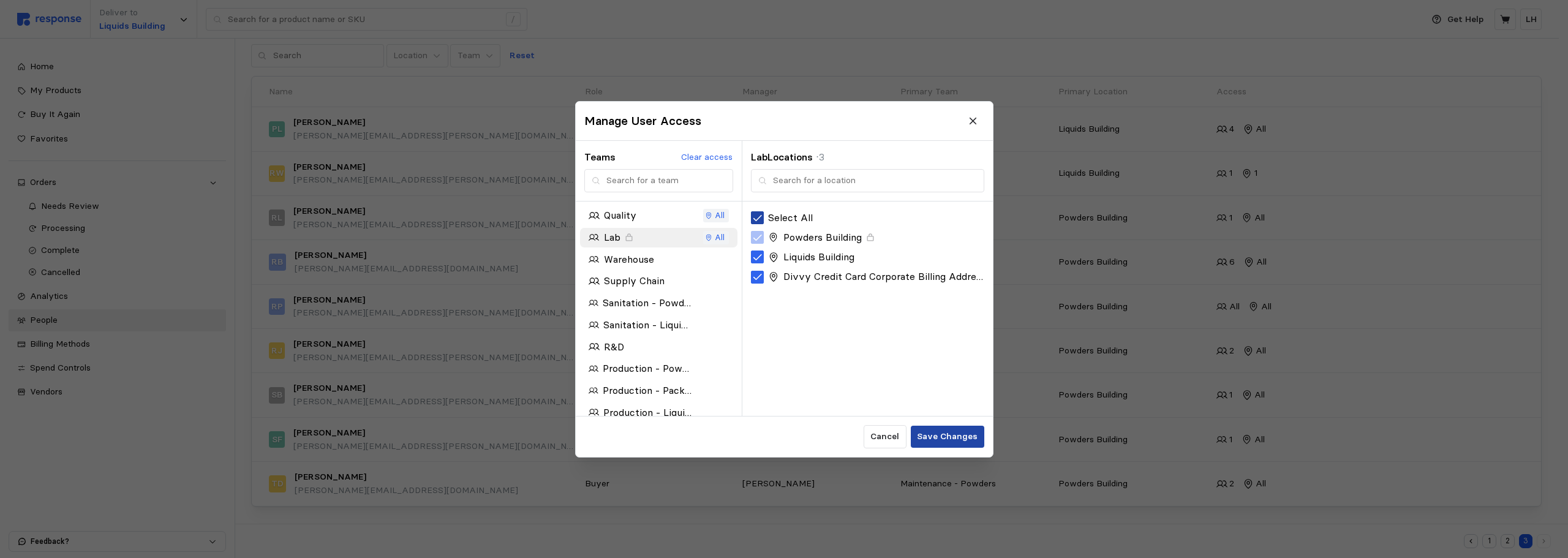
click at [953, 439] on p "Save Changes" at bounding box center [947, 437] width 60 height 14
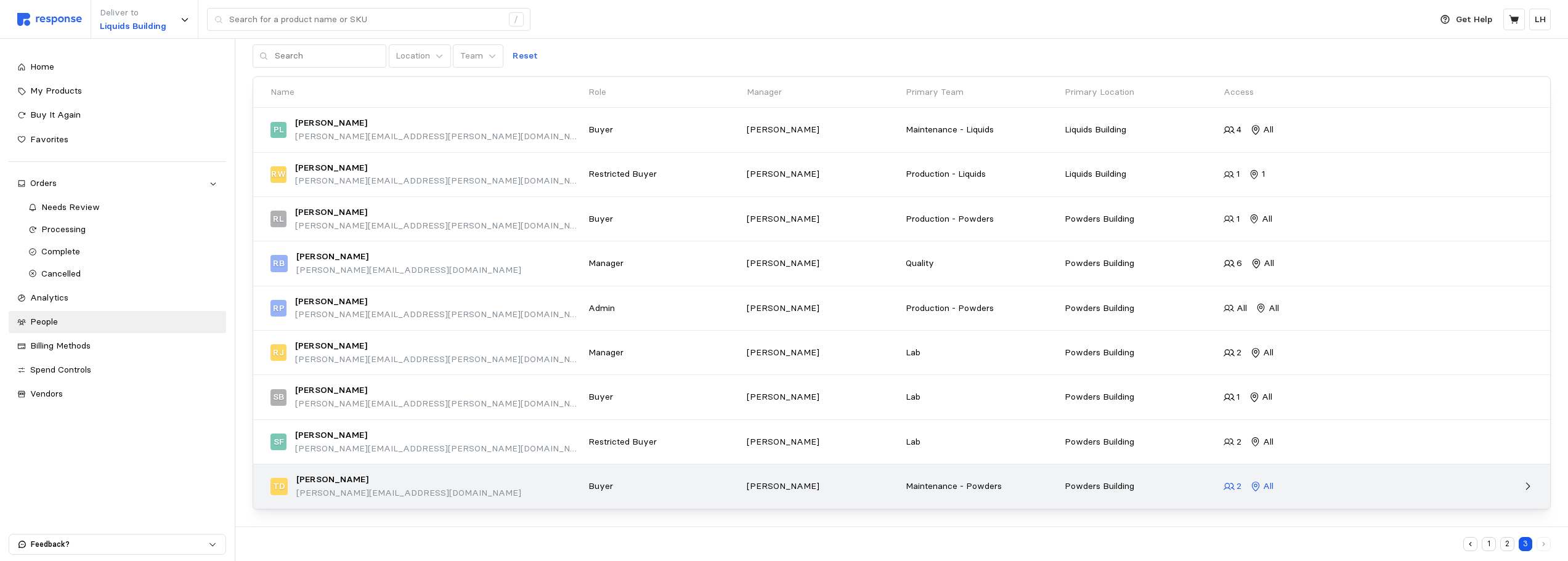
click at [1234, 487] on icon at bounding box center [1229, 486] width 11 height 11
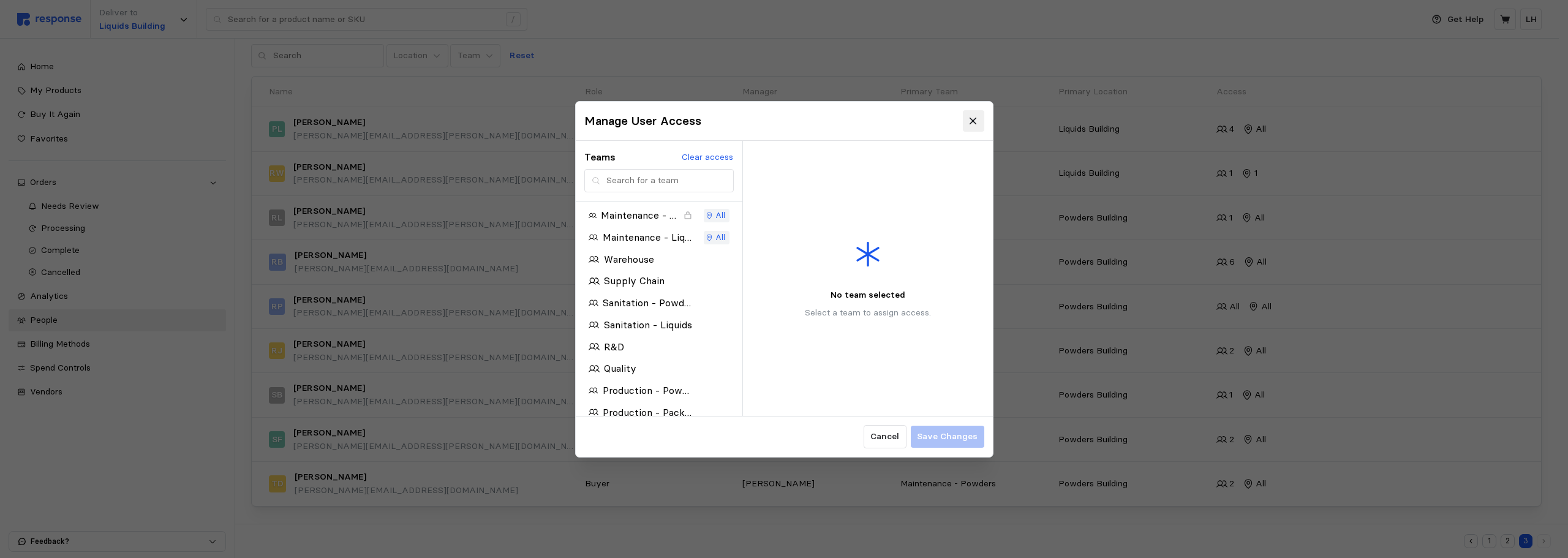
click at [975, 117] on icon at bounding box center [973, 120] width 11 height 11
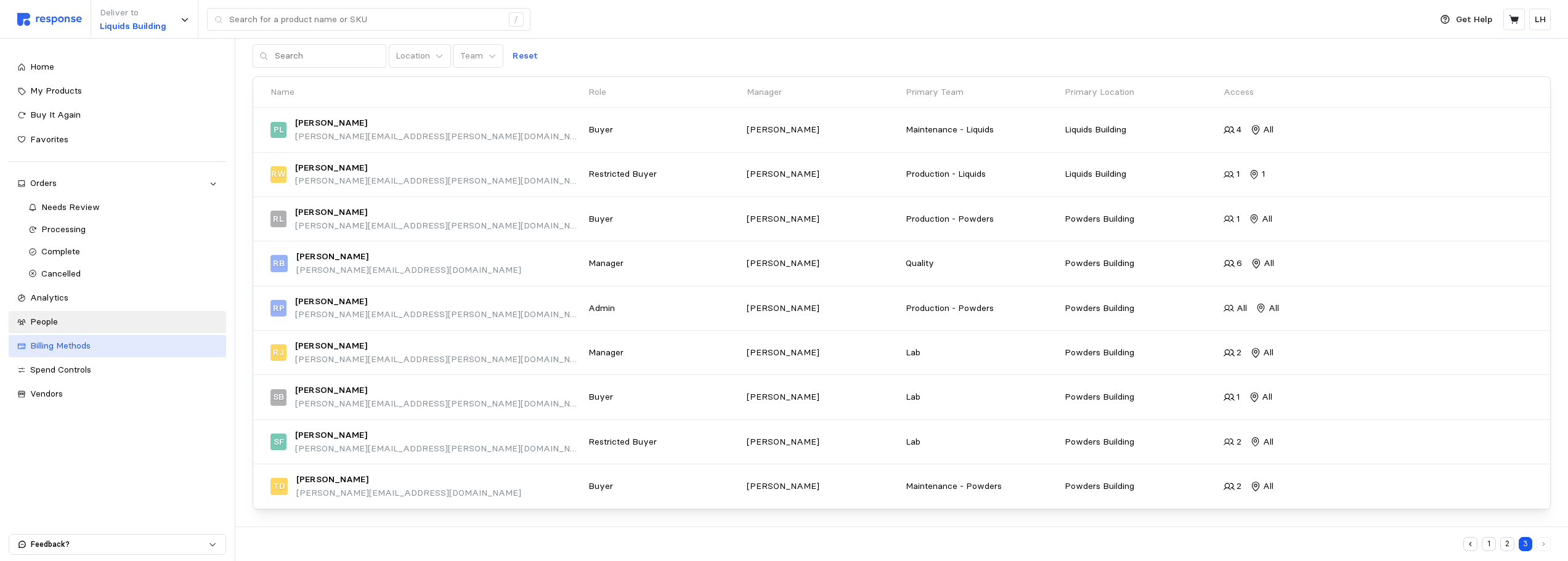
click at [76, 348] on span "Billing Methods" at bounding box center [60, 345] width 60 height 11
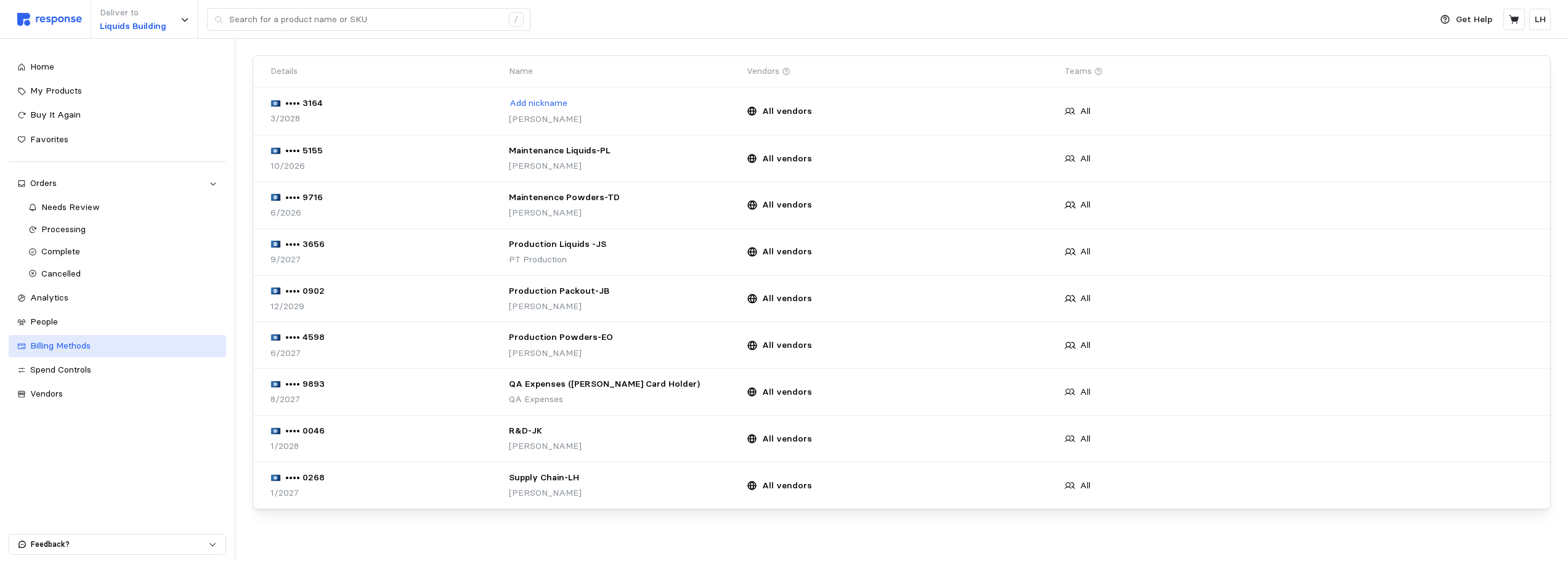
scroll to position [82, 0]
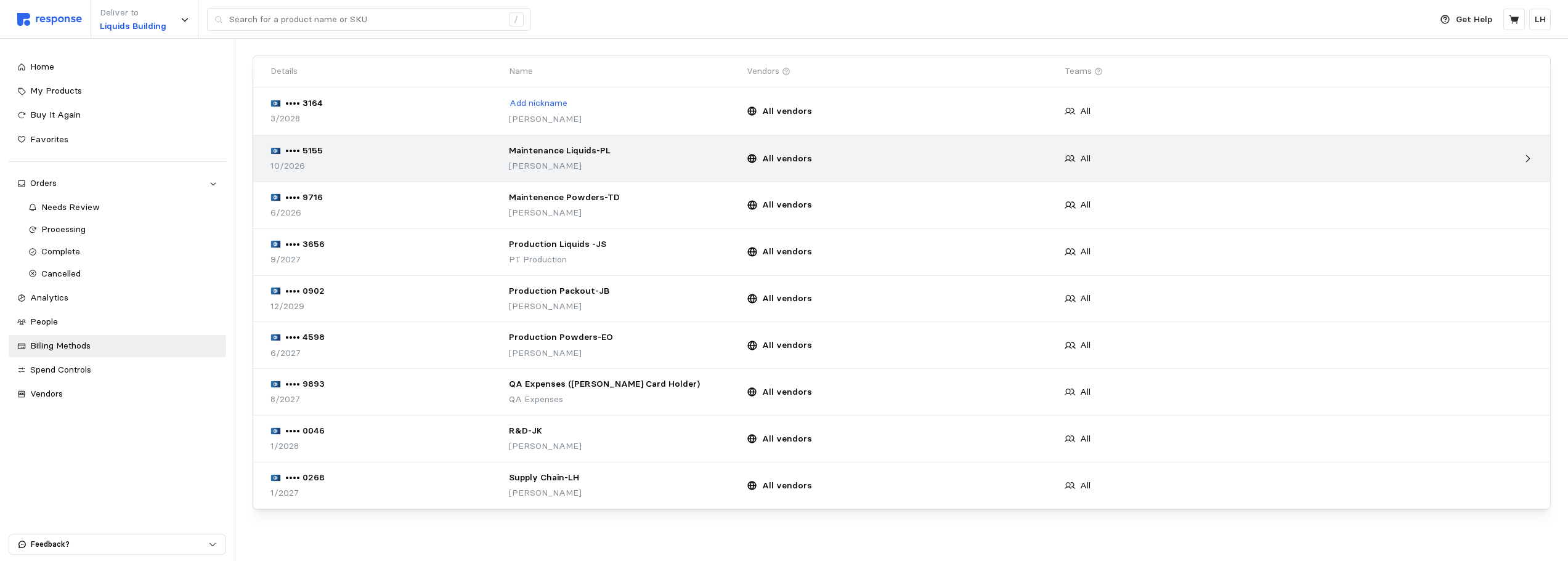
click at [1138, 160] on div "All" at bounding box center [1219, 159] width 318 height 22
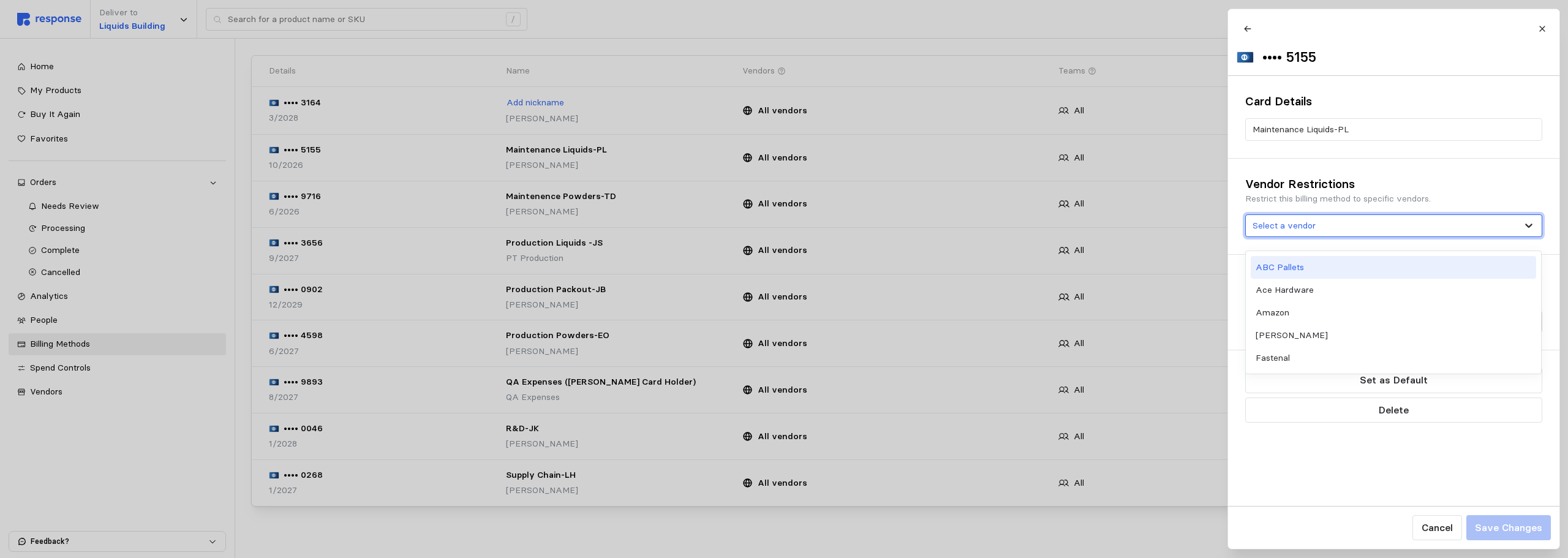
click at [1335, 230] on icon at bounding box center [1528, 225] width 12 height 12
click at [1335, 325] on icon "Clear value" at bounding box center [1530, 321] width 8 height 8
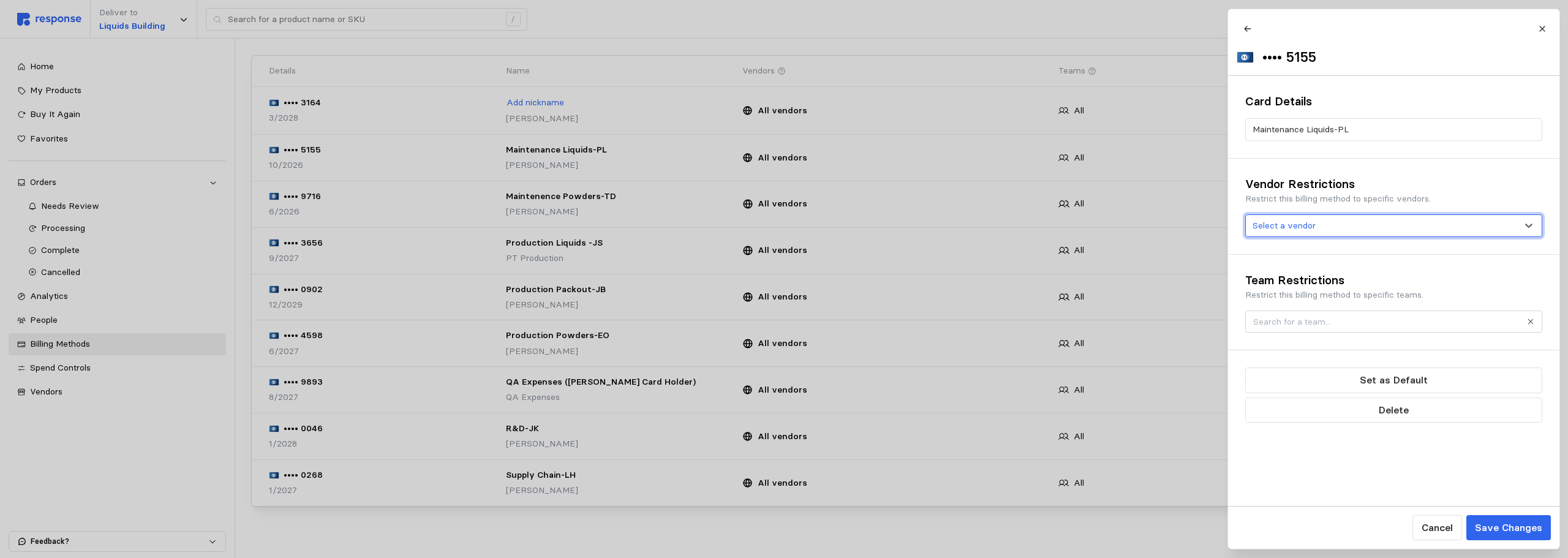
click at [1335, 325] on icon "Clear value" at bounding box center [1530, 321] width 8 height 8
click at [282, 108] on div at bounding box center [784, 279] width 1568 height 558
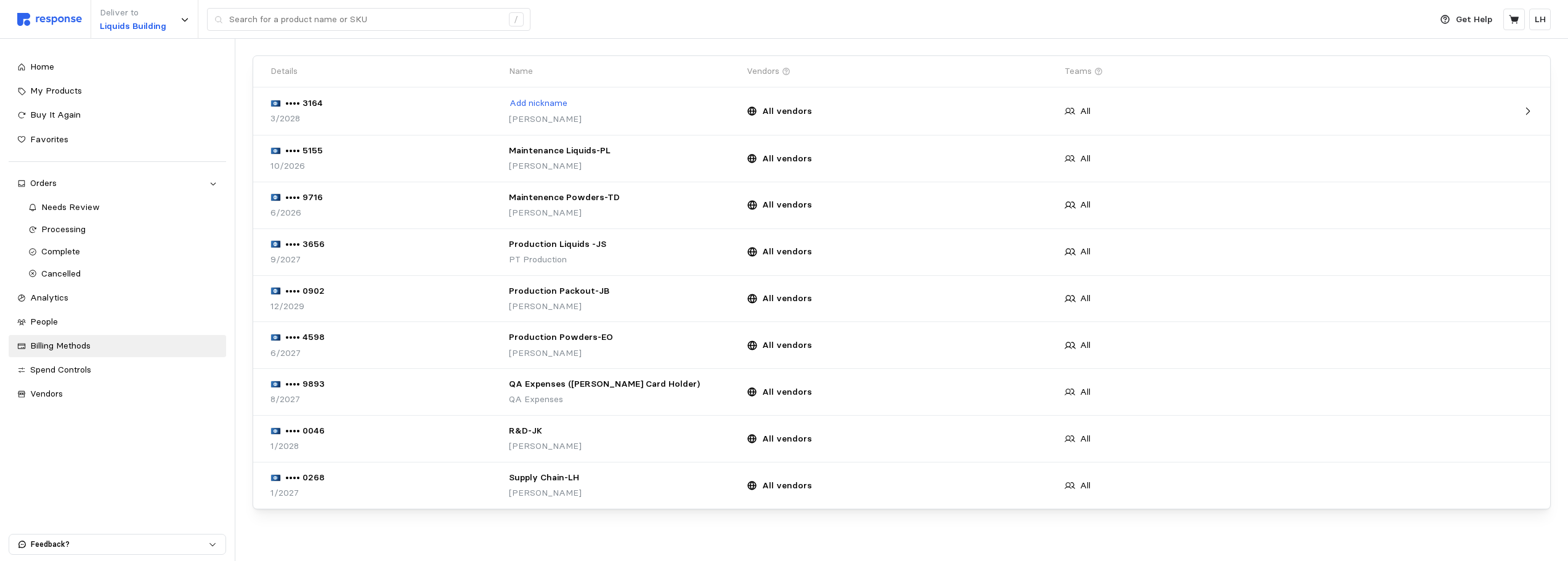
click at [284, 109] on div "•••• 3164" at bounding box center [296, 103] width 53 height 14
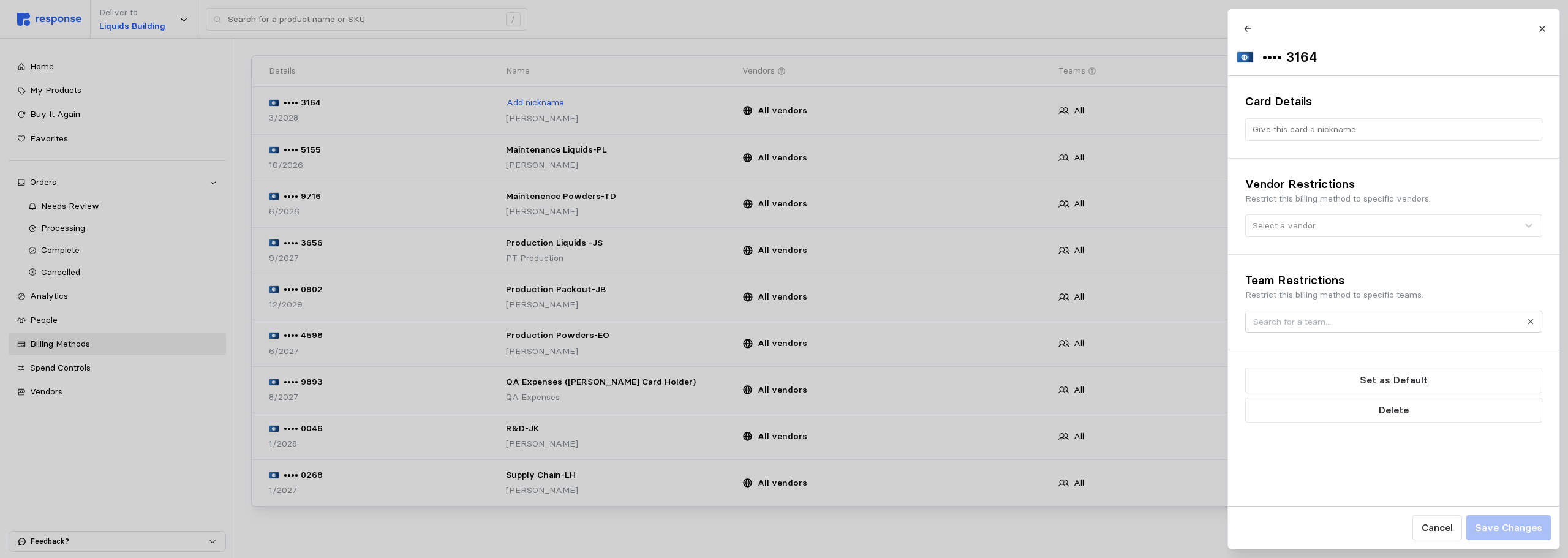
click at [344, 64] on div at bounding box center [784, 279] width 1568 height 558
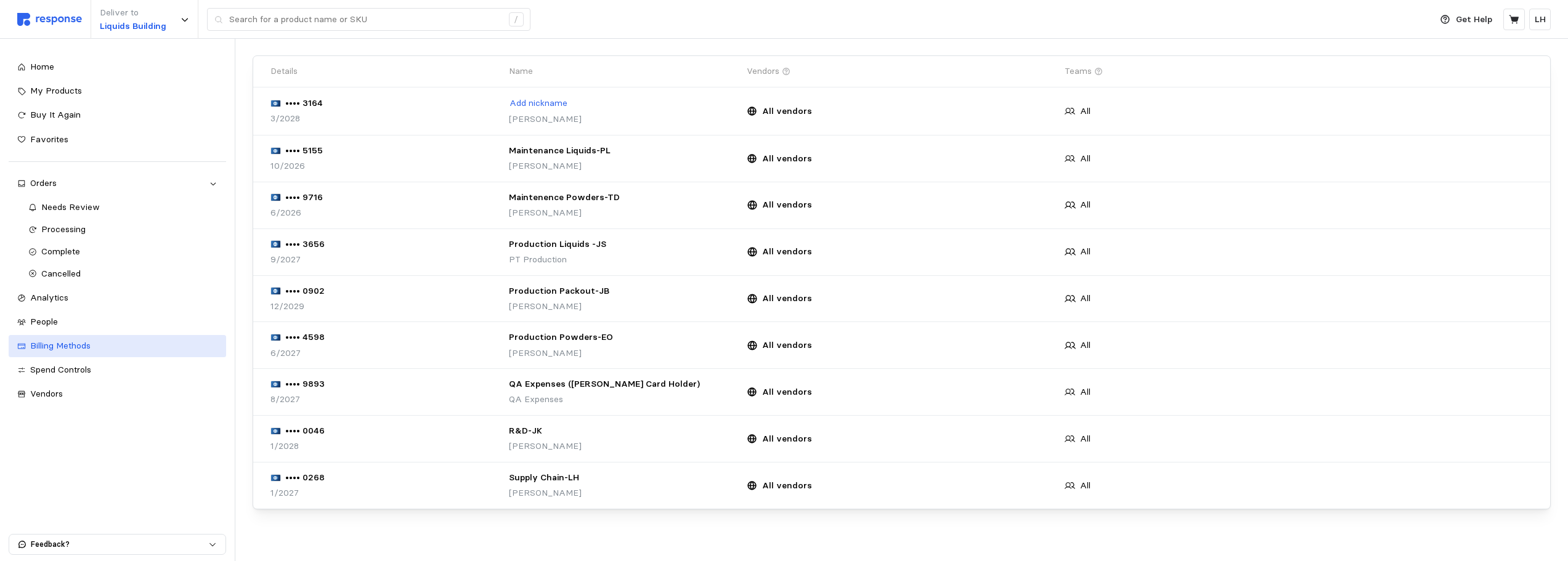
click at [42, 343] on span "Billing Methods" at bounding box center [60, 345] width 60 height 11
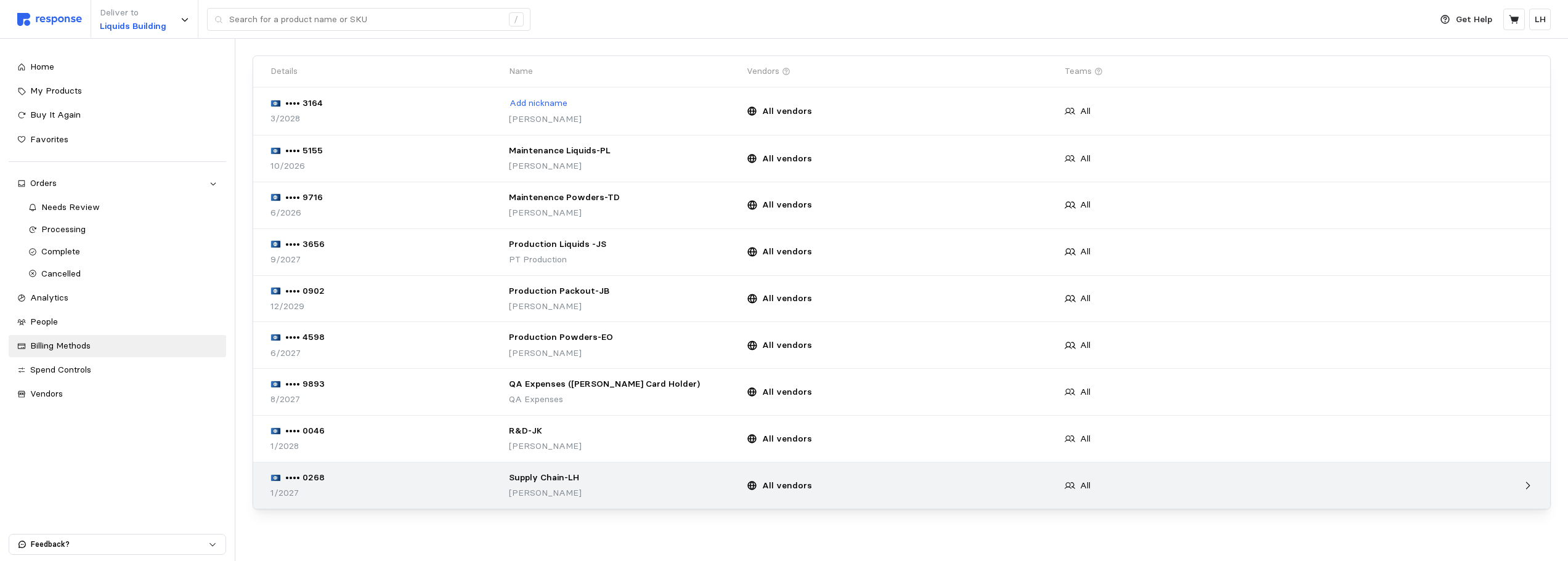
click at [416, 489] on div "1/2027" at bounding box center [385, 493] width 230 height 14
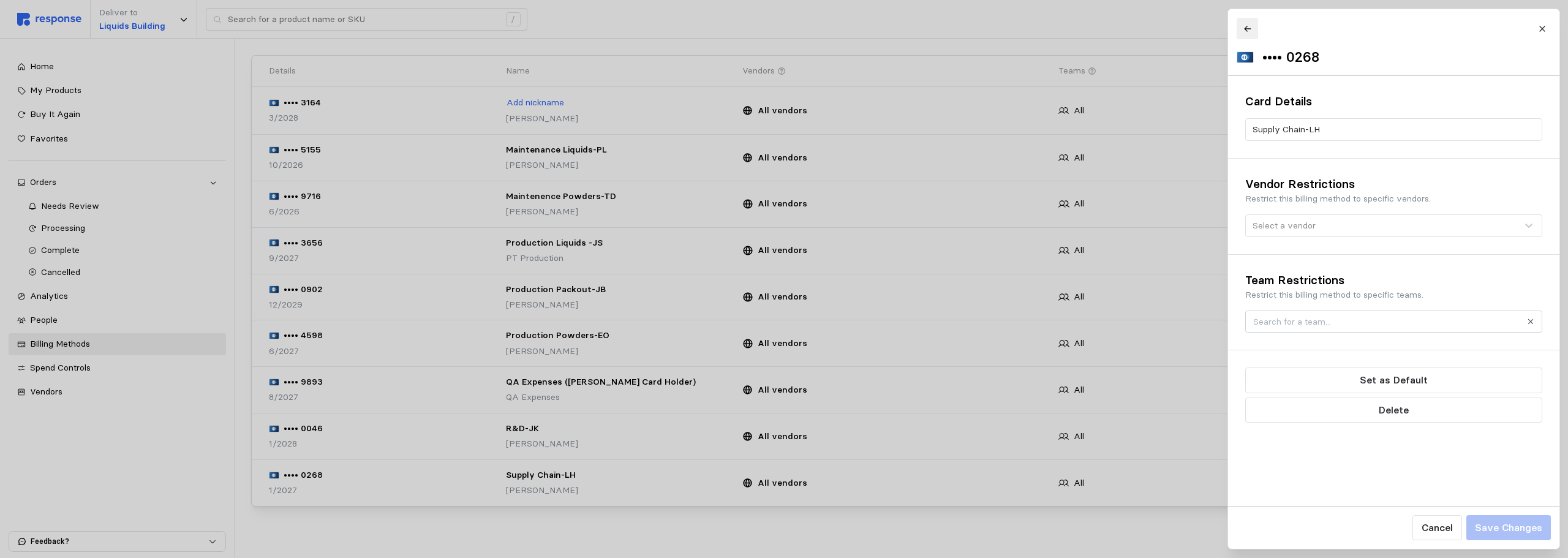
click at [1246, 30] on icon at bounding box center [1247, 29] width 8 height 8
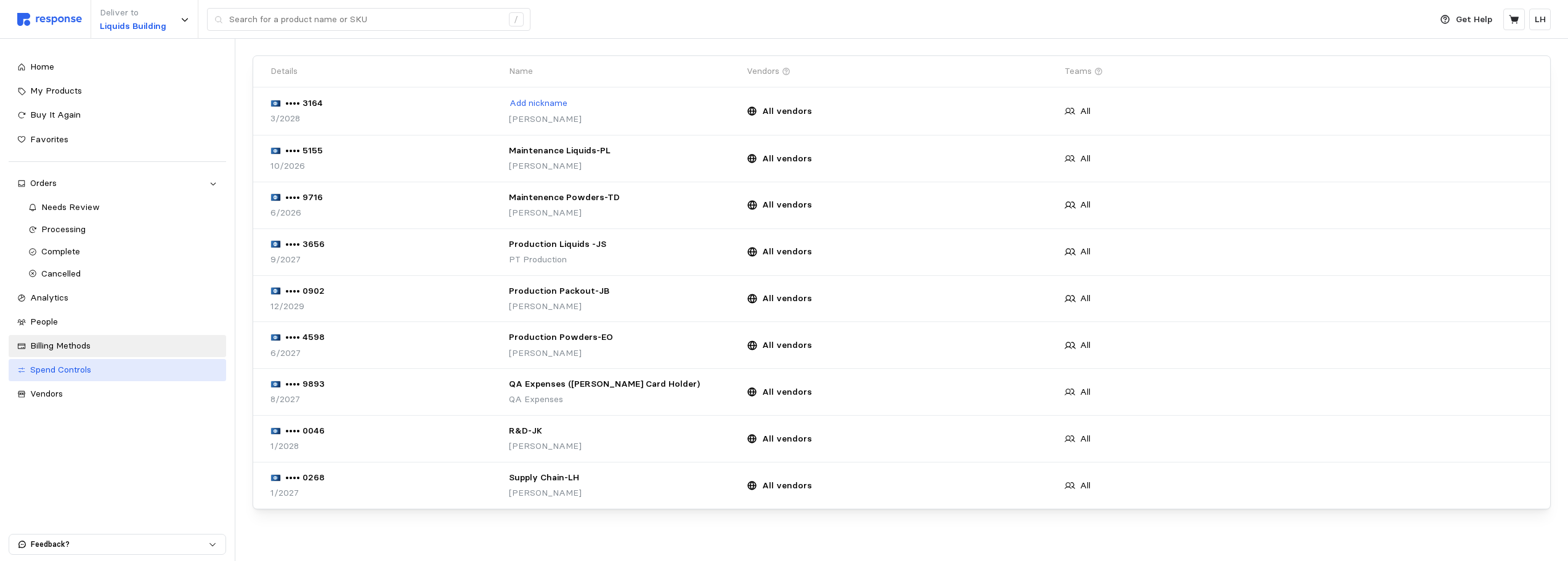
click at [67, 369] on span "Spend Controls" at bounding box center [60, 369] width 61 height 11
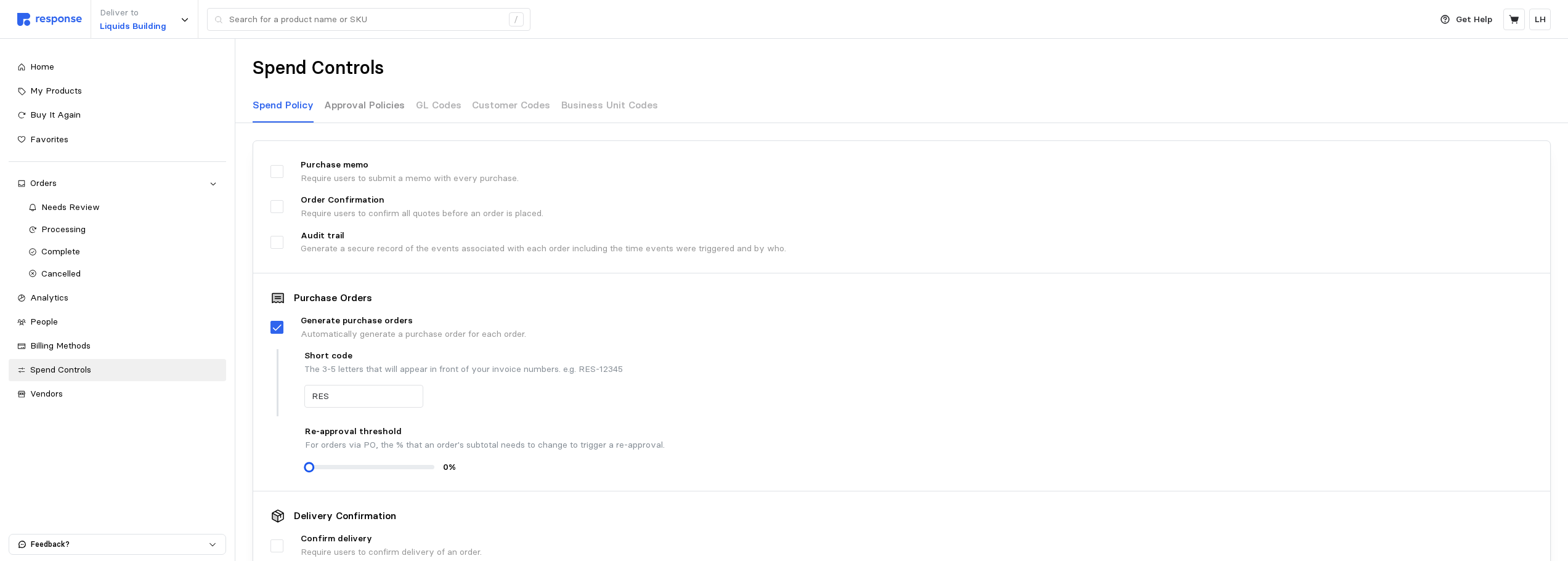
click at [356, 109] on p "Approval Policies" at bounding box center [364, 105] width 81 height 16
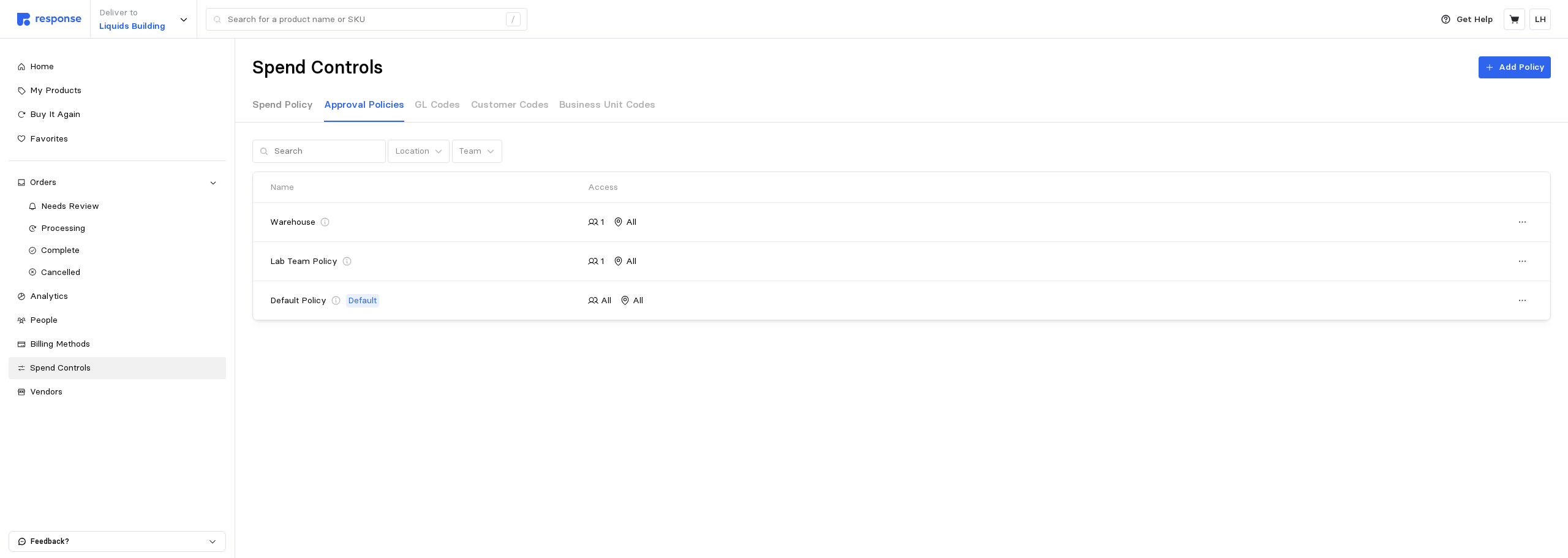
click at [269, 103] on p "Spend Policy" at bounding box center [282, 104] width 60 height 16
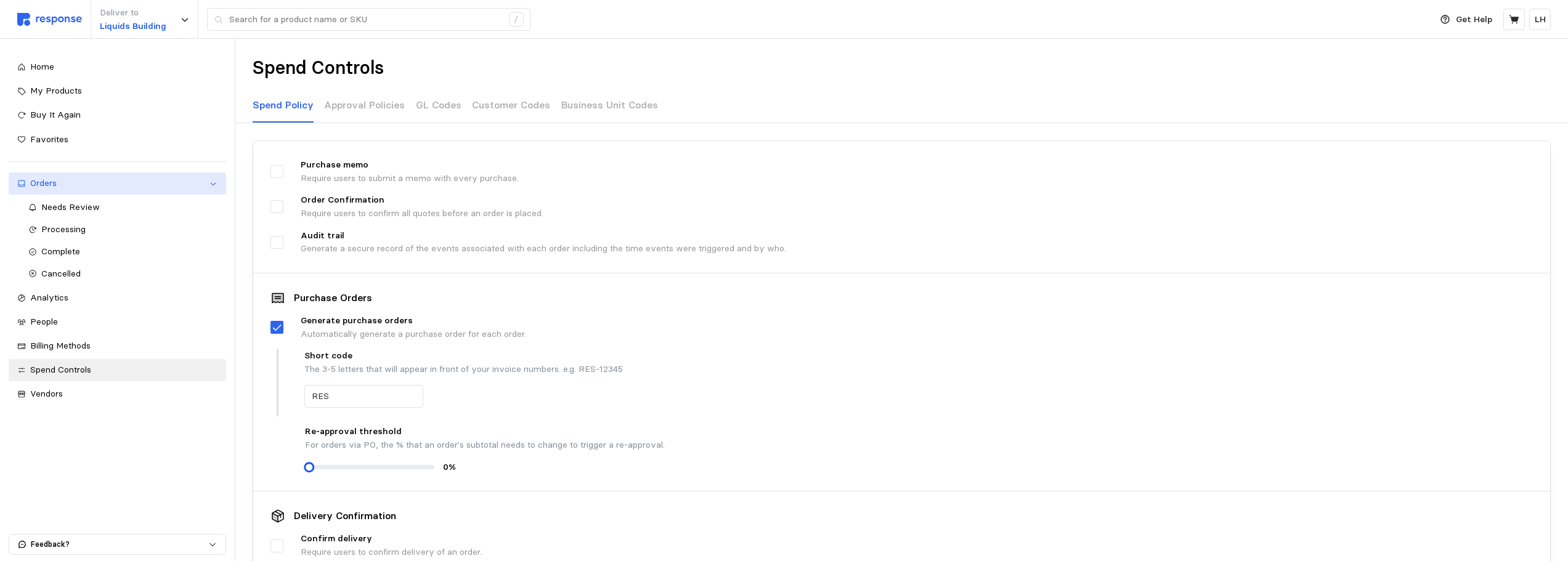
click at [49, 179] on div "Orders" at bounding box center [117, 183] width 174 height 14
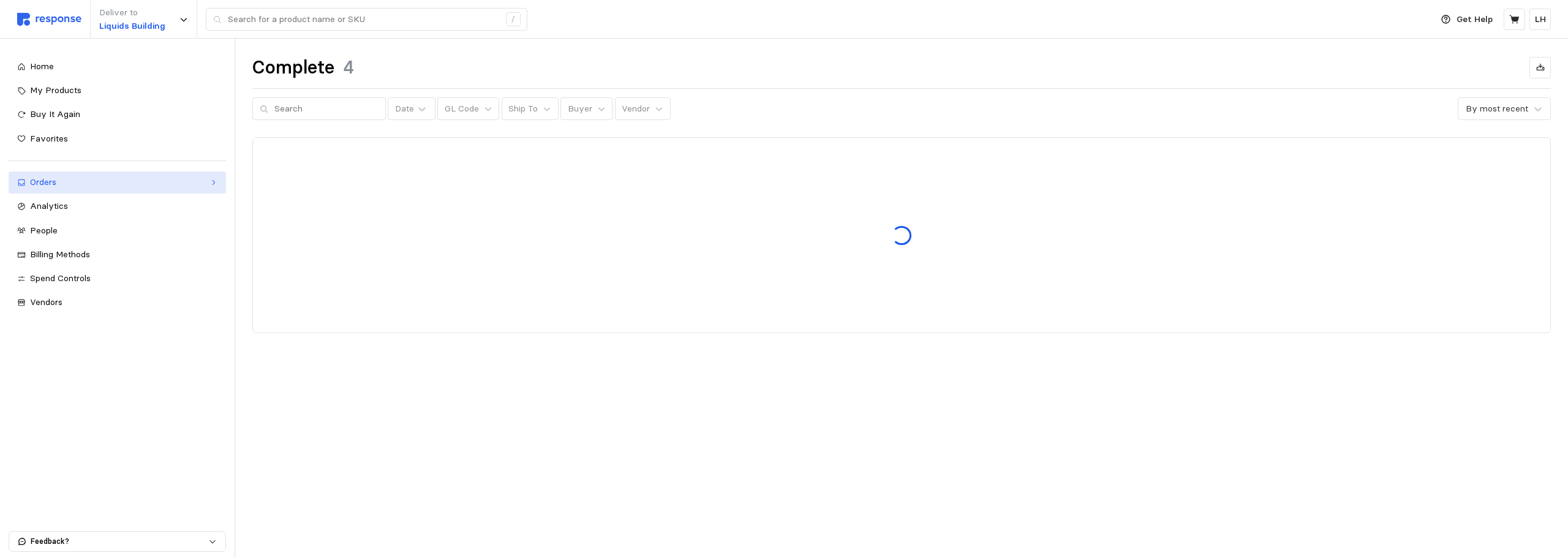
click at [49, 178] on div "Orders" at bounding box center [117, 182] width 175 height 14
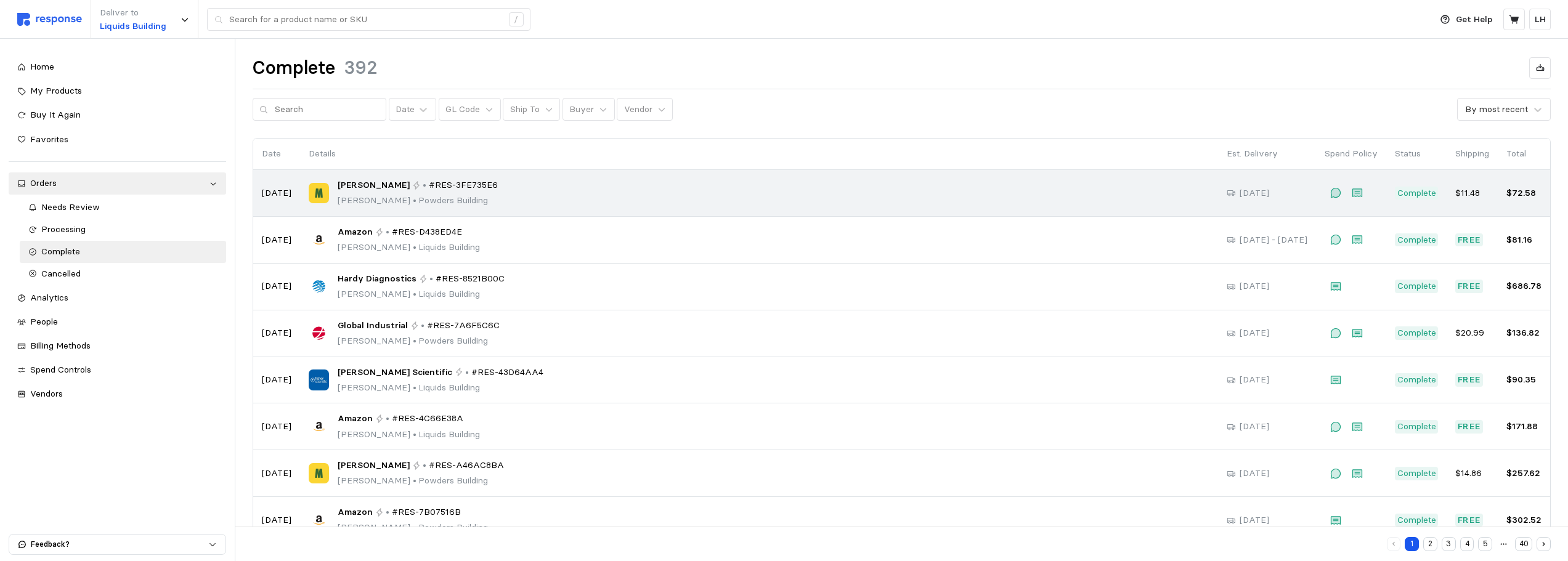
click at [535, 189] on div "[PERSON_NAME] • #RES-3FE735E6 [PERSON_NAME] • [GEOGRAPHIC_DATA]" at bounding box center [759, 193] width 901 height 29
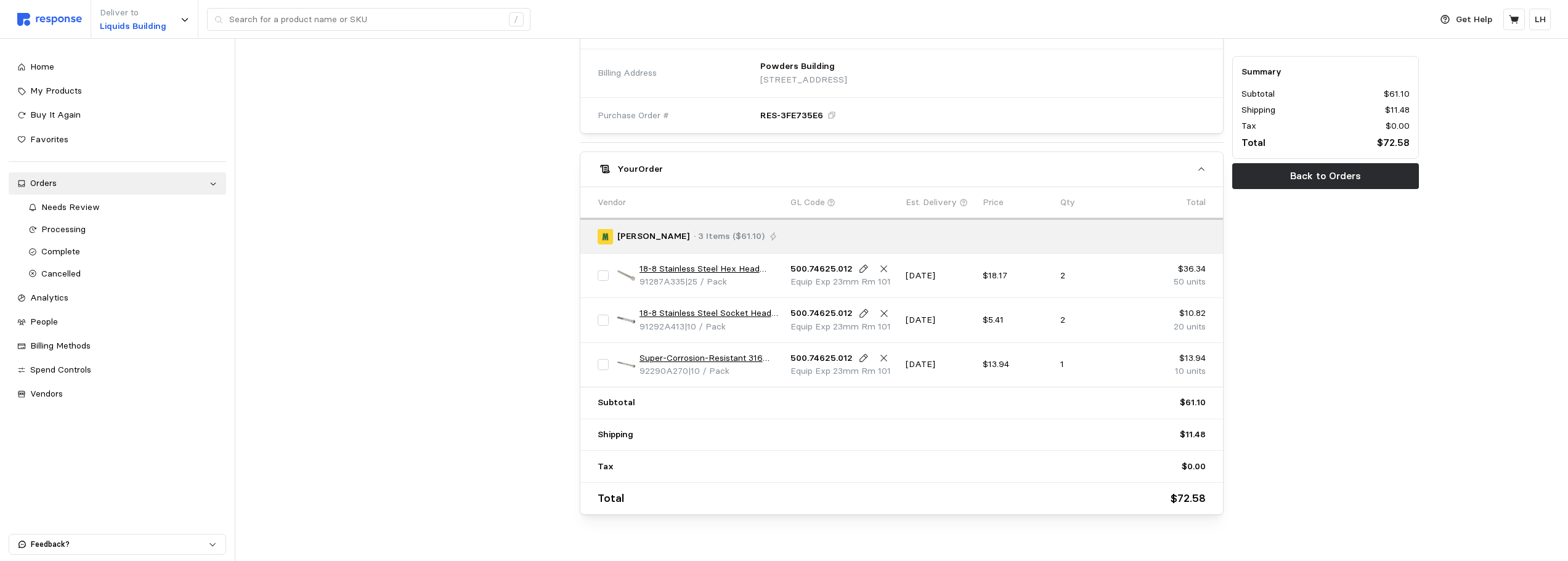
scroll to position [455, 0]
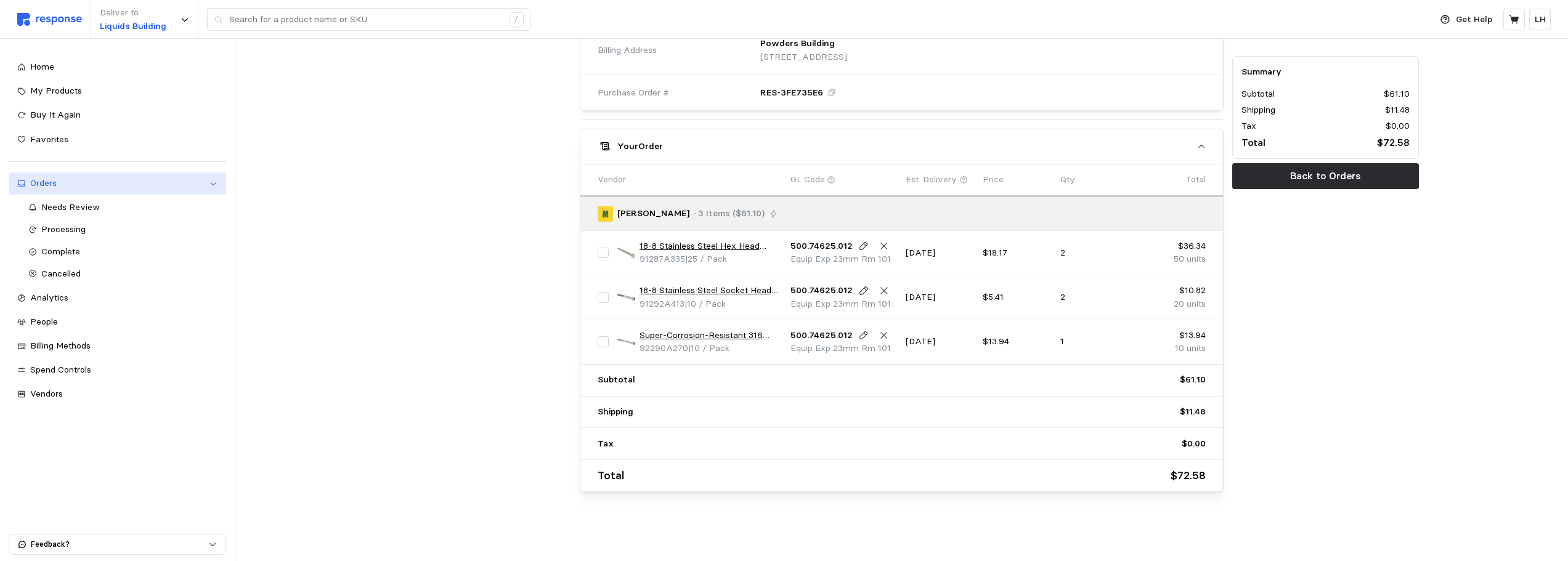
click at [63, 185] on div "Orders" at bounding box center [117, 183] width 174 height 14
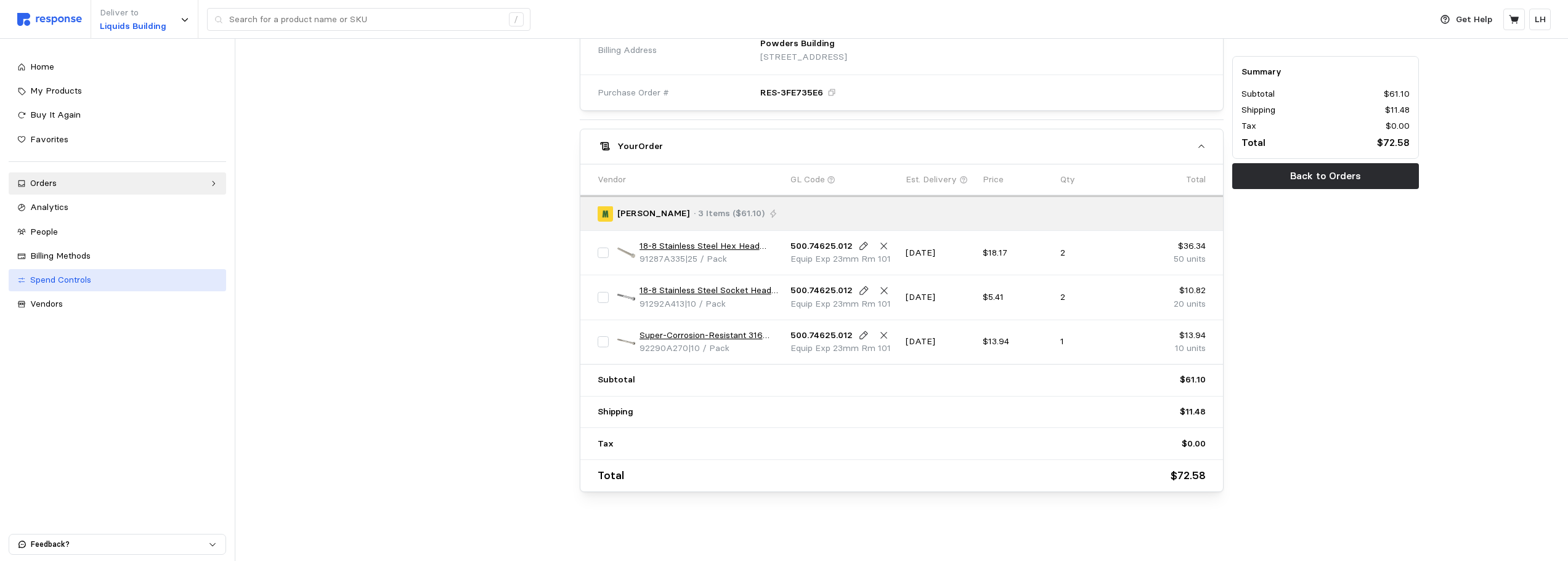
click at [82, 282] on span "Spend Controls" at bounding box center [60, 279] width 61 height 11
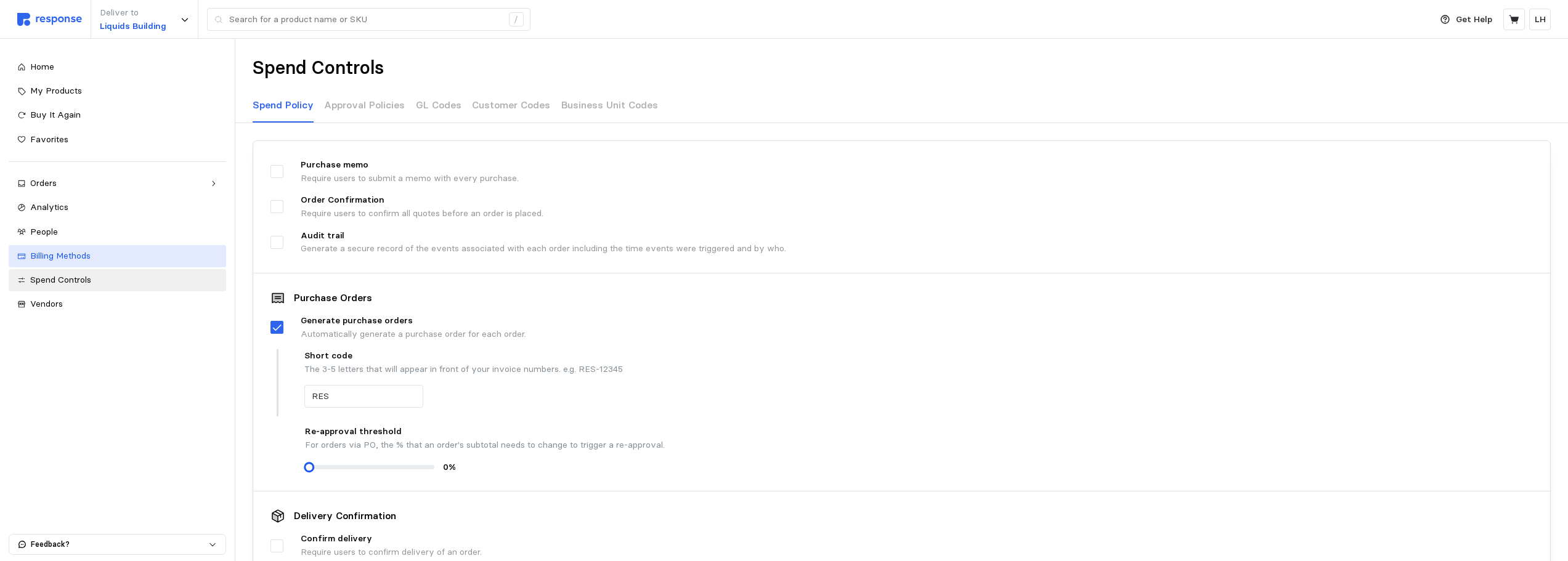
click at [69, 252] on span "Billing Methods" at bounding box center [60, 255] width 60 height 11
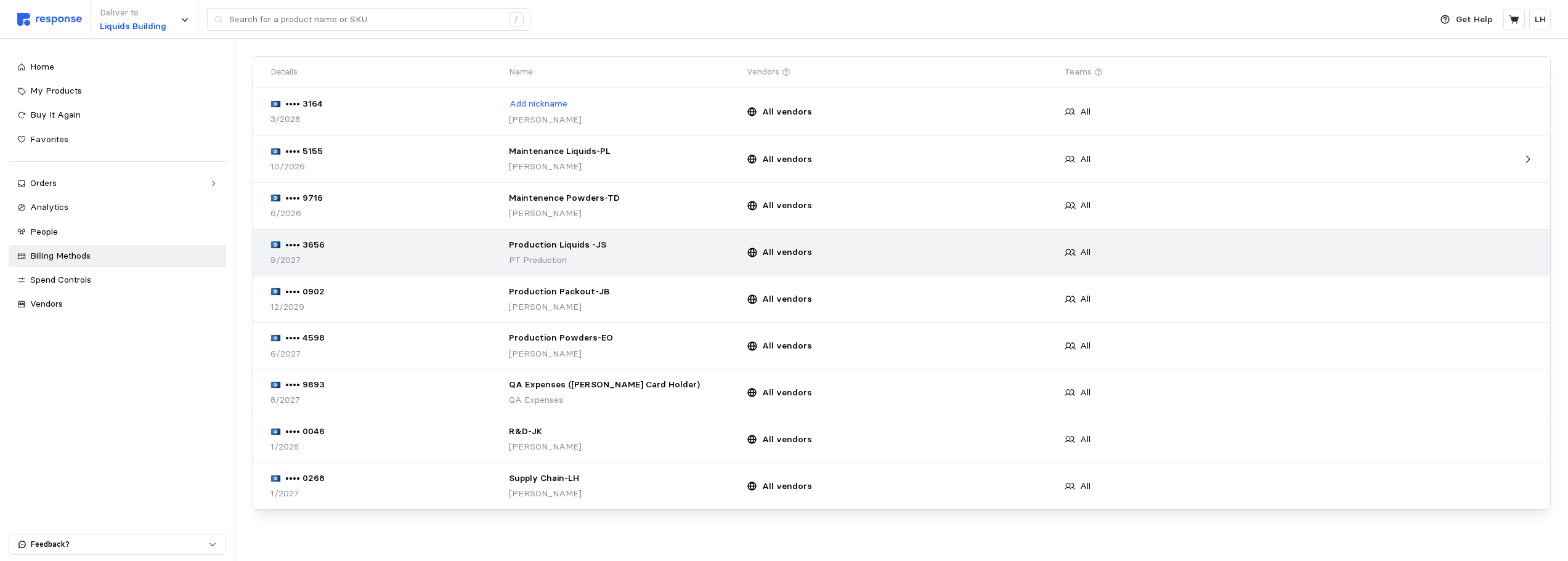
scroll to position [82, 0]
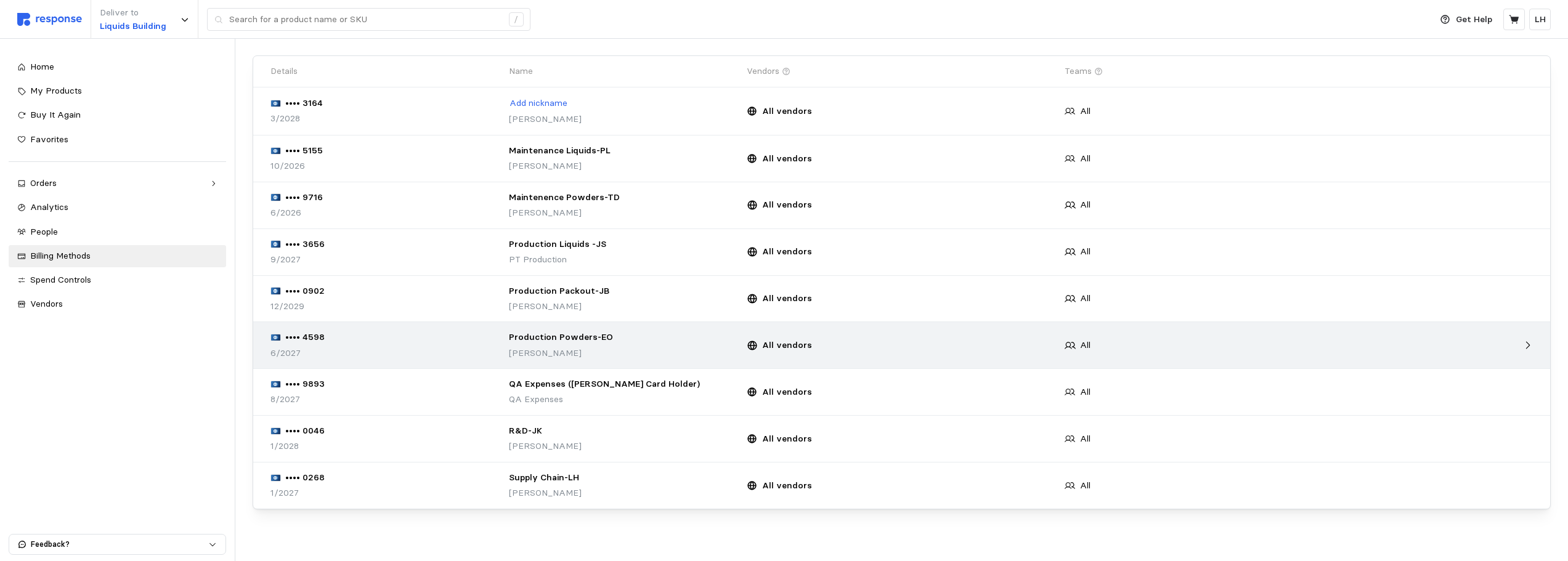
click at [1343, 345] on div at bounding box center [1457, 345] width 159 height 20
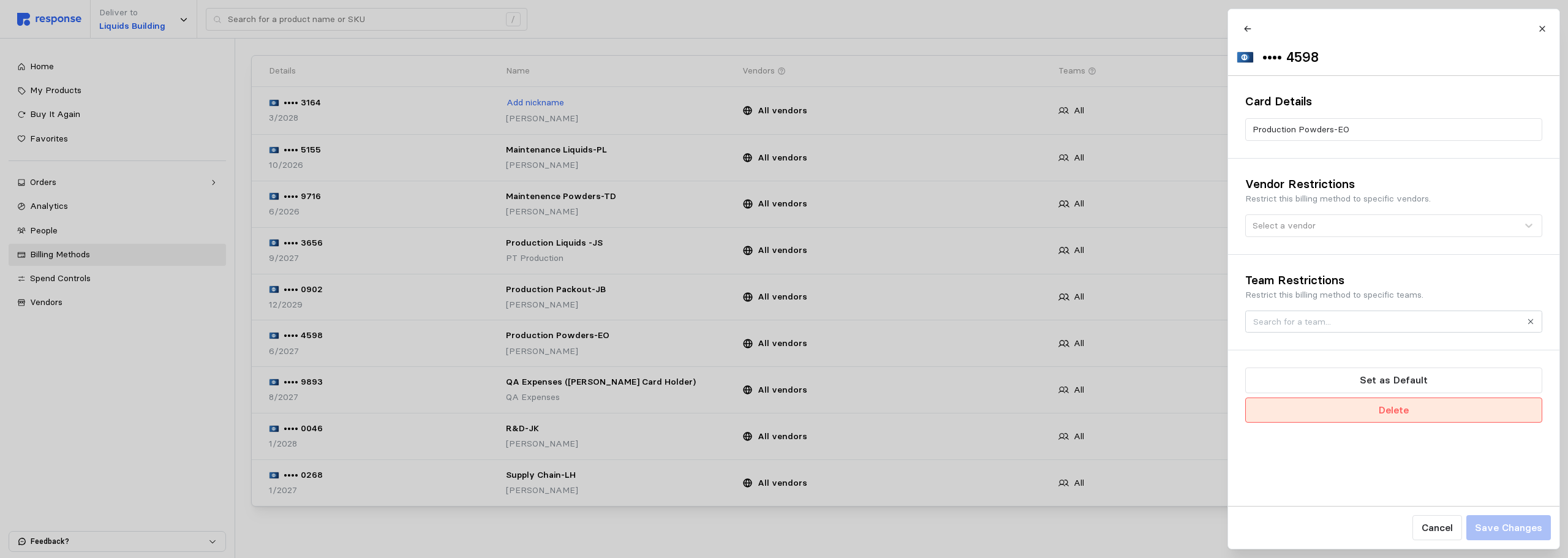
click at [1335, 415] on p "Delete" at bounding box center [1393, 410] width 30 height 16
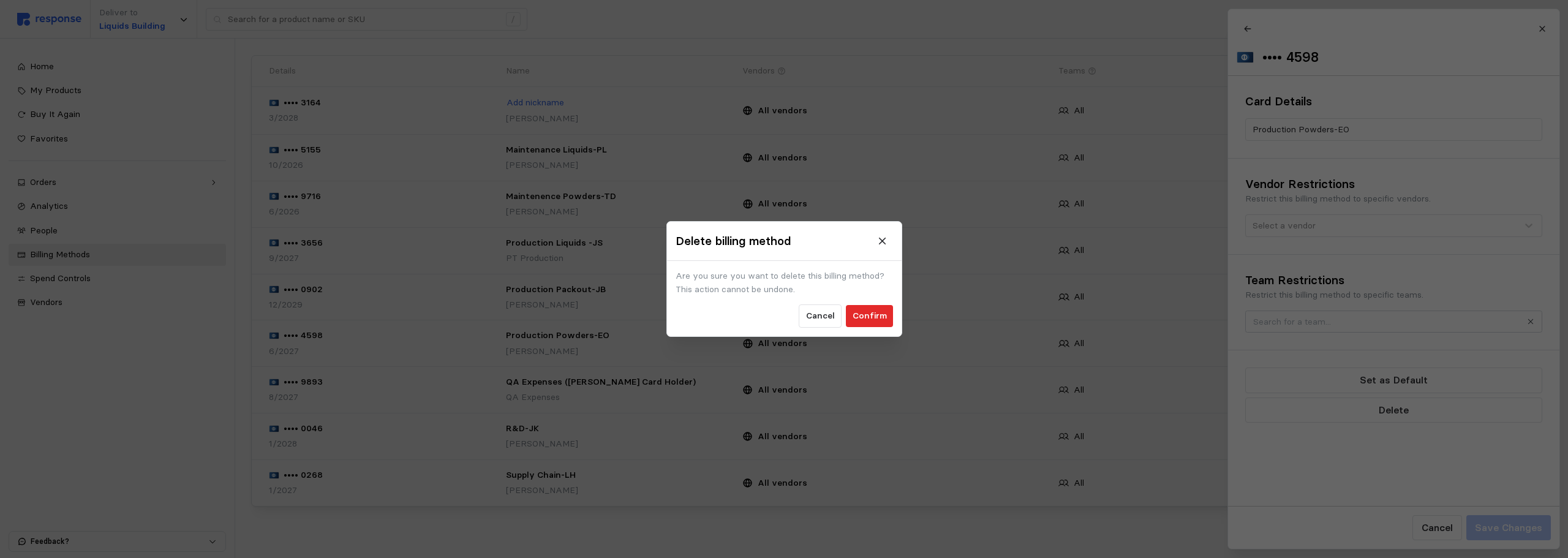
click at [888, 311] on button "Confirm" at bounding box center [869, 316] width 47 height 22
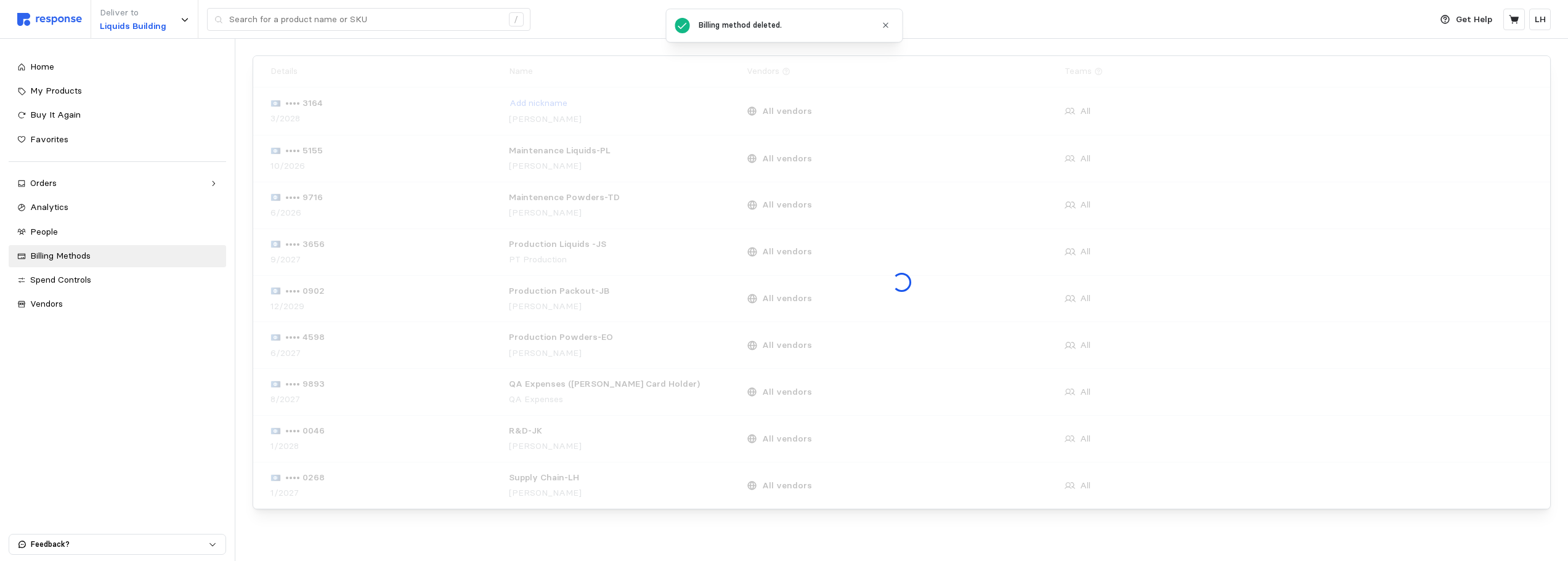
scroll to position [36, 0]
